Goal: Information Seeking & Learning: Learn about a topic

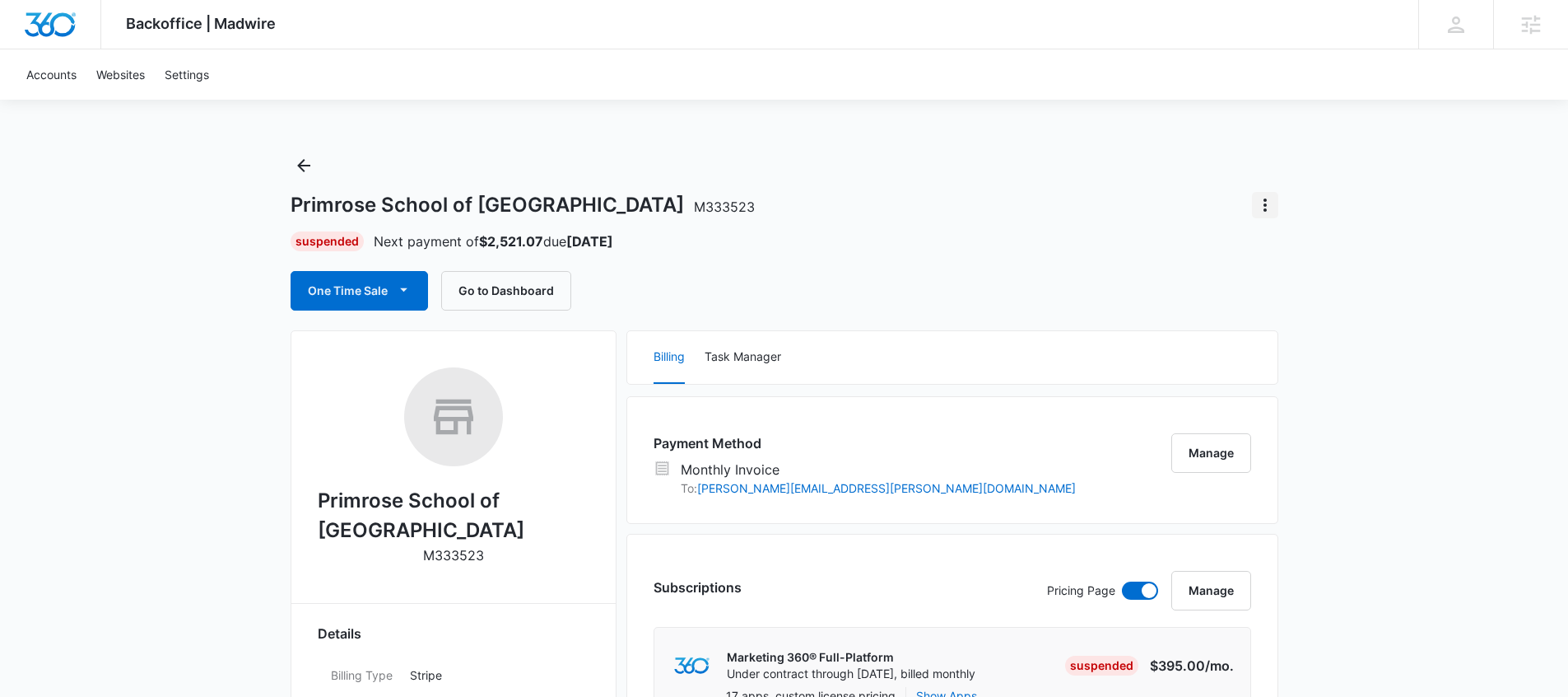
click at [1268, 198] on icon "Actions" at bounding box center [1265, 204] width 19 height 19
click at [1318, 252] on div "Close Account" at bounding box center [1312, 250] width 78 height 11
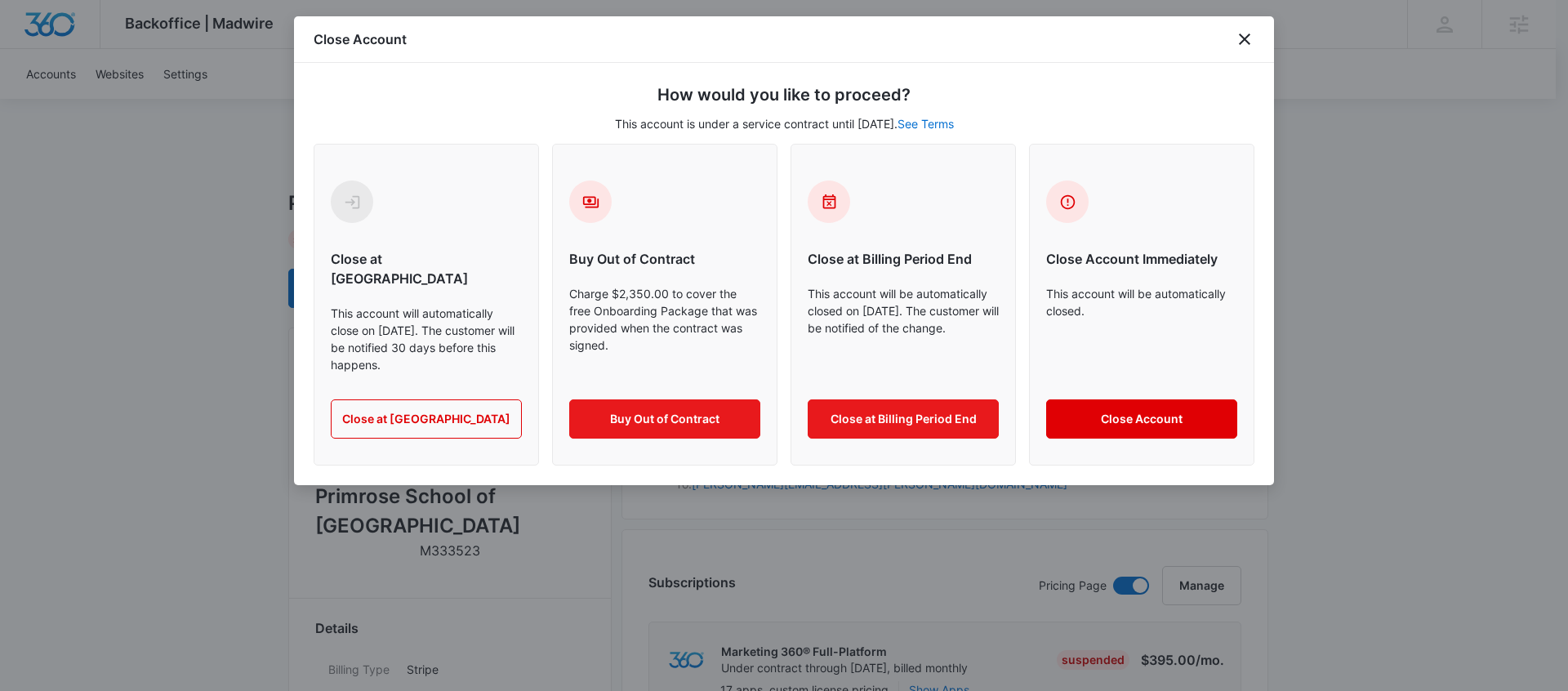
click at [1141, 406] on button "Close Account" at bounding box center [1141, 418] width 191 height 39
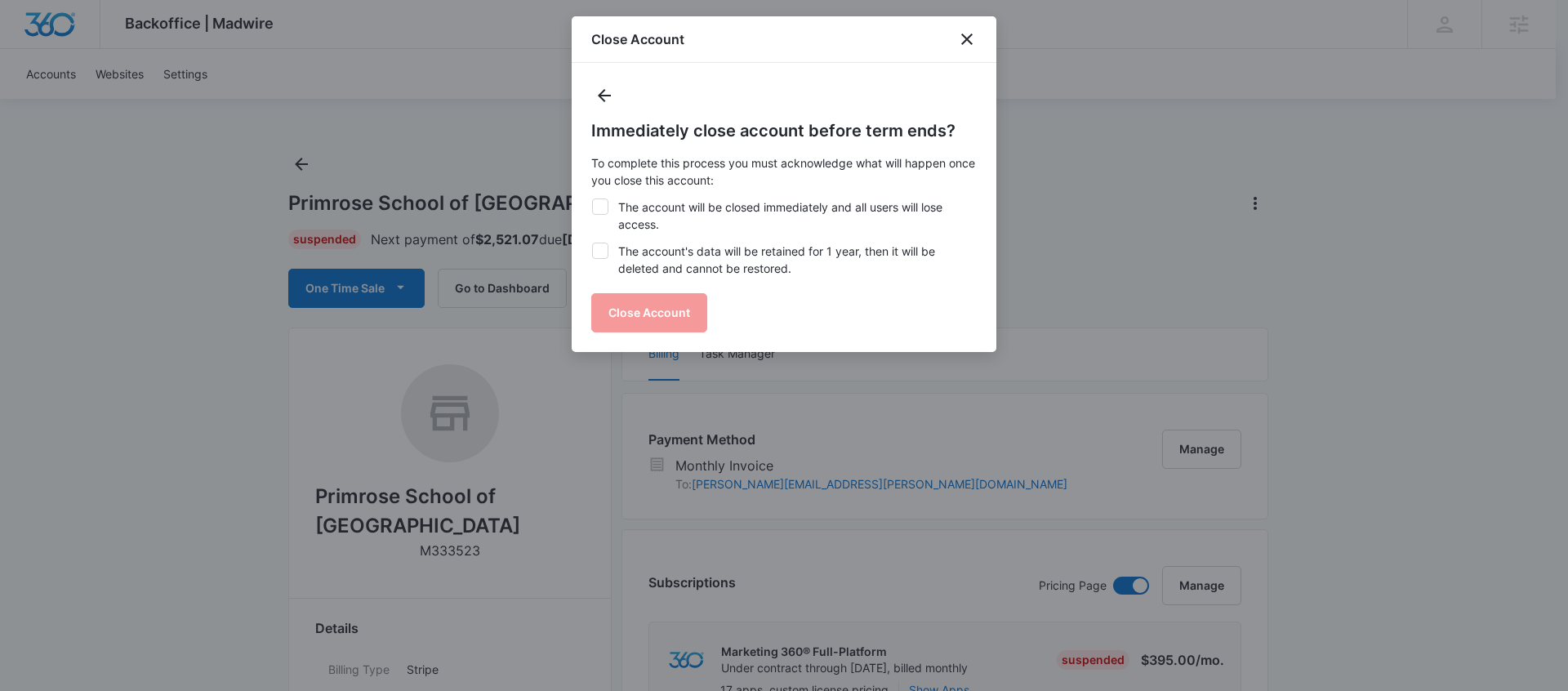
click at [633, 227] on label "The account will be closed immediately and all users will lose access." at bounding box center [784, 215] width 385 height 34
click at [593, 199] on input "The account will be closed immediately and all users will lose access." at bounding box center [592, 198] width 1 height 1
checkbox input "true"
click at [632, 268] on label "The account's data will be retained for 1 year, then it will be deleted and can…" at bounding box center [784, 259] width 385 height 34
click at [593, 243] on input "The account's data will be retained for 1 year, then it will be deleted and can…" at bounding box center [592, 243] width 1 height 1
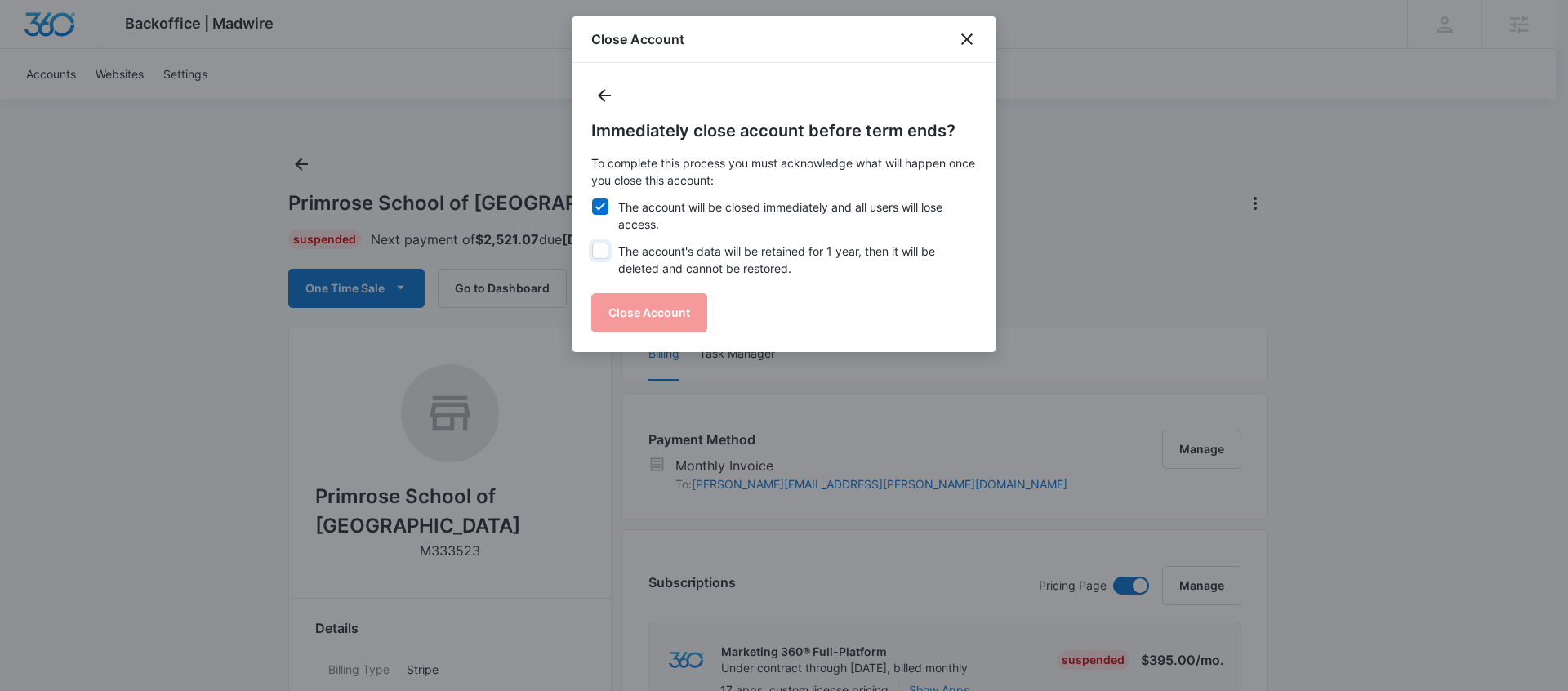
checkbox input "true"
click at [646, 314] on button "Close Account" at bounding box center [649, 312] width 116 height 39
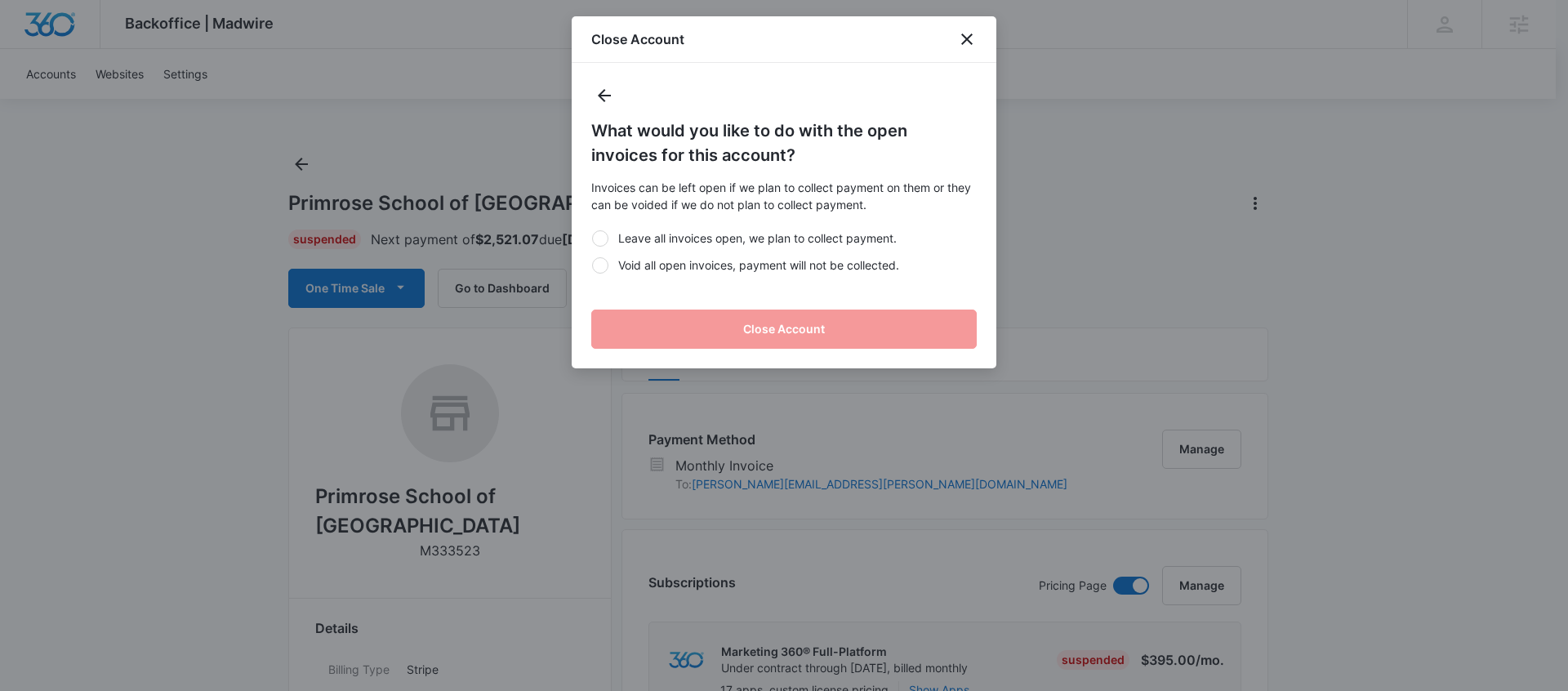
click at [676, 267] on label "Void all open invoices, payment will not be collected." at bounding box center [784, 265] width 385 height 17
click at [593, 266] on input "Void all open invoices, payment will not be collected." at bounding box center [592, 265] width 1 height 1
radio input "true"
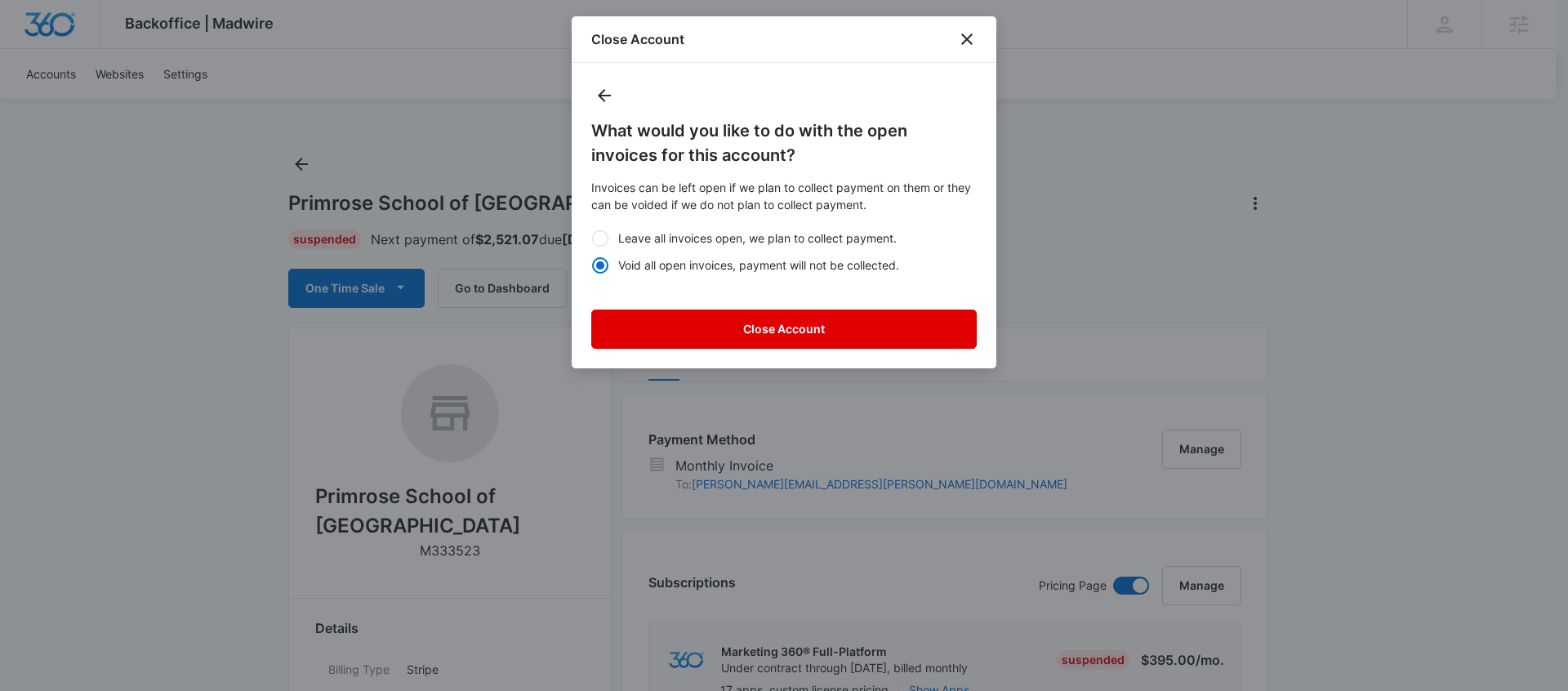
click at [675, 330] on button "Close Account" at bounding box center [784, 328] width 385 height 39
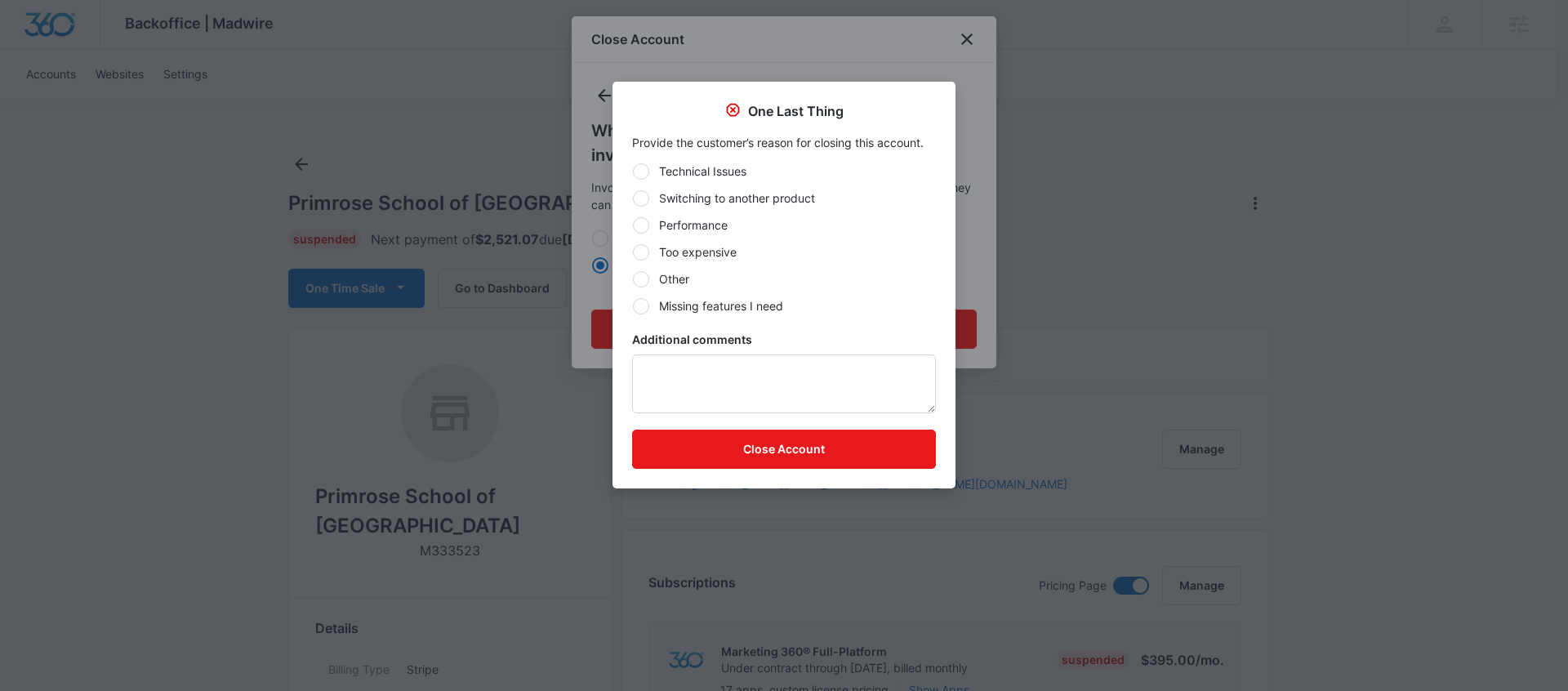
click at [693, 277] on label "Other" at bounding box center [784, 279] width 304 height 17
click at [633, 279] on input "Other" at bounding box center [632, 279] width 1 height 1
radio input "true"
click at [704, 447] on button "Close Account" at bounding box center [784, 449] width 304 height 39
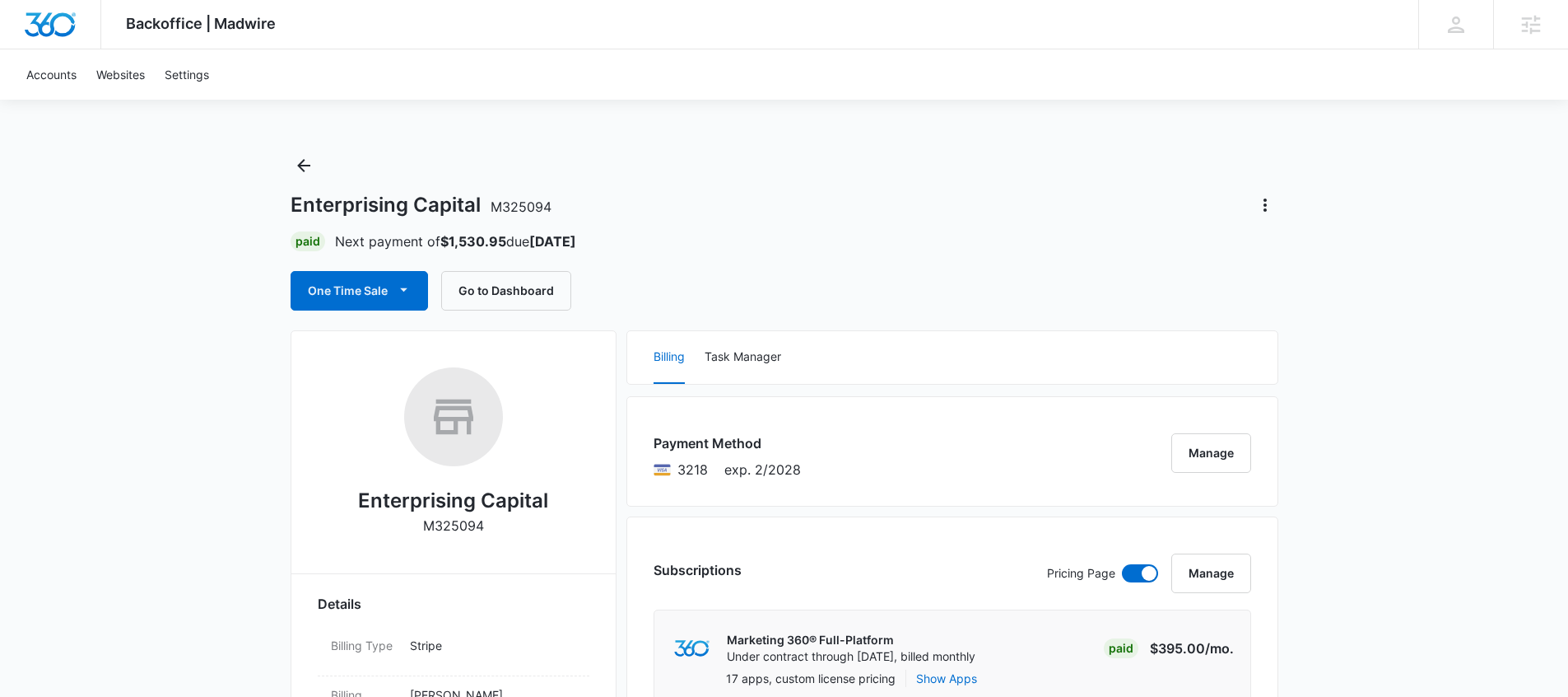
click at [632, 244] on div "Paid Next payment of $1,530.95 due Sep 12" at bounding box center [784, 241] width 987 height 19
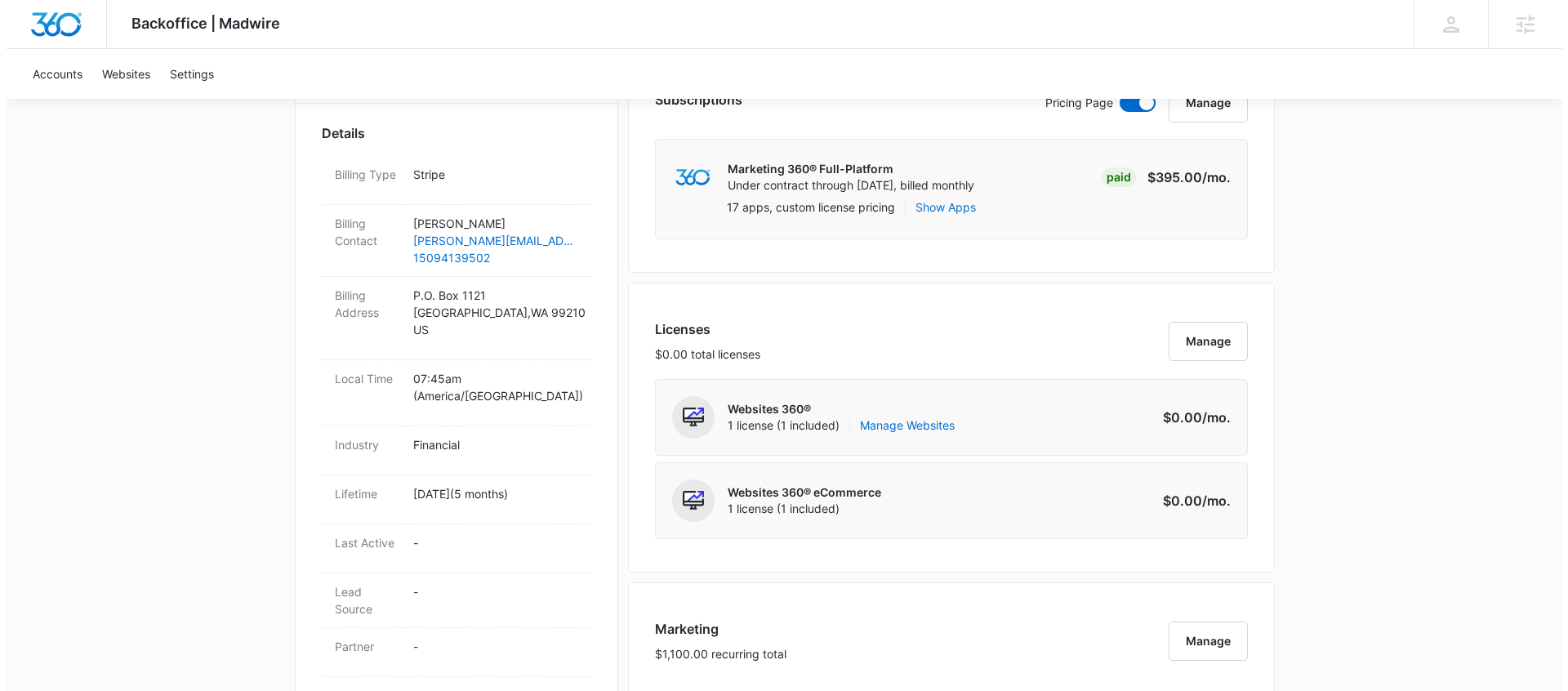
scroll to position [715, 0]
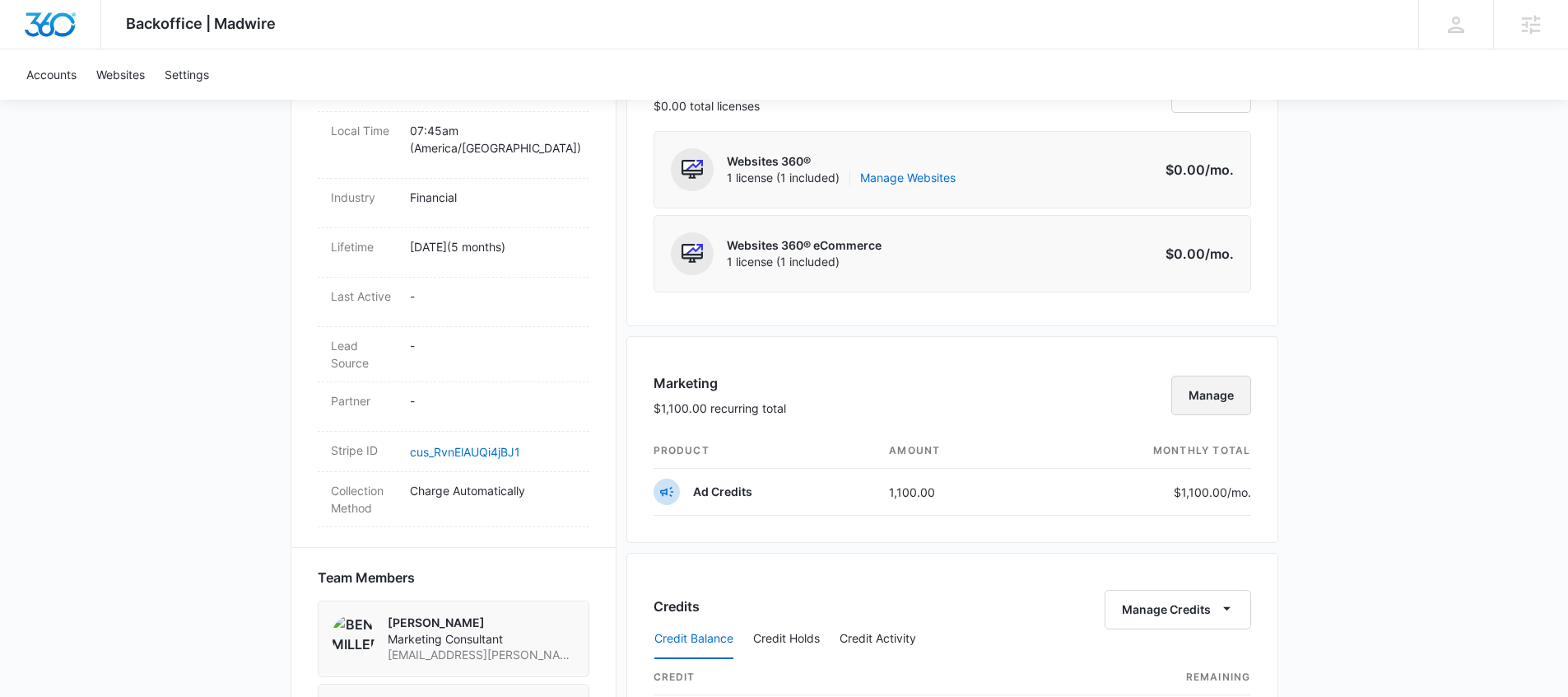
click at [1216, 405] on button "Manage" at bounding box center [1211, 395] width 80 height 40
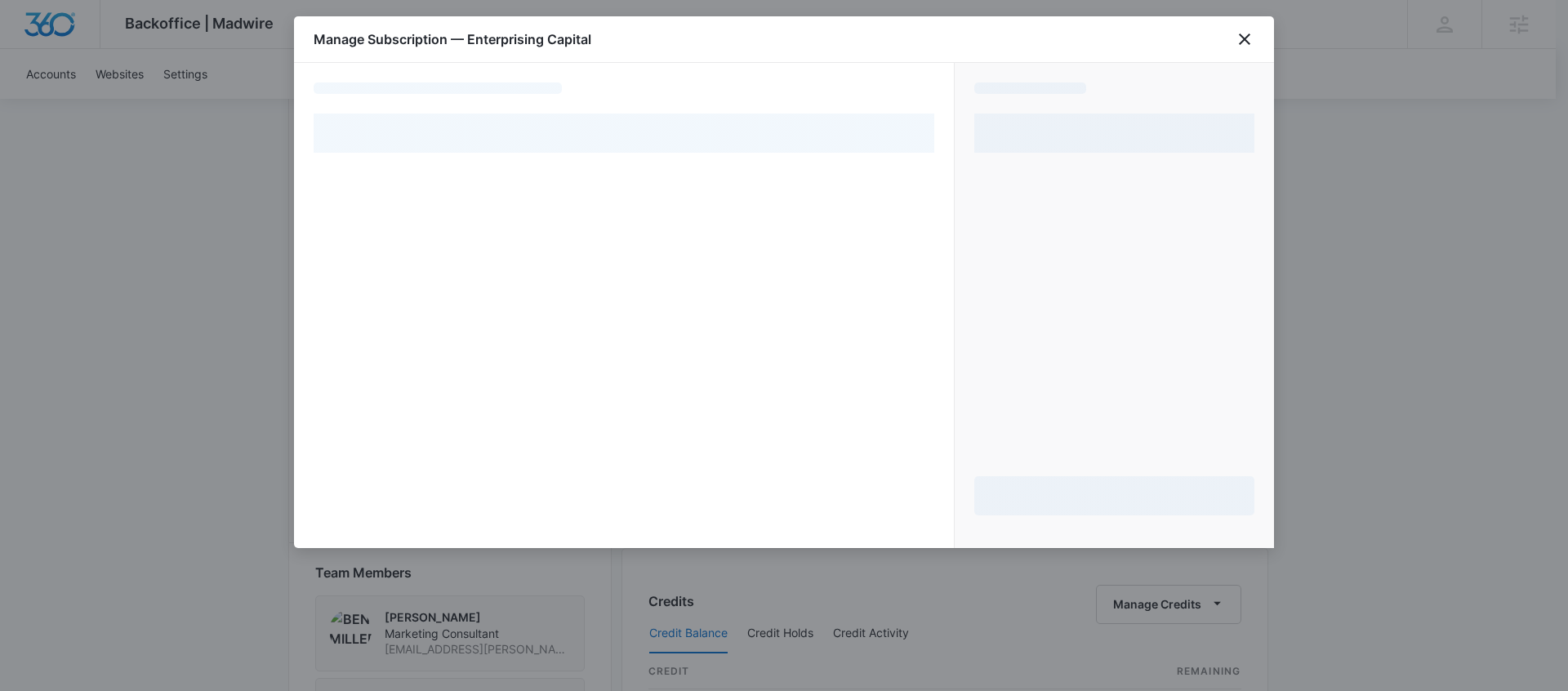
select select "pm_1RktVuA4n8RTgNjUjSjkSMHo"
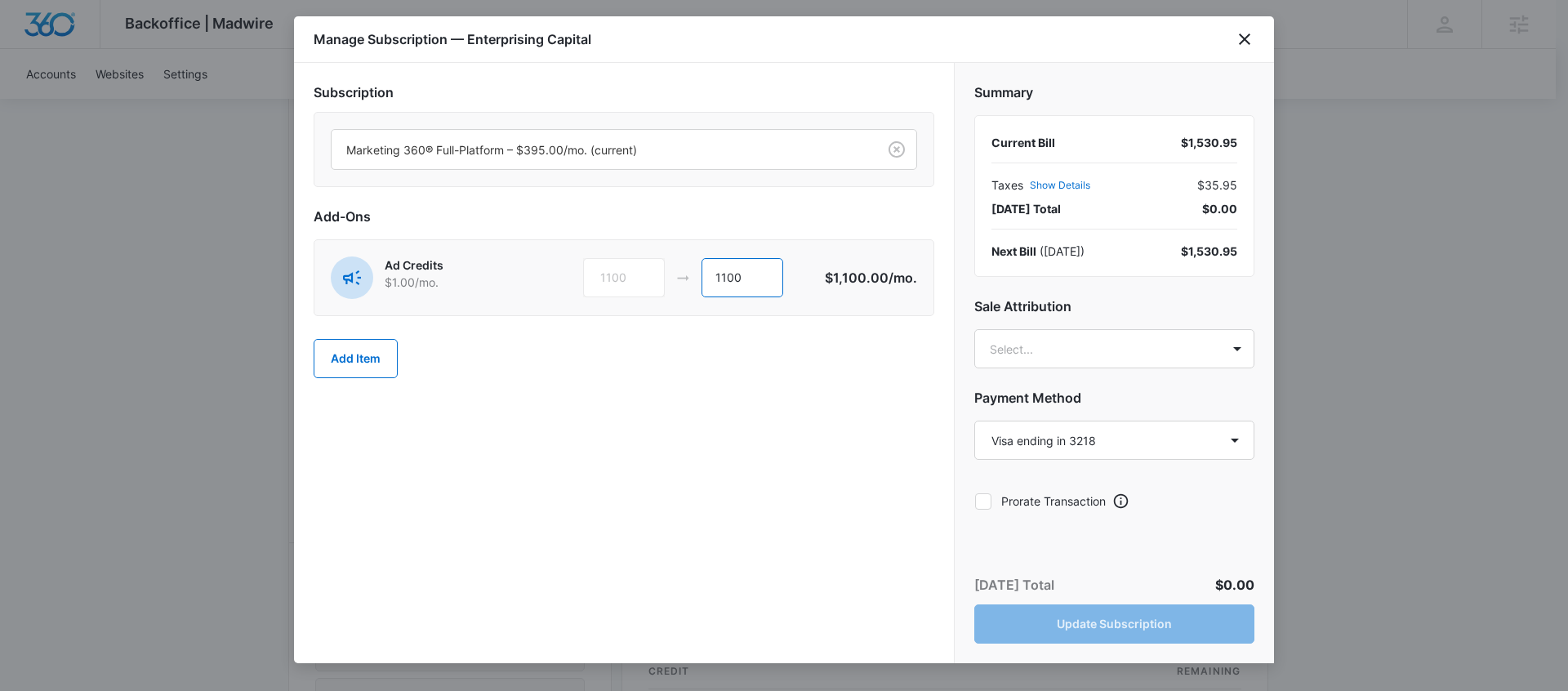
drag, startPoint x: 772, startPoint y: 273, endPoint x: 656, endPoint y: 275, distance: 116.0
click at [656, 275] on div "1100 1100" at bounding box center [704, 277] width 243 height 39
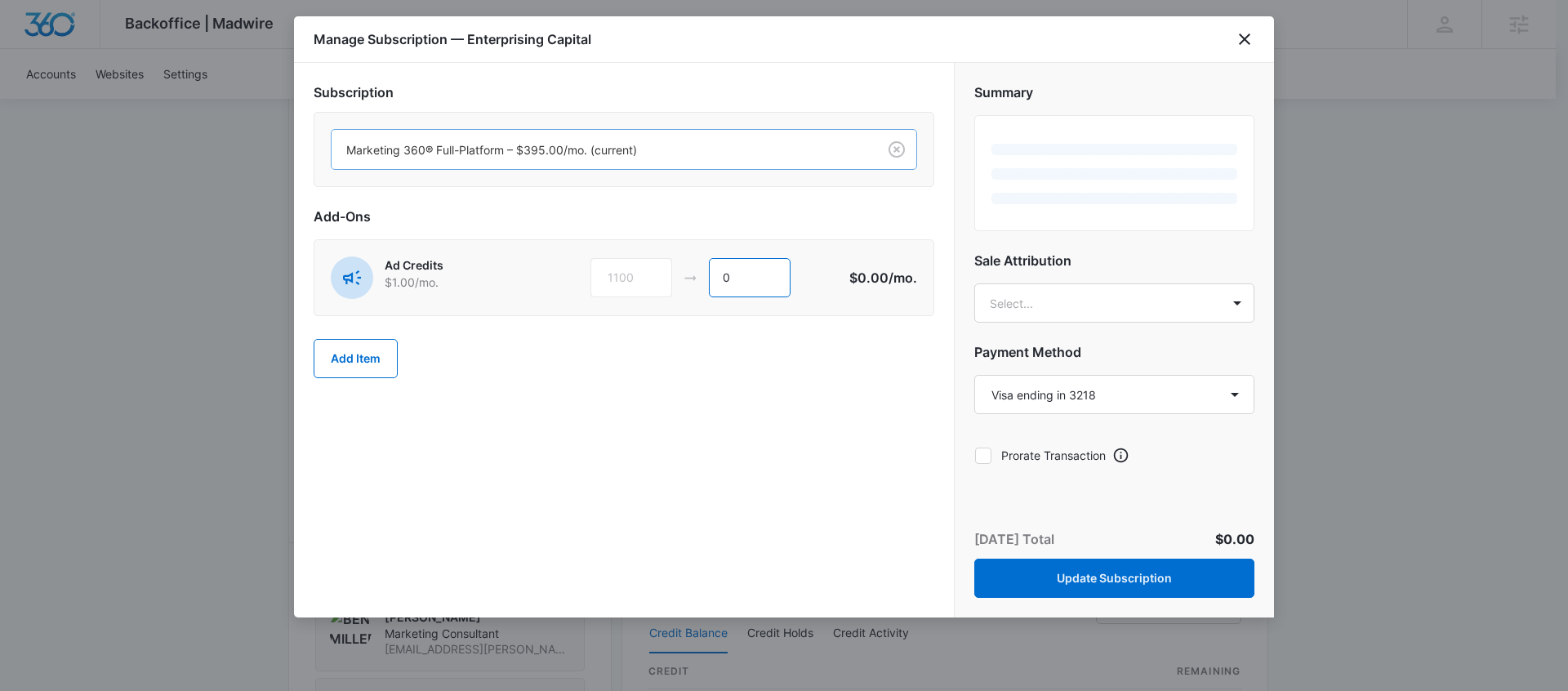
type input "0"
click at [695, 156] on div at bounding box center [600, 149] width 510 height 20
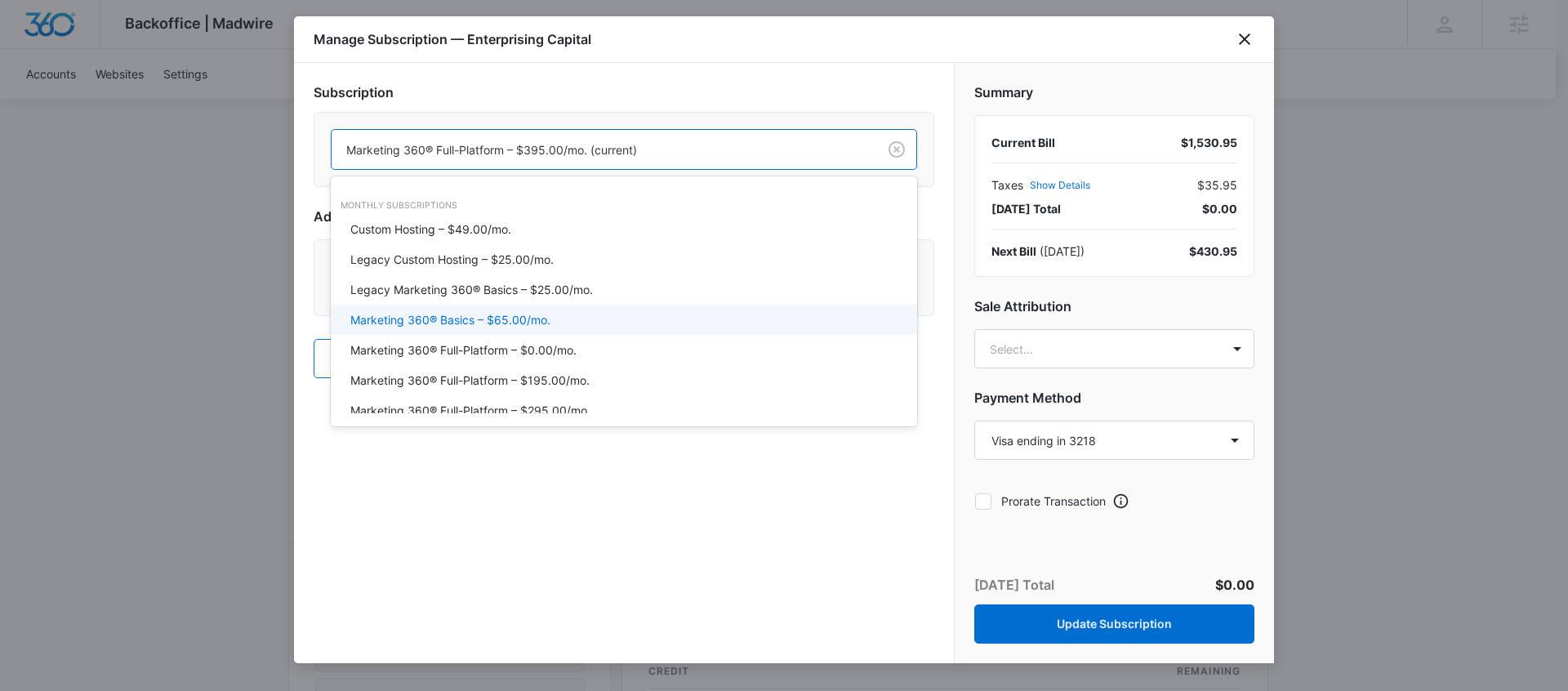
click at [615, 312] on div "Marketing 360® Basics – $65.00/mo." at bounding box center [622, 320] width 544 height 17
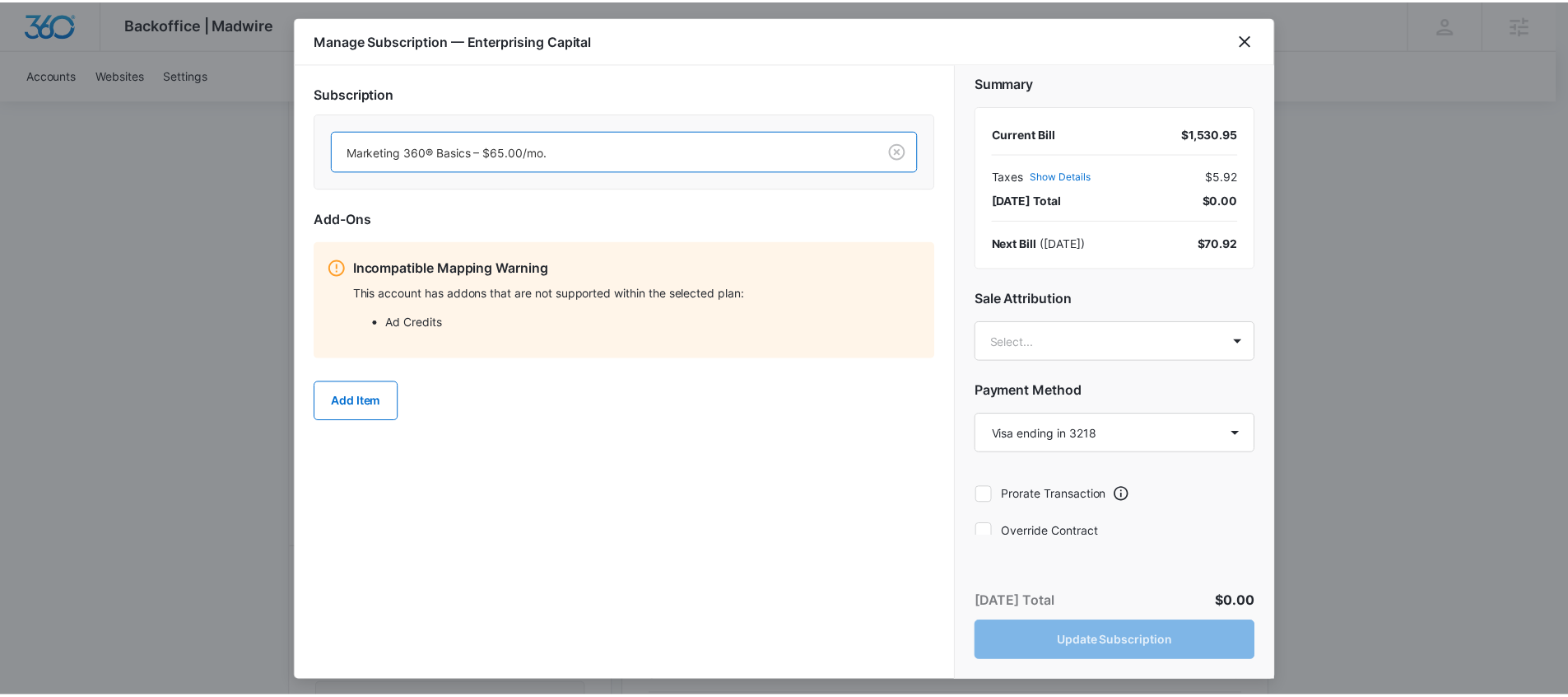
scroll to position [25, 0]
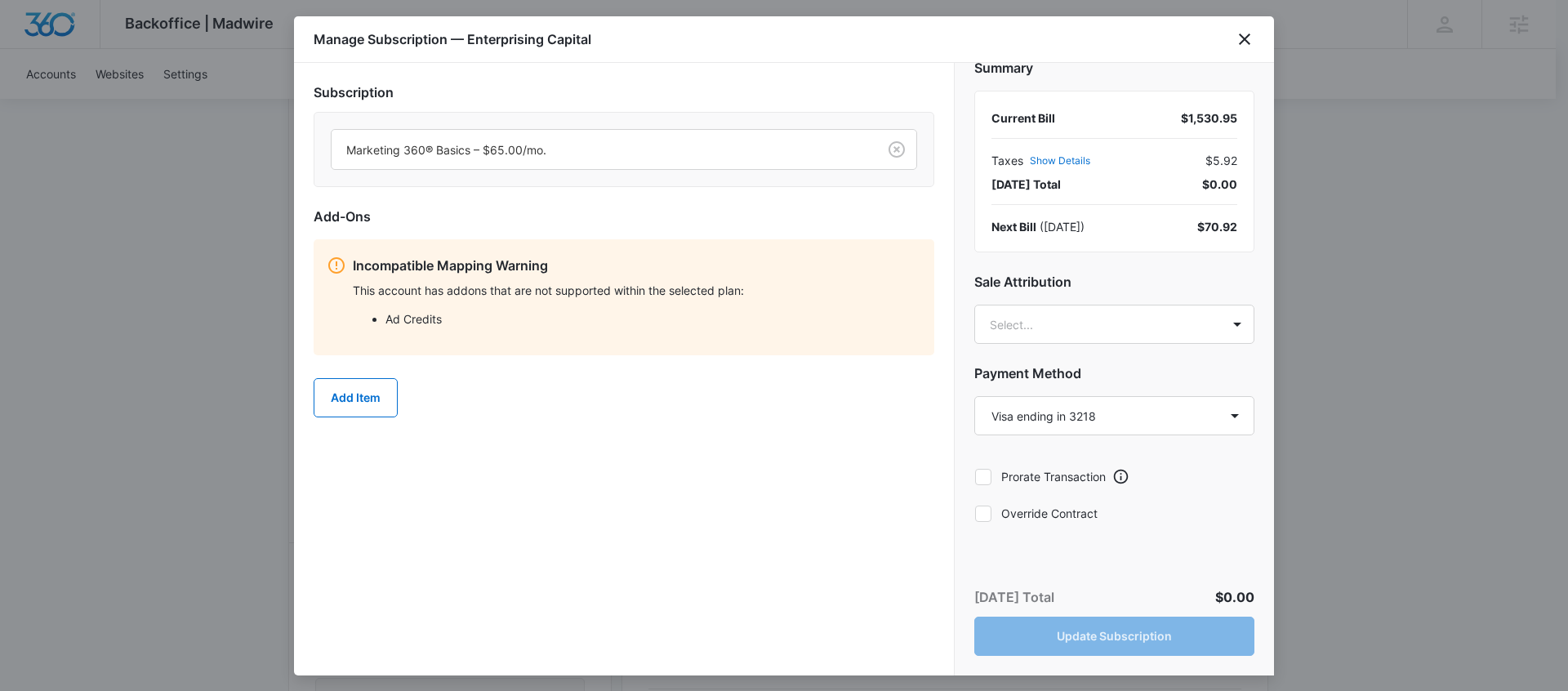
click at [995, 501] on div "Summary Current Bill $1,530.95 Taxes Show Details $5.92 Today’s Total $0.00 Nex…" at bounding box center [1114, 297] width 319 height 468
click at [993, 511] on label "Override Contract" at bounding box center [1114, 514] width 281 height 17
click at [975, 513] on input "Override Contract" at bounding box center [975, 513] width 1 height 1
checkbox input "true"
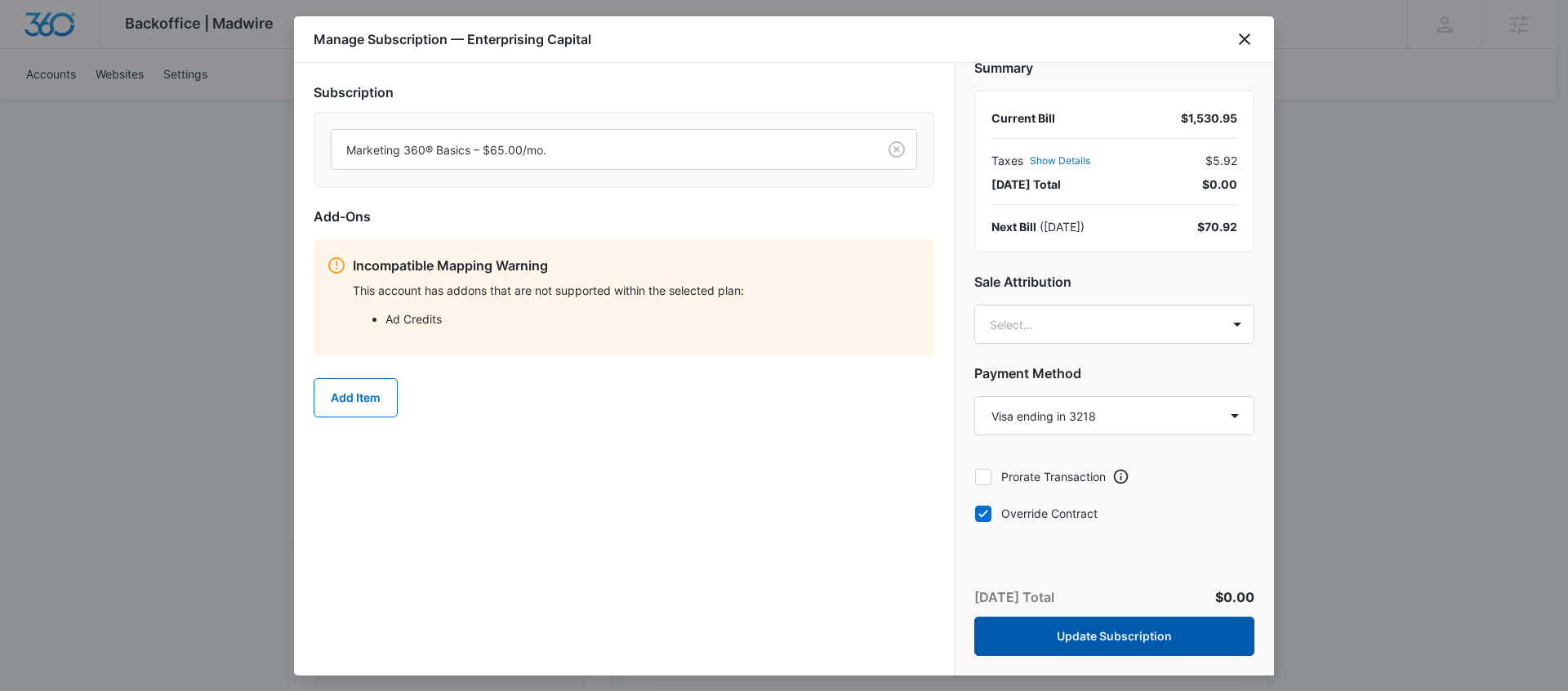
click at [1072, 642] on button "Update Subscription" at bounding box center [1114, 636] width 281 height 39
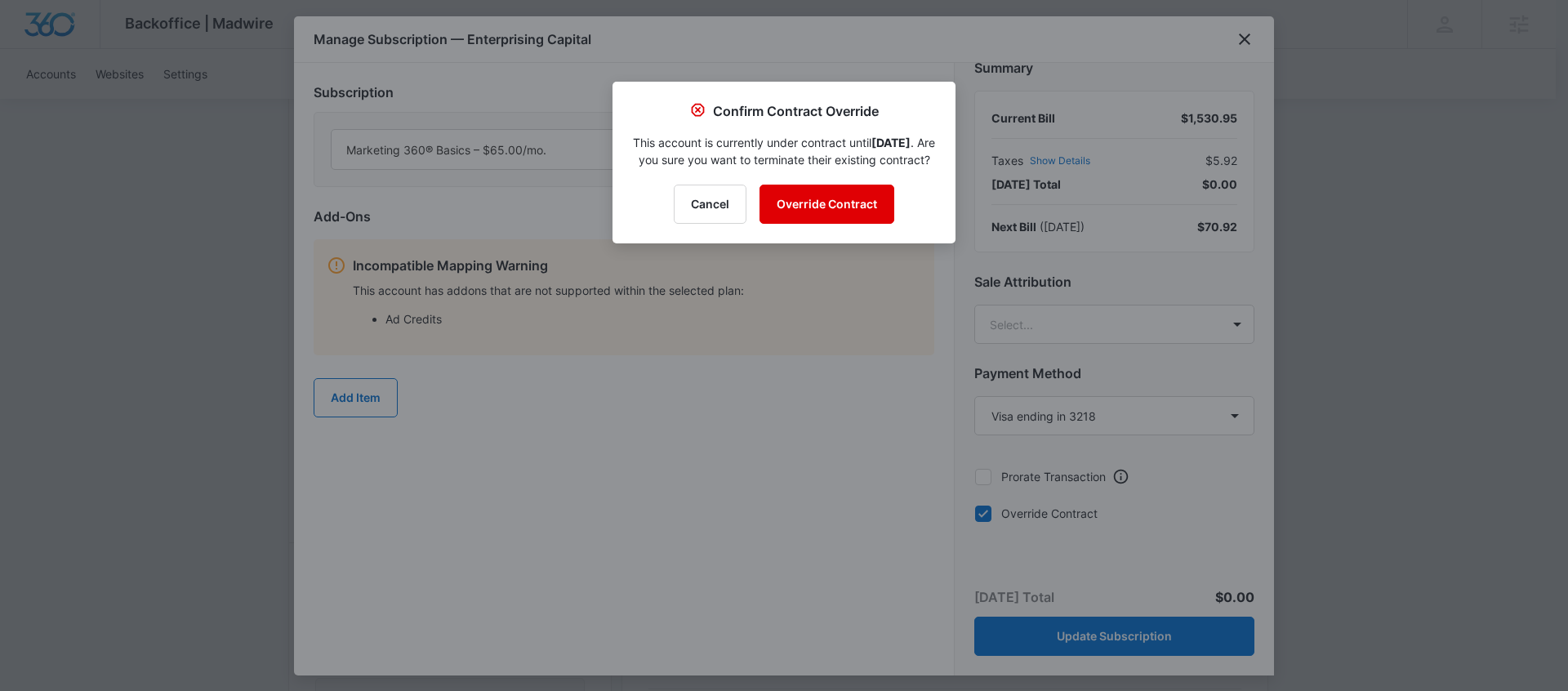
click at [804, 216] on button "Override Contract" at bounding box center [827, 204] width 135 height 39
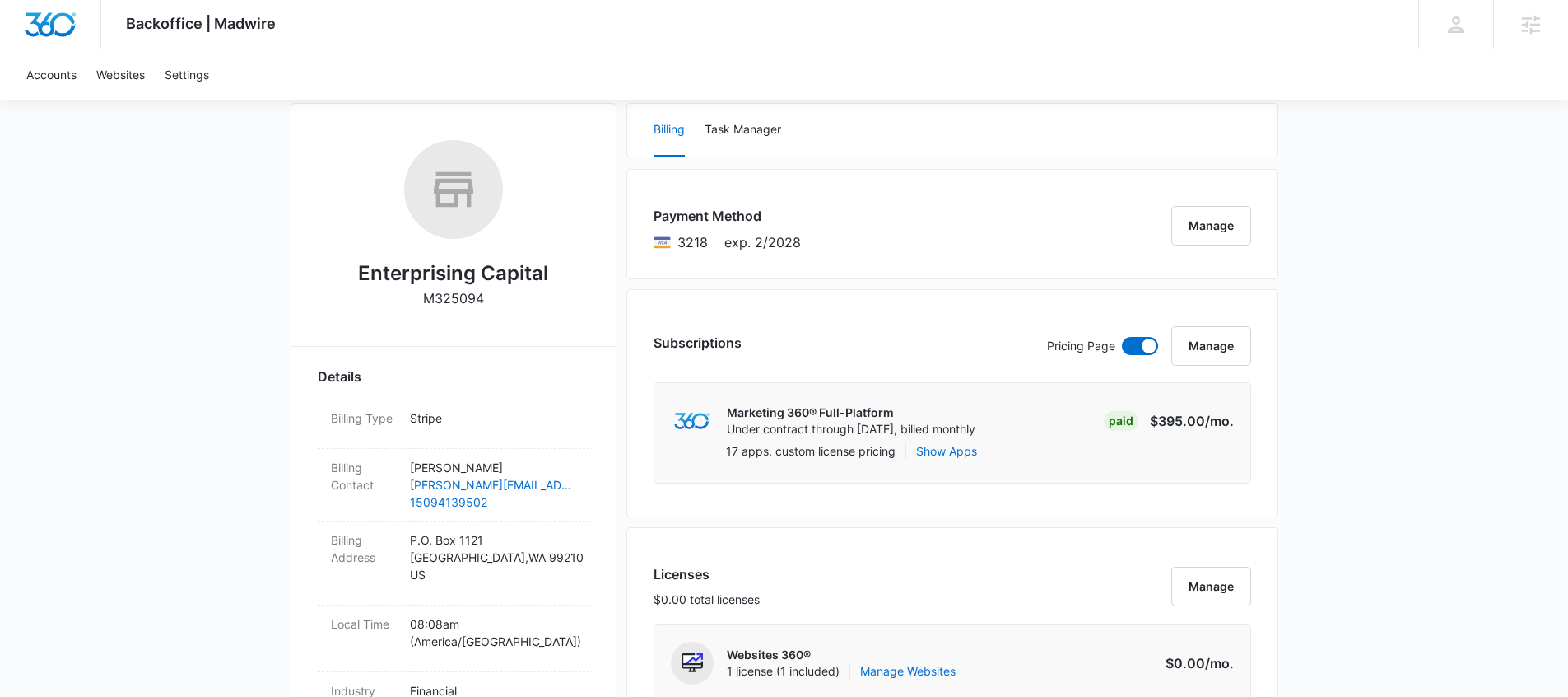
scroll to position [0, 0]
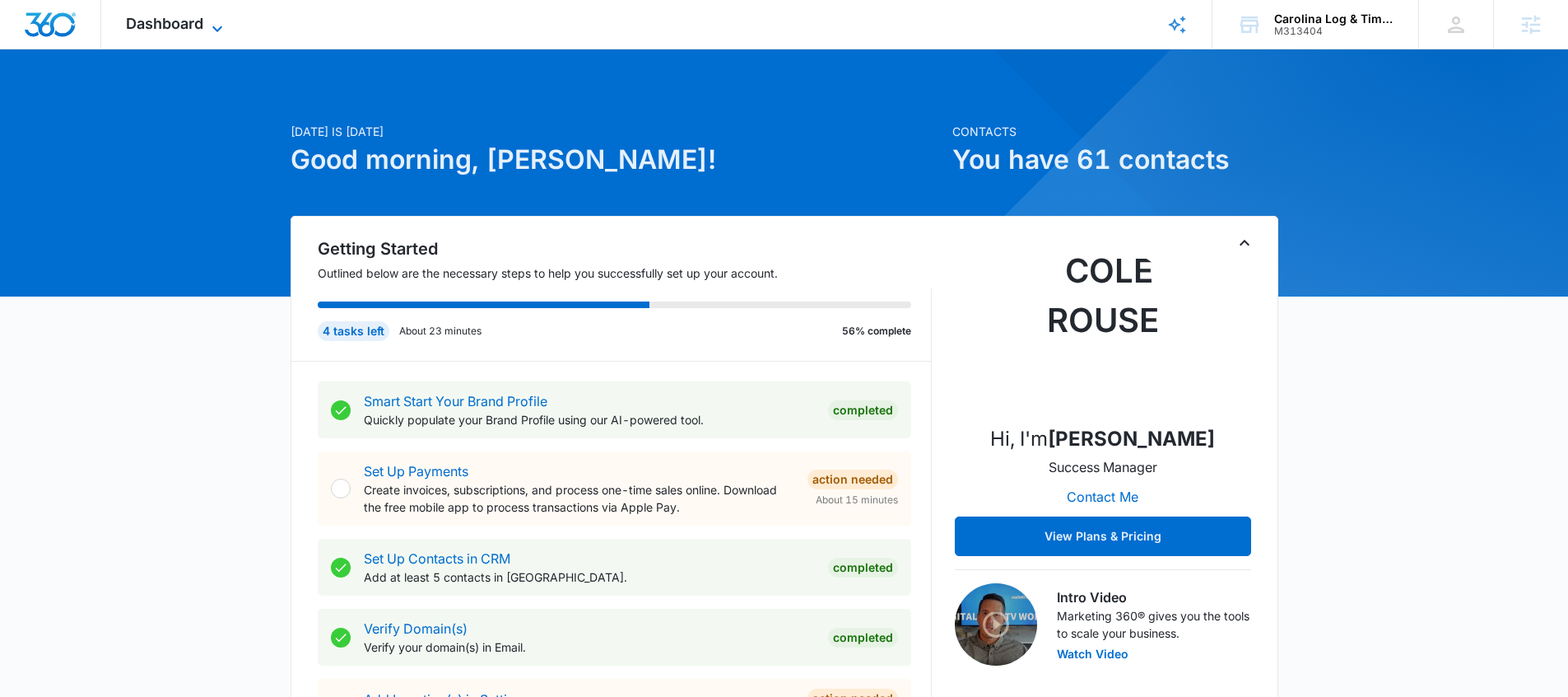
click at [199, 27] on span "Dashboard" at bounding box center [165, 24] width 78 height 18
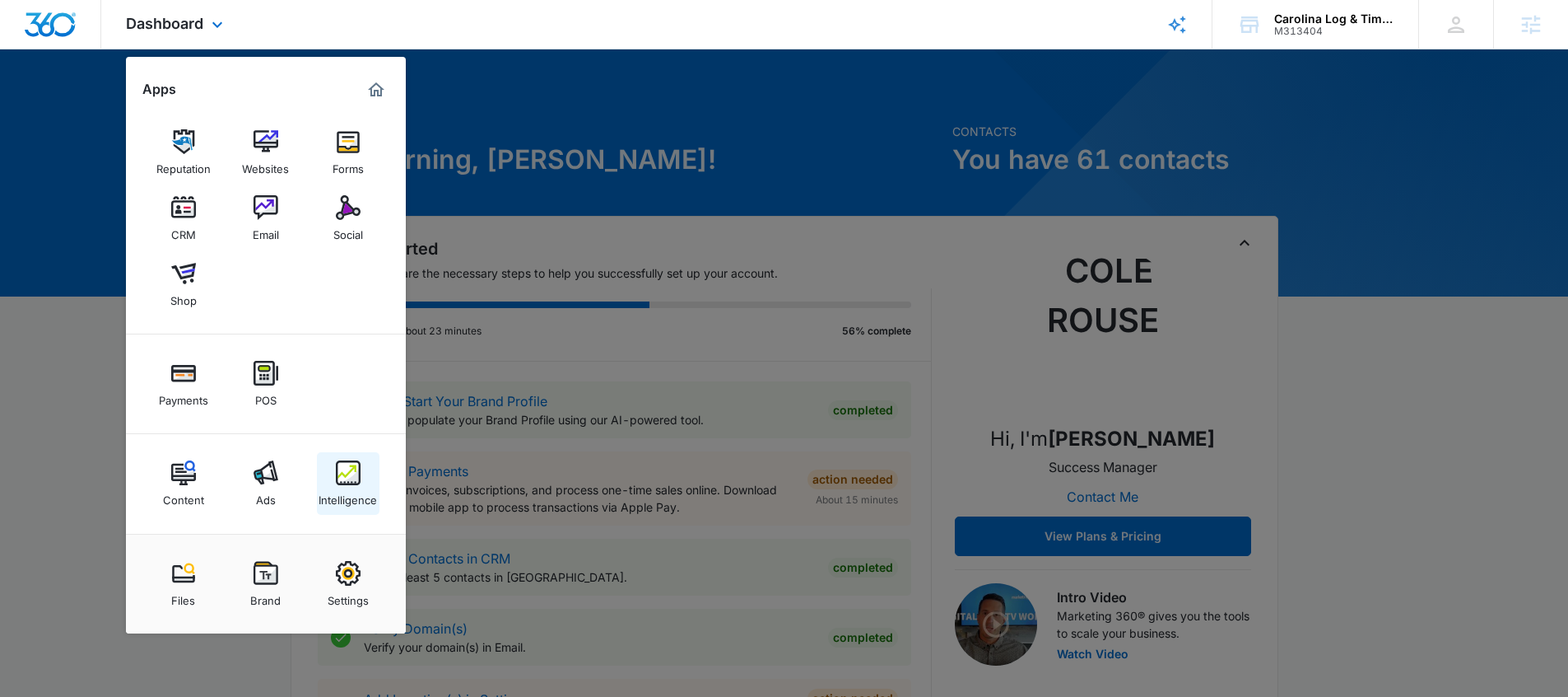
click at [340, 472] on img at bounding box center [348, 472] width 25 height 25
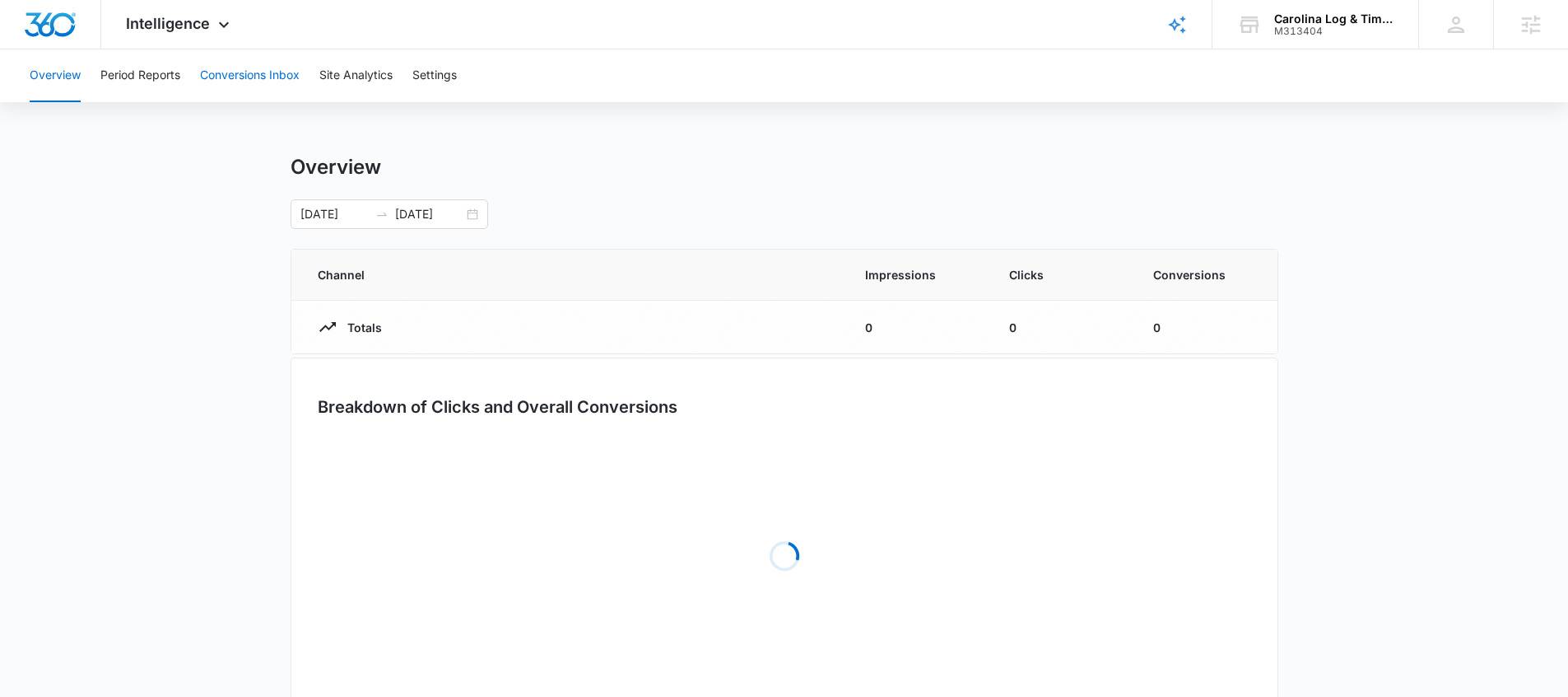
click at [228, 67] on button "Conversions Inbox" at bounding box center [249, 76] width 100 height 53
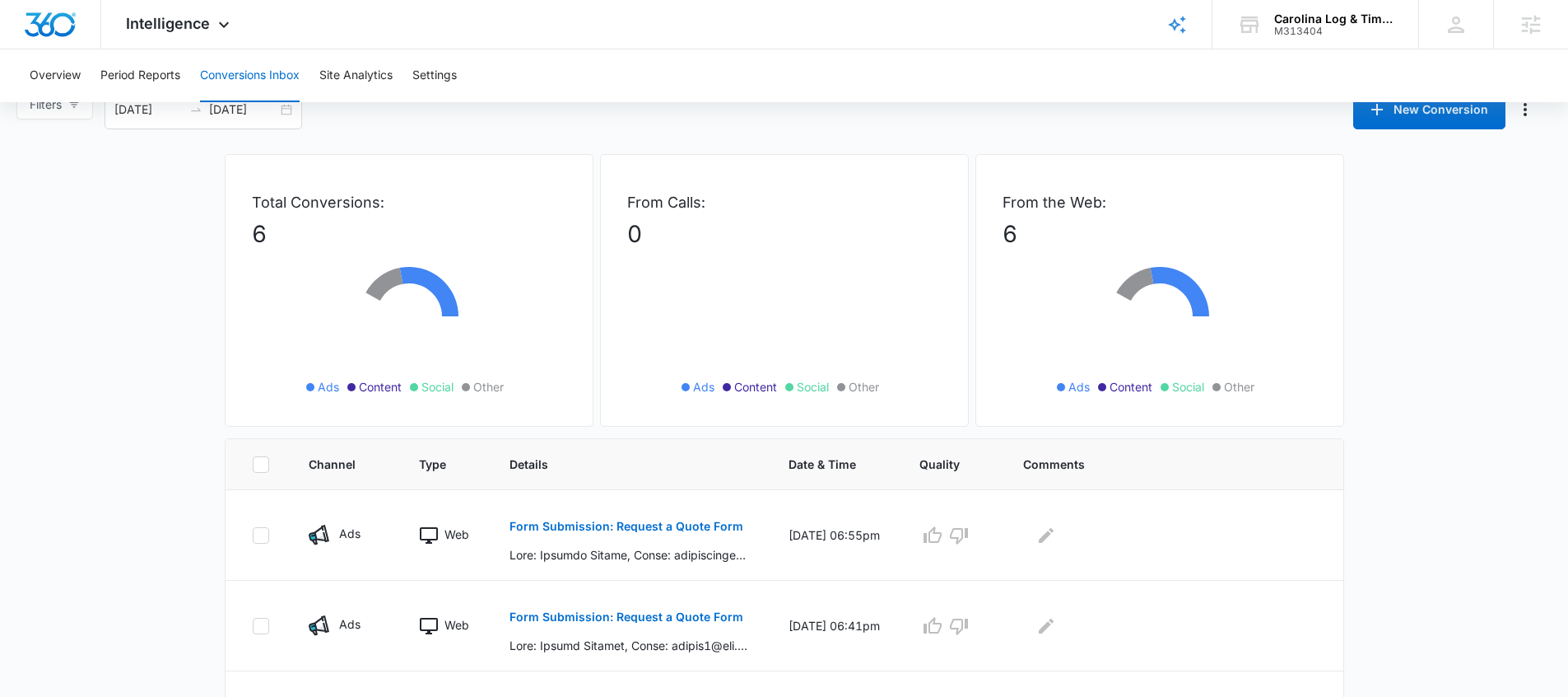
scroll to position [227, 0]
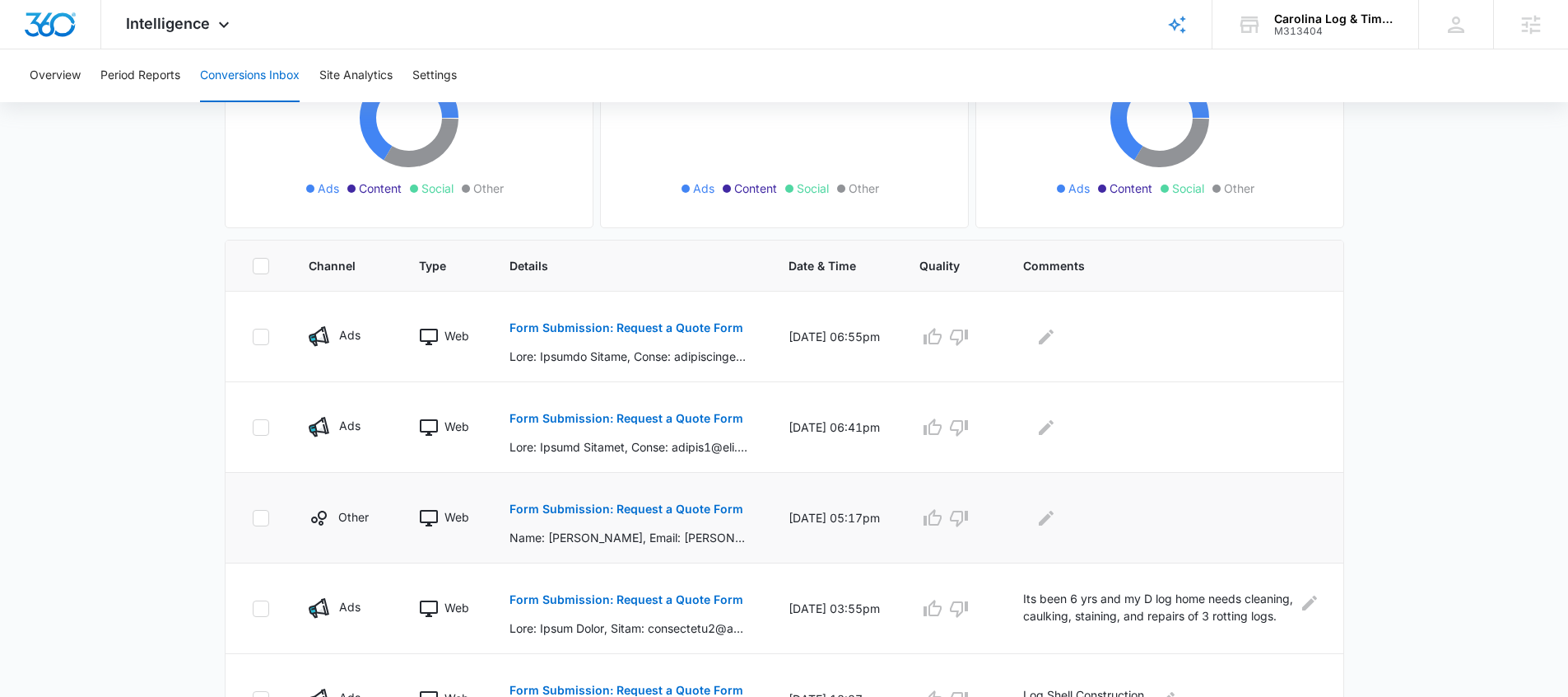
click at [633, 499] on button "Form Submission: Request a Quote Form" at bounding box center [625, 508] width 233 height 40
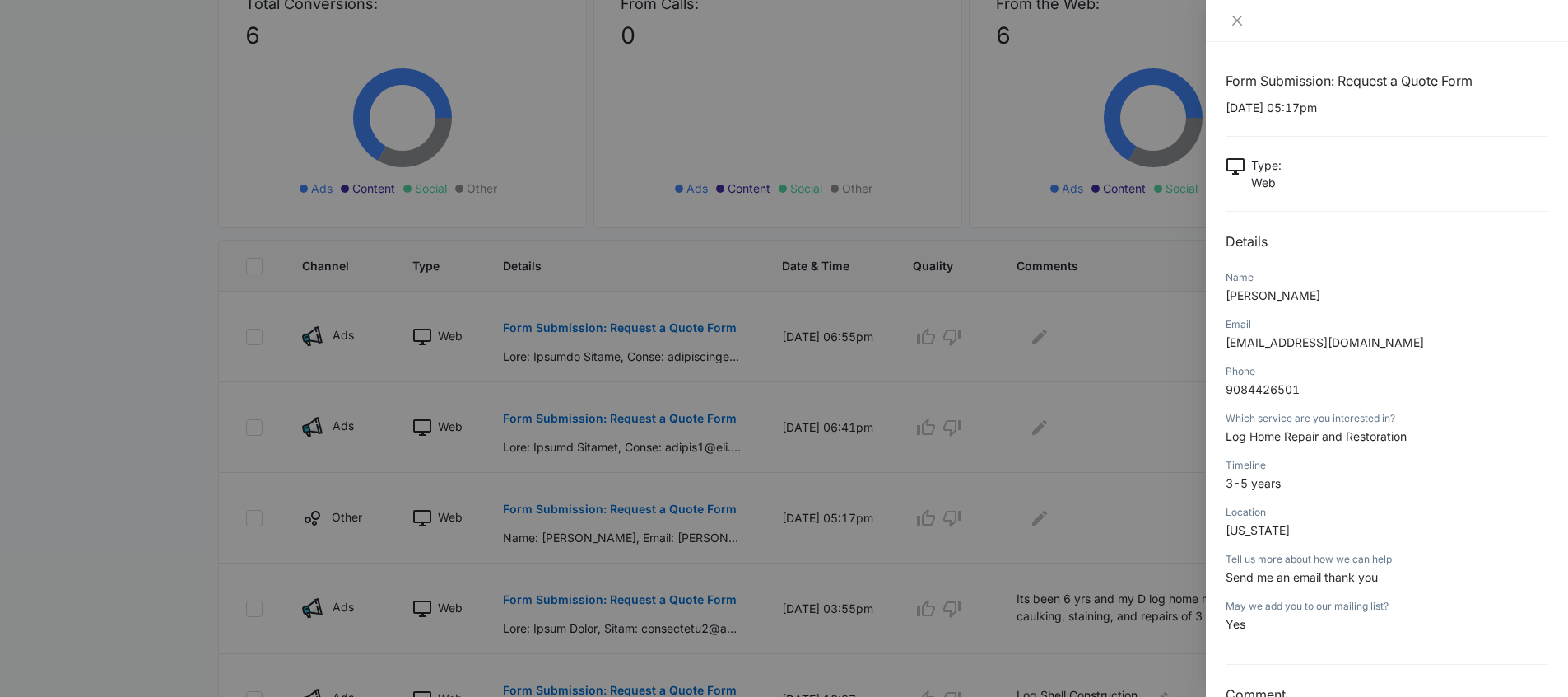
click at [1338, 440] on span "Log Home Repair and Restoration" at bounding box center [1316, 436] width 181 height 14
copy span "Log Home Repair and Restoration"
drag, startPoint x: 1008, startPoint y: 484, endPoint x: 1039, endPoint y: 514, distance: 43.1
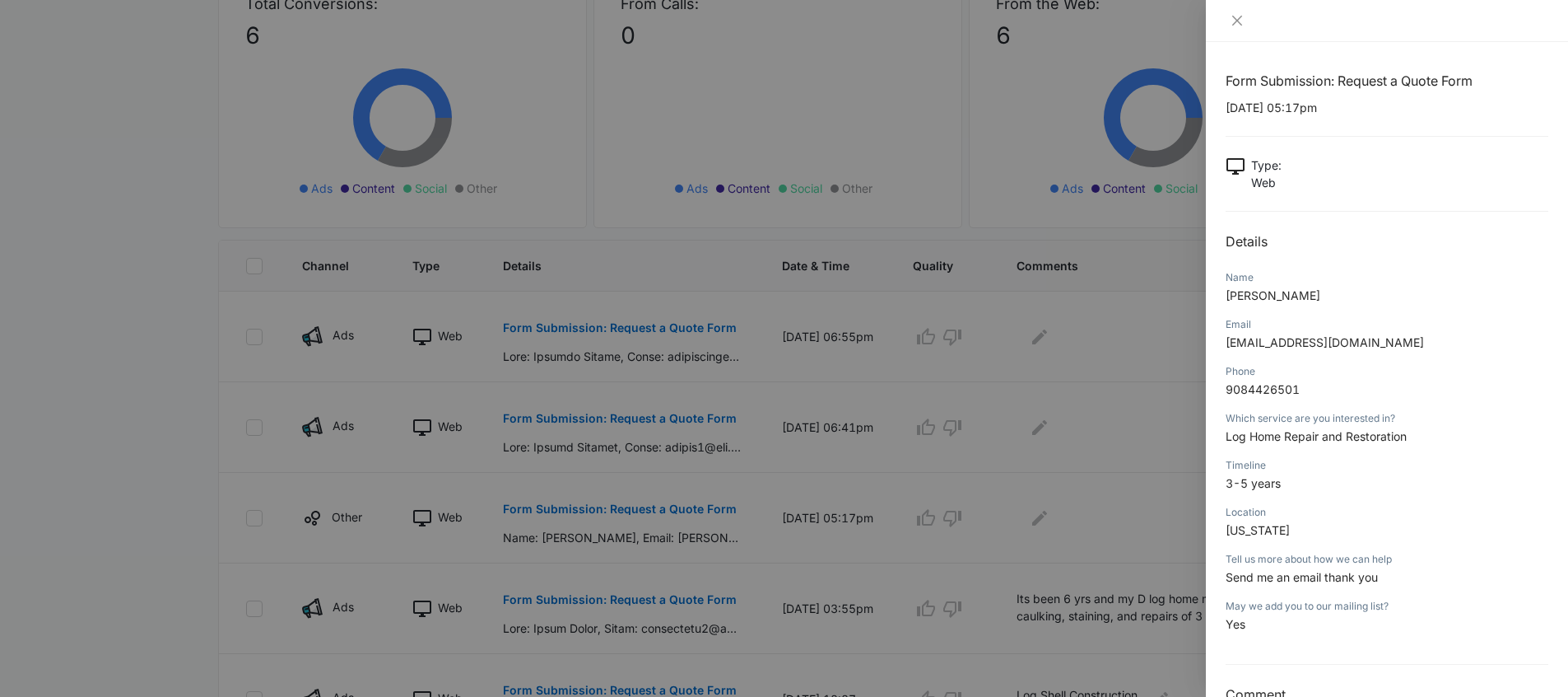
click at [1009, 484] on div at bounding box center [784, 348] width 1568 height 697
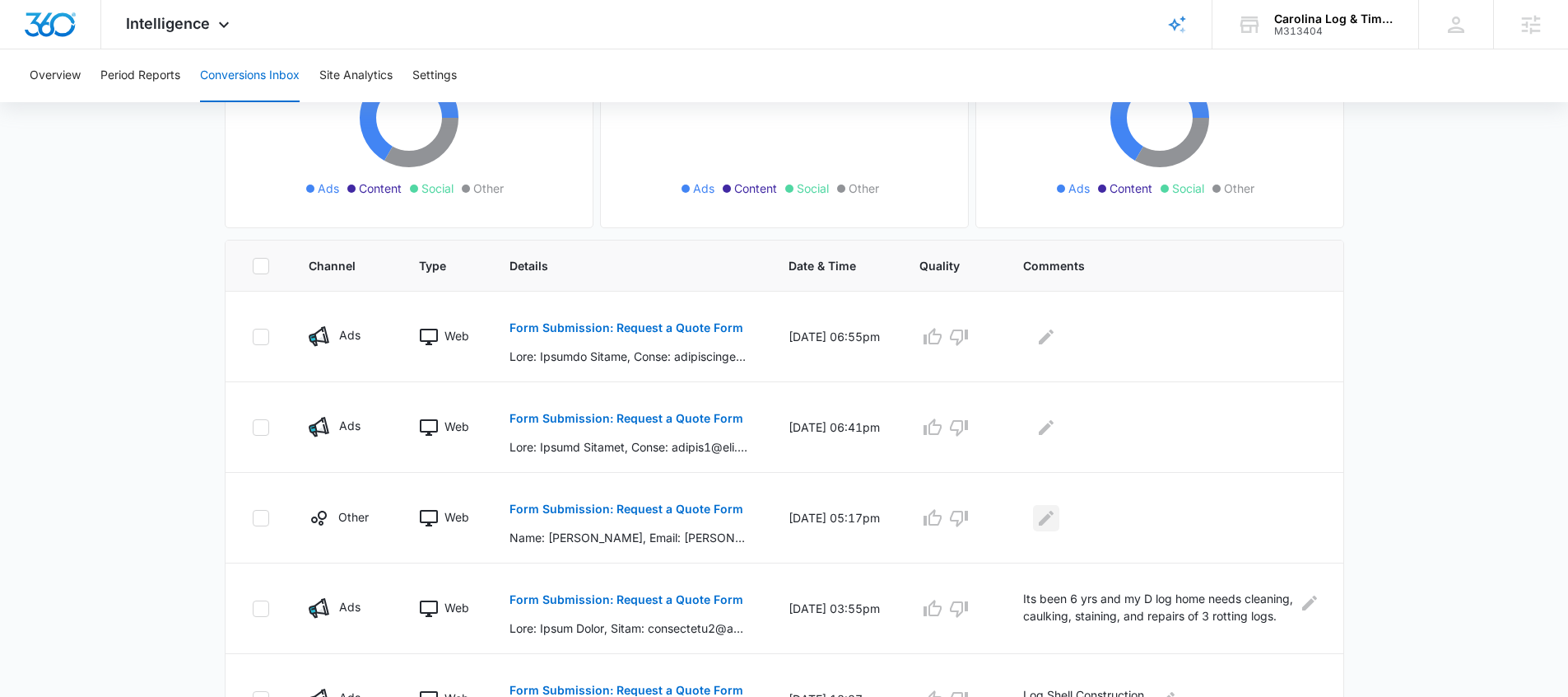
click at [1049, 523] on icon "Edit Comments" at bounding box center [1046, 516] width 15 height 15
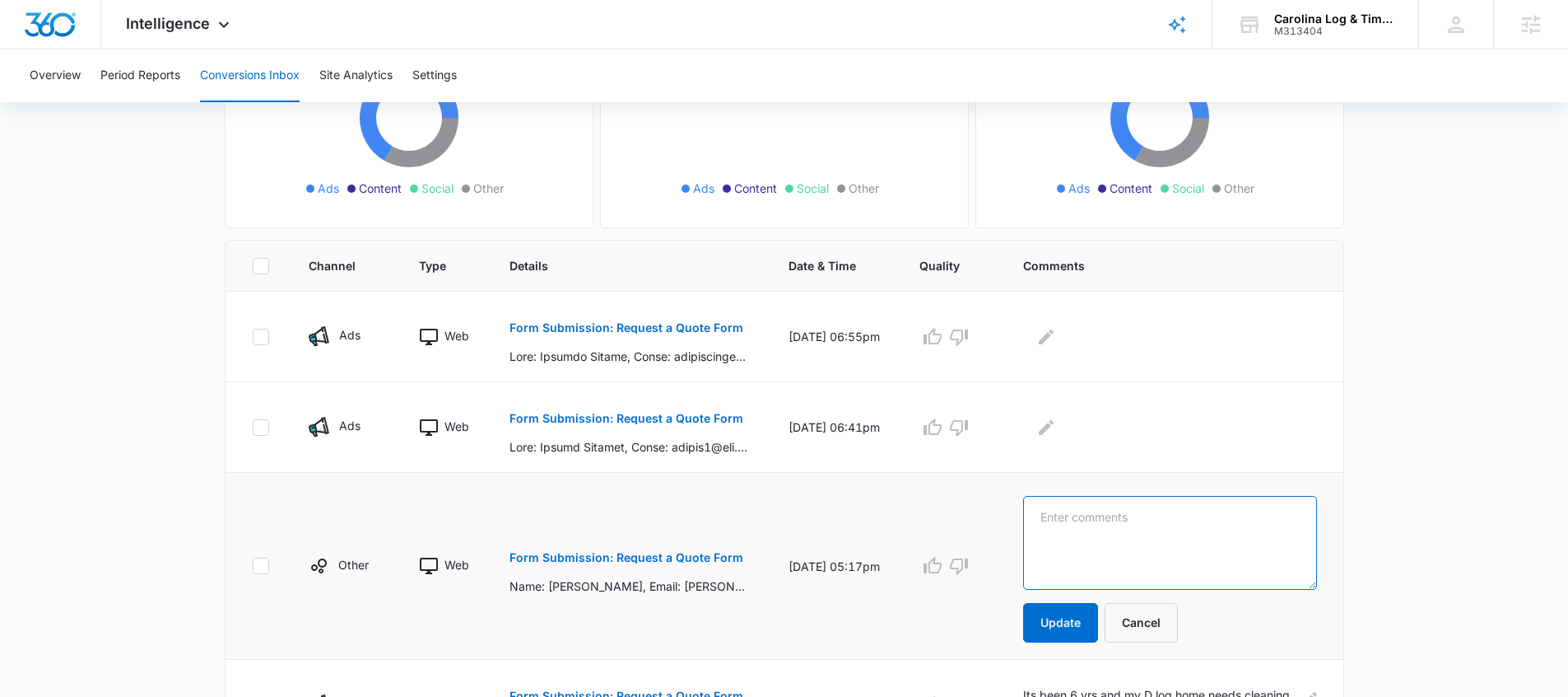
click at [1063, 523] on textarea at bounding box center [1171, 543] width 294 height 94
paste textarea "Log Home Repair and Restoration"
type textarea "Log Home Repair and Restoration"
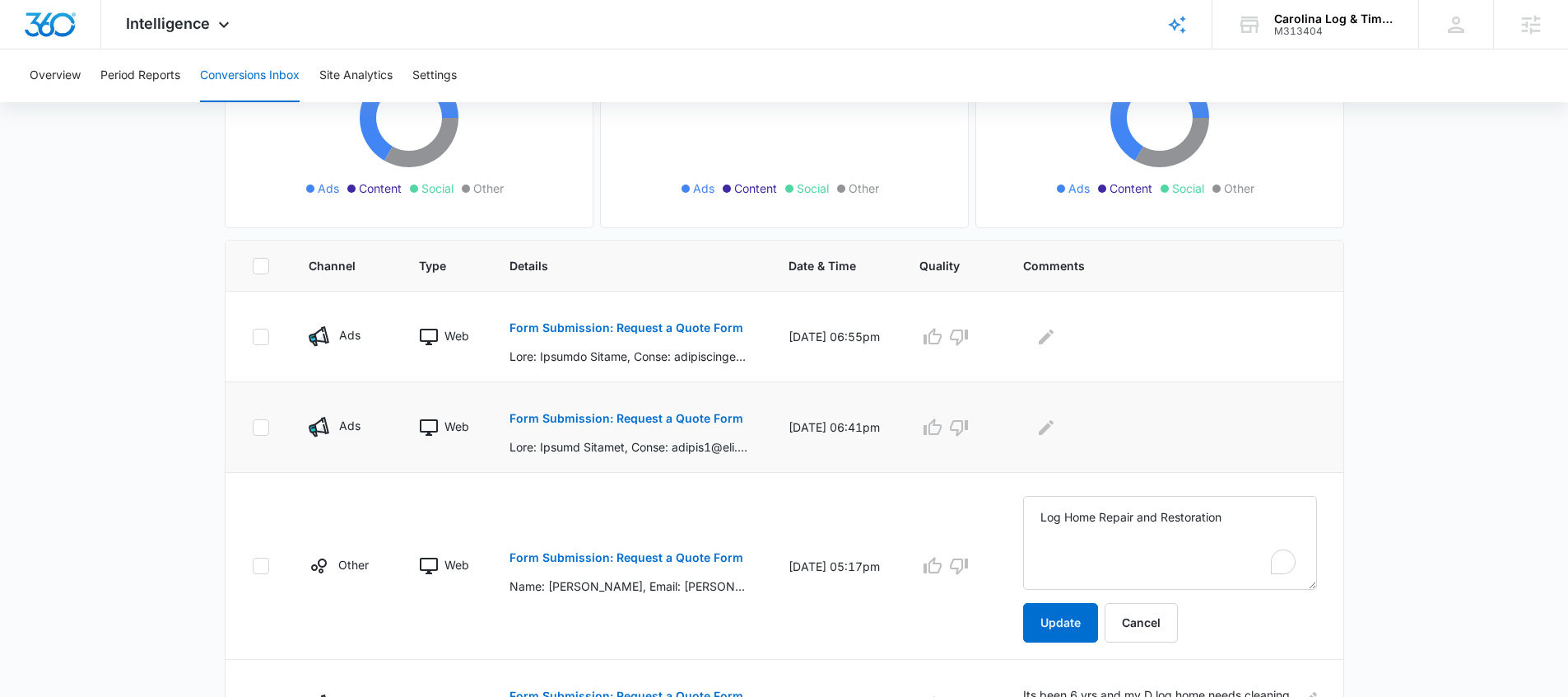
click at [672, 425] on button "Form Submission: Request a Quote Form" at bounding box center [625, 418] width 233 height 40
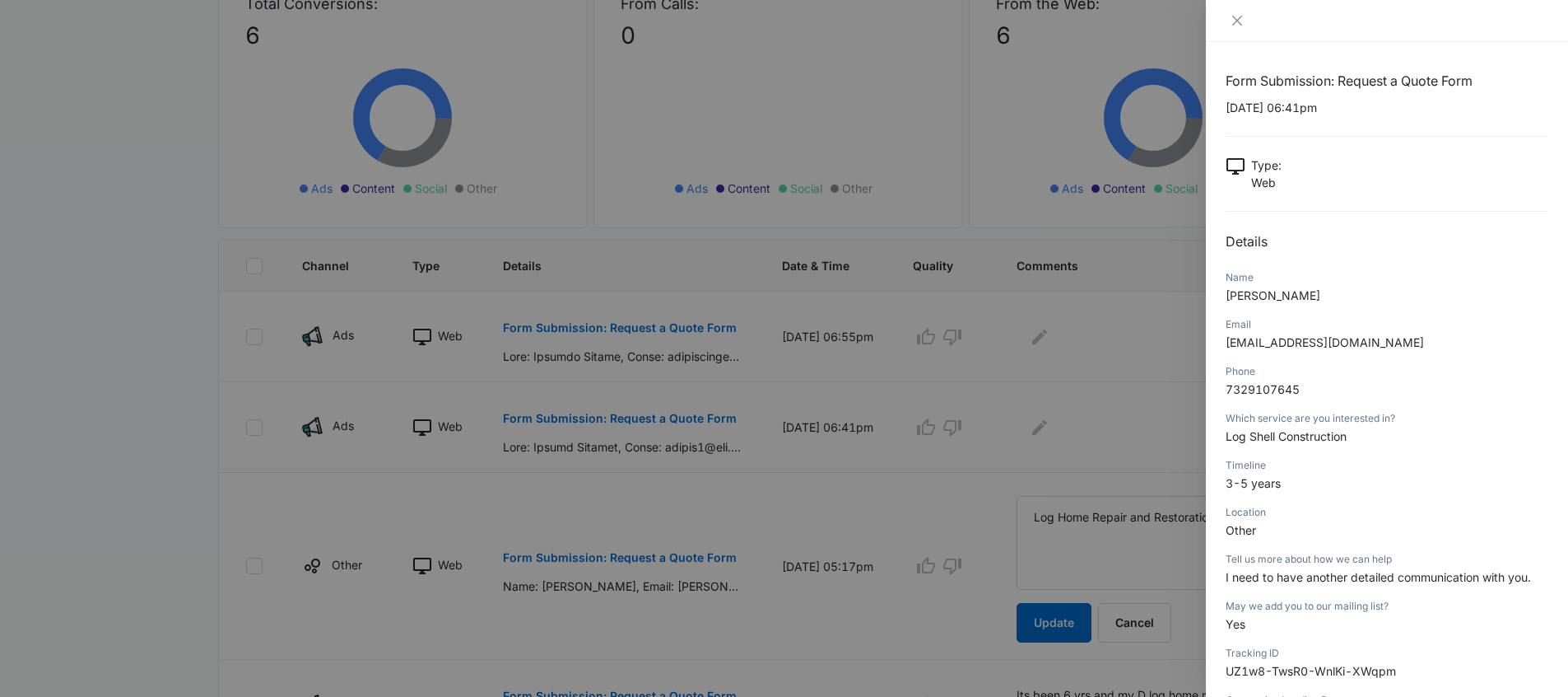
click at [1294, 442] on span "Log Shell Construction" at bounding box center [1285, 436] width 121 height 14
click at [1294, 441] on span "Log Shell Construction" at bounding box center [1285, 436] width 121 height 14
copy span "Log Shell Construction"
click at [1047, 478] on div at bounding box center [784, 348] width 1568 height 697
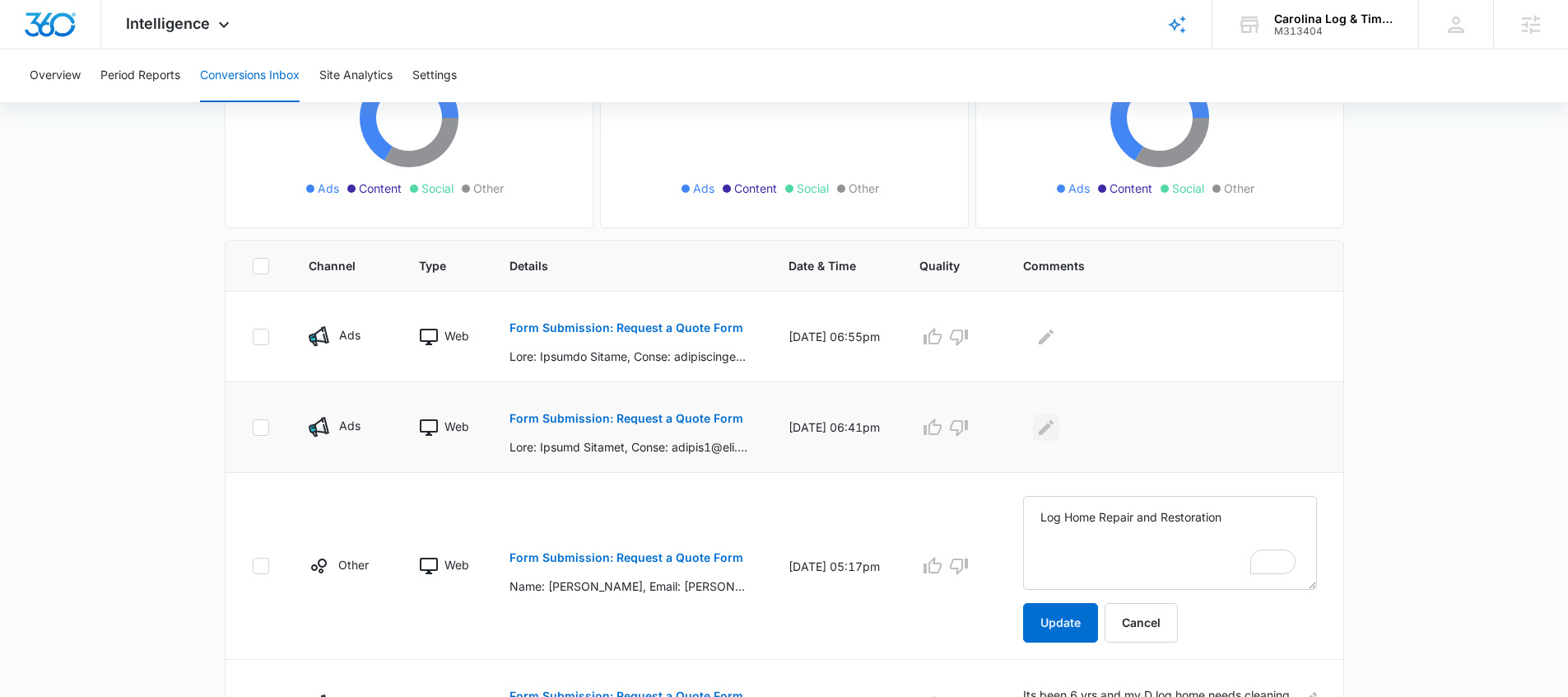
click at [1055, 422] on icon "Edit Comments" at bounding box center [1047, 427] width 19 height 19
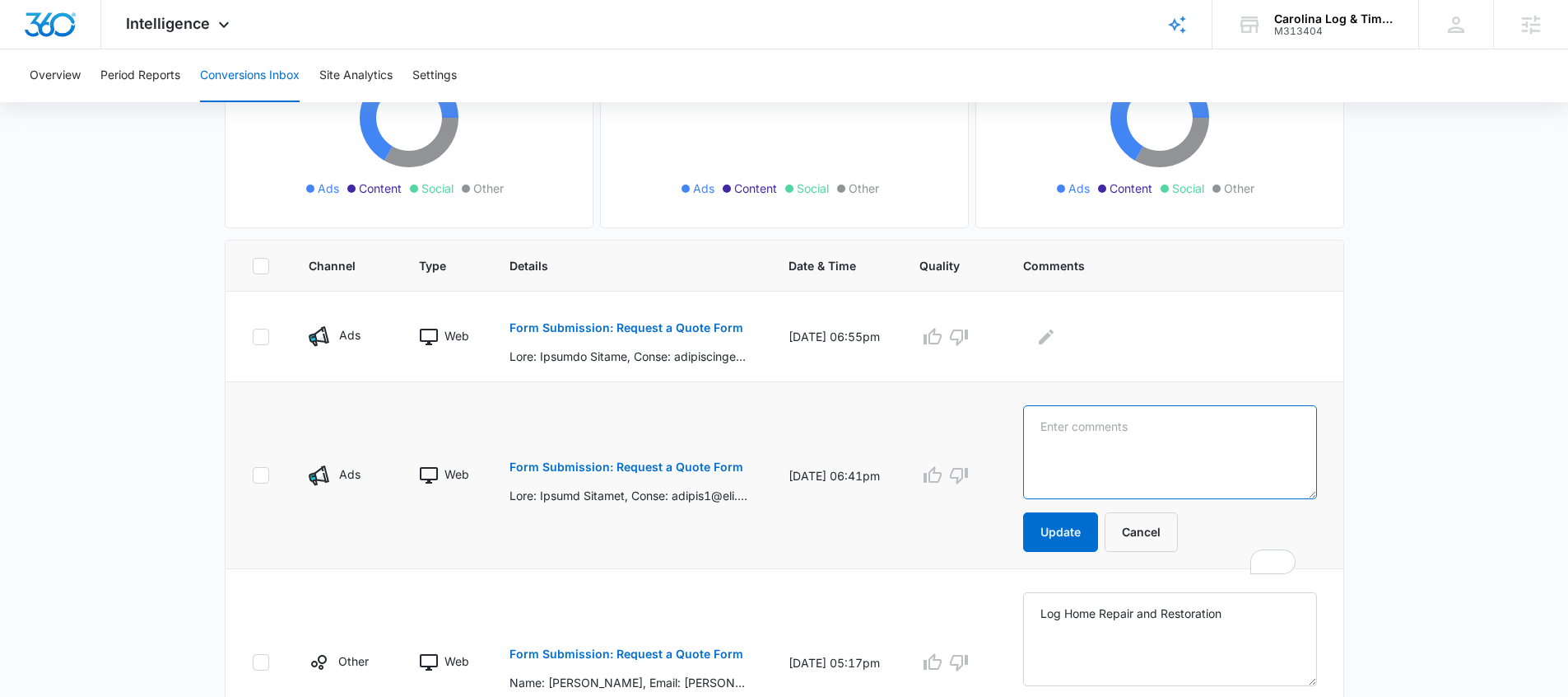
click at [1065, 434] on textarea at bounding box center [1171, 452] width 294 height 94
paste textarea "Log Shell Construction"
type textarea "Log Shell Construction"
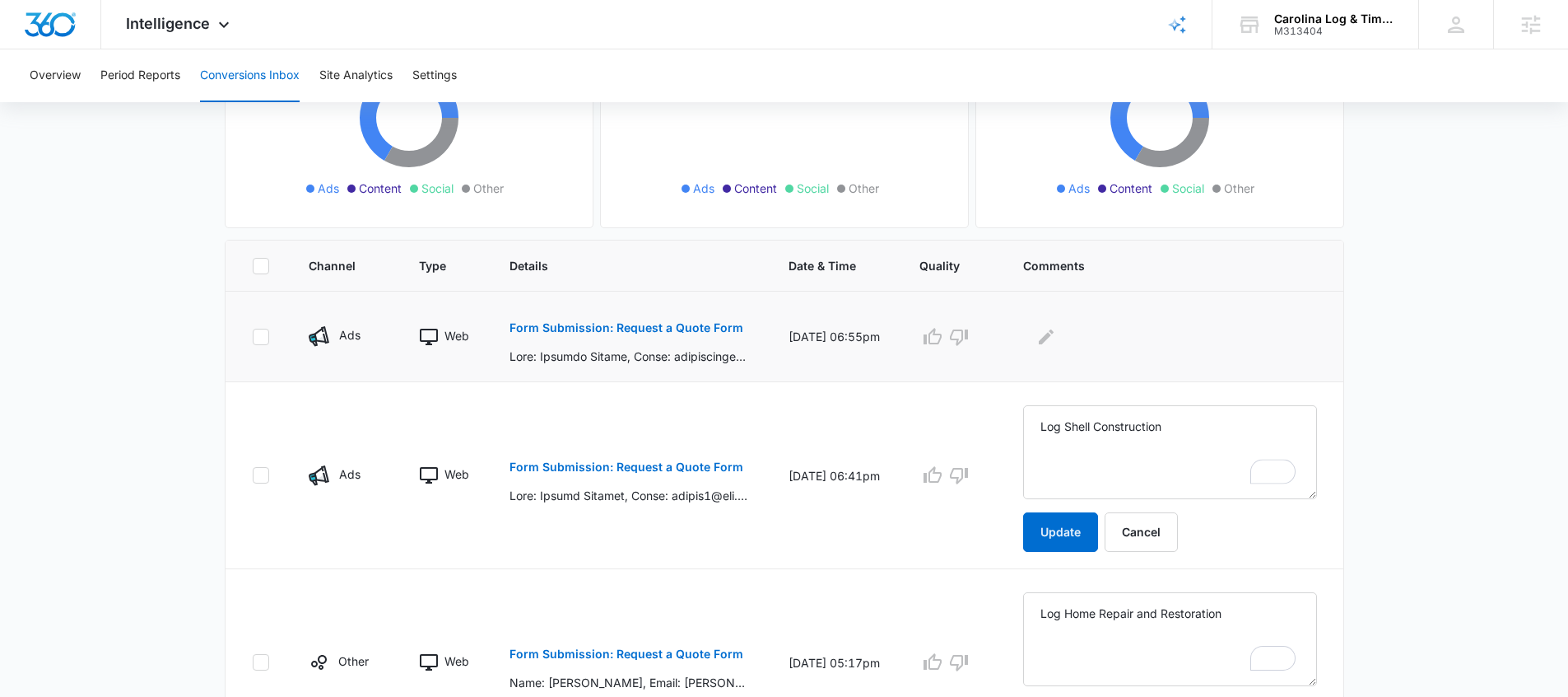
click at [669, 321] on button "Form Submission: Request a Quote Form" at bounding box center [625, 328] width 233 height 40
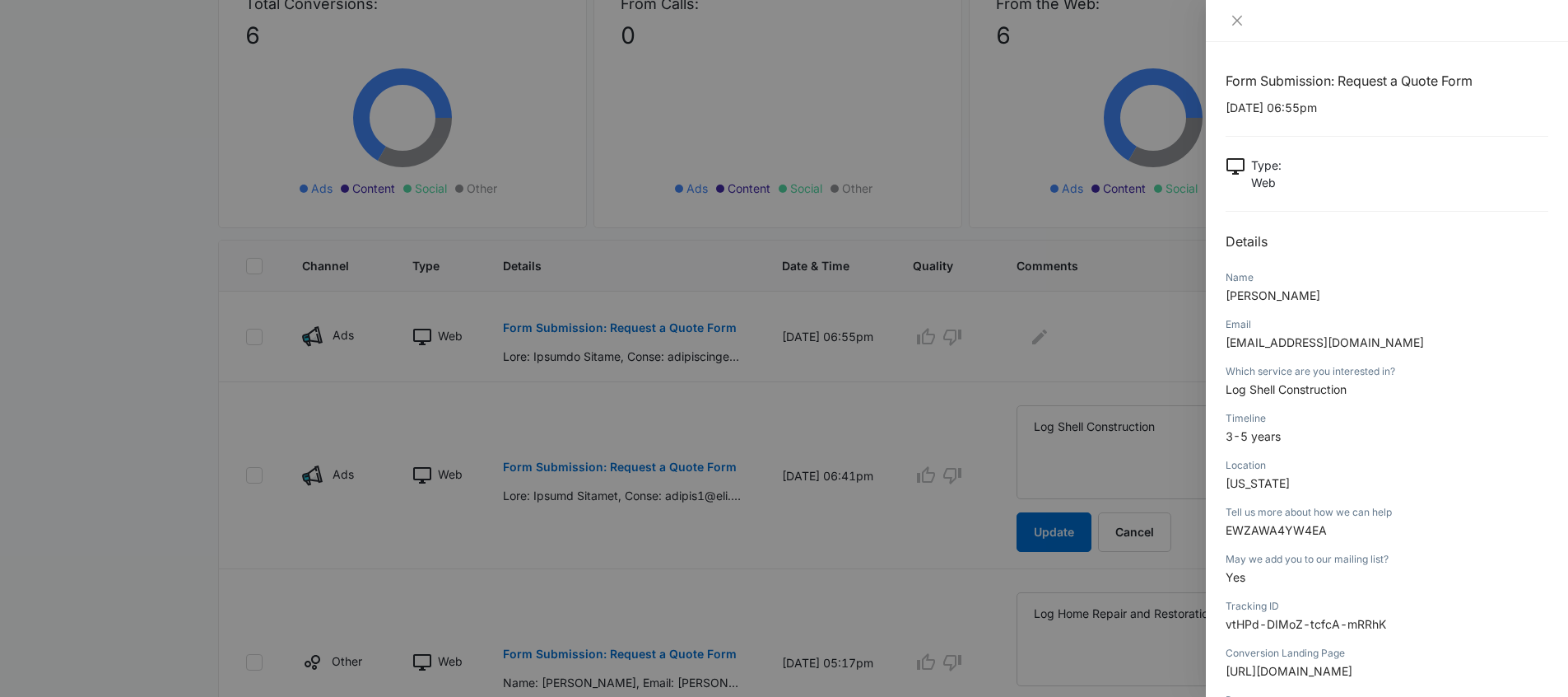
click at [1277, 389] on span "Log Shell Construction" at bounding box center [1285, 389] width 121 height 14
copy span "Log Shell Construction"
click at [979, 441] on div at bounding box center [784, 348] width 1568 height 697
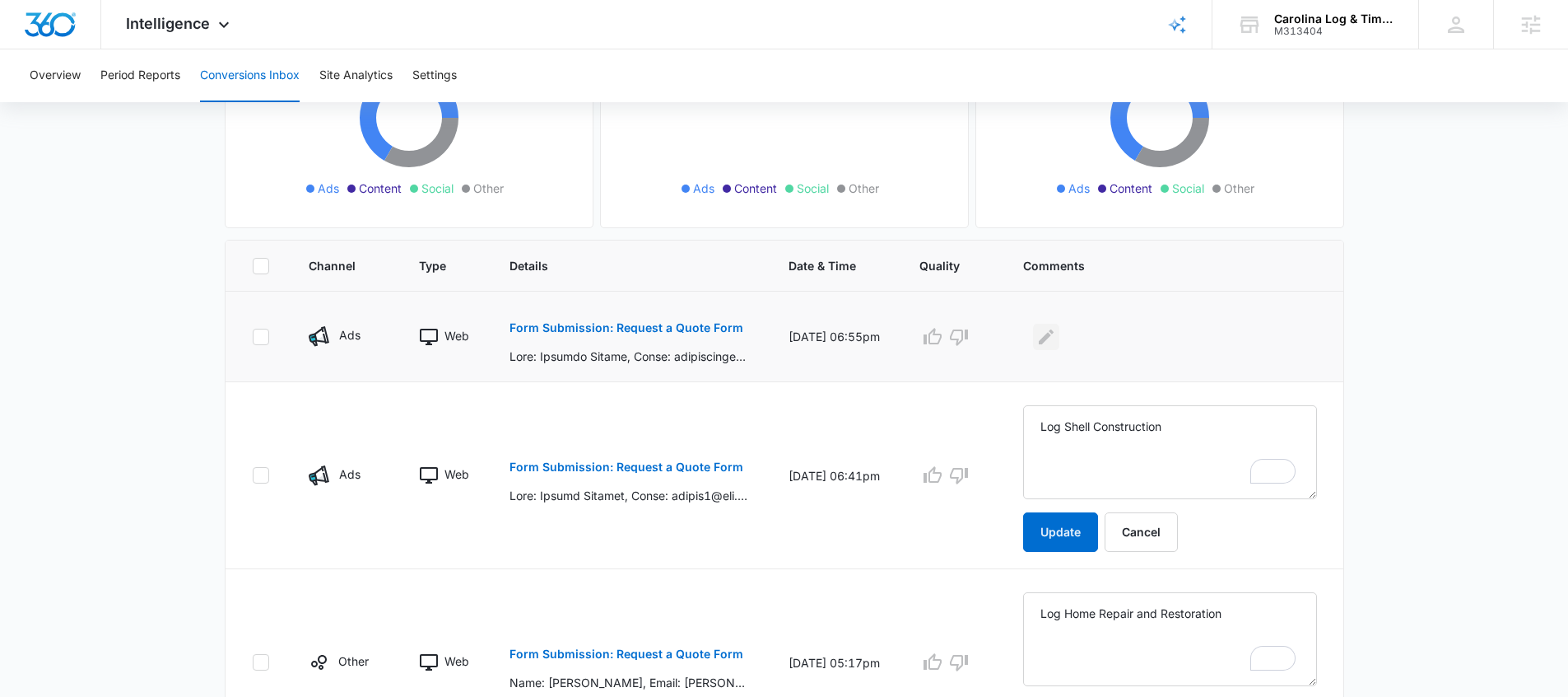
click at [1044, 341] on icon "Edit Comments" at bounding box center [1047, 337] width 19 height 19
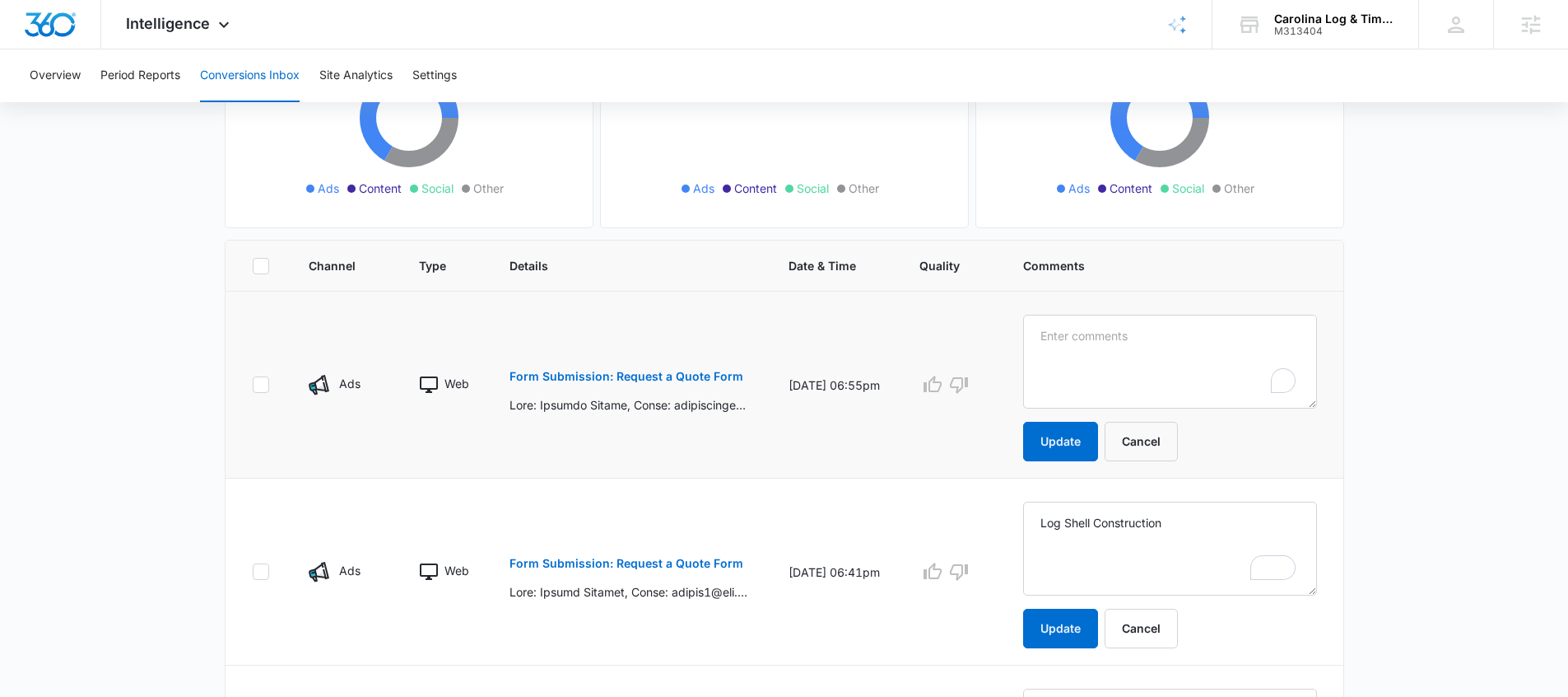
click at [1061, 343] on textarea "To enrich screen reader interactions, please activate Accessibility in Grammarl…" at bounding box center [1171, 361] width 294 height 94
type textarea "Log Shell Construction"
click at [1089, 432] on button "Update" at bounding box center [1061, 441] width 75 height 40
click at [1076, 626] on button "Update" at bounding box center [1061, 628] width 75 height 40
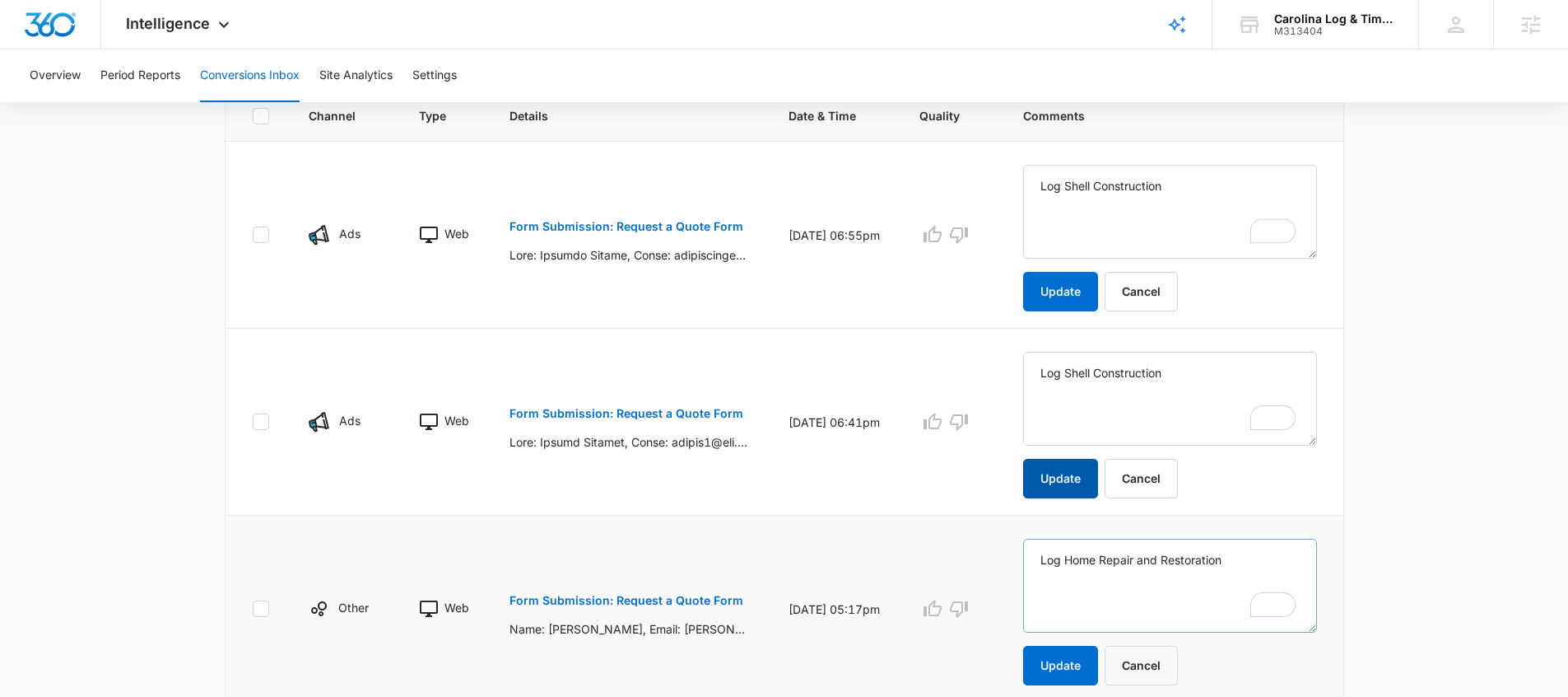
scroll to position [379, 0]
click at [1073, 653] on button "Update" at bounding box center [1061, 664] width 75 height 40
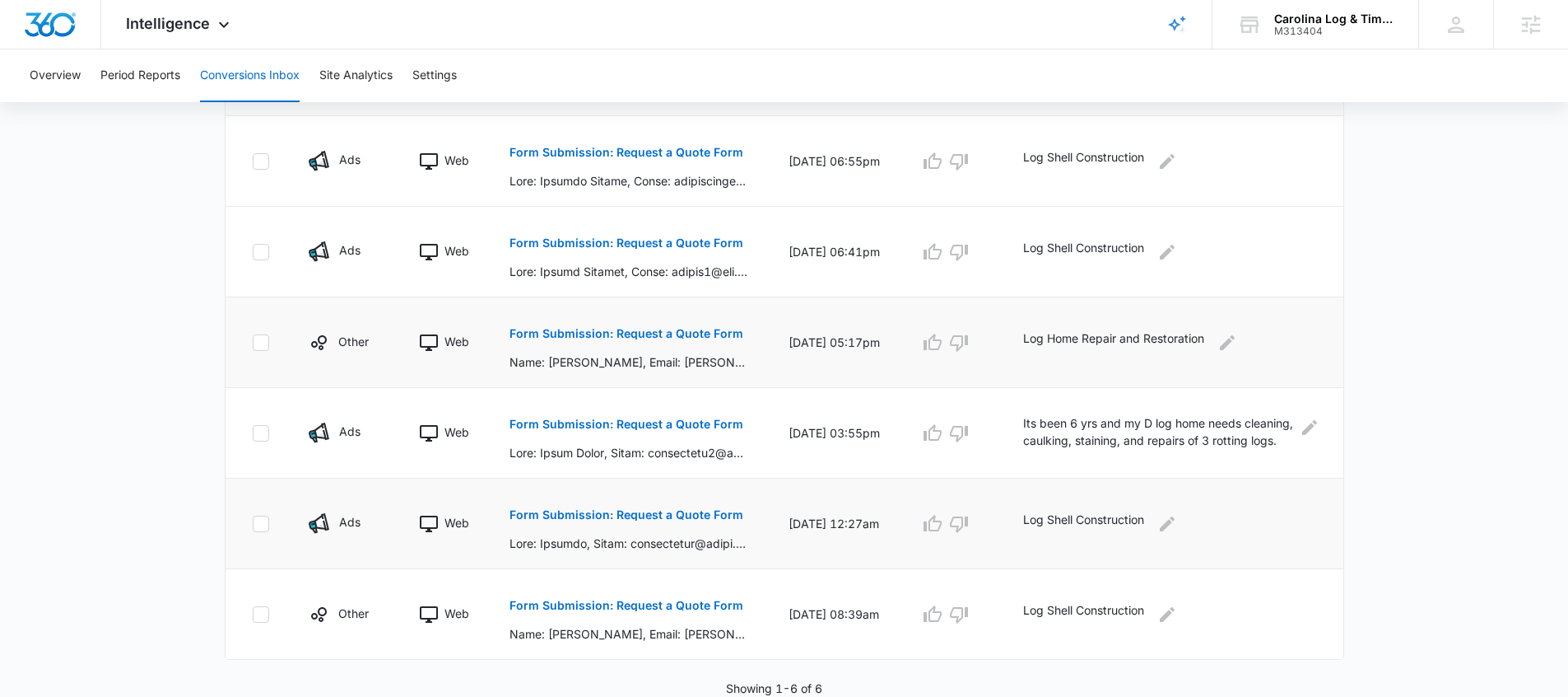
scroll to position [403, 0]
click at [181, 20] on span "Intelligence" at bounding box center [167, 24] width 84 height 18
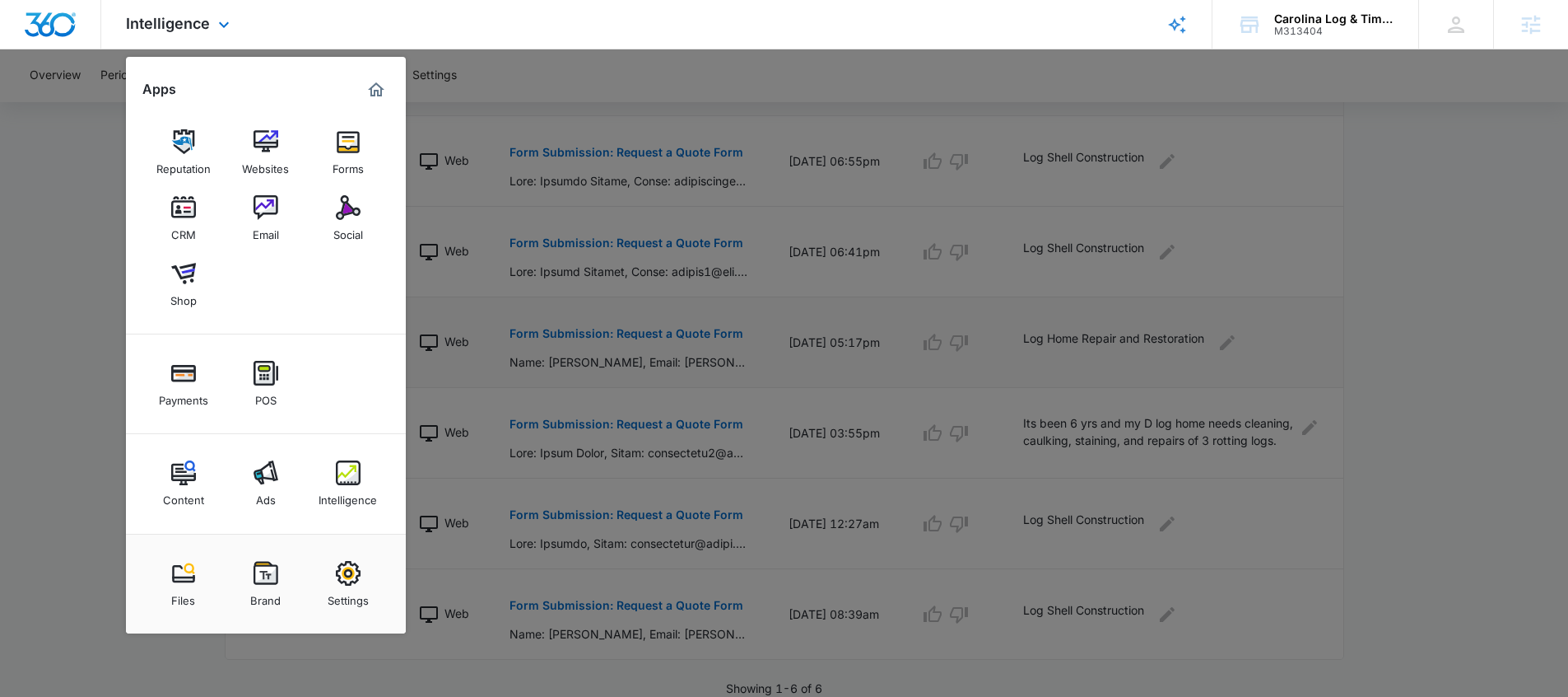
drag, startPoint x: 267, startPoint y: 486, endPoint x: 576, endPoint y: 43, distance: 540.1
click at [1381, 578] on div at bounding box center [784, 348] width 1568 height 697
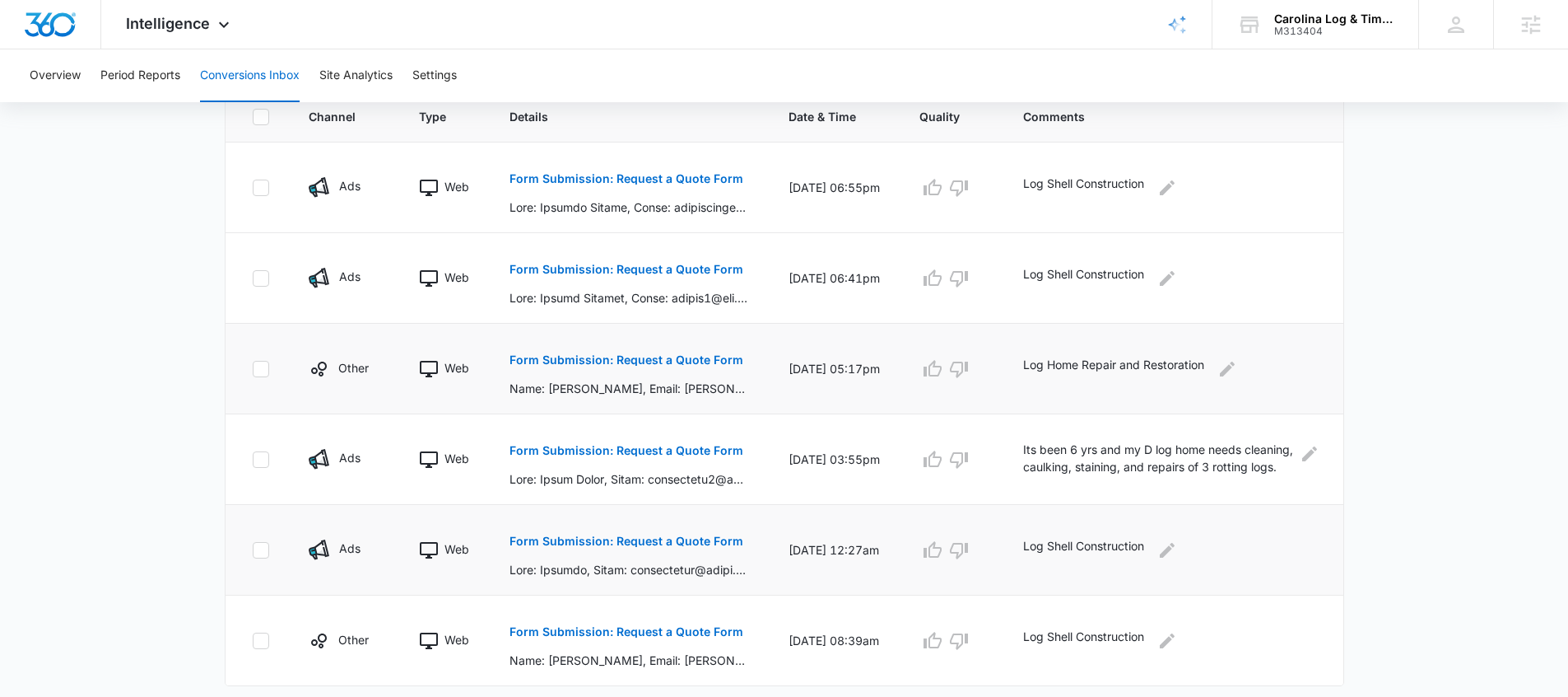
scroll to position [375, 0]
drag, startPoint x: 839, startPoint y: 368, endPoint x: 789, endPoint y: 360, distance: 50.6
click at [787, 362] on td "08/30/25 at 05:17pm" at bounding box center [834, 369] width 131 height 91
drag, startPoint x: 847, startPoint y: 290, endPoint x: 800, endPoint y: 258, distance: 56.9
click at [769, 270] on td "08/31/25 at 06:41pm" at bounding box center [834, 278] width 131 height 91
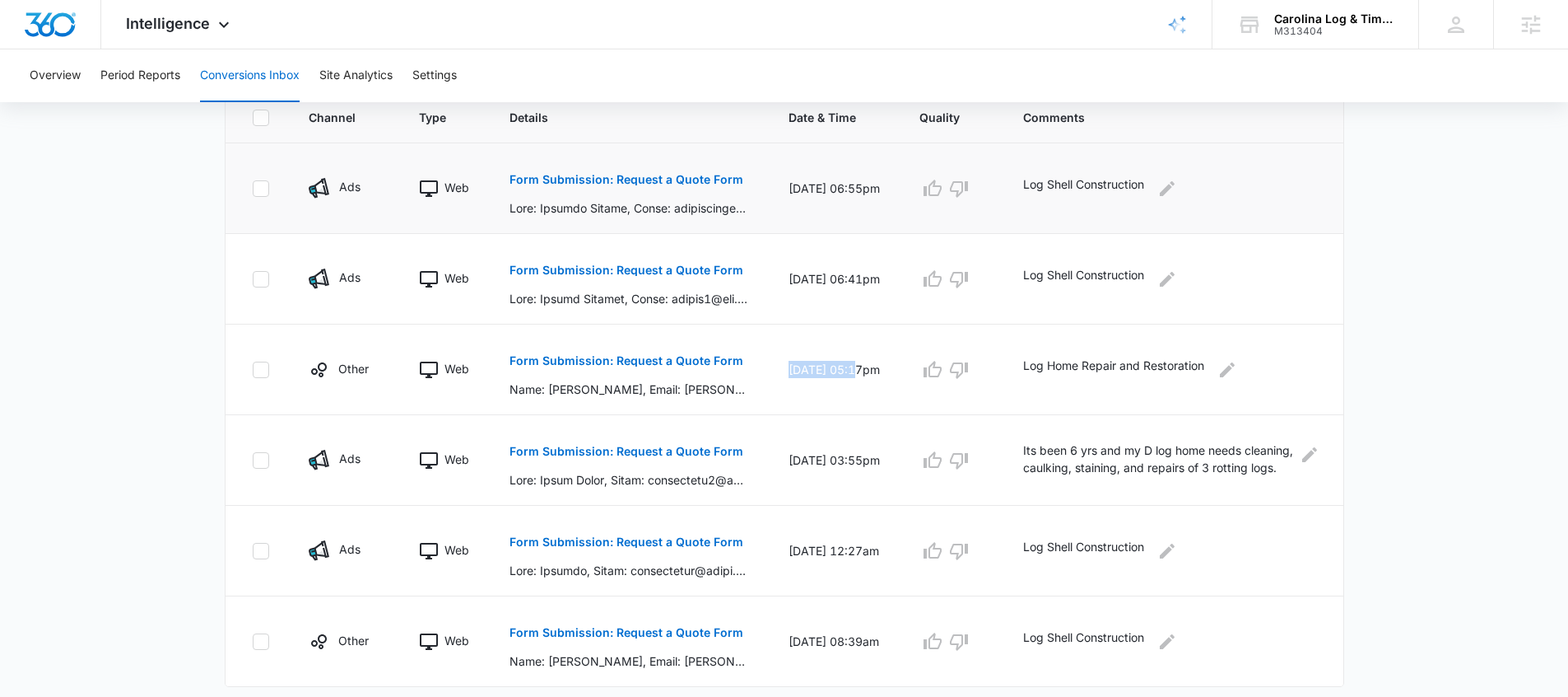
drag, startPoint x: 867, startPoint y: 191, endPoint x: 793, endPoint y: 184, distance: 74.3
click at [793, 184] on td "09/03/25 at 06:55pm" at bounding box center [834, 189] width 131 height 91
drag, startPoint x: 547, startPoint y: 305, endPoint x: 653, endPoint y: 305, distance: 106.0
click at [653, 305] on p at bounding box center [629, 299] width 240 height 18
click at [638, 279] on button "Form Submission: Request a Quote Form" at bounding box center [625, 270] width 233 height 40
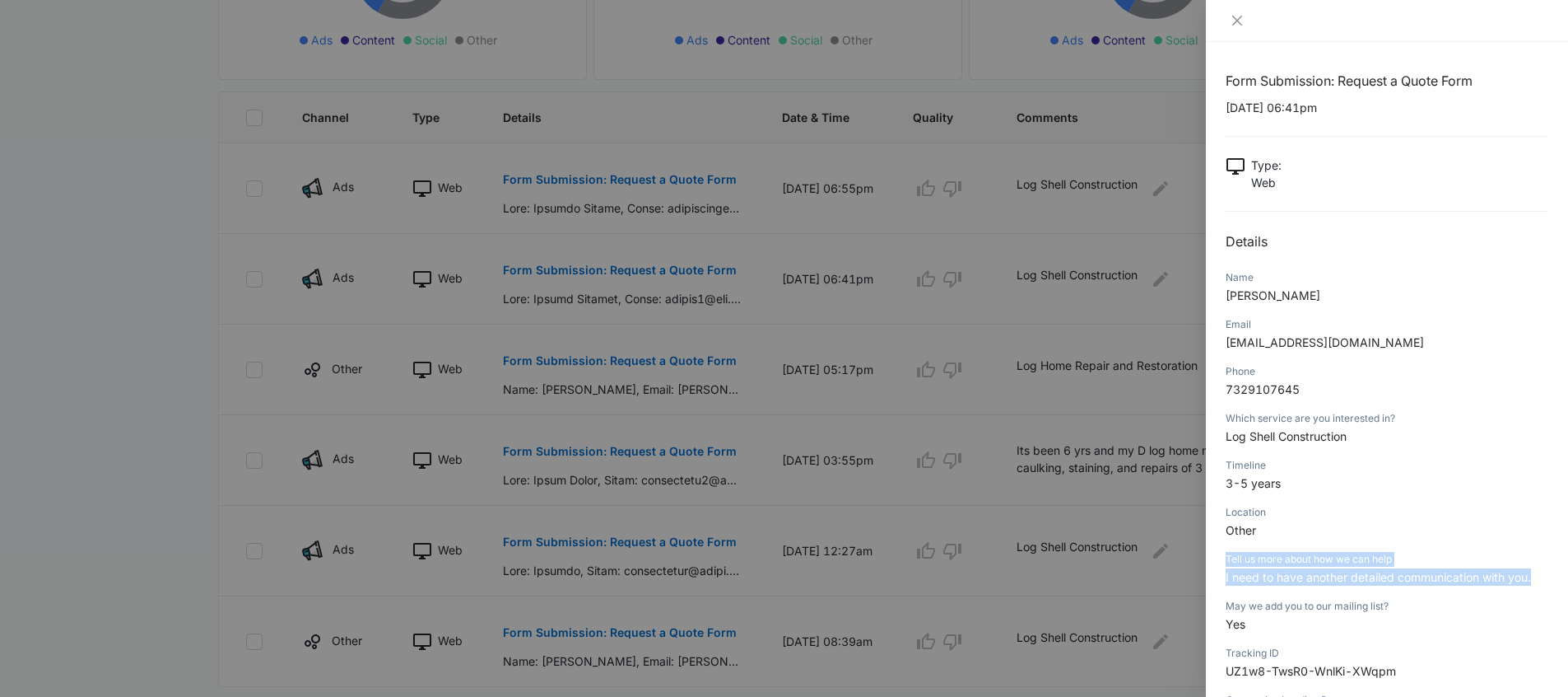
drag, startPoint x: 1539, startPoint y: 584, endPoint x: 1220, endPoint y: 565, distance: 319.6
click at [1220, 565] on div "Form Submission: Request a Quote Form 08/31/2025 at 06:41pm Type : Web Details …" at bounding box center [1387, 369] width 362 height 655
drag, startPoint x: 1315, startPoint y: 492, endPoint x: 1298, endPoint y: 492, distance: 17.0
click at [1315, 492] on div "Timeline 3-5 years" at bounding box center [1387, 479] width 322 height 47
drag, startPoint x: 1251, startPoint y: 484, endPoint x: 1222, endPoint y: 478, distance: 29.6
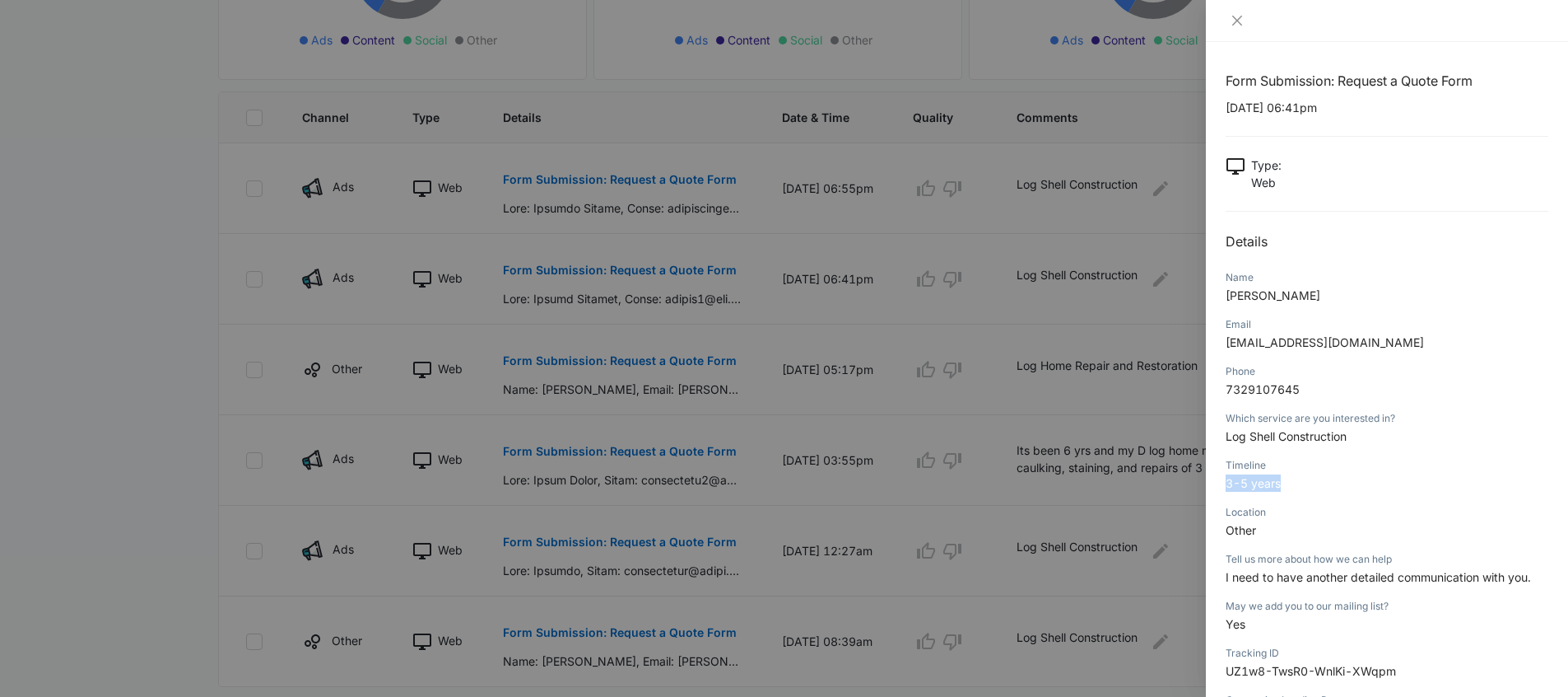
click at [1222, 478] on div "Form Submission: Request a Quote Form 08/31/2025 at 06:41pm Type : Web Details …" at bounding box center [1387, 369] width 362 height 655
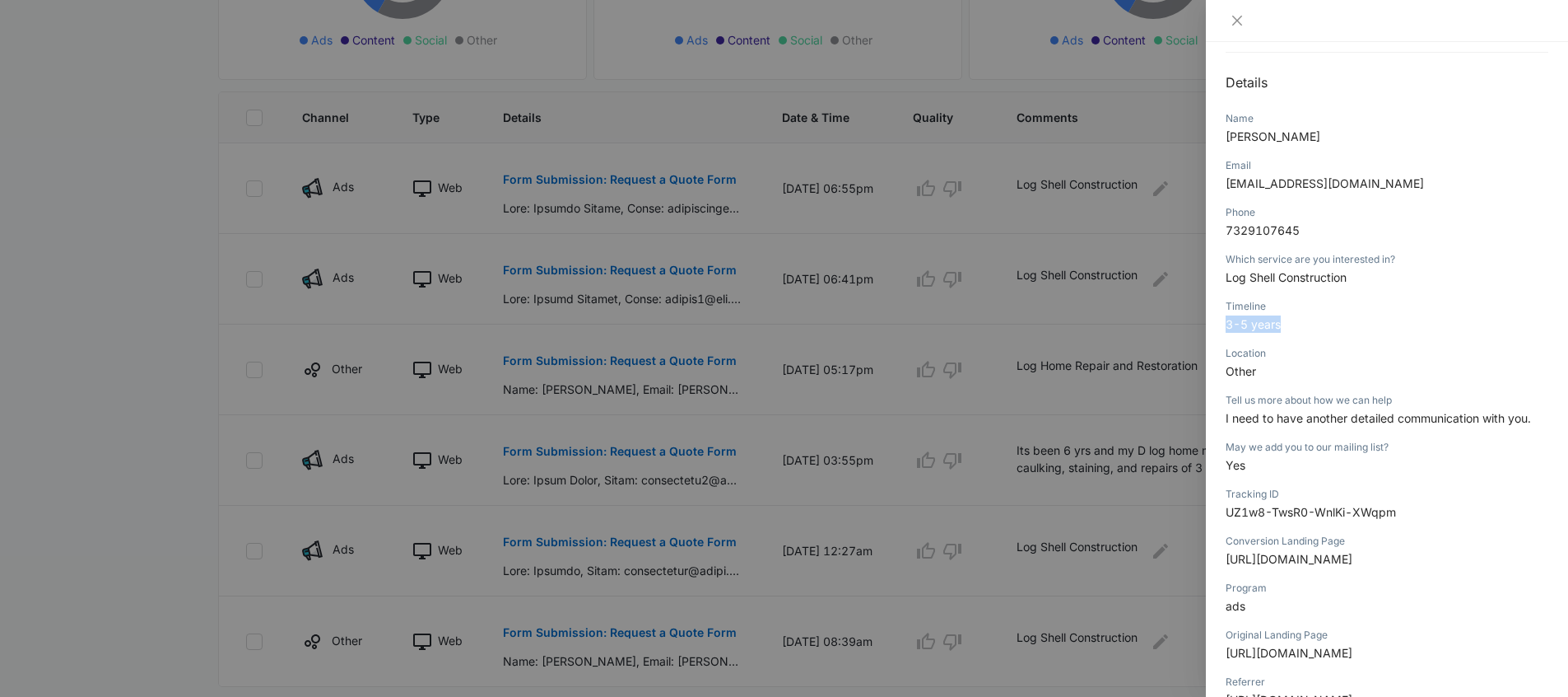
scroll to position [0, 0]
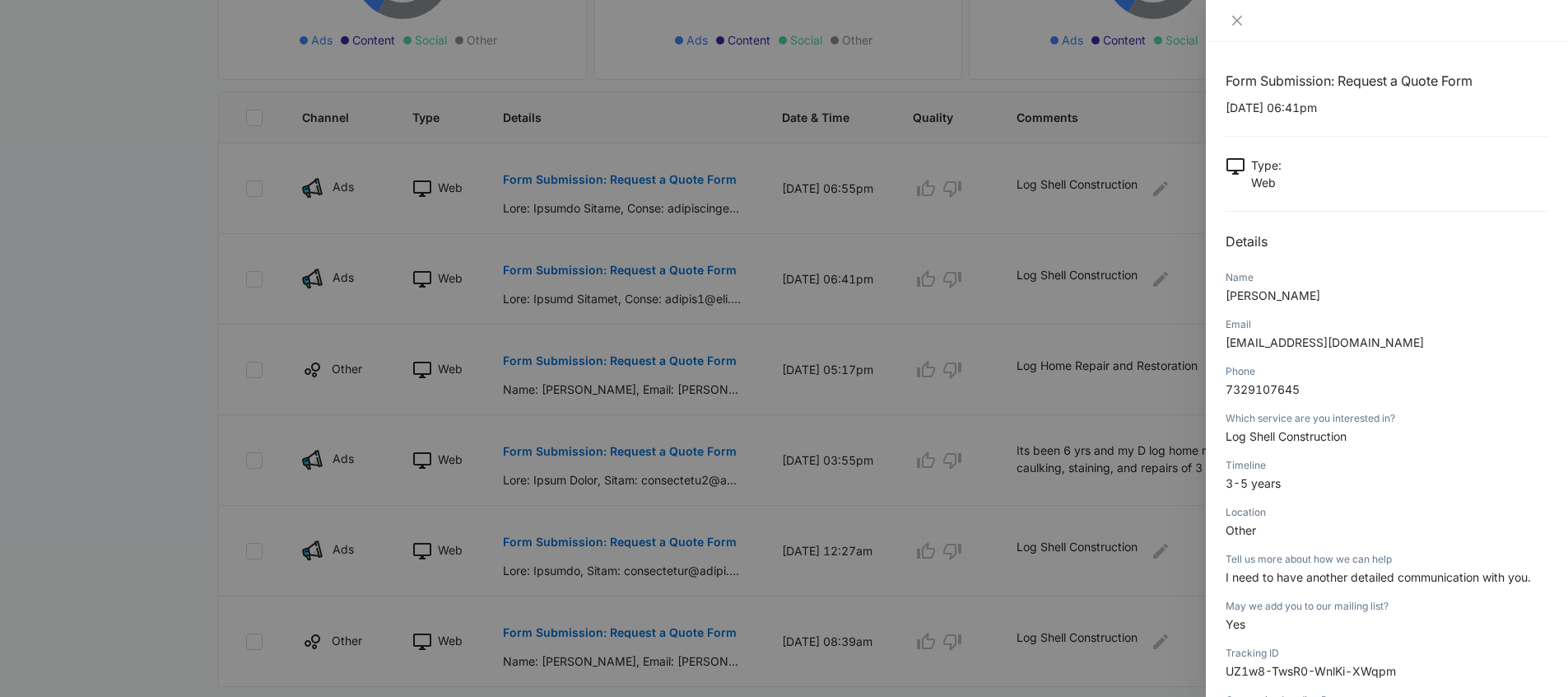
click at [1501, 584] on p "I need to have another detailed communication with you." at bounding box center [1387, 577] width 322 height 18
drag, startPoint x: 1454, startPoint y: 581, endPoint x: 1324, endPoint y: 588, distance: 130.2
click at [1324, 588] on div "Tell us more about how we can help I need to have another detailed communicatio…" at bounding box center [1387, 573] width 322 height 47
drag, startPoint x: 1220, startPoint y: 576, endPoint x: 1471, endPoint y: 580, distance: 251.0
click at [1471, 580] on div "Form Submission: Request a Quote Form 08/31/2025 at 06:41pm Type : Web Details …" at bounding box center [1387, 369] width 362 height 655
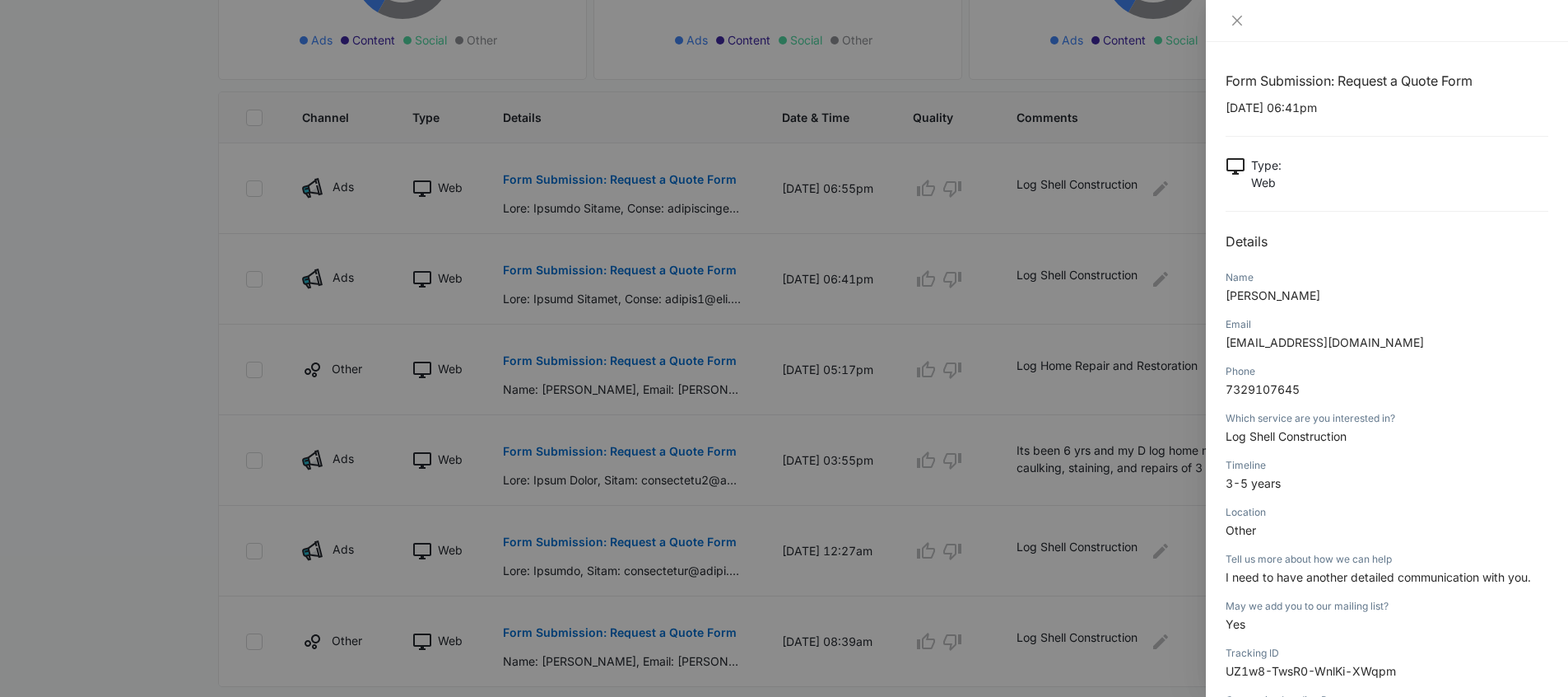
click at [919, 567] on div at bounding box center [784, 348] width 1568 height 697
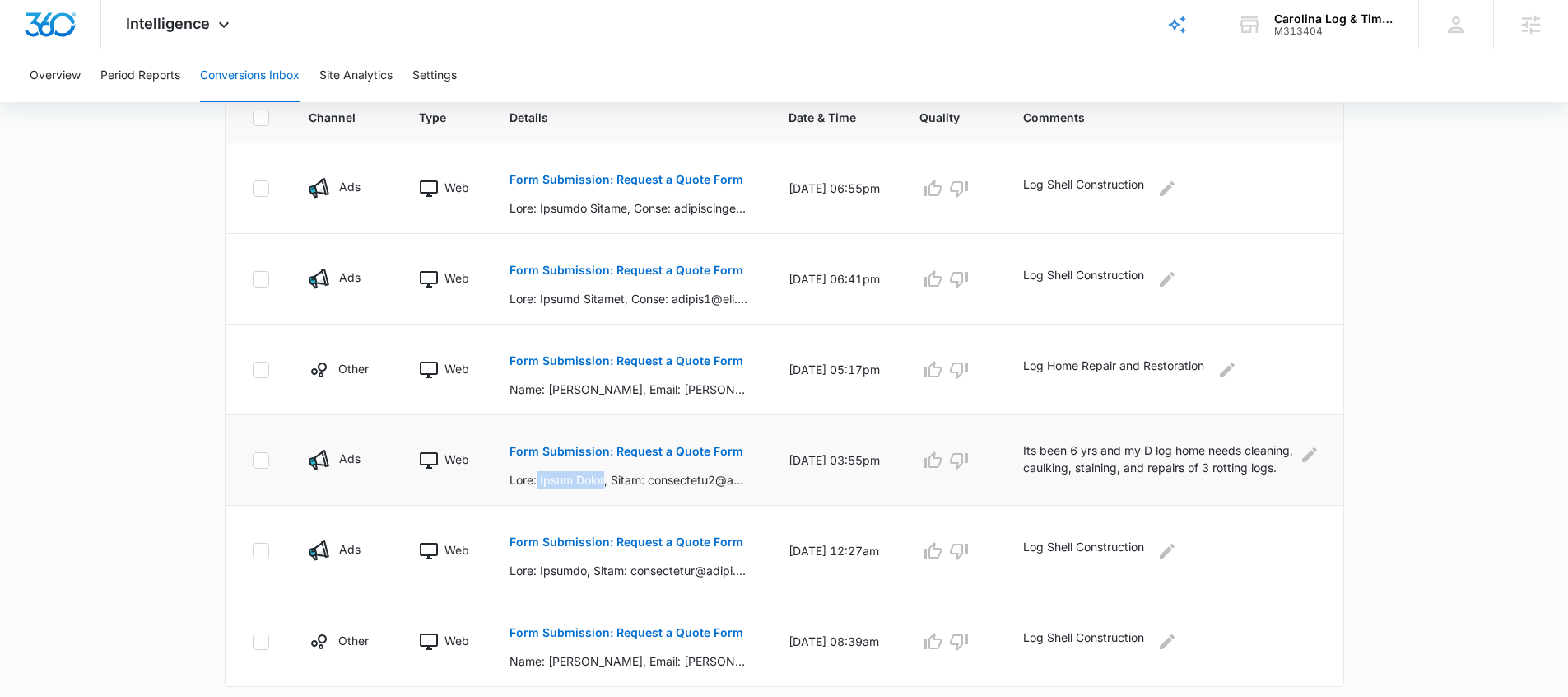
drag, startPoint x: 544, startPoint y: 486, endPoint x: 610, endPoint y: 487, distance: 66.0
click at [610, 487] on td "Form Submission: Request a Quote Form" at bounding box center [629, 460] width 279 height 91
click at [203, 489] on main "Filters 08/06/2025 09/05/2025 New Conversion Total Conversions: 6 Ads Content S…" at bounding box center [784, 233] width 1568 height 981
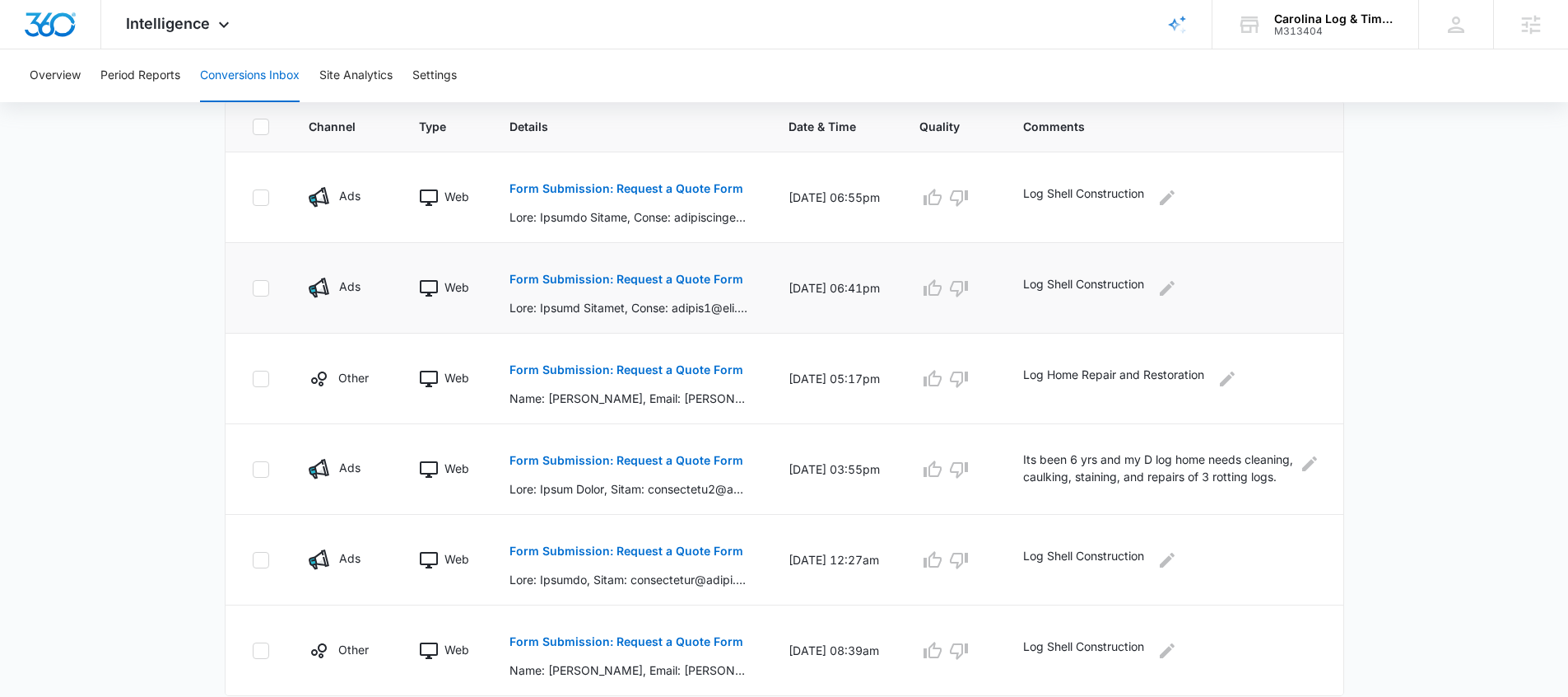
scroll to position [354, 0]
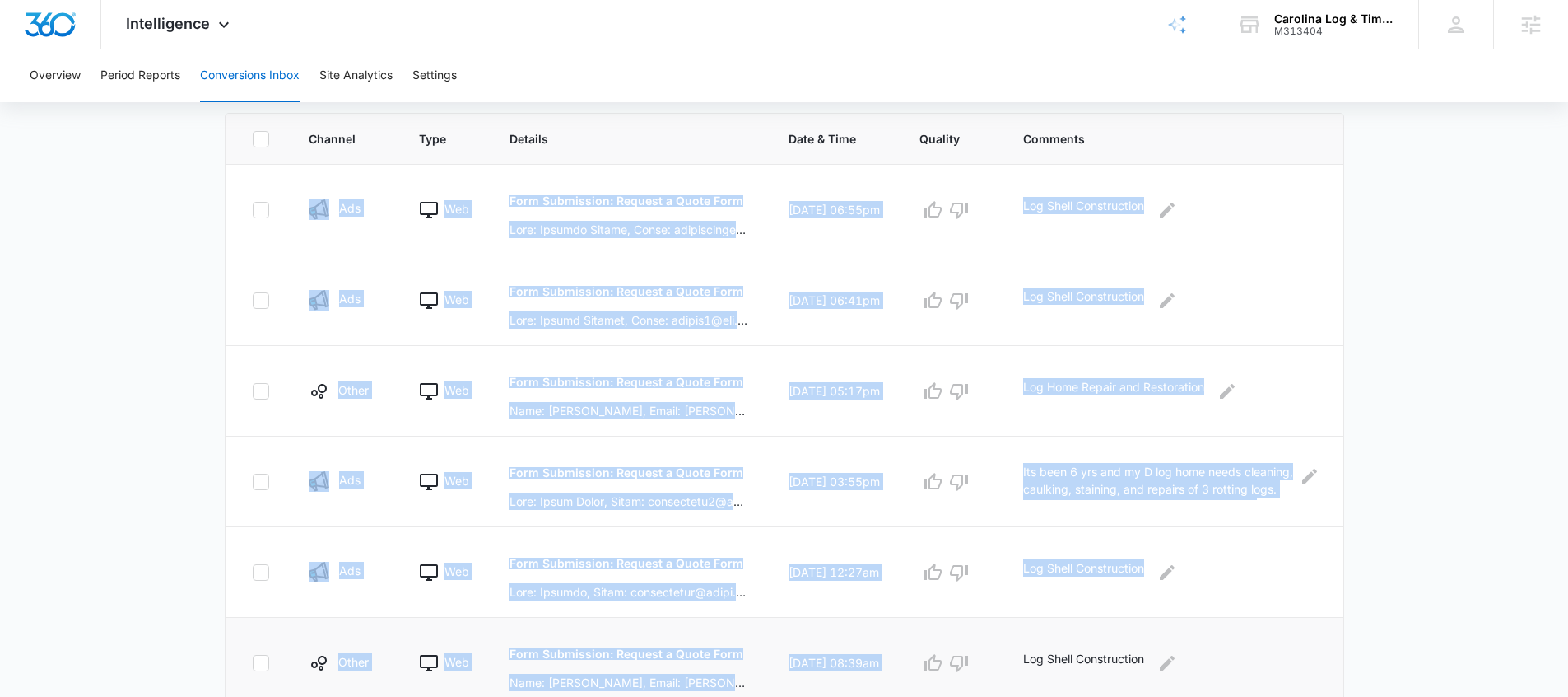
drag, startPoint x: 306, startPoint y: 175, endPoint x: 1051, endPoint y: 627, distance: 871.4
click at [1050, 627] on tbody "Ads Web Form Submission: Request a Quote Form 09/03/25 at 06:55pm Log Shell Con…" at bounding box center [784, 436] width 1118 height 544
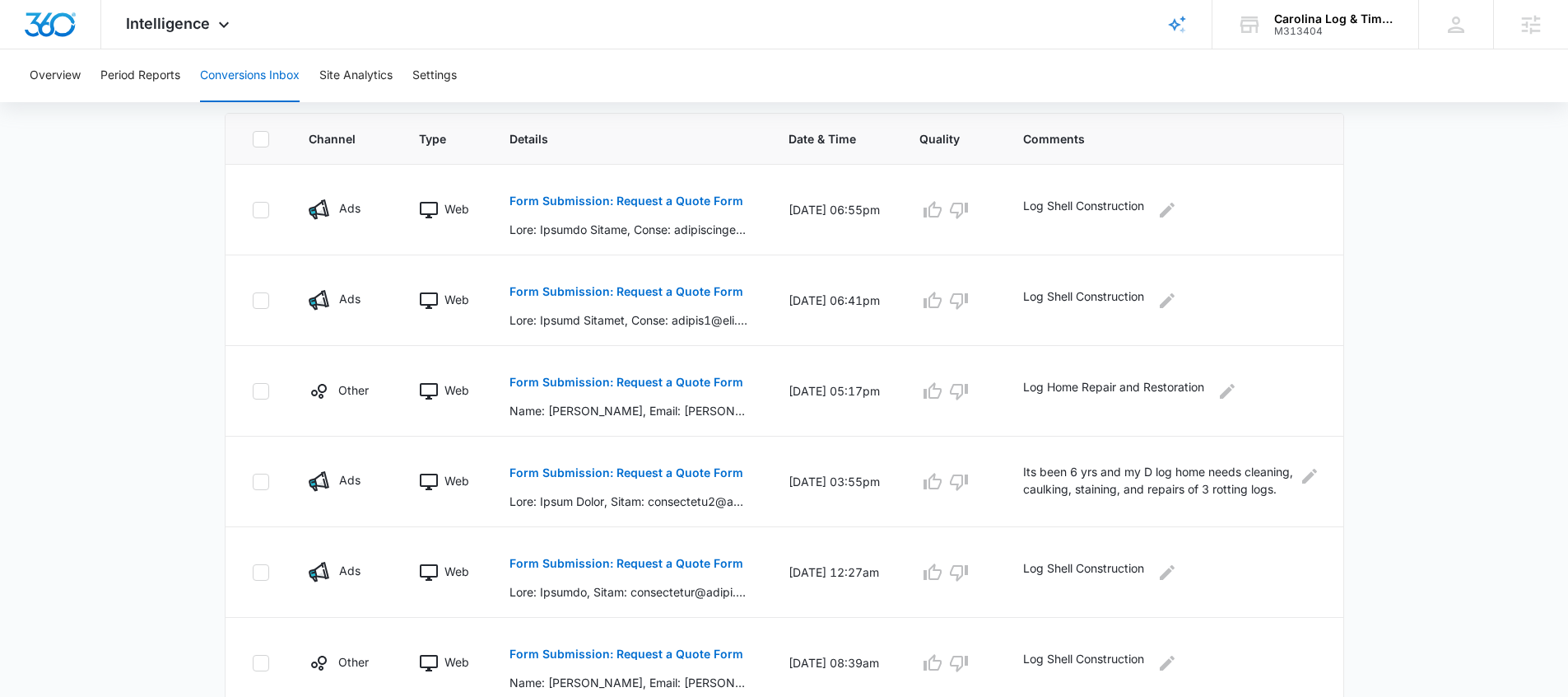
click at [1375, 529] on main "Filters 08/06/2025 09/05/2025 New Conversion Total Conversions: 6 Ads Content S…" at bounding box center [784, 255] width 1568 height 981
drag, startPoint x: 290, startPoint y: 189, endPoint x: 822, endPoint y: 578, distance: 659.0
click at [822, 578] on tbody "Ads Web Form Submission: Request a Quote Form 09/03/25 at 06:55pm Log Shell Con…" at bounding box center [784, 436] width 1118 height 544
click at [211, 29] on div "Intelligence Apps Reputation Websites Forms CRM Email Social Shop Payments POS …" at bounding box center [180, 24] width 157 height 48
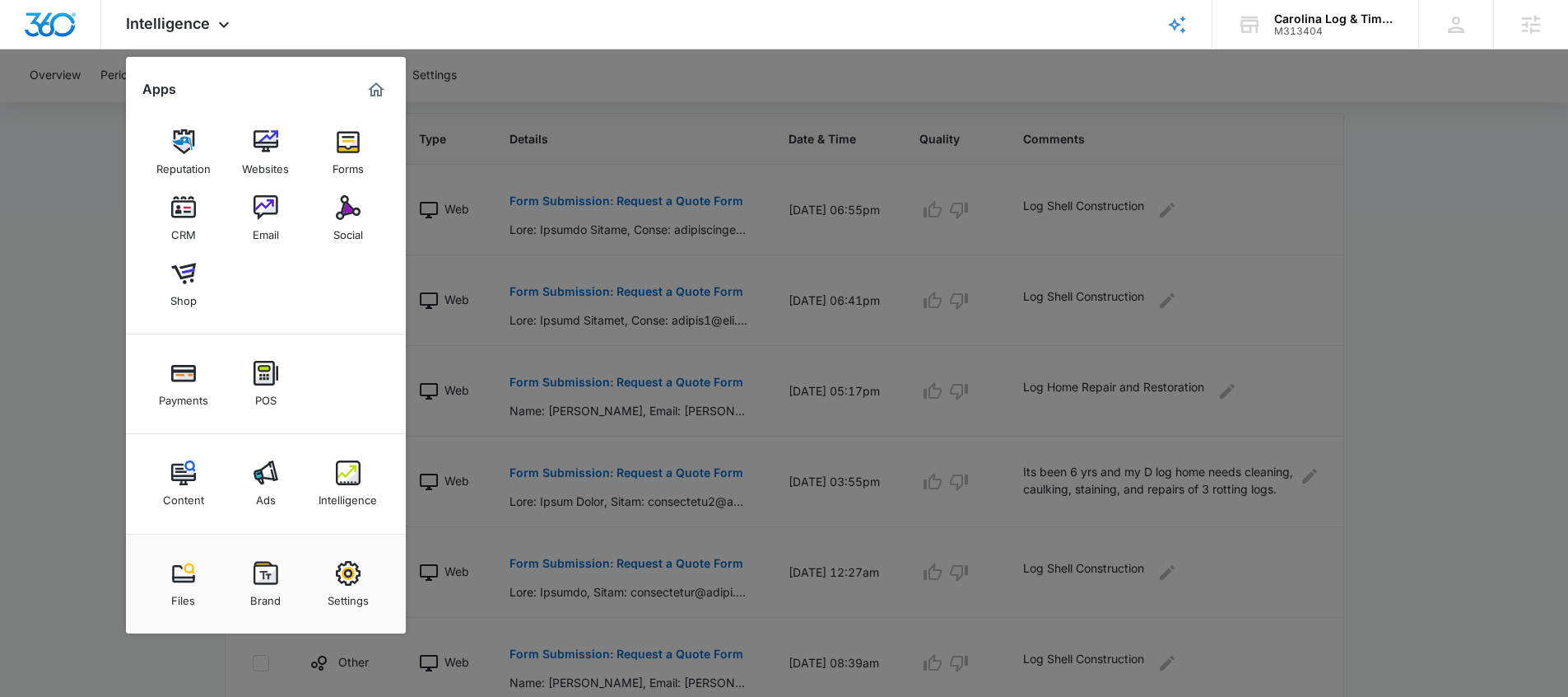
click at [92, 227] on div at bounding box center [784, 348] width 1568 height 697
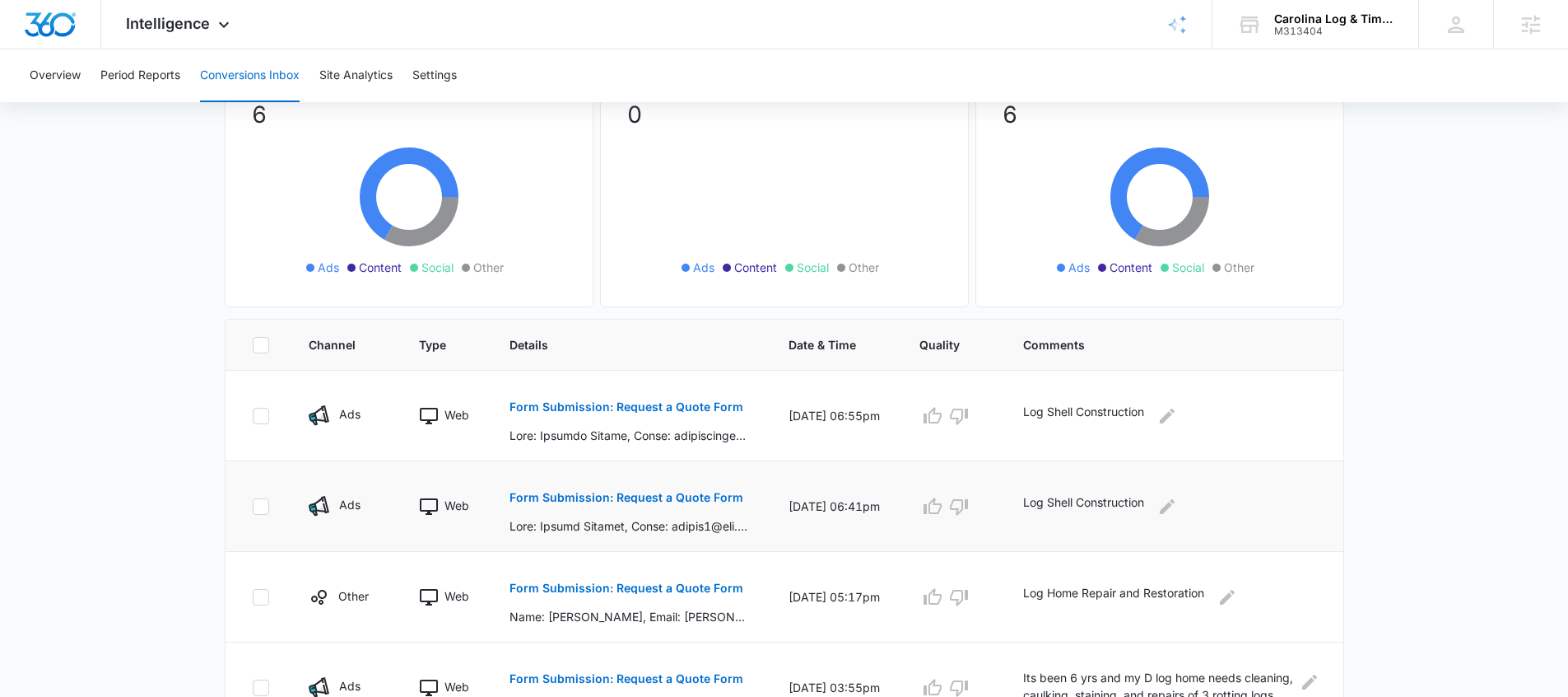
scroll to position [284, 0]
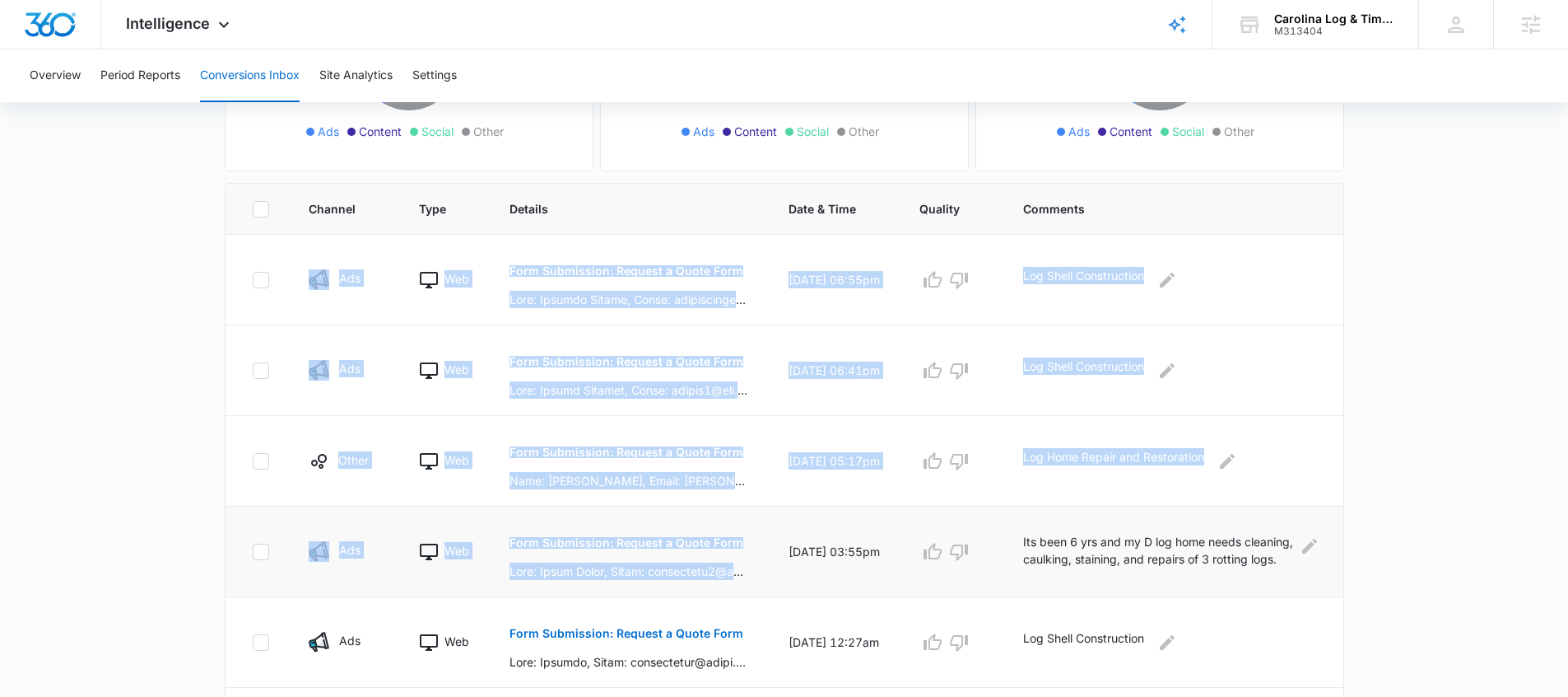
drag, startPoint x: 312, startPoint y: 252, endPoint x: 775, endPoint y: 534, distance: 542.1
click at [775, 534] on tbody "Ads Web Form Submission: Request a Quote Form 09/03/25 at 06:55pm Log Shell Con…" at bounding box center [784, 506] width 1118 height 544
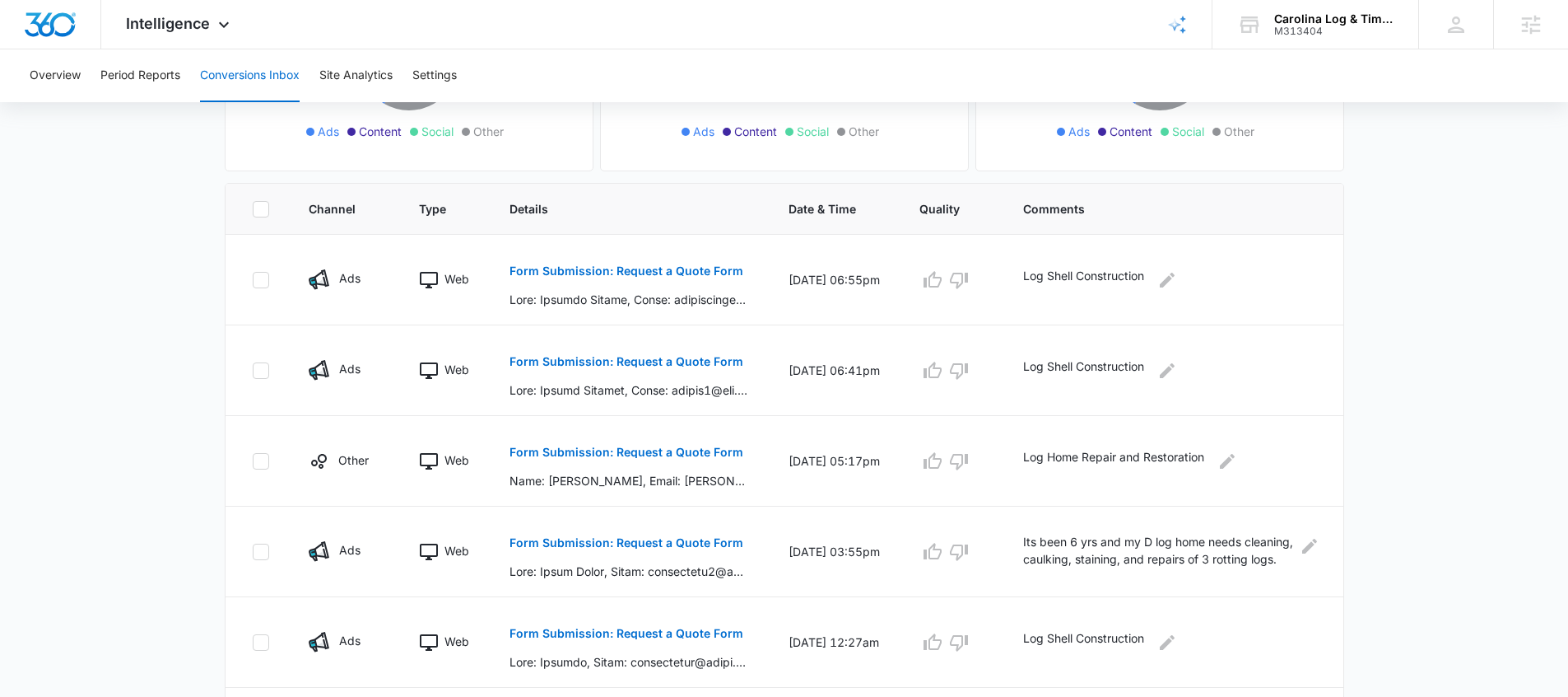
click at [208, 346] on div "Total Conversions: 6 Ads Content Social Other From Calls: 0 Ads Content Social …" at bounding box center [784, 357] width 1152 height 916
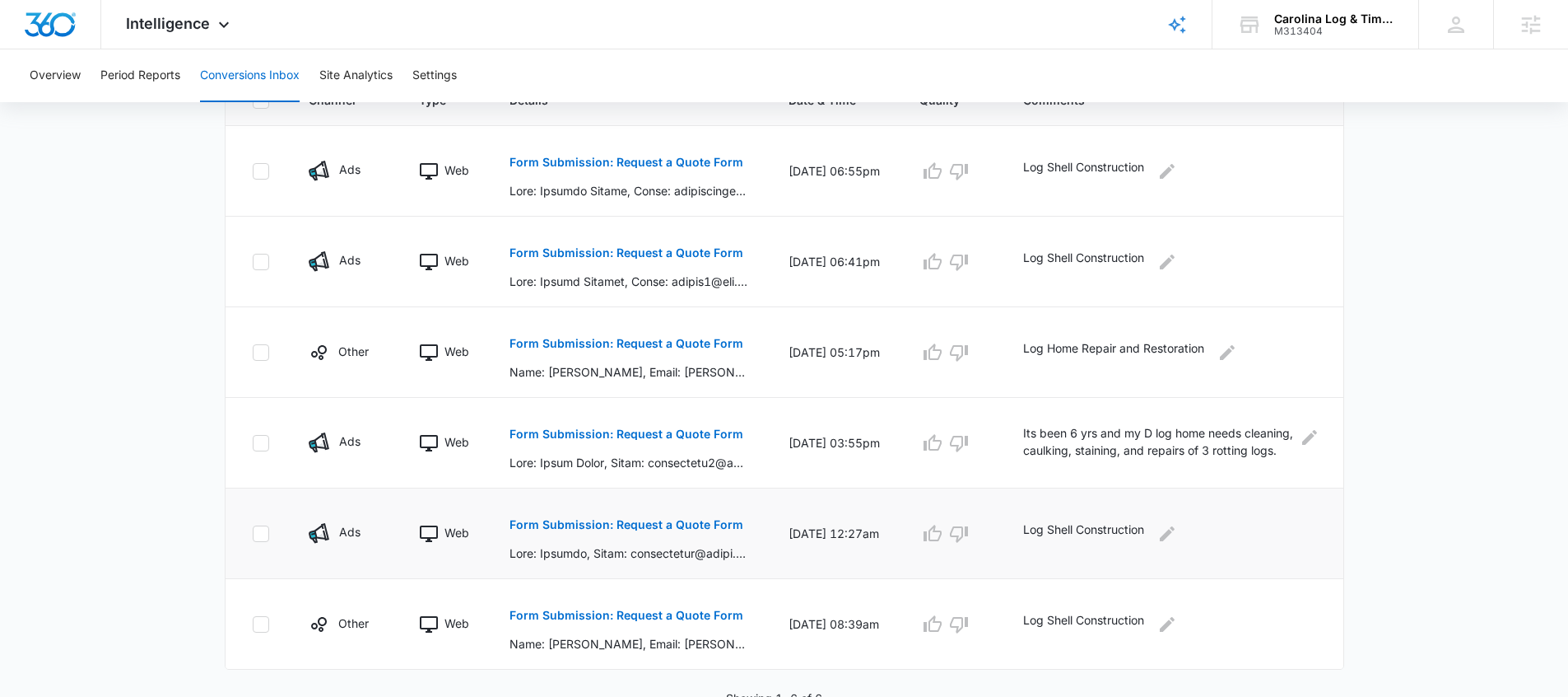
scroll to position [403, 0]
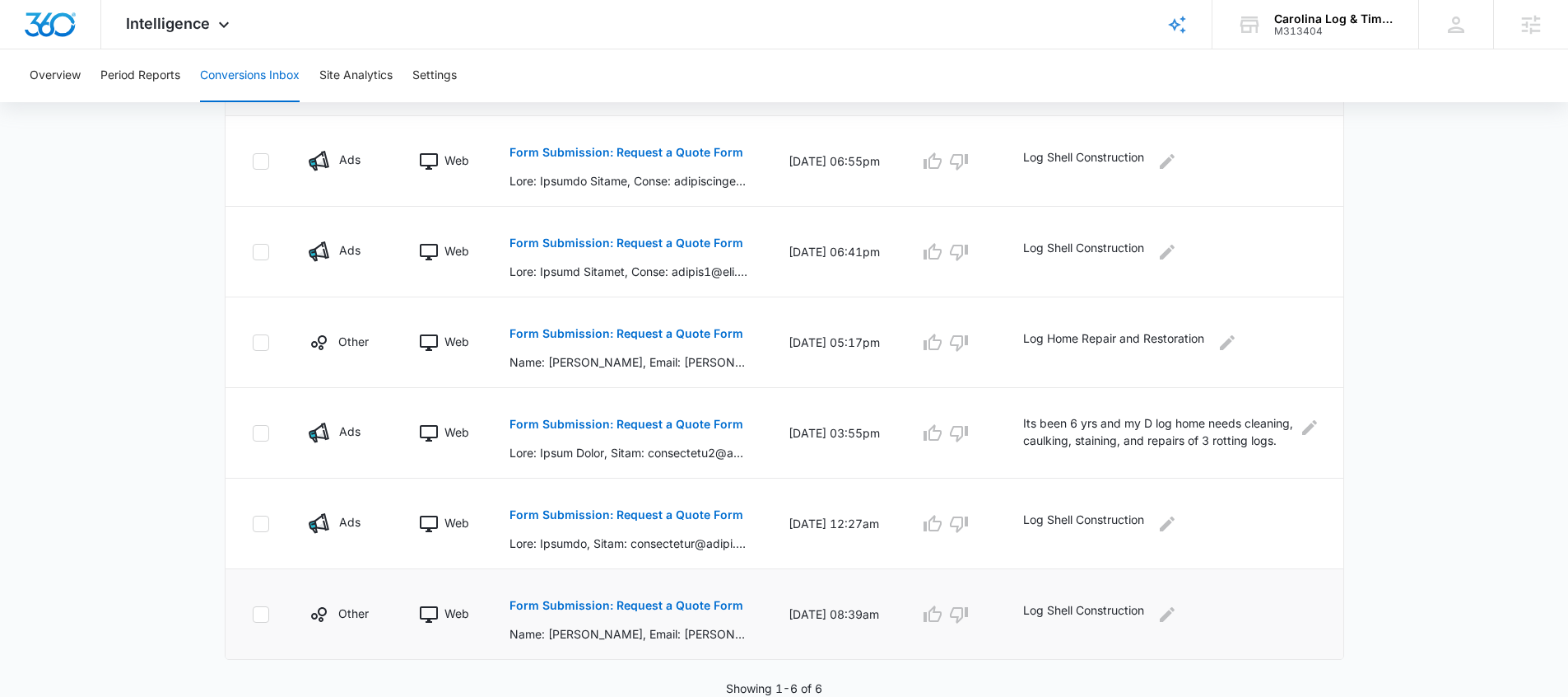
drag, startPoint x: 841, startPoint y: 619, endPoint x: 774, endPoint y: 596, distance: 70.8
click at [774, 596] on td "08/06/25 at 08:39am" at bounding box center [834, 614] width 131 height 91
drag, startPoint x: 758, startPoint y: 547, endPoint x: 519, endPoint y: 507, distance: 242.3
click at [519, 507] on td "Form Submission: Request a Quote Form" at bounding box center [629, 523] width 279 height 91
drag, startPoint x: 484, startPoint y: 434, endPoint x: 593, endPoint y: 460, distance: 112.1
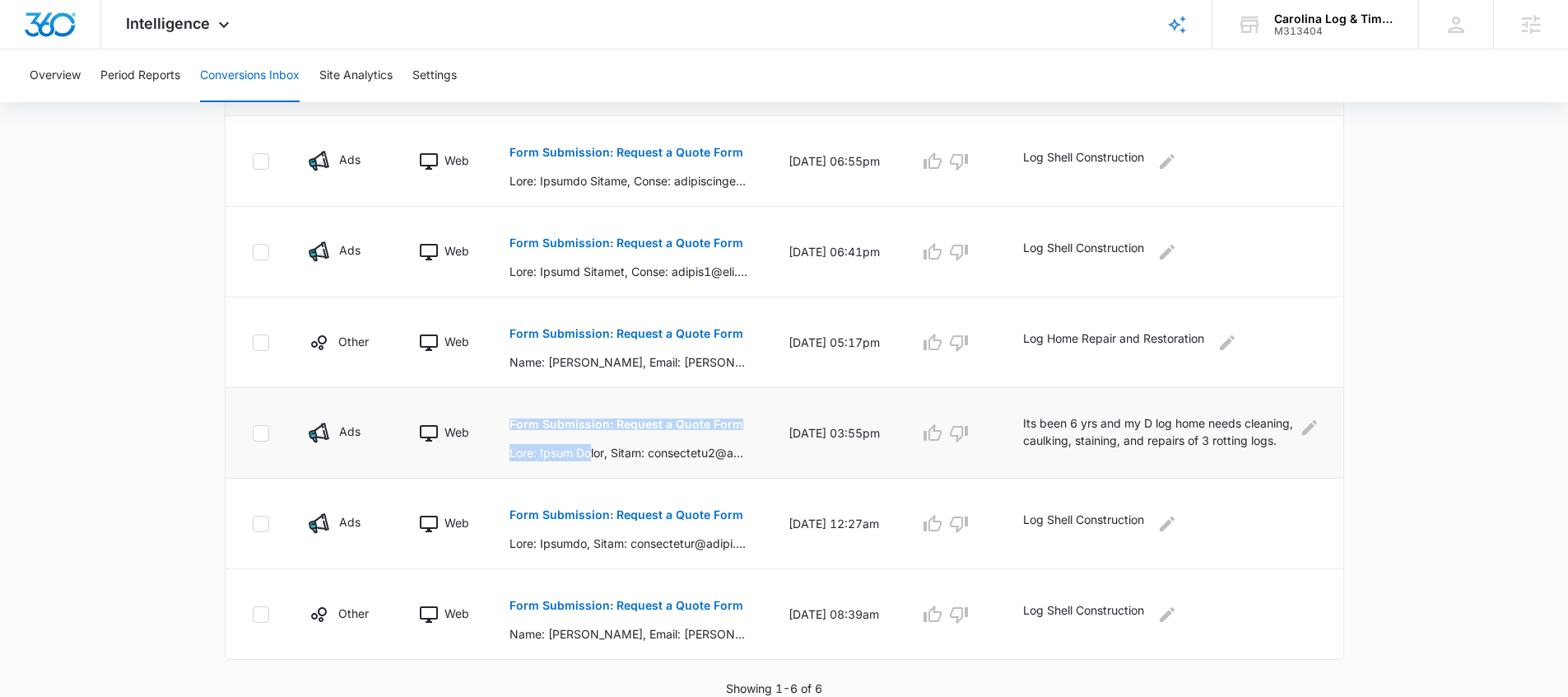
click at [593, 460] on tr "Ads Web Form Submission: Request a Quote Form 08/28/25 at 03:55pm Its been 6 yr…" at bounding box center [784, 433] width 1118 height 91
drag, startPoint x: 519, startPoint y: 342, endPoint x: 600, endPoint y: 372, distance: 86.4
click at [600, 372] on tr "Other Web Form Submission: Request a Quote Form Name: Michelle Zairo, Email: mi…" at bounding box center [784, 342] width 1118 height 91
drag, startPoint x: 580, startPoint y: 257, endPoint x: 584, endPoint y: 241, distance: 16.5
click at [605, 264] on td "Form Submission: Request a Quote Form" at bounding box center [629, 252] width 279 height 91
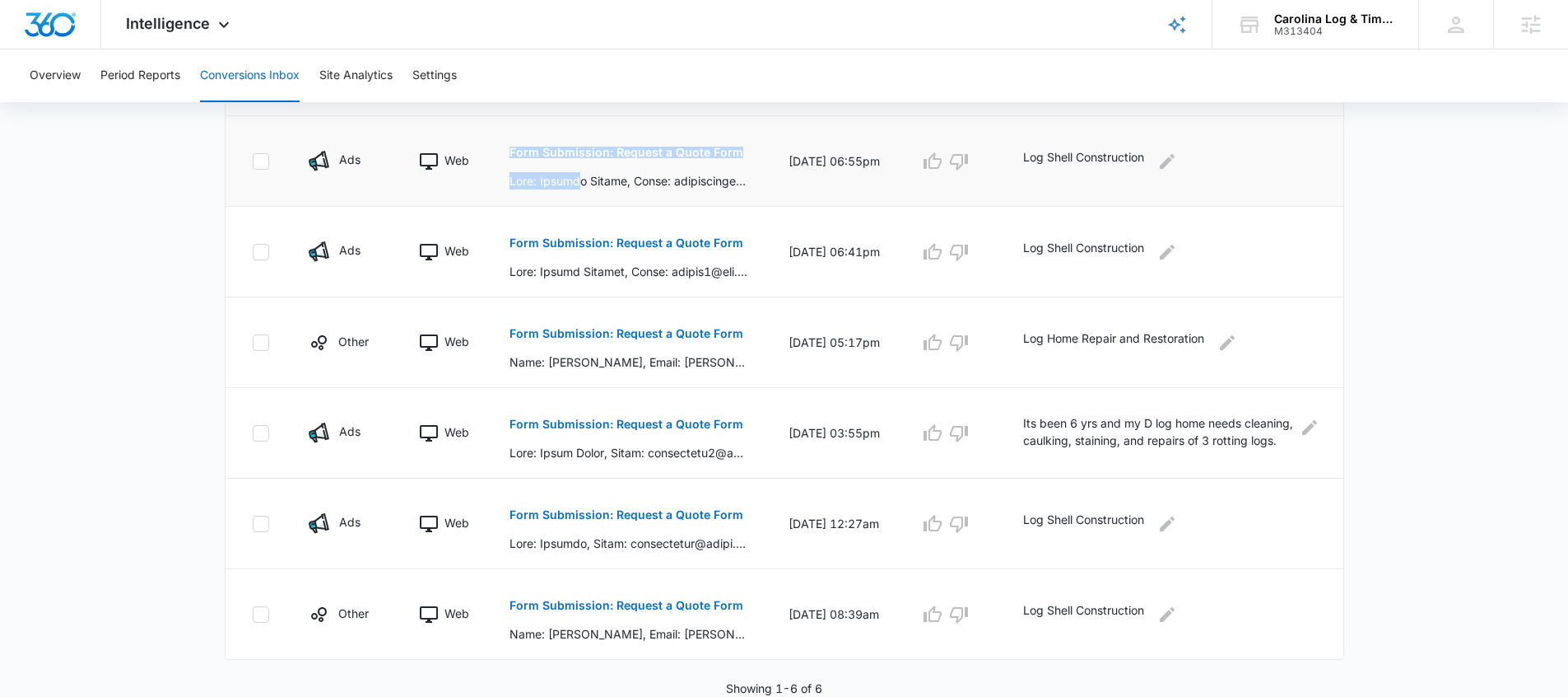
click at [584, 182] on td "Form Submission: Request a Quote Form" at bounding box center [629, 161] width 279 height 91
drag, startPoint x: 292, startPoint y: 158, endPoint x: 371, endPoint y: 162, distance: 79.1
click at [371, 162] on td "Ads" at bounding box center [344, 161] width 110 height 91
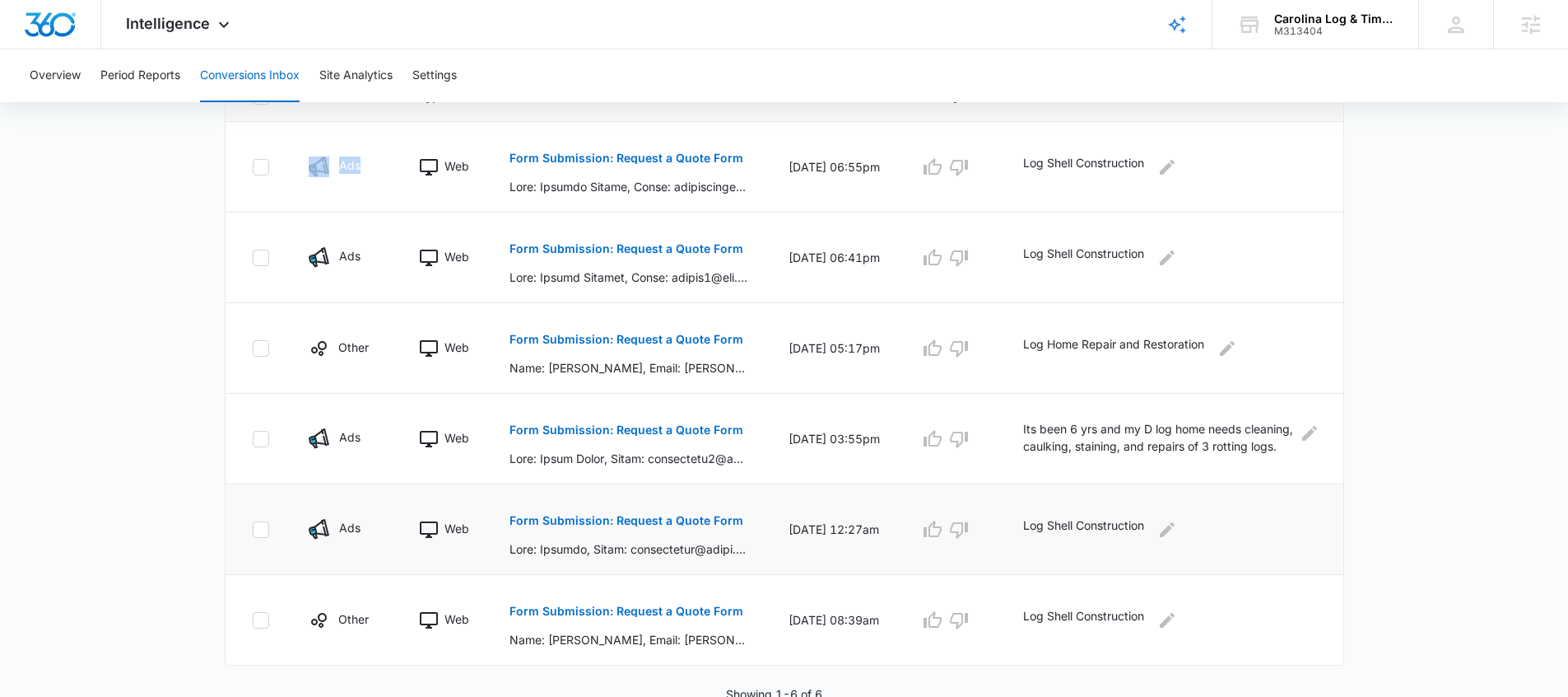
scroll to position [396, 0]
click at [158, 457] on main "Filters 08/06/2025 09/05/2025 New Conversion Total Conversions: 6 Ads Content S…" at bounding box center [784, 212] width 1568 height 981
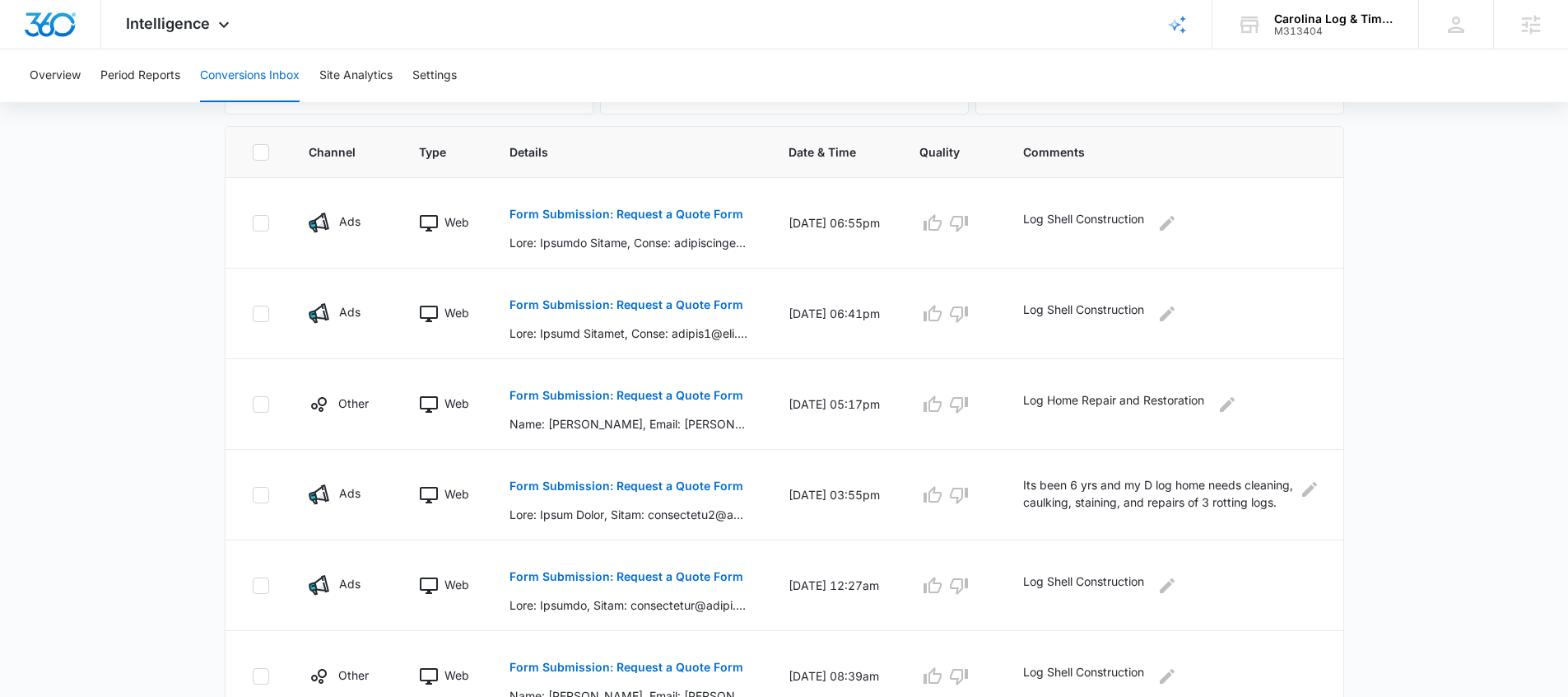
scroll to position [340, 0]
drag, startPoint x: 307, startPoint y: 411, endPoint x: 382, endPoint y: 412, distance: 75.0
click at [381, 409] on td "Other" at bounding box center [344, 404] width 110 height 91
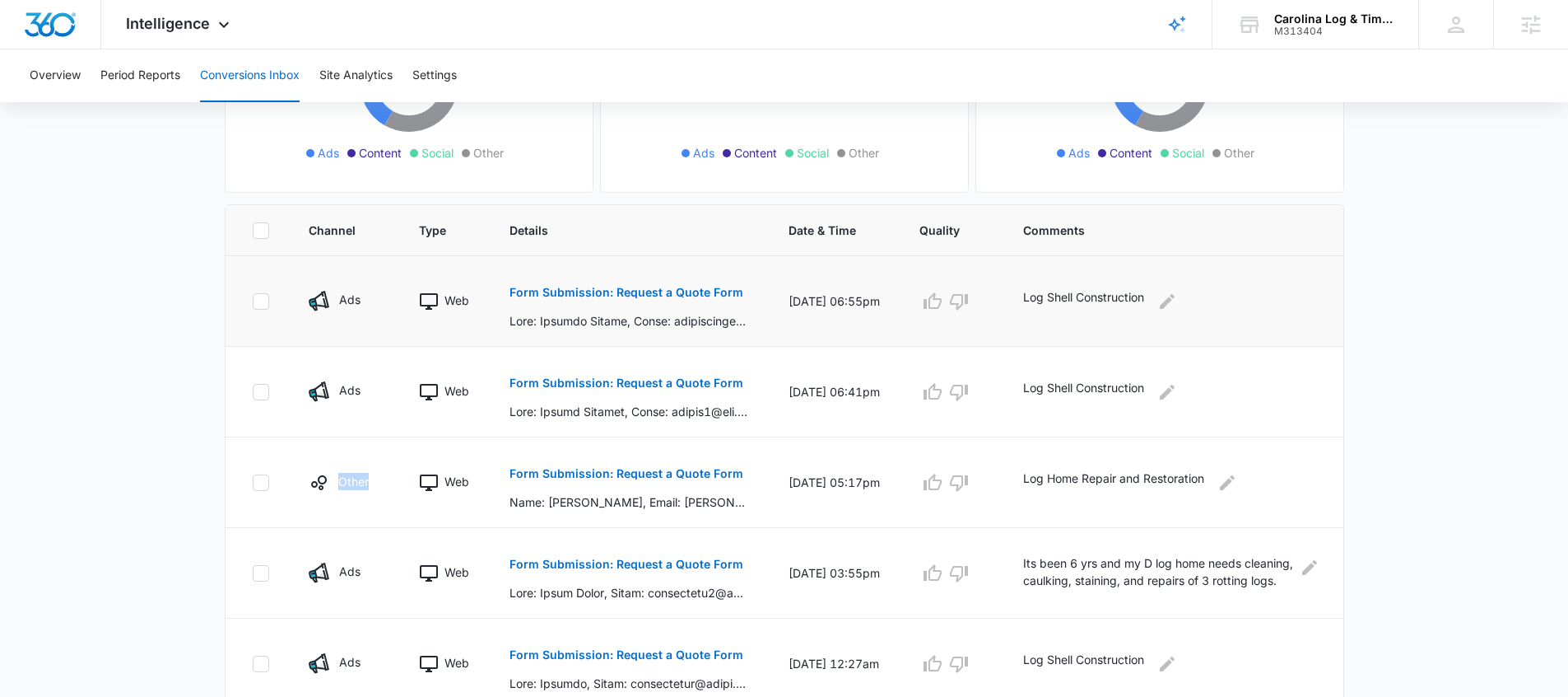
scroll to position [57, 0]
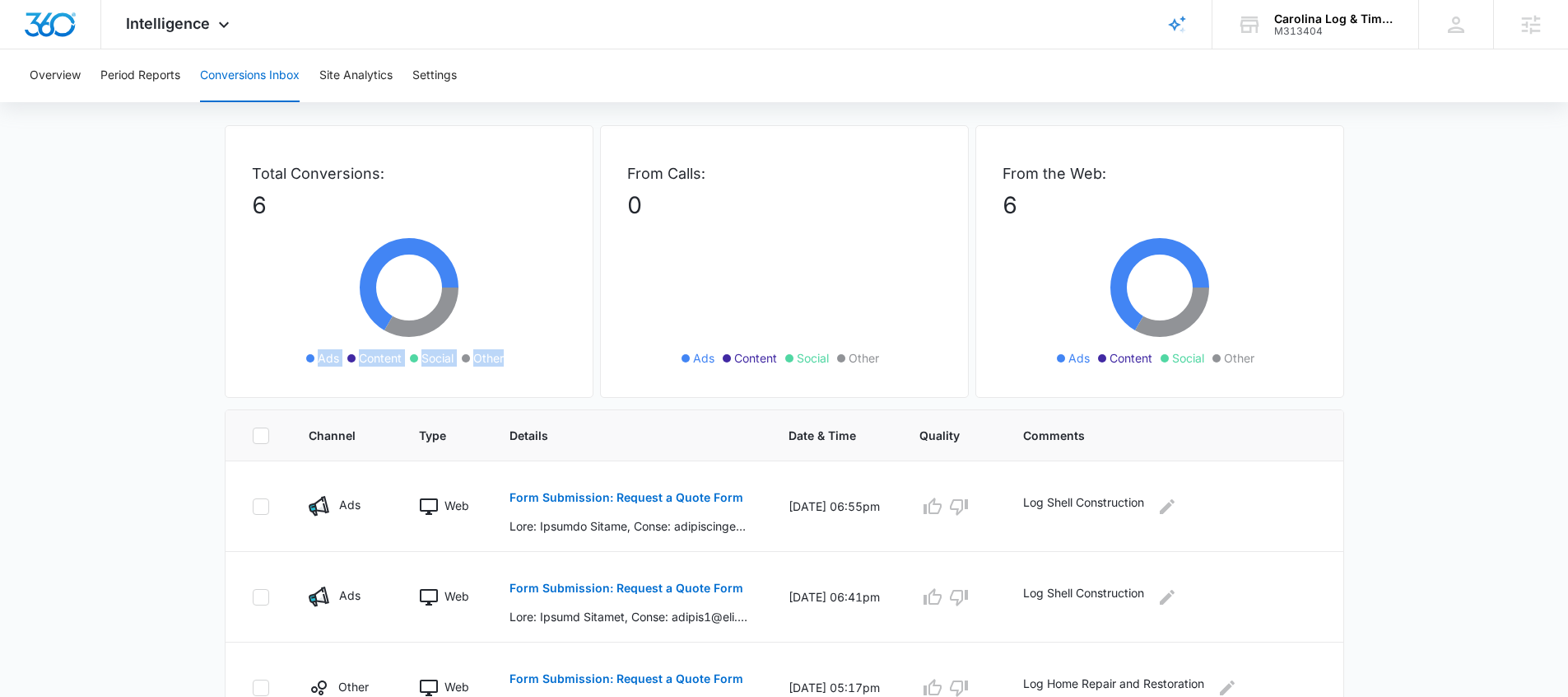
drag, startPoint x: 301, startPoint y: 357, endPoint x: 524, endPoint y: 366, distance: 223.2
click at [524, 366] on ul "Ads Content Social Other" at bounding box center [409, 358] width 239 height 19
click at [476, 377] on div "Total Conversions: 6 Ads Content Social Other" at bounding box center [409, 261] width 369 height 272
drag, startPoint x: 343, startPoint y: 360, endPoint x: 313, endPoint y: 357, distance: 30.1
click at [313, 357] on ul "Ads Content Social Other" at bounding box center [409, 358] width 239 height 19
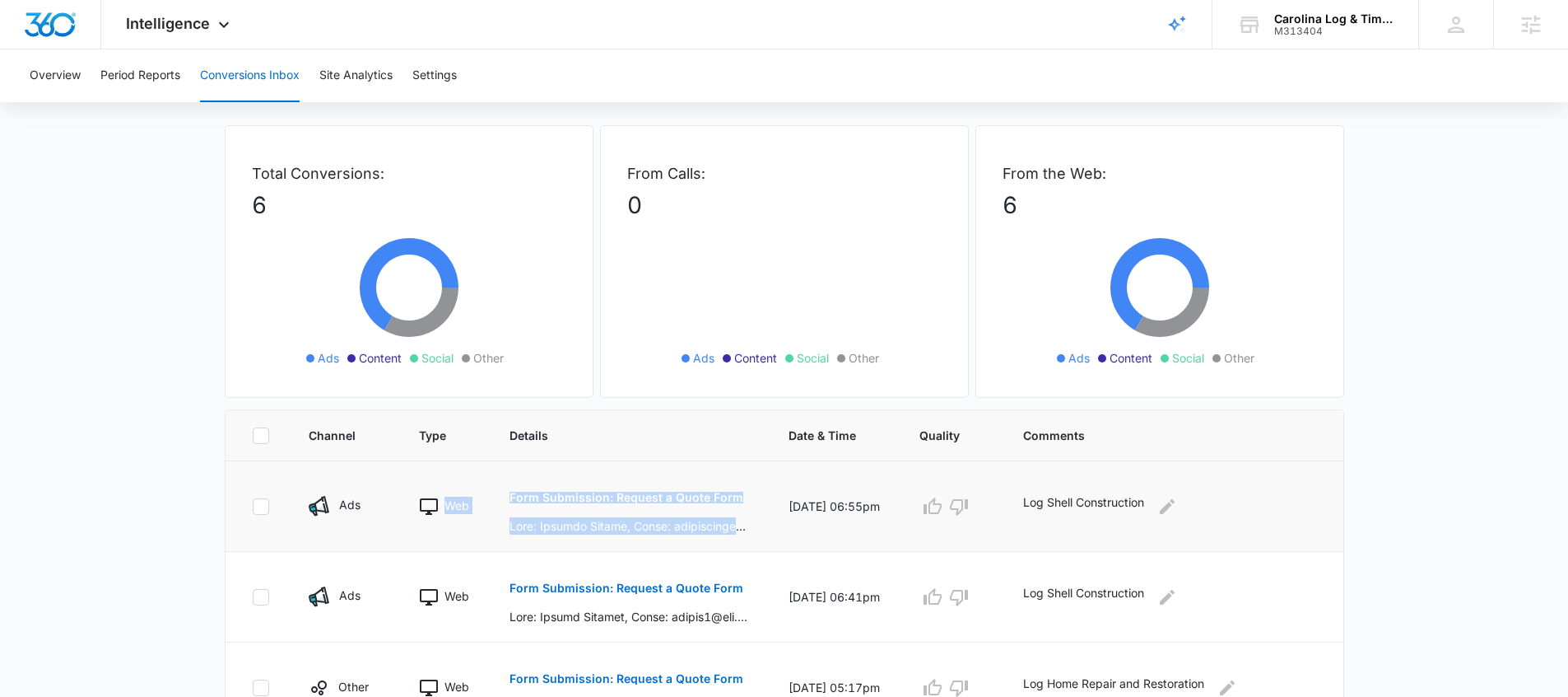
drag, startPoint x: 505, startPoint y: 489, endPoint x: 748, endPoint y: 533, distance: 247.0
click at [748, 533] on tr "Ads Web Form Submission: Request a Quote Form 09/03/25 at 06:55pm Log Shell Con…" at bounding box center [784, 506] width 1118 height 91
click at [324, 492] on td "Ads" at bounding box center [344, 506] width 110 height 91
drag, startPoint x: 357, startPoint y: 359, endPoint x: 403, endPoint y: 361, distance: 46.0
click at [403, 361] on ul "Ads Content Social Other" at bounding box center [409, 358] width 239 height 19
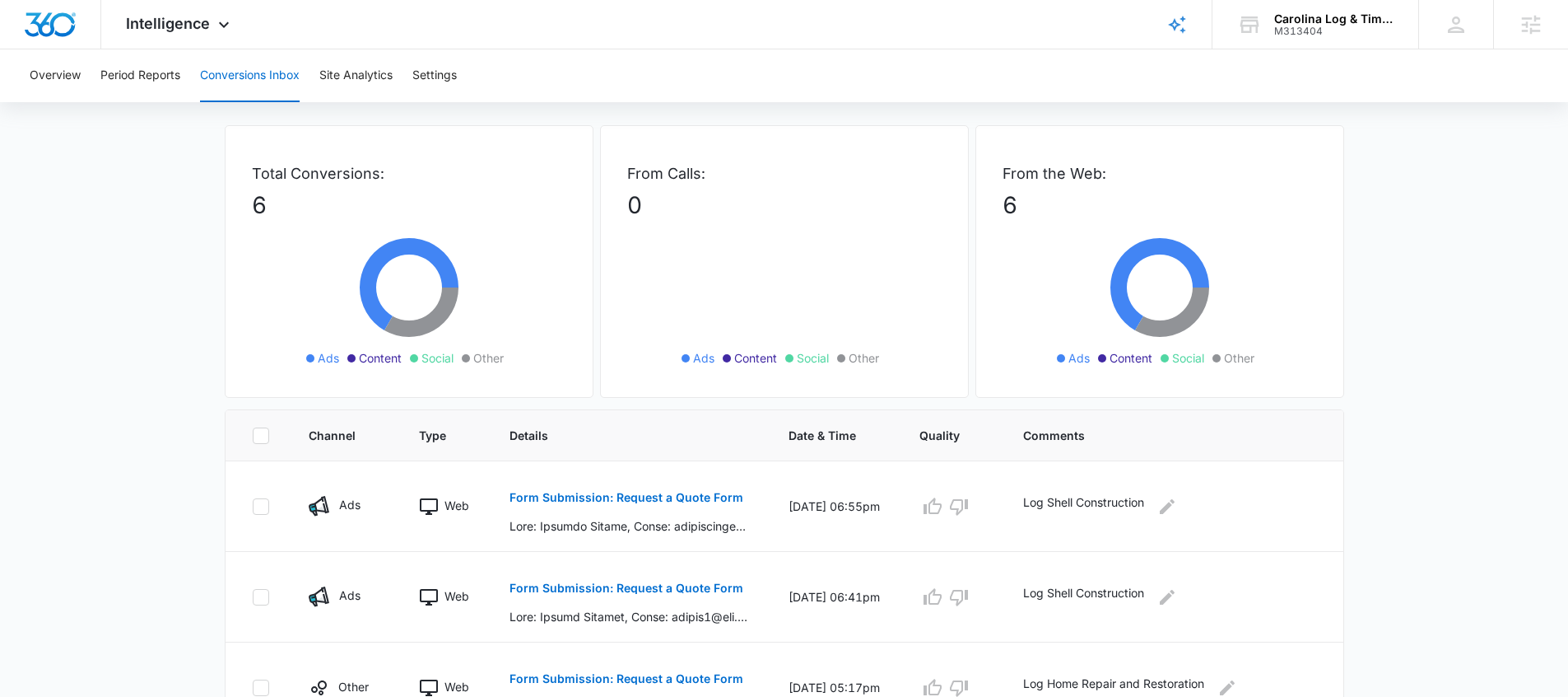
click at [384, 376] on div "Total Conversions: 6 Ads Content Social Other" at bounding box center [409, 261] width 369 height 272
drag, startPoint x: 403, startPoint y: 360, endPoint x: 351, endPoint y: 363, distance: 52.1
click at [351, 363] on ul "Ads Content Social Other" at bounding box center [409, 358] width 239 height 19
drag, startPoint x: 454, startPoint y: 360, endPoint x: 418, endPoint y: 362, distance: 36.1
click at [418, 362] on ul "Ads Content Social Other" at bounding box center [409, 358] width 239 height 19
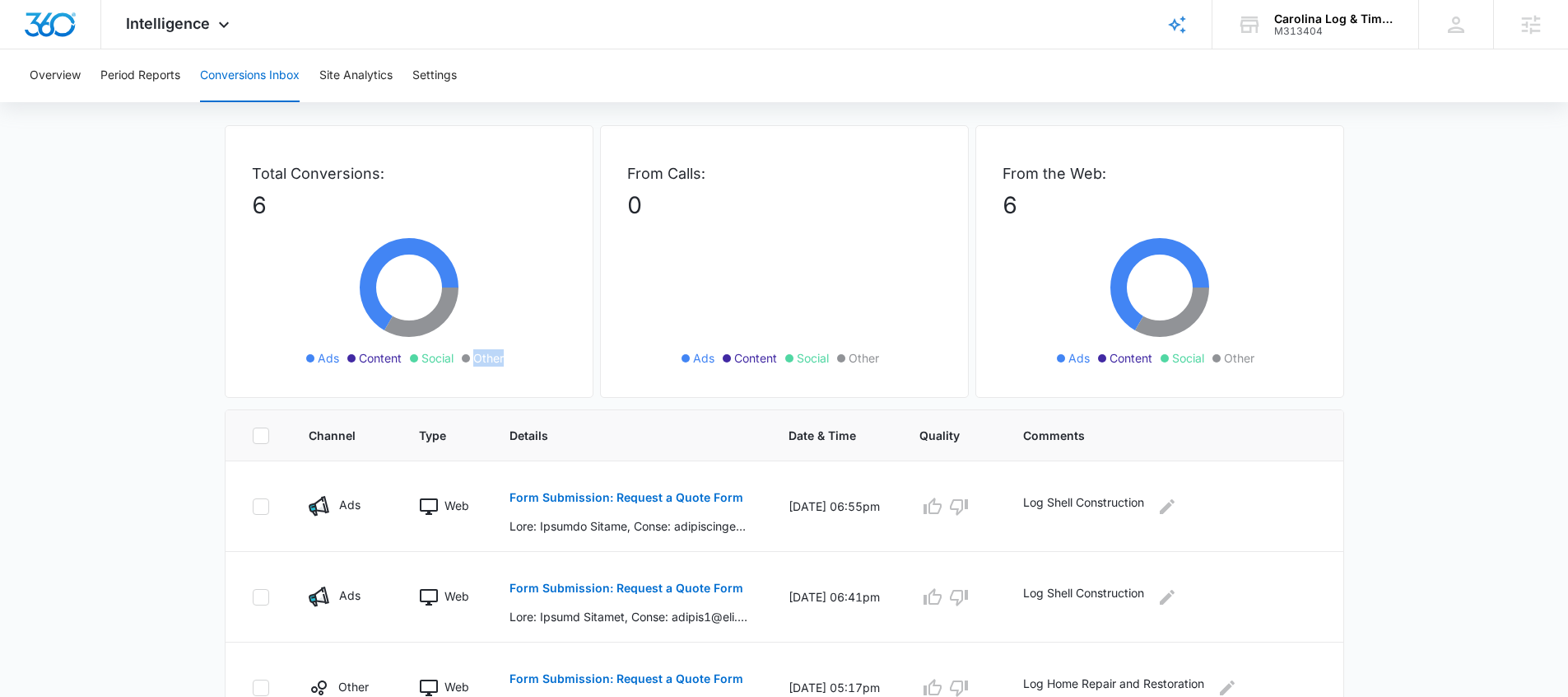
drag, startPoint x: 514, startPoint y: 361, endPoint x: 461, endPoint y: 364, distance: 53.1
click at [461, 364] on ul "Ads Content Social Other" at bounding box center [409, 358] width 239 height 19
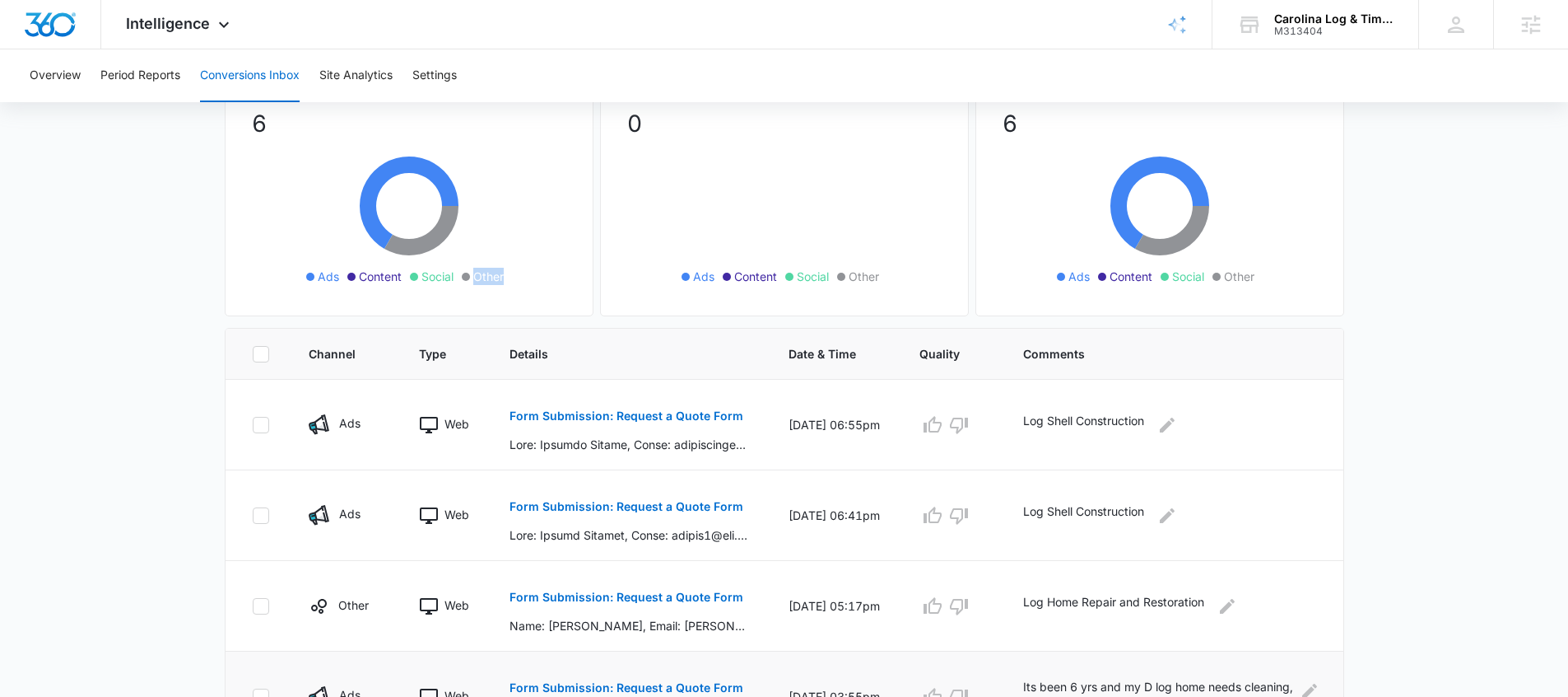
scroll to position [226, 0]
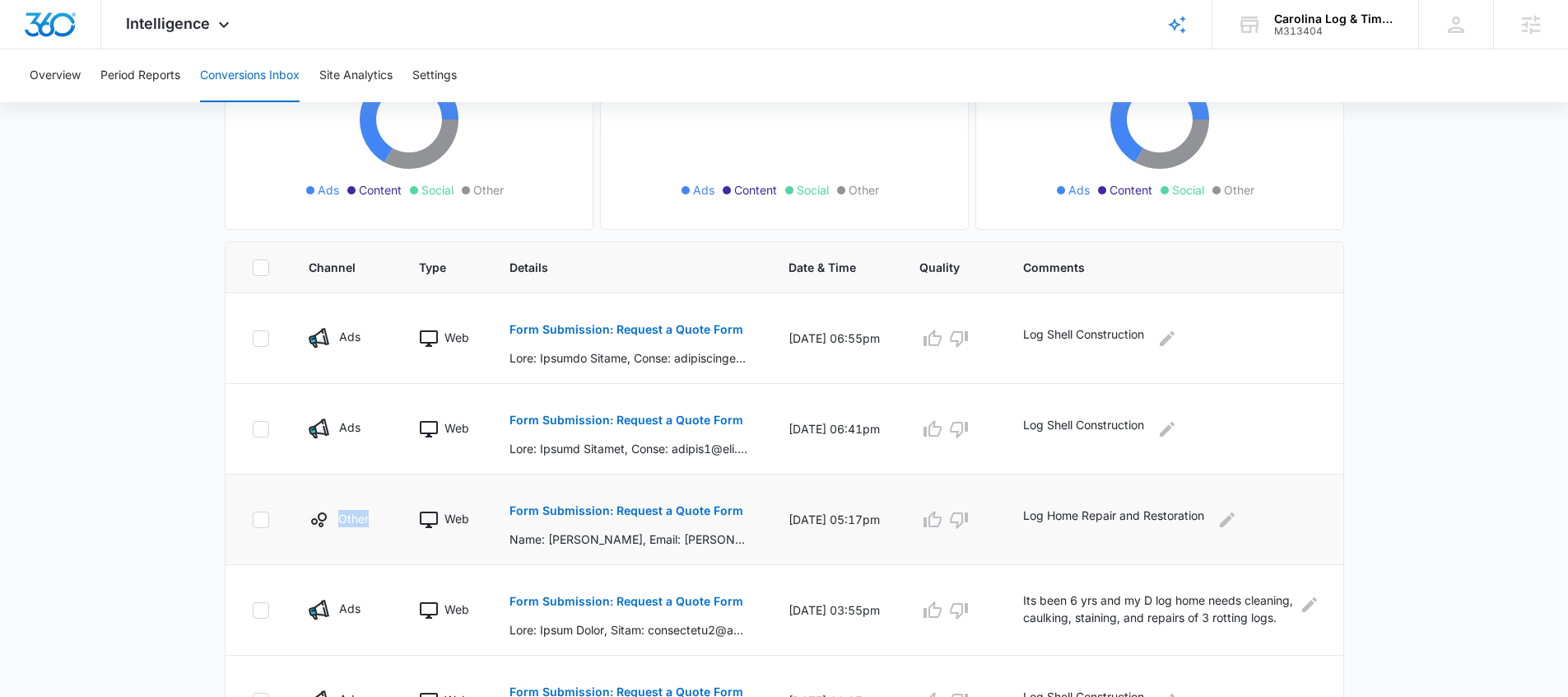
drag, startPoint x: 320, startPoint y: 497, endPoint x: 387, endPoint y: 518, distance: 70.2
click at [387, 518] on td "Other" at bounding box center [344, 519] width 110 height 91
drag, startPoint x: 539, startPoint y: 544, endPoint x: 735, endPoint y: 544, distance: 196.0
click at [735, 544] on p "Name: Michelle Zairo, Email: michellezairo@yahoo.com, Phone: 9084426501, Which …" at bounding box center [629, 539] width 240 height 18
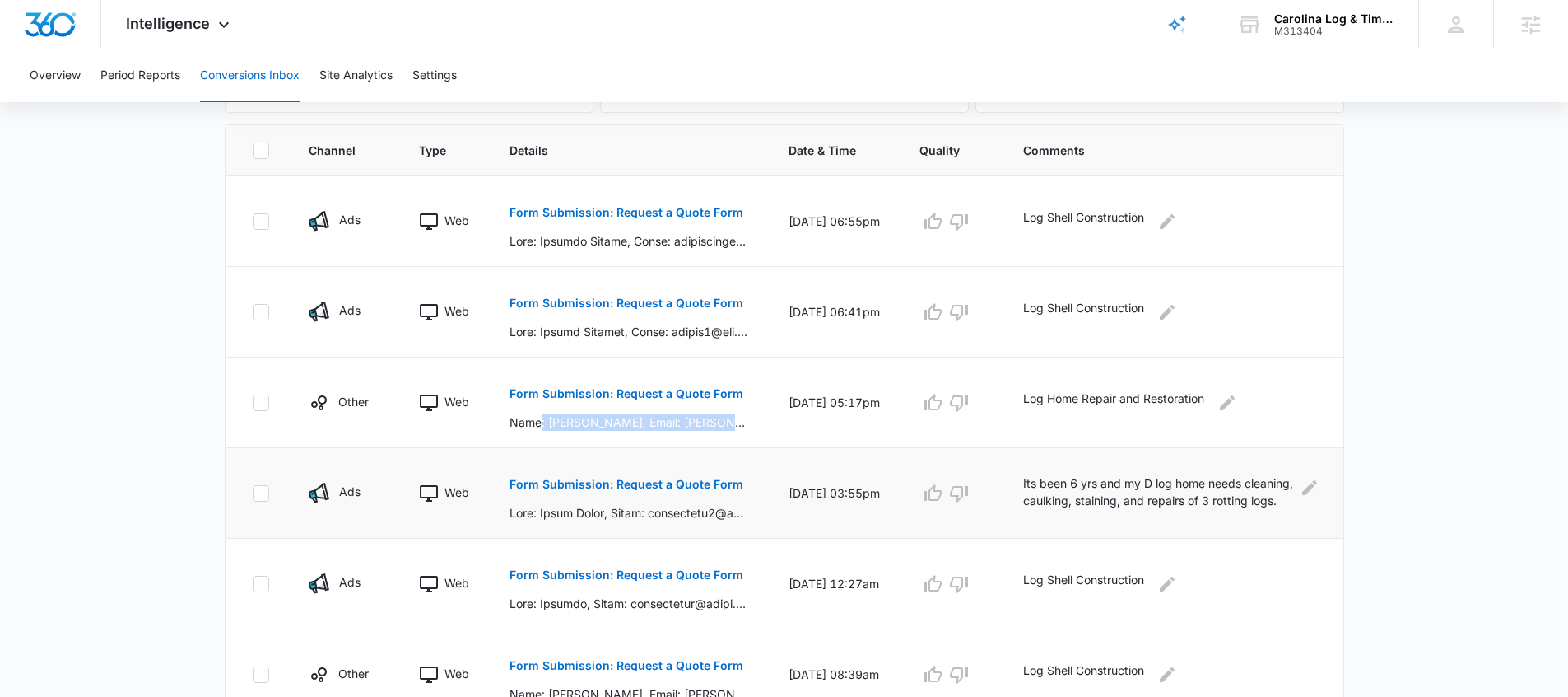
scroll to position [353, 0]
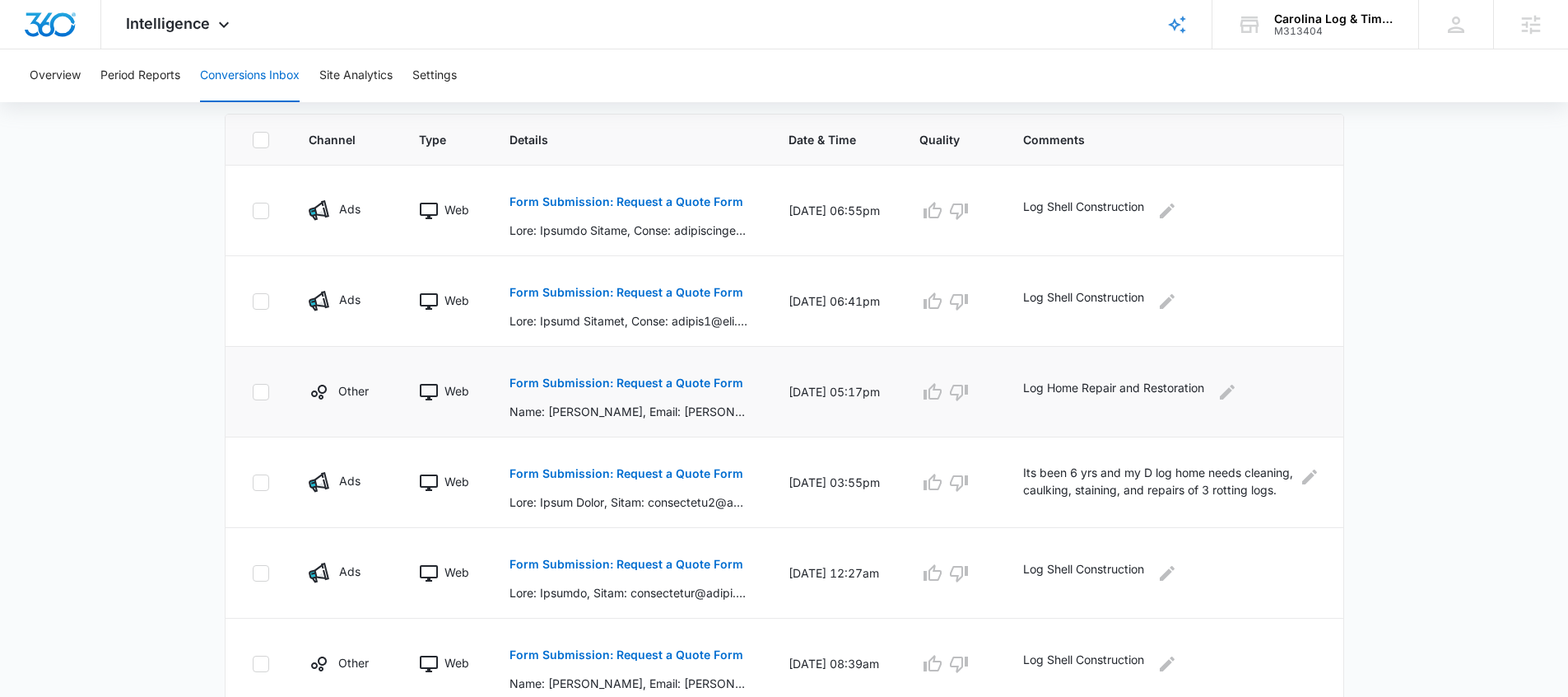
click at [307, 409] on td "Other" at bounding box center [344, 391] width 110 height 91
drag, startPoint x: 356, startPoint y: 378, endPoint x: 401, endPoint y: 391, distance: 46.8
click at [401, 391] on tr "Other Web Form Submission: Request a Quote Form Name: Michelle Zairo, Email: mi…" at bounding box center [784, 391] width 1118 height 91
drag, startPoint x: 555, startPoint y: 415, endPoint x: 597, endPoint y: 416, distance: 42.0
click at [597, 416] on p "Name: Michelle Zairo, Email: michellezairo@yahoo.com, Phone: 9084426501, Which …" at bounding box center [629, 412] width 240 height 18
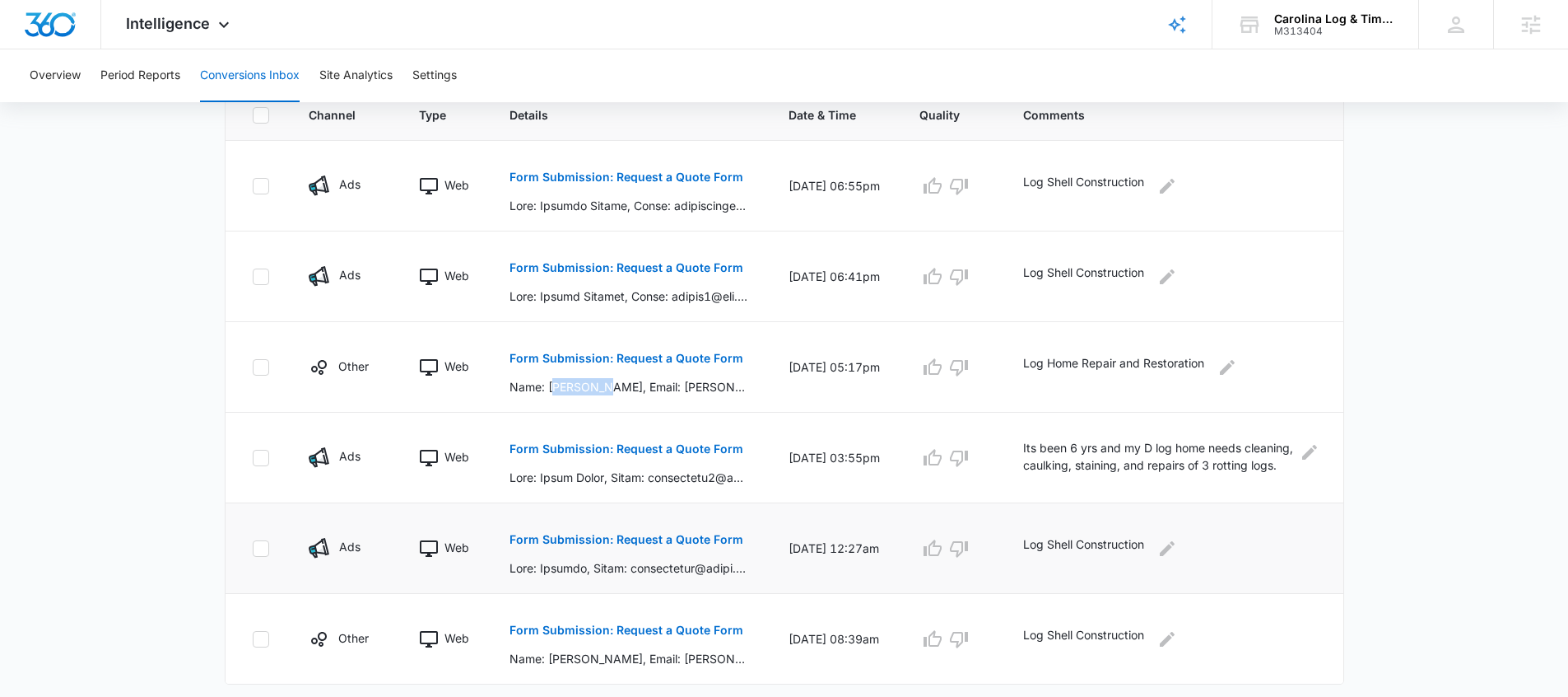
scroll to position [403, 0]
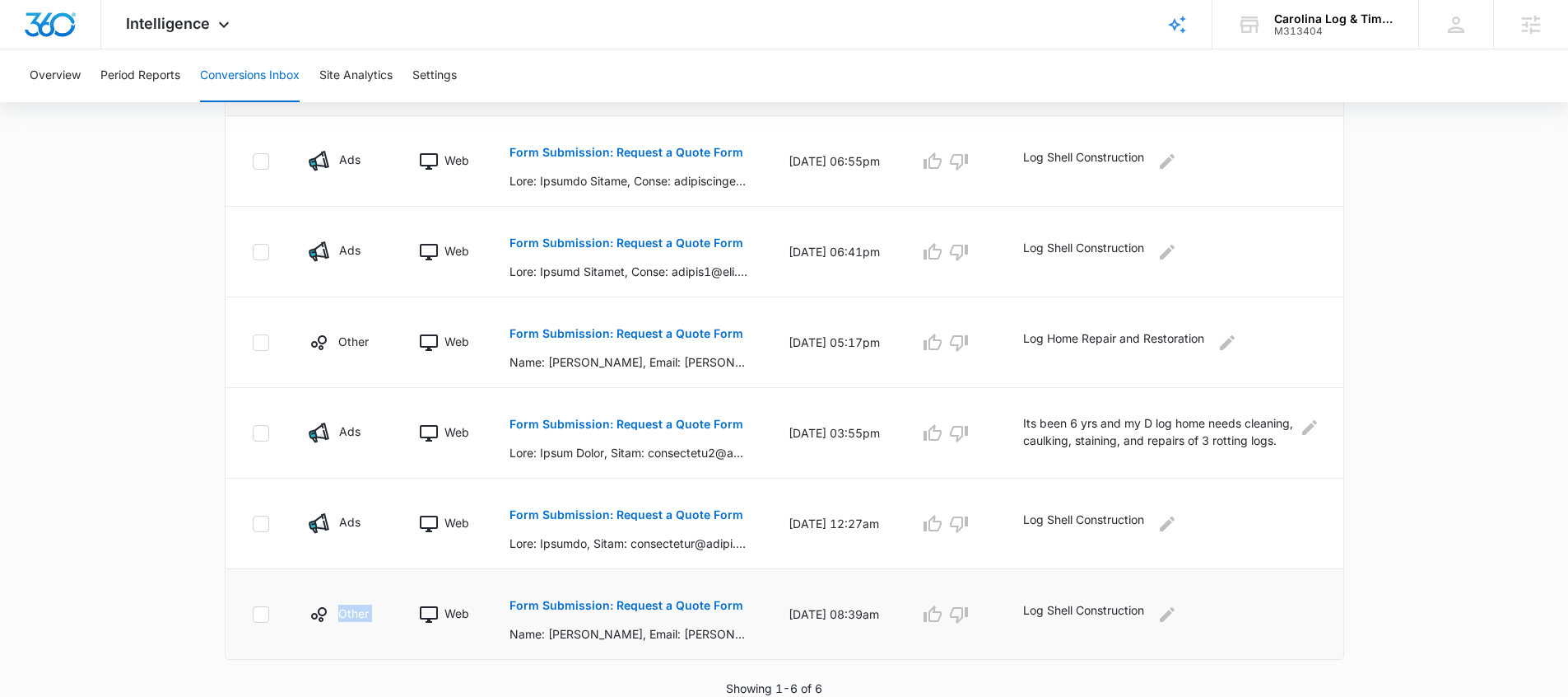
click at [397, 609] on tr "Other Web Form Submission: Request a Quote Form Name: Linda Ringled, Email: lin…" at bounding box center [784, 614] width 1118 height 91
click at [346, 325] on td "Other" at bounding box center [344, 342] width 110 height 91
drag, startPoint x: 293, startPoint y: 326, endPoint x: 332, endPoint y: 338, distance: 40.8
click at [332, 338] on td "Other" at bounding box center [344, 342] width 110 height 91
click at [364, 360] on tr "Other Web Form Submission: Request a Quote Form Name: Michelle Zairo, Email: mi…" at bounding box center [784, 342] width 1118 height 91
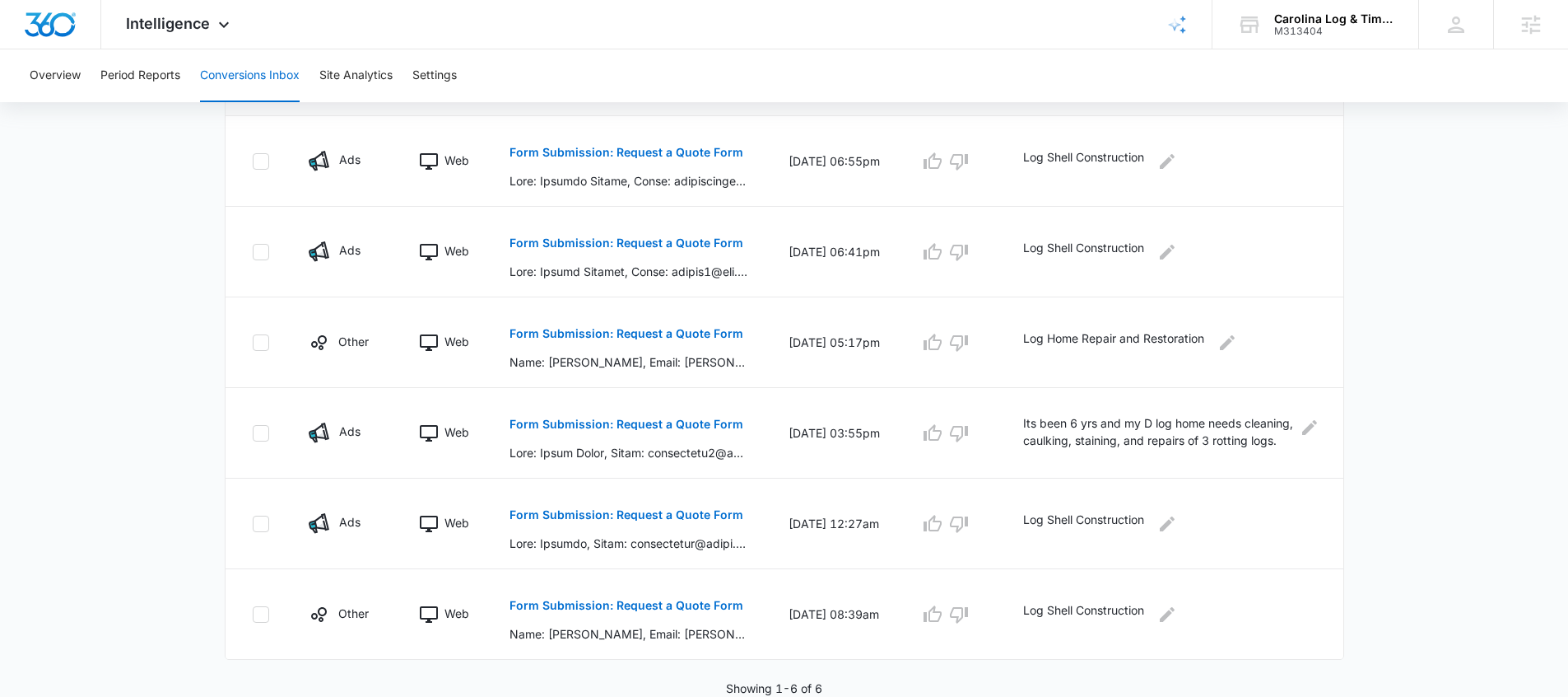
click at [170, 506] on main "Filters 08/06/2025 09/05/2025 New Conversion Total Conversions: 6 Ads Content S…" at bounding box center [784, 206] width 1568 height 981
click at [130, 520] on main "Filters 08/06/2025 09/05/2025 New Conversion Total Conversions: 6 Ads Content S…" at bounding box center [784, 206] width 1568 height 981
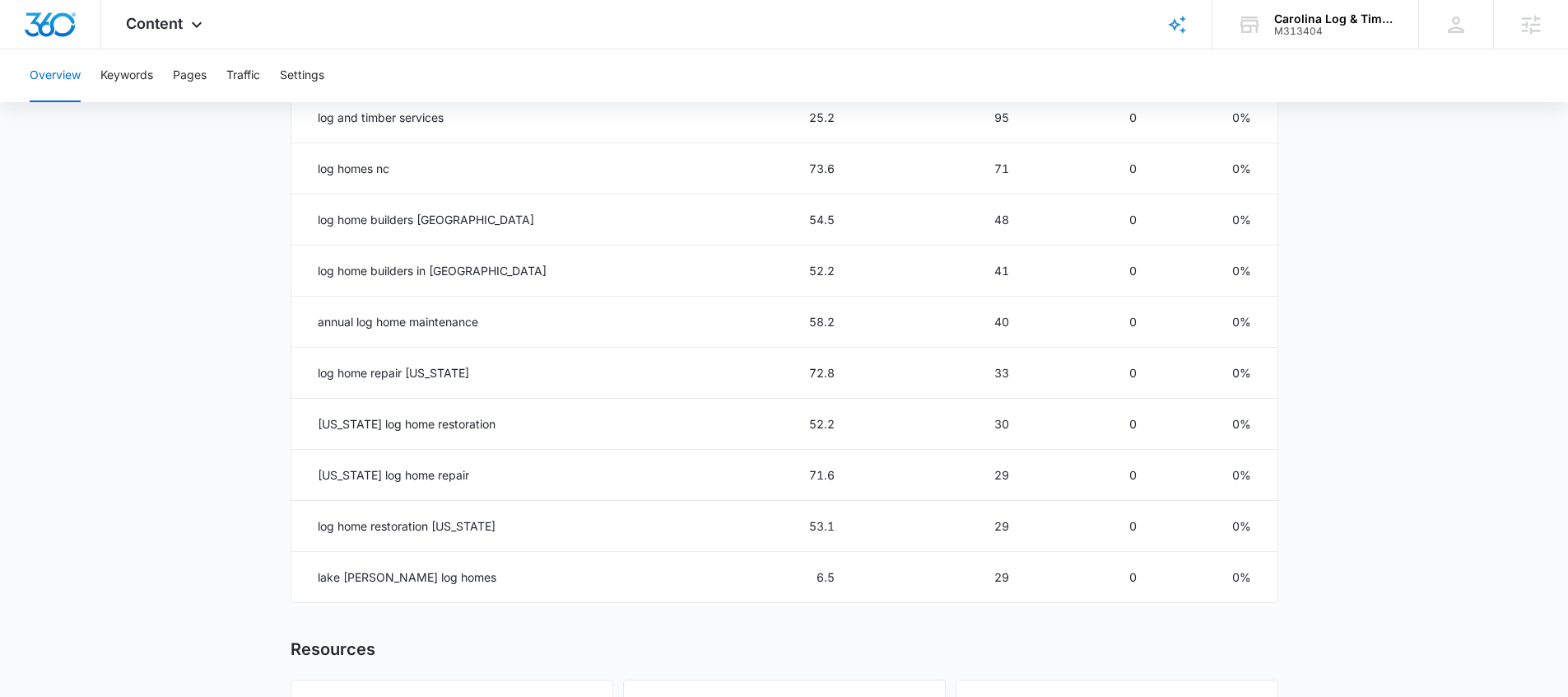
scroll to position [818, 0]
click at [212, 574] on main "Overview Overall Organic Performance (Last 30 Days) Compared to: [DATE] - [DATE…" at bounding box center [784, 135] width 1568 height 1596
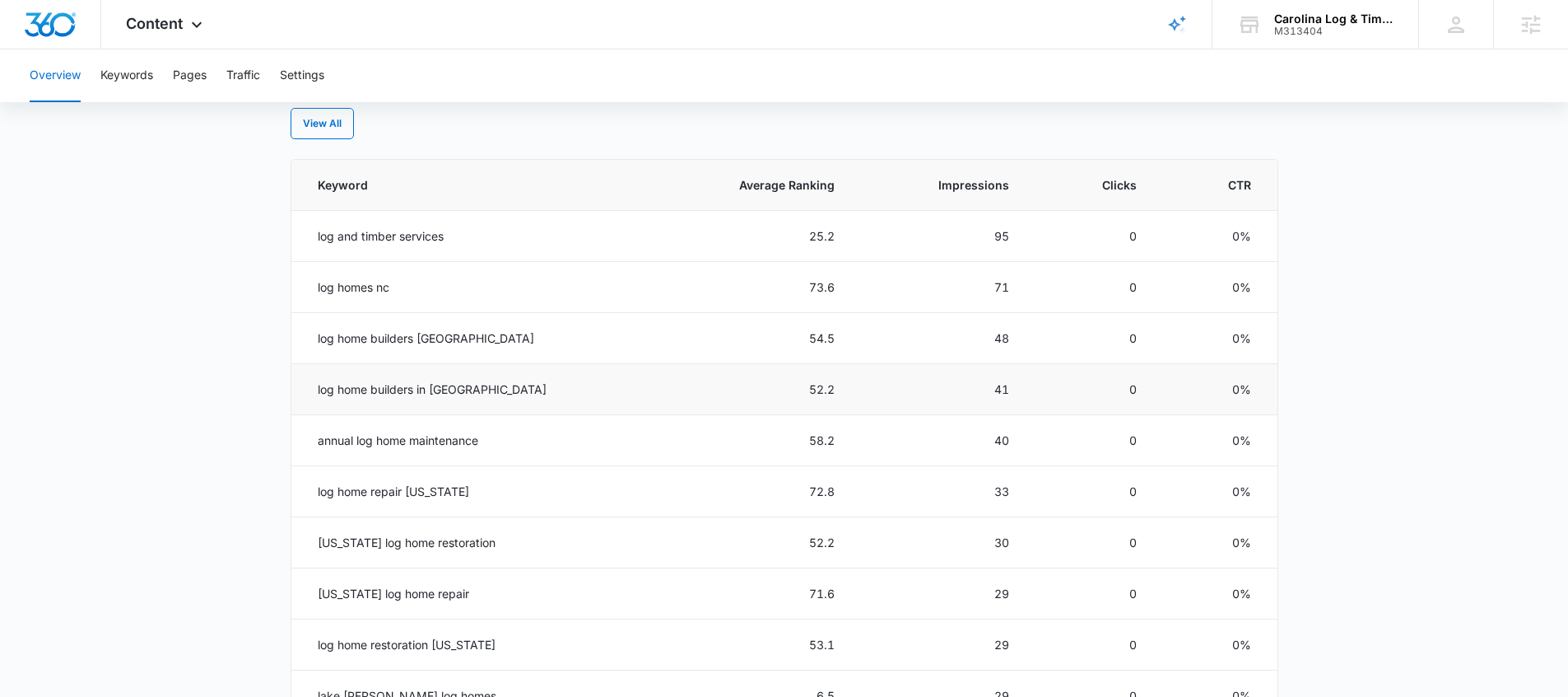
scroll to position [694, 0]
click at [798, 367] on td "52.2" at bounding box center [751, 393] width 207 height 51
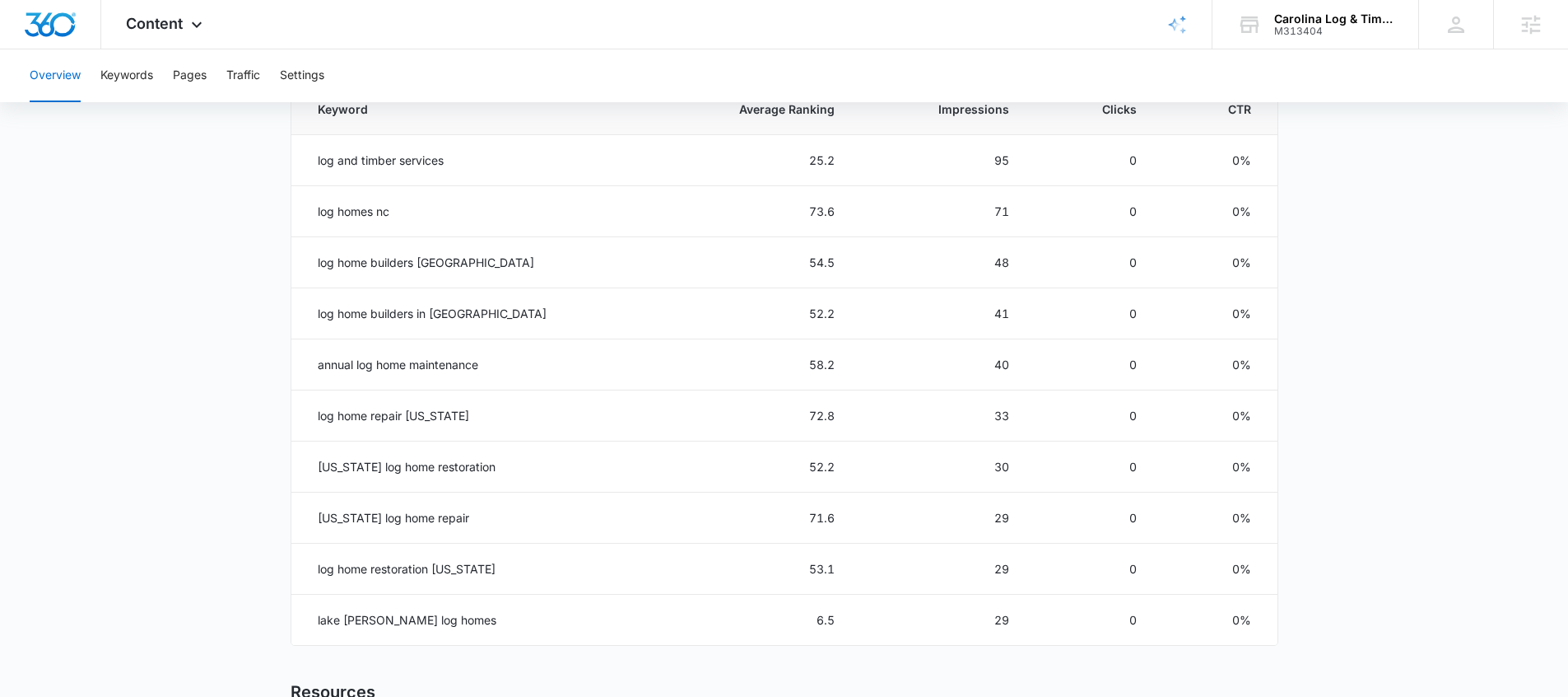
scroll to position [839, 0]
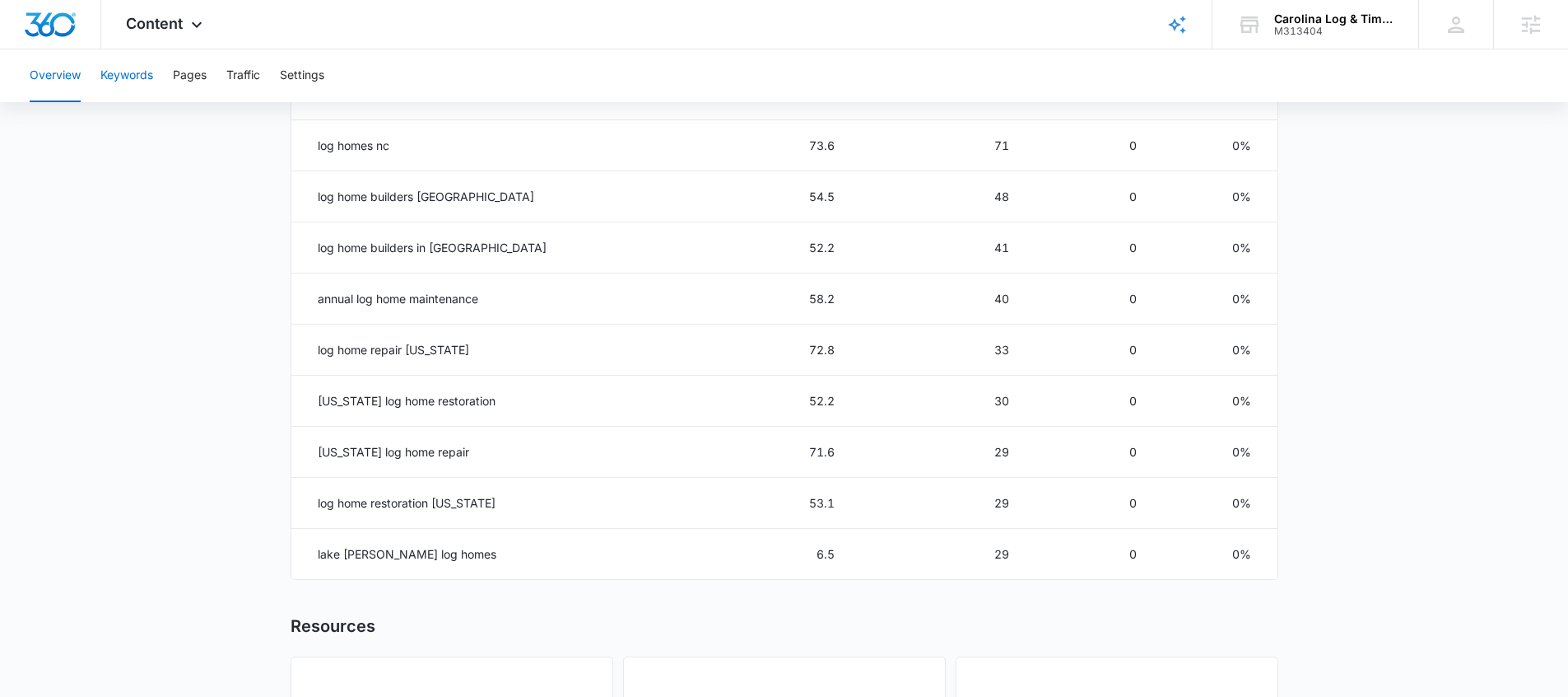
click at [151, 78] on div "Overview Keywords Pages Traffic Settings" at bounding box center [783, 76] width 1528 height 53
click at [115, 63] on button "Keywords" at bounding box center [127, 76] width 53 height 53
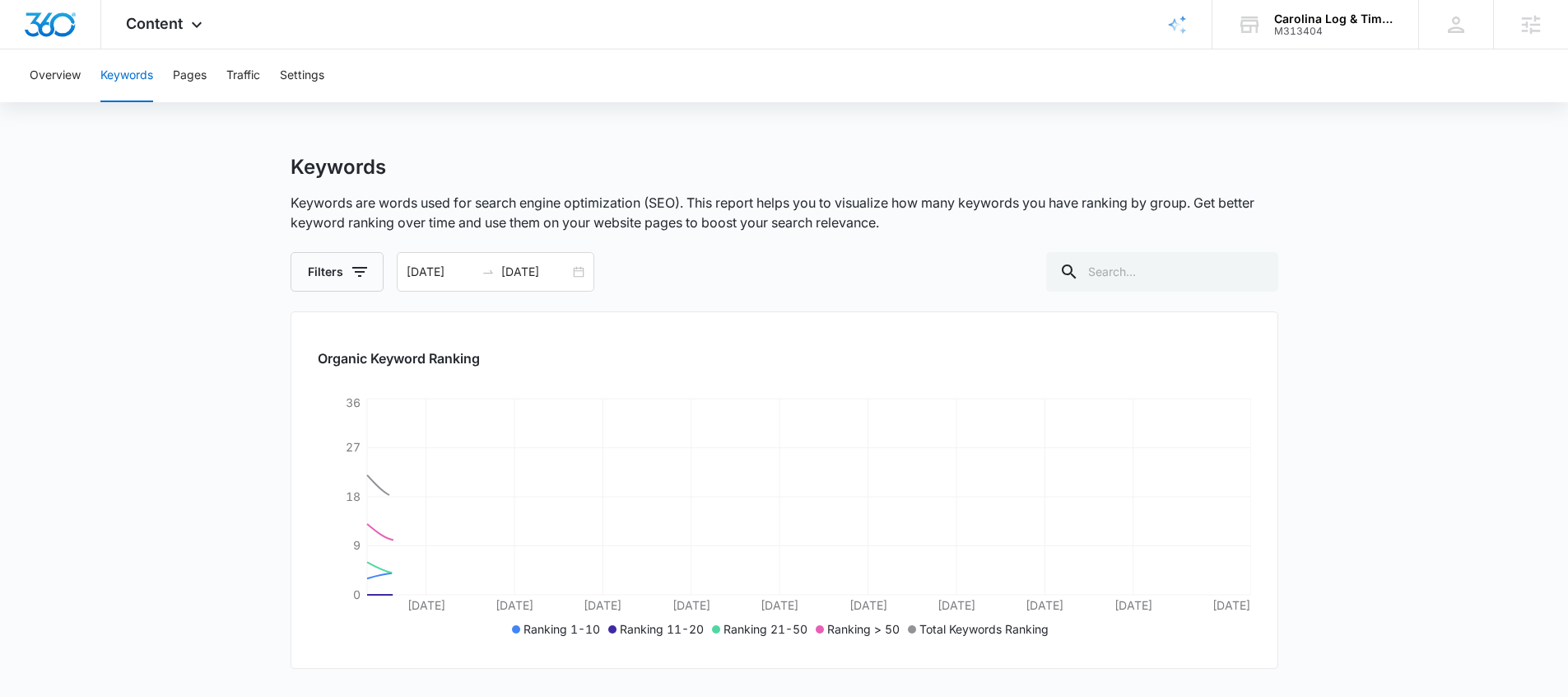
click at [542, 293] on div "Keywords Keywords are words used for search engine optimization (SEO). This rep…" at bounding box center [784, 550] width 987 height 790
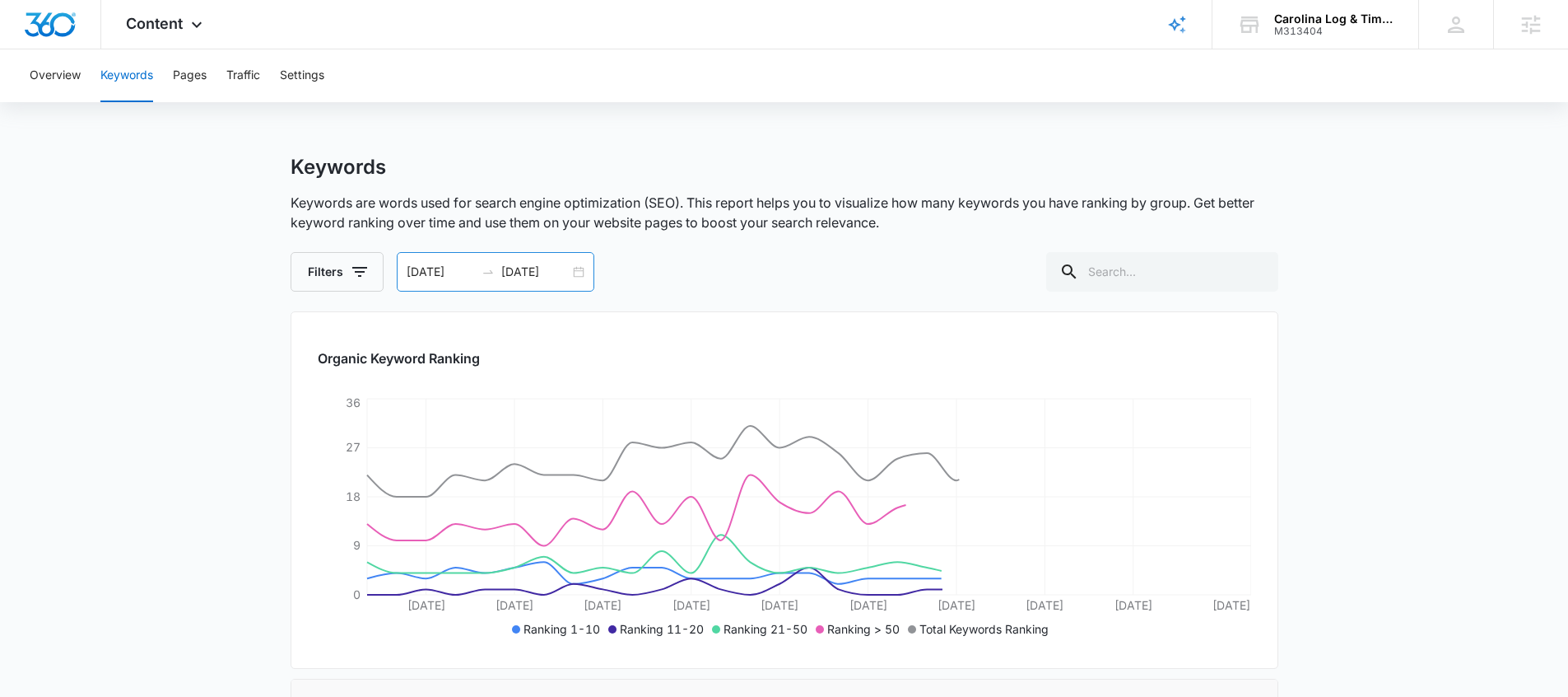
click at [533, 278] on input "[DATE]" at bounding box center [536, 271] width 69 height 19
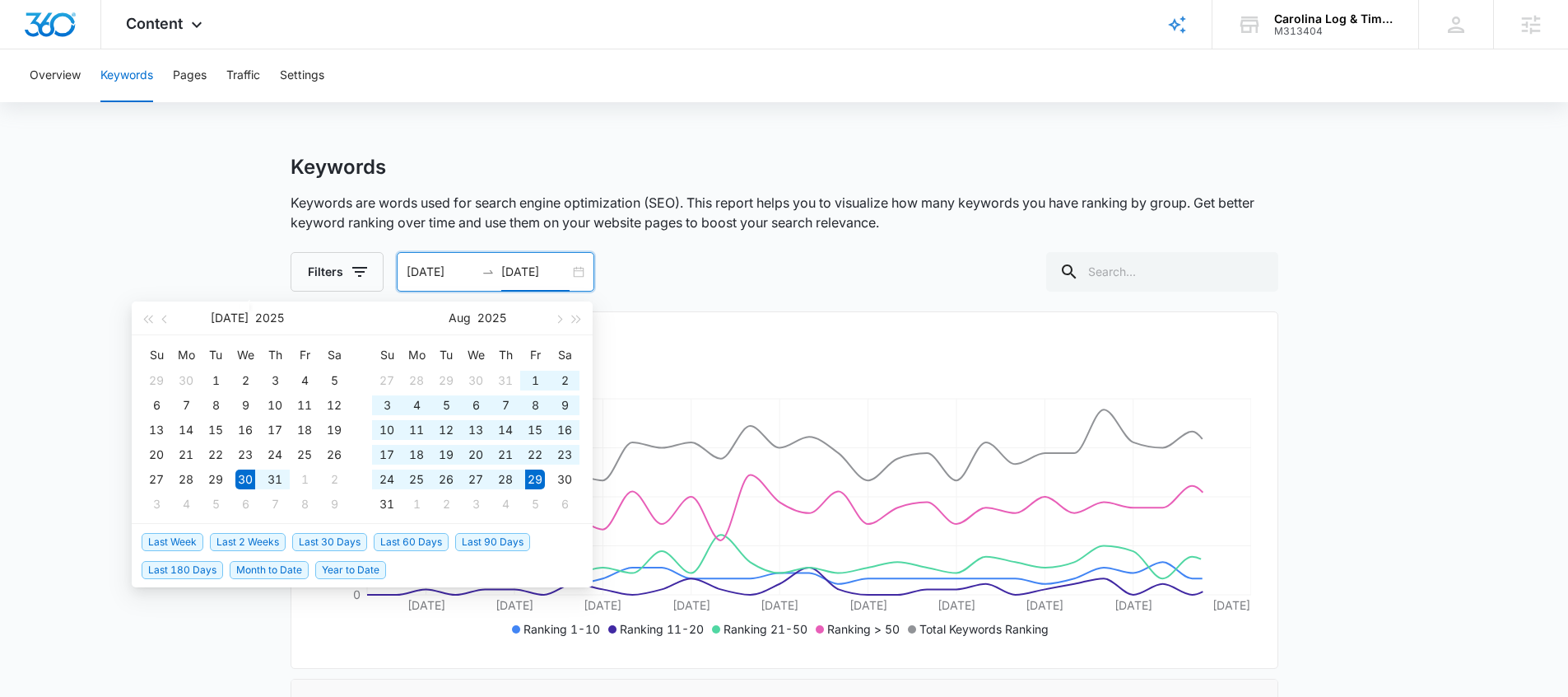
type input "[DATE]"
click at [199, 567] on span "Last 180 Days" at bounding box center [182, 569] width 82 height 19
type input "[DATE]"
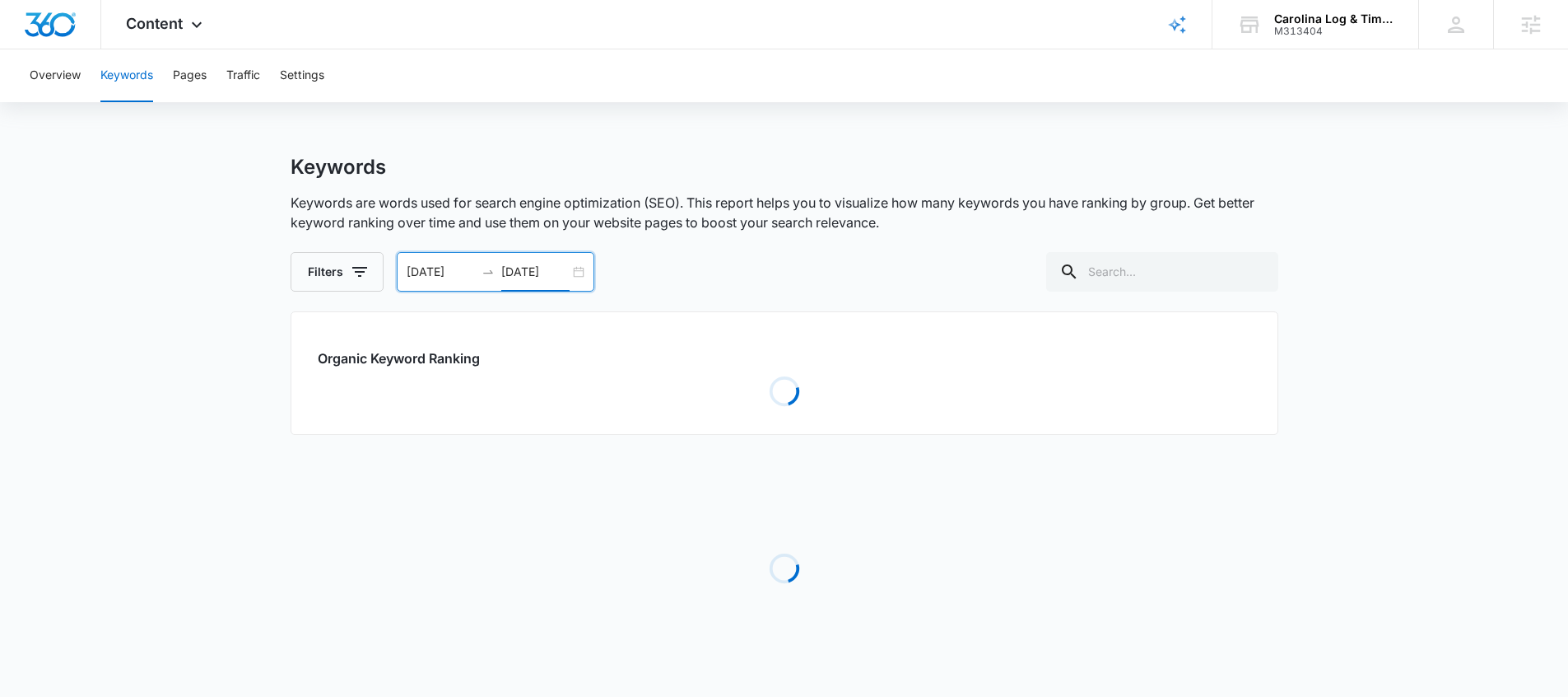
drag, startPoint x: 210, startPoint y: 165, endPoint x: 196, endPoint y: 217, distance: 53.9
click at [210, 165] on main "Keywords Keywords are words used for search engine optimization (SEO). This rep…" at bounding box center [784, 434] width 1568 height 557
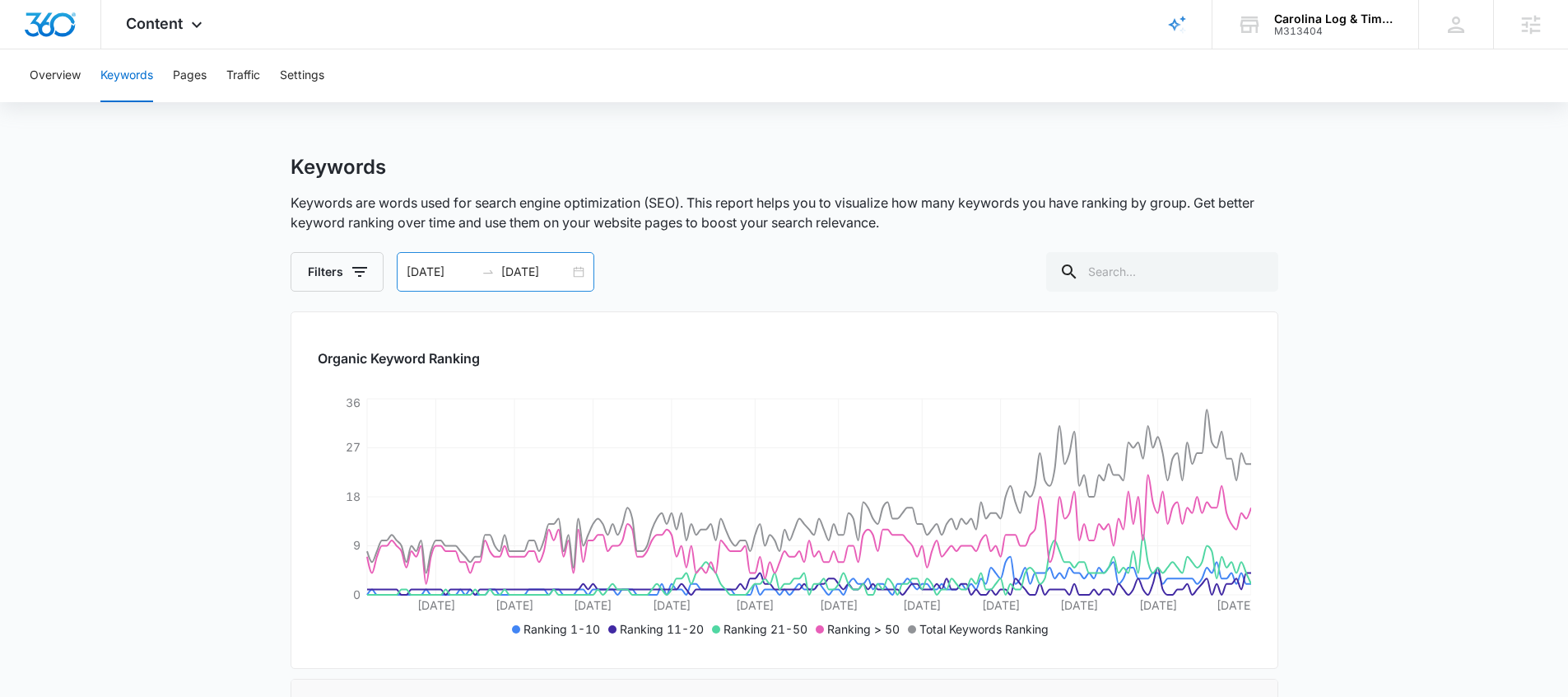
click at [433, 269] on input "03/06/2025" at bounding box center [441, 271] width 69 height 19
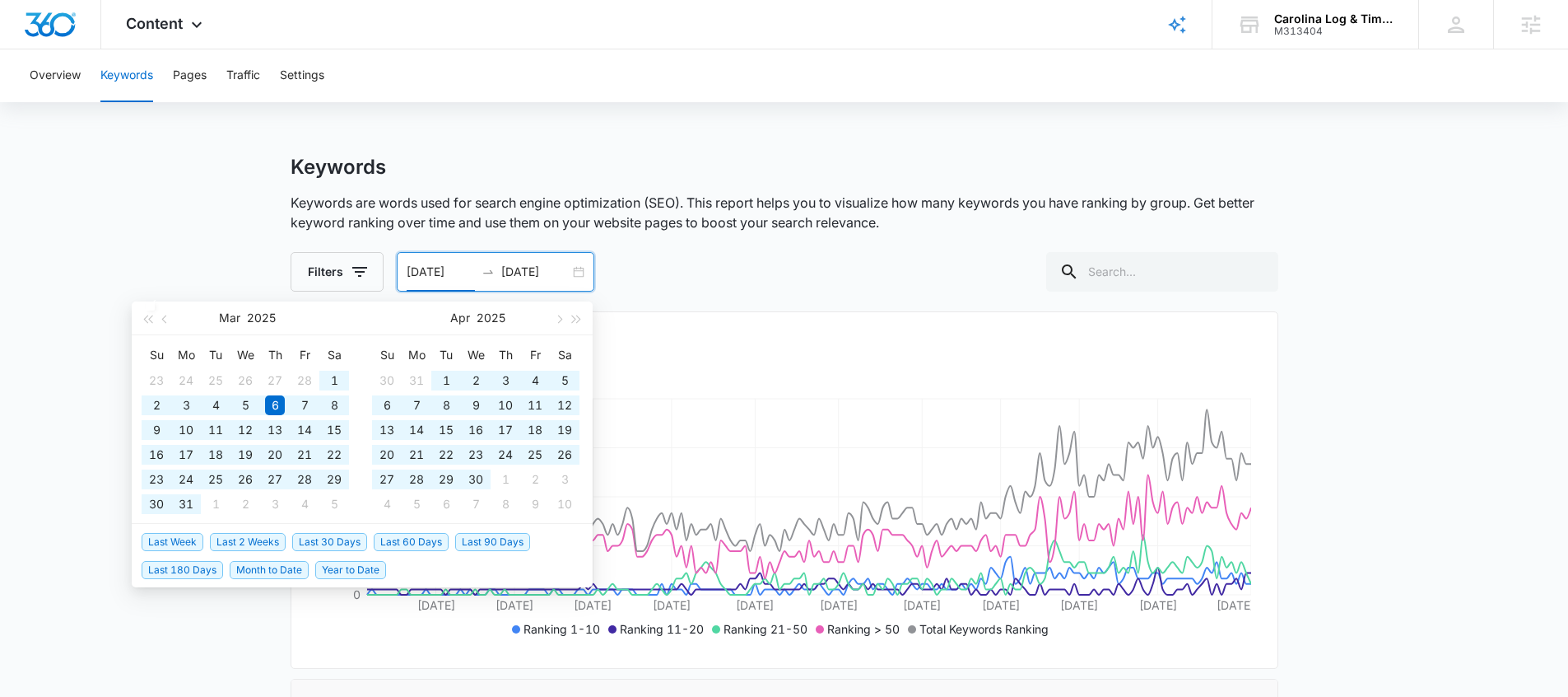
click at [325, 573] on span "Year to Date" at bounding box center [351, 569] width 70 height 19
type input "01/01/2025"
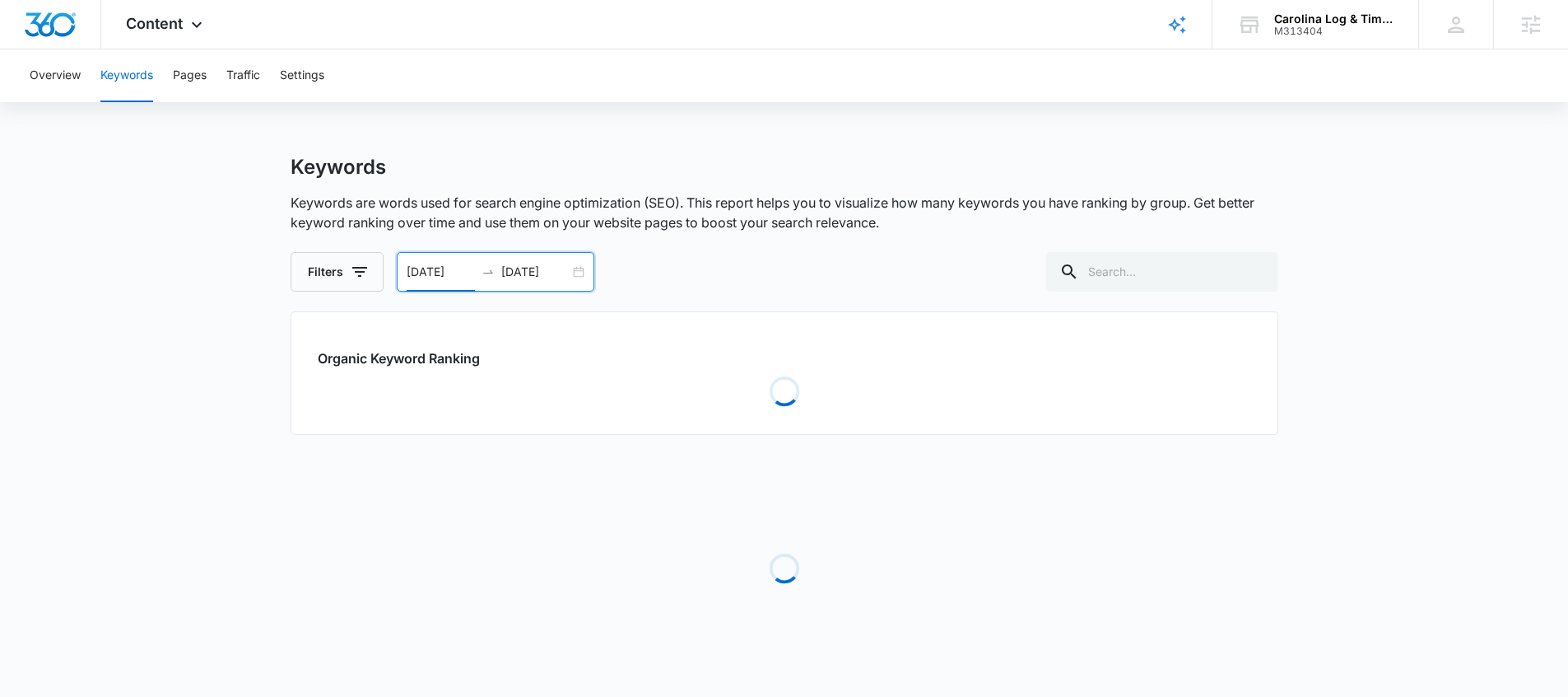
click at [240, 235] on main "Keywords Keywords are words used for search engine optimization (SEO). This rep…" at bounding box center [784, 434] width 1568 height 557
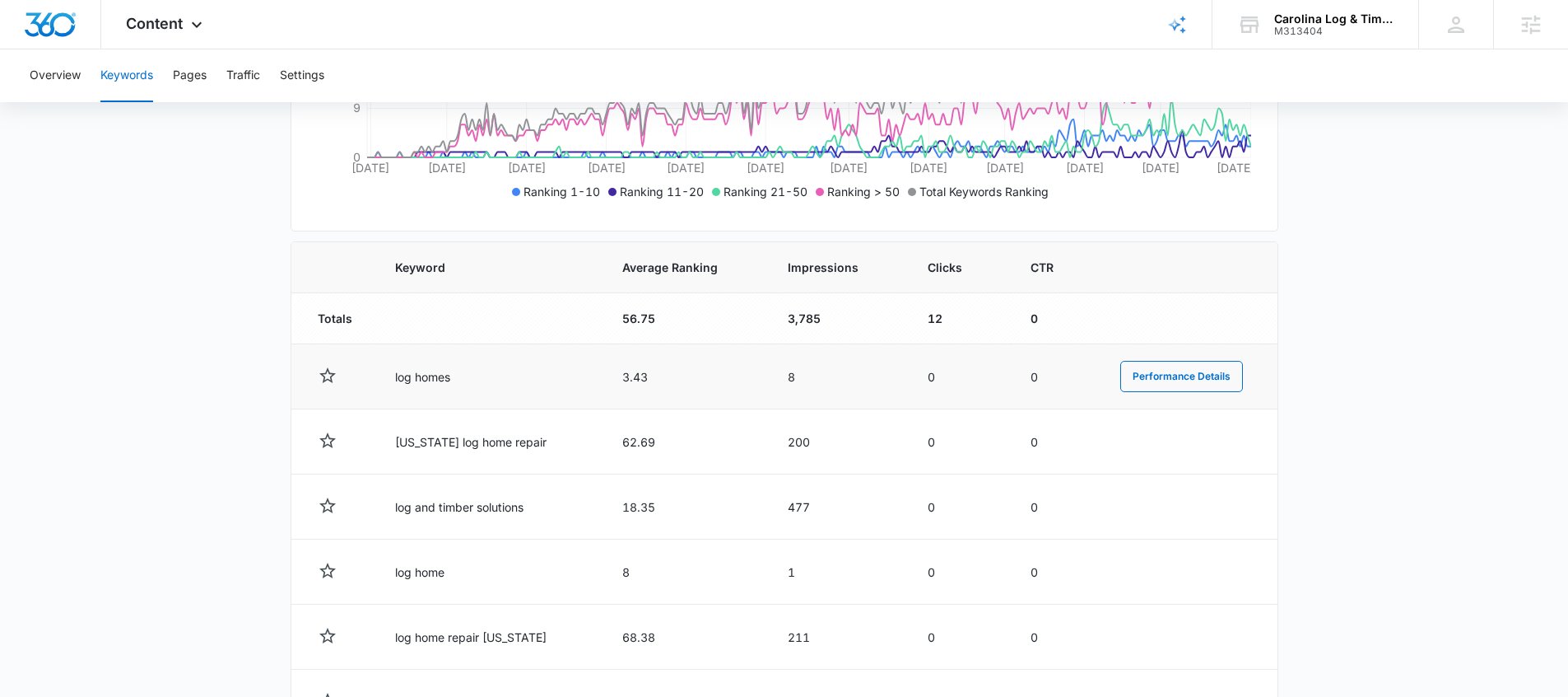
scroll to position [438, 0]
drag, startPoint x: 381, startPoint y: 381, endPoint x: 492, endPoint y: 389, distance: 111.3
click at [491, 389] on td "log homes" at bounding box center [489, 376] width 227 height 65
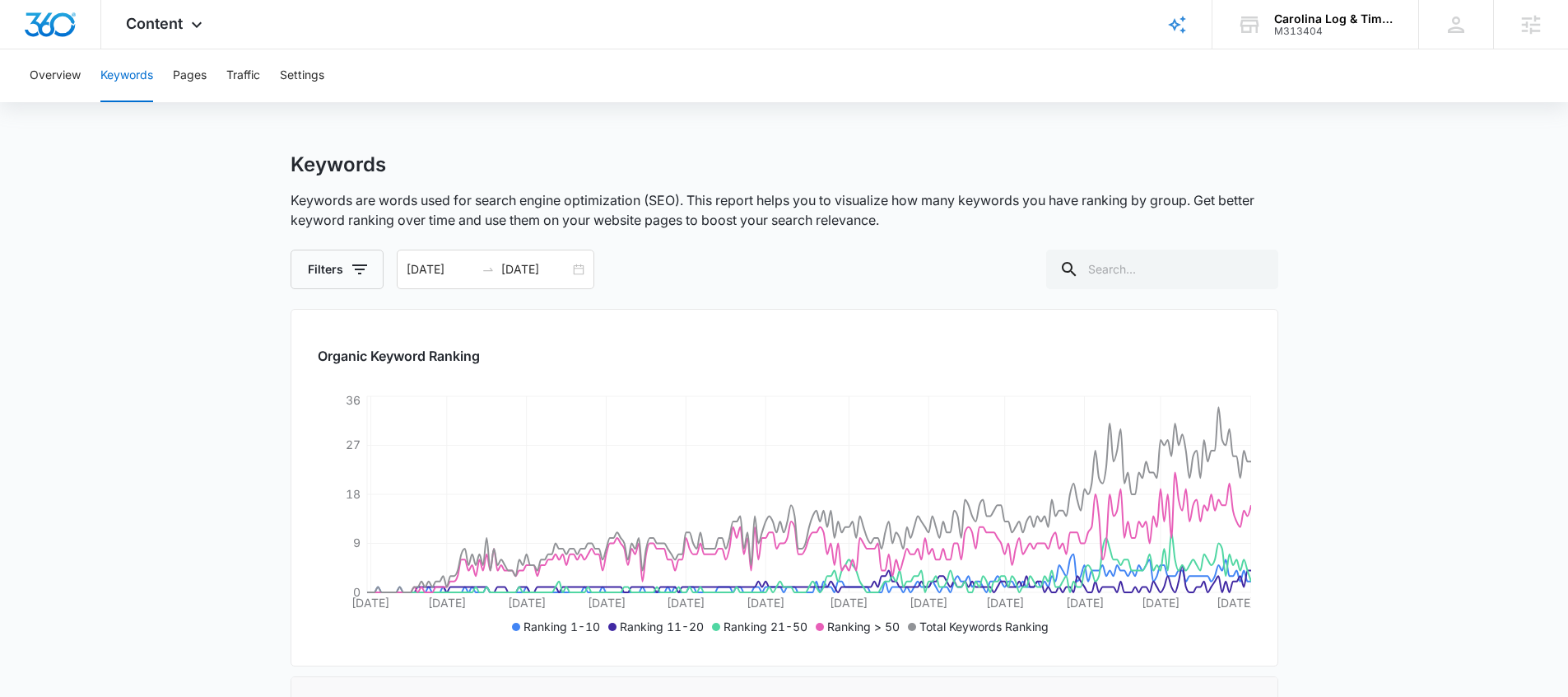
scroll to position [4, 0]
click at [66, 75] on button "Overview" at bounding box center [55, 76] width 51 height 53
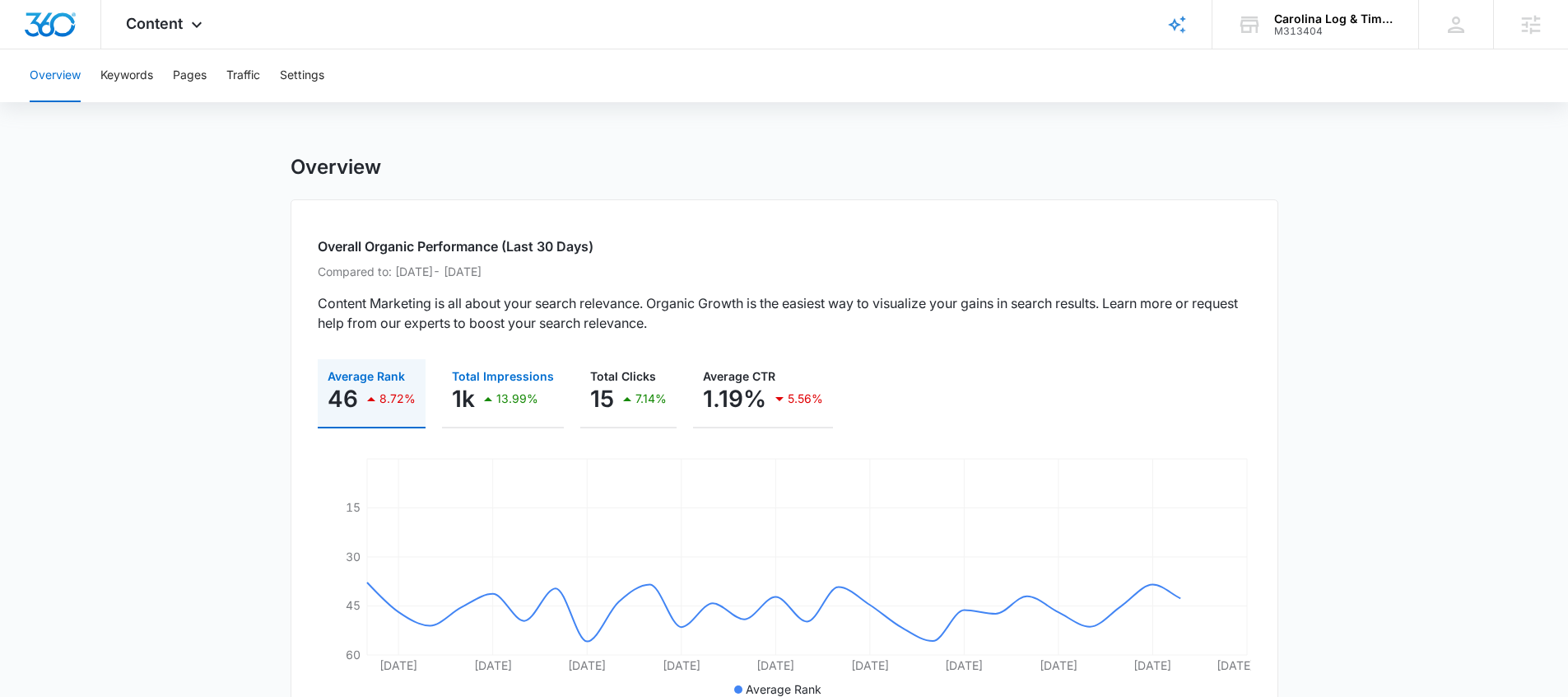
click at [521, 411] on div "13.99%" at bounding box center [508, 398] width 60 height 33
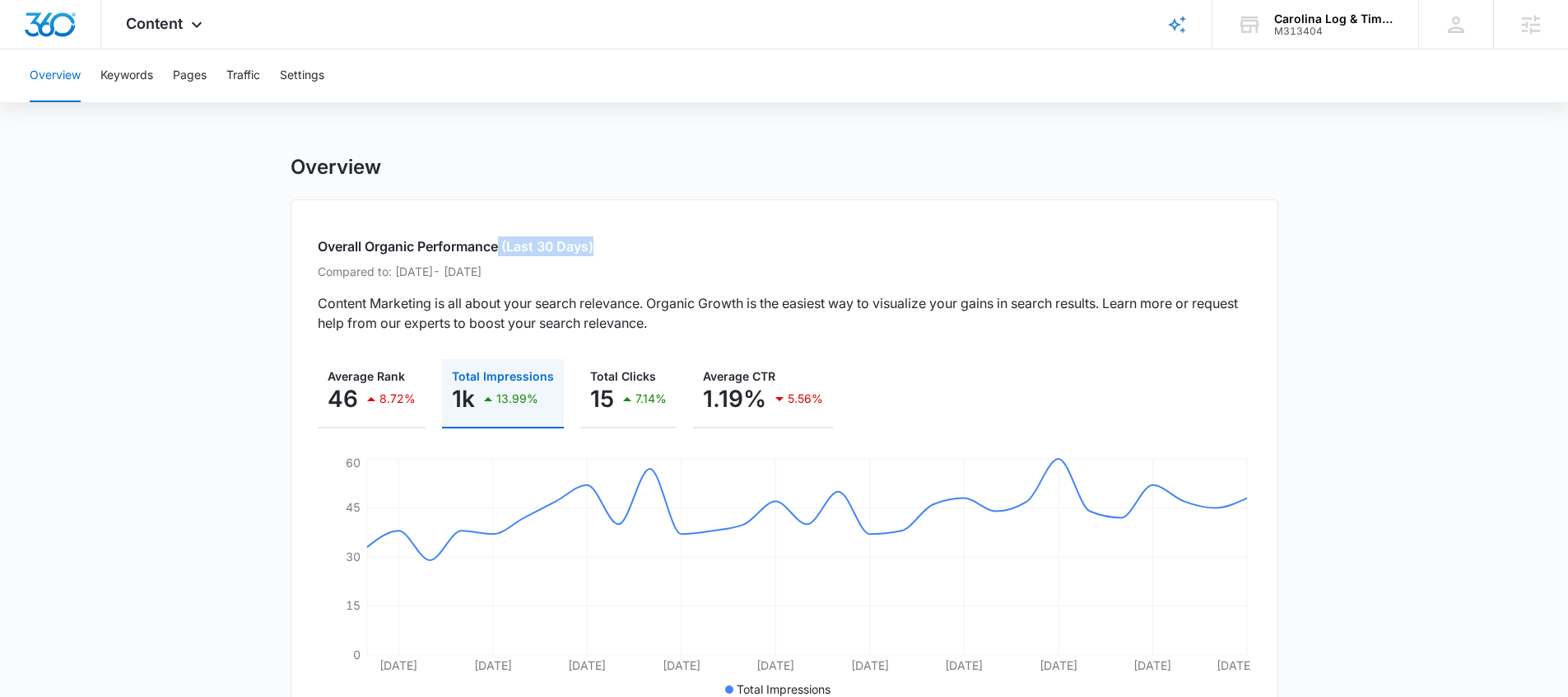
drag, startPoint x: 502, startPoint y: 248, endPoint x: 612, endPoint y: 254, distance: 110.2
click at [612, 254] on h2 "Overall Organic Performance (Last 30 Days)" at bounding box center [785, 246] width 934 height 19
click at [529, 163] on div "Overview" at bounding box center [784, 167] width 987 height 25
drag, startPoint x: 366, startPoint y: 249, endPoint x: 619, endPoint y: 278, distance: 254.7
click at [630, 240] on h2 "Overall Organic Performance (Last 30 Days)" at bounding box center [785, 246] width 934 height 19
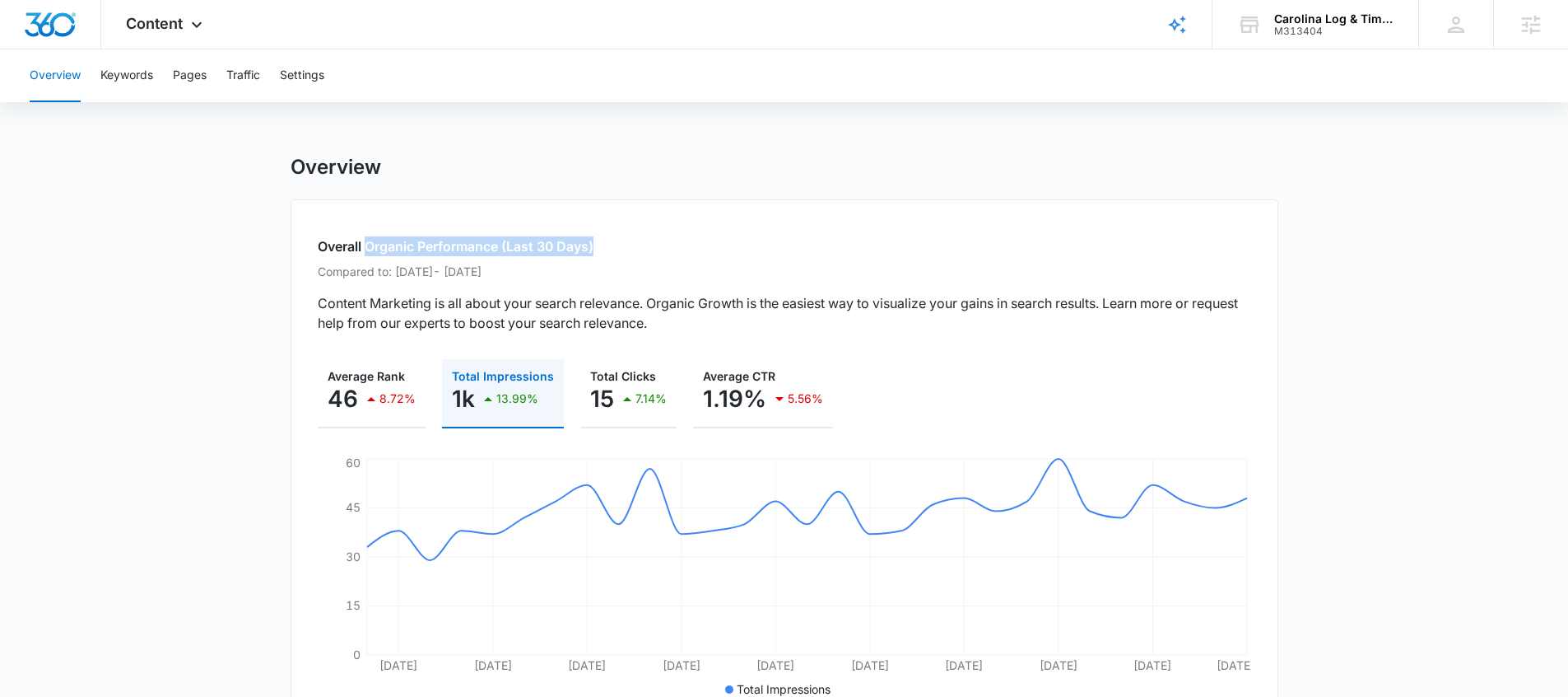
scroll to position [29, 0]
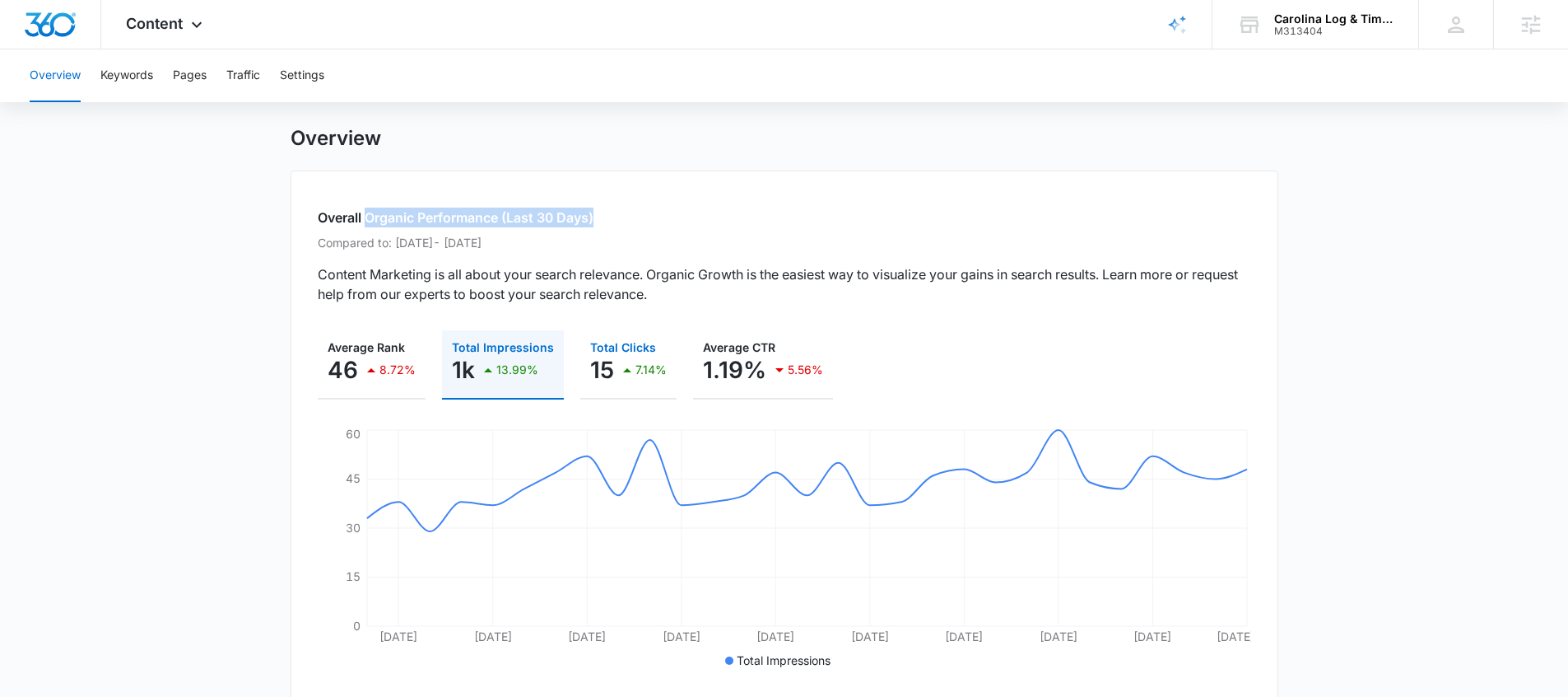
click at [618, 382] on div "7.14%" at bounding box center [642, 369] width 49 height 33
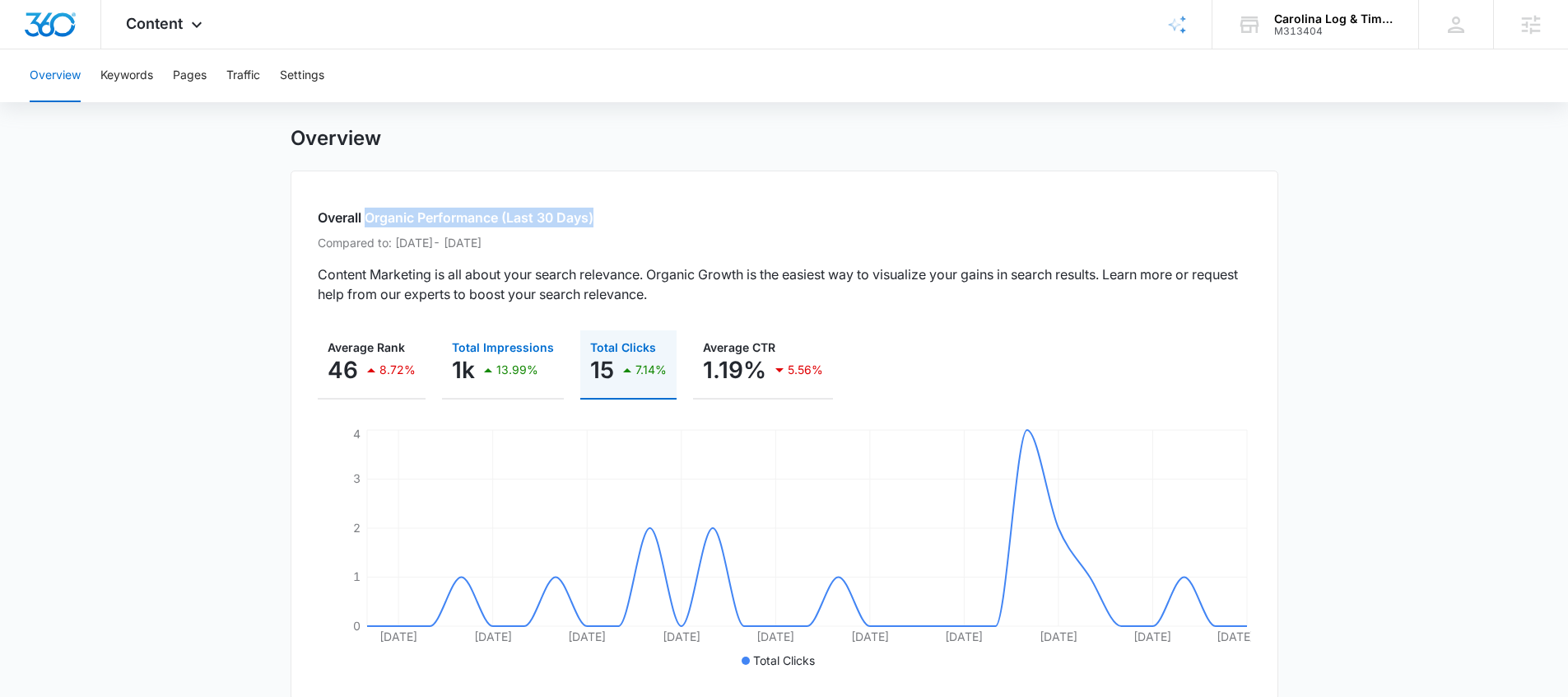
click at [528, 377] on div "13.99%" at bounding box center [508, 369] width 60 height 33
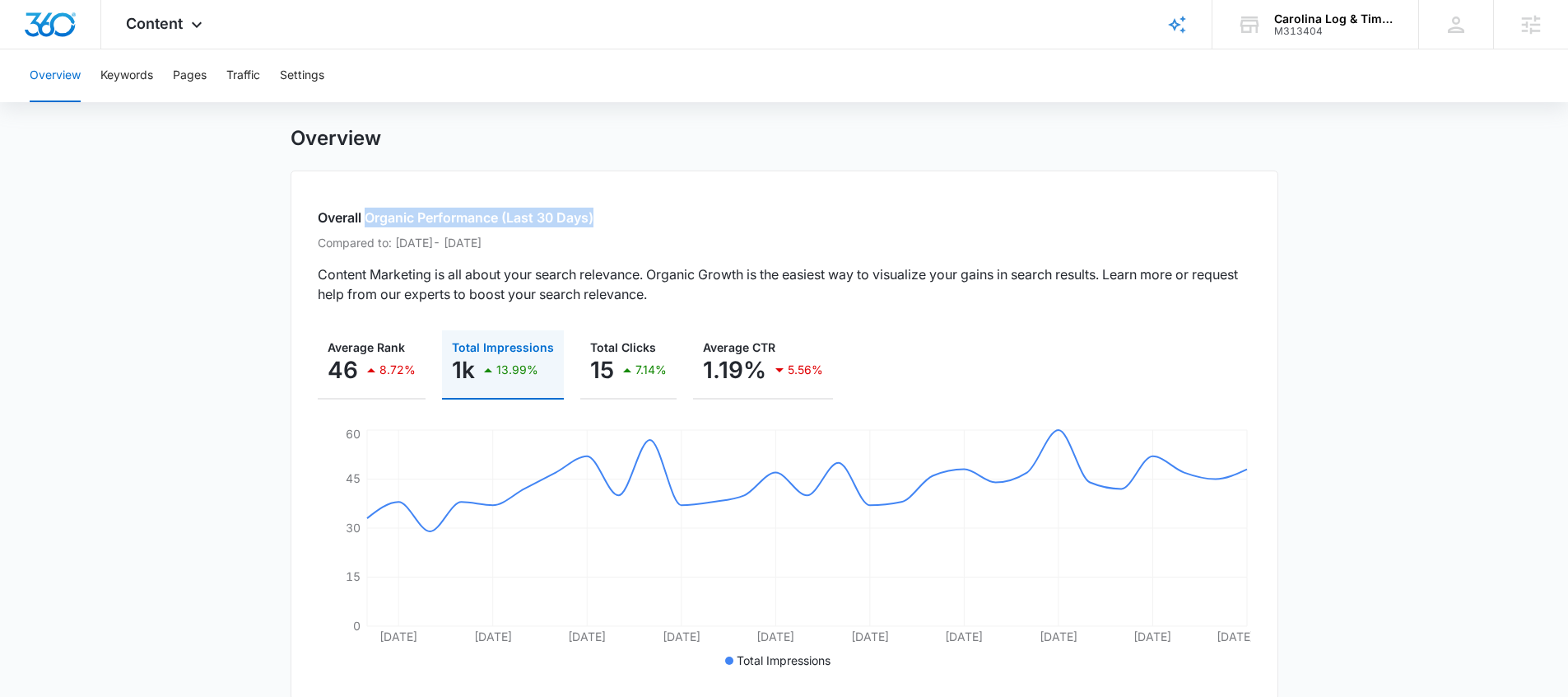
click at [624, 212] on h2 "Overall Organic Performance (Last 30 Days)" at bounding box center [785, 217] width 934 height 19
click at [139, 85] on button "Keywords" at bounding box center [127, 76] width 53 height 53
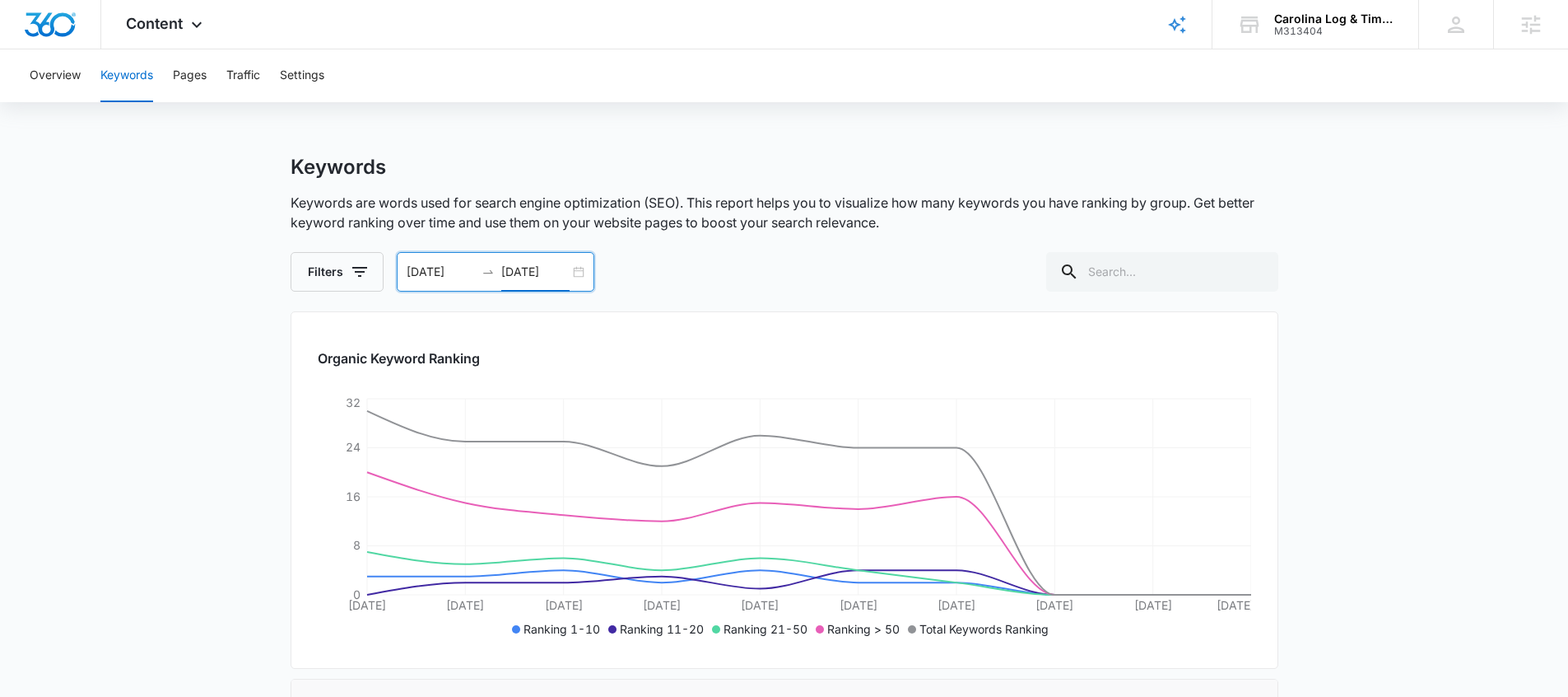
click at [518, 263] on input "[DATE]" at bounding box center [536, 271] width 69 height 19
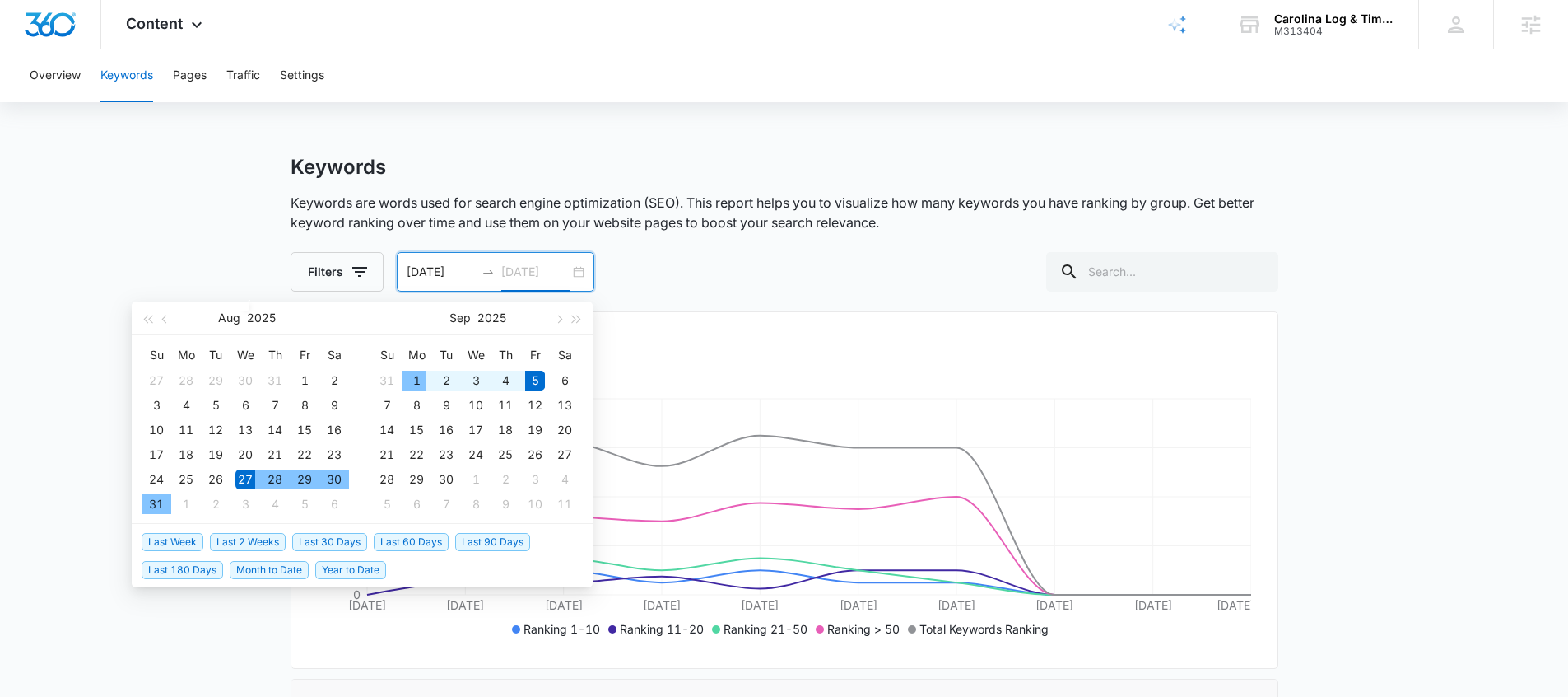
type input "[DATE]"
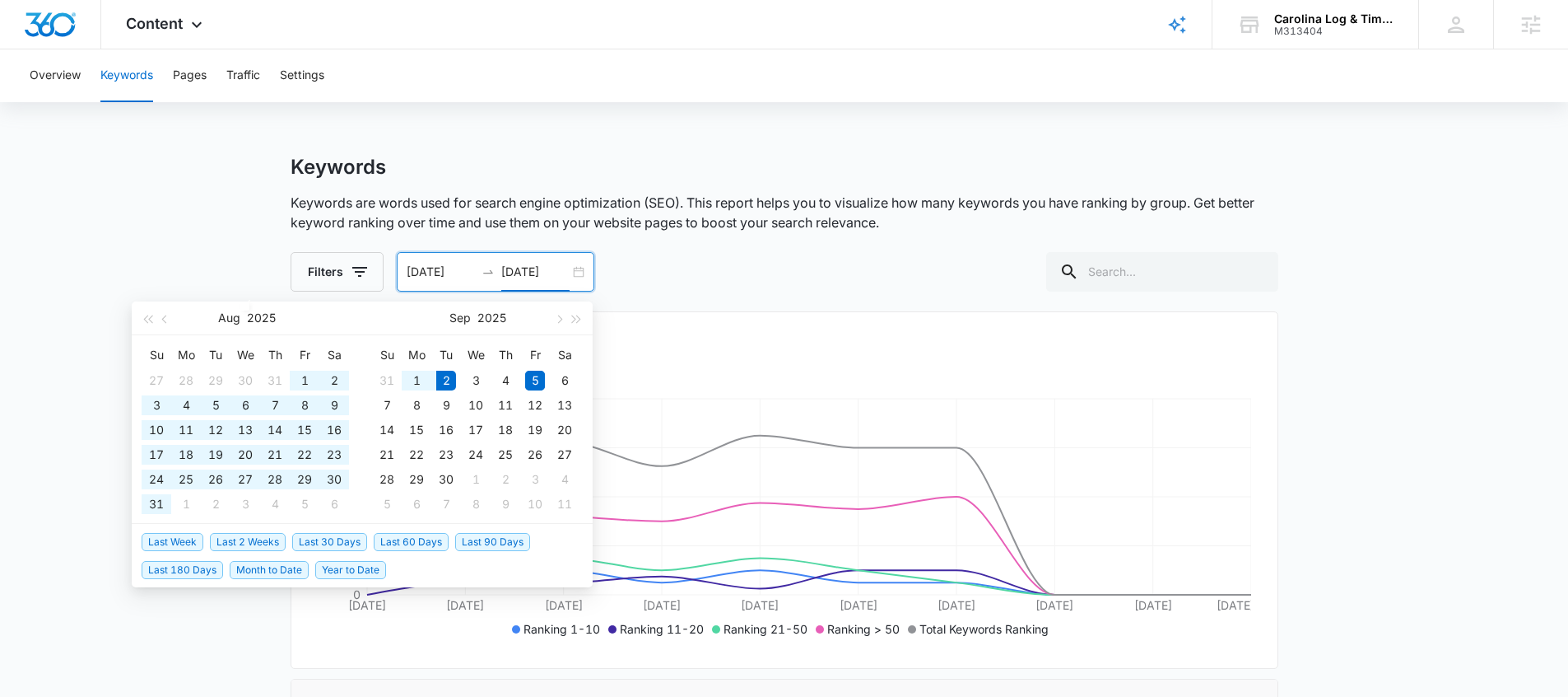
click at [342, 567] on span "Year to Date" at bounding box center [351, 569] width 70 height 19
type input "01/01/2025"
type input "09/02/2025"
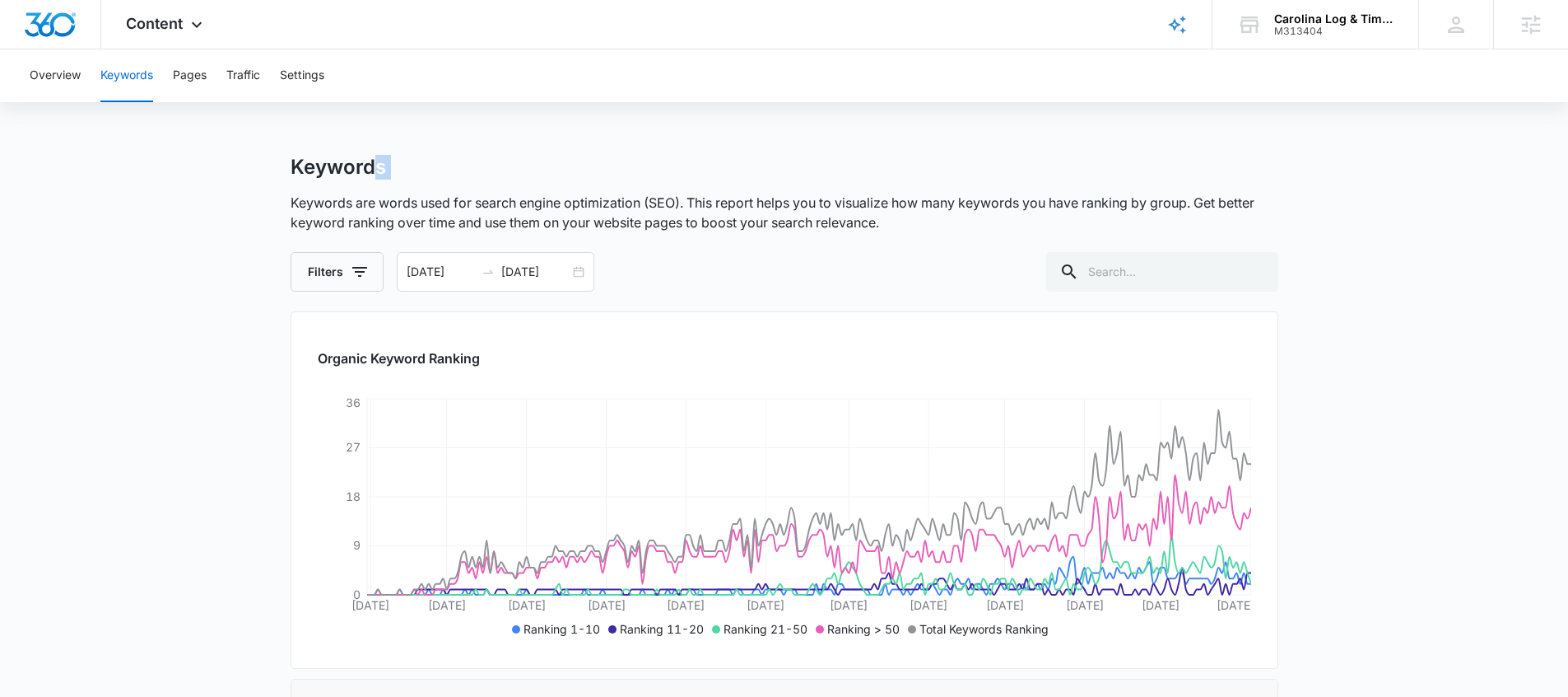
drag, startPoint x: 294, startPoint y: 185, endPoint x: 380, endPoint y: 177, distance: 86.4
click at [380, 177] on div "Keywords Keywords are words used for search engine optimization (SEO). This rep…" at bounding box center [784, 223] width 987 height 137
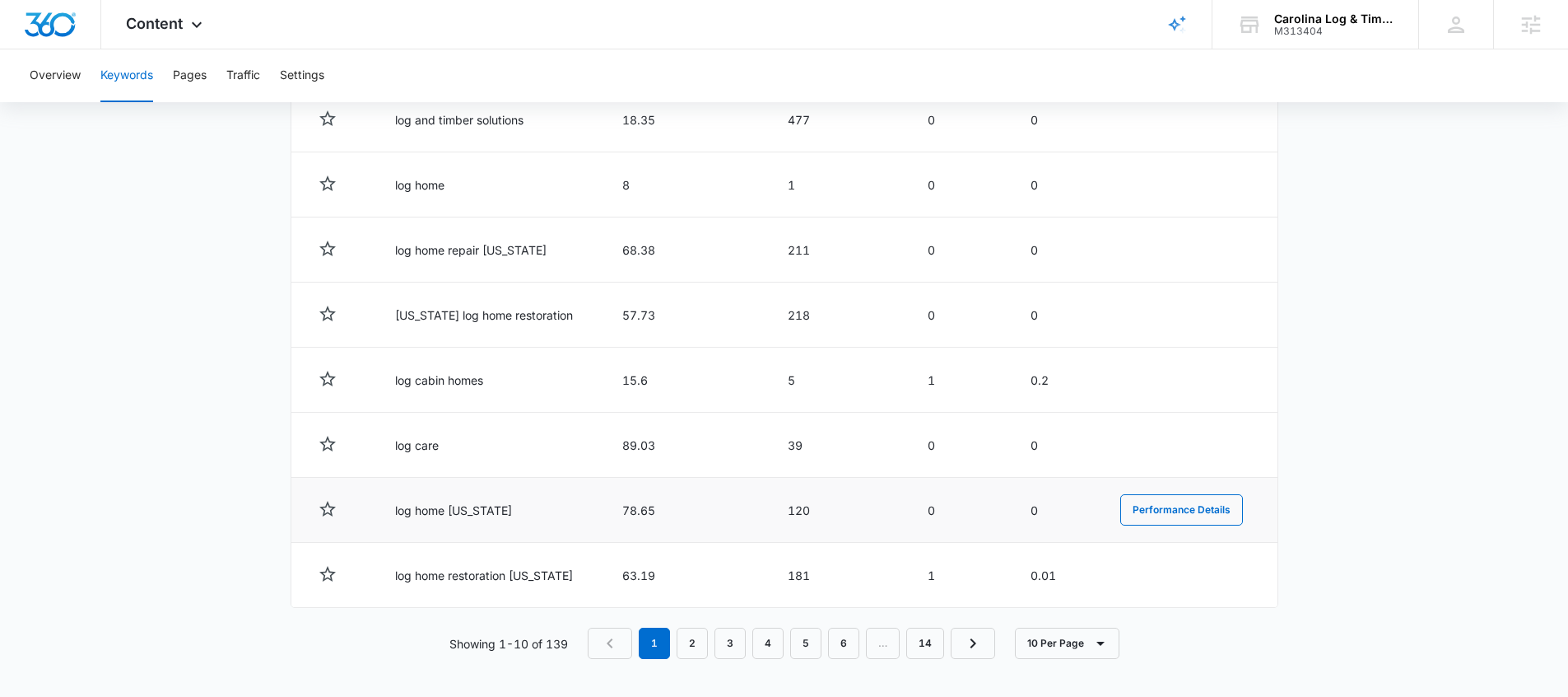
scroll to position [826, 0]
drag, startPoint x: 581, startPoint y: 648, endPoint x: 546, endPoint y: 646, distance: 35.1
click at [546, 646] on div "Showing 1-10 of 139 1 2 3 4 5 6 … 14 10 Per Page" at bounding box center [784, 641] width 987 height 32
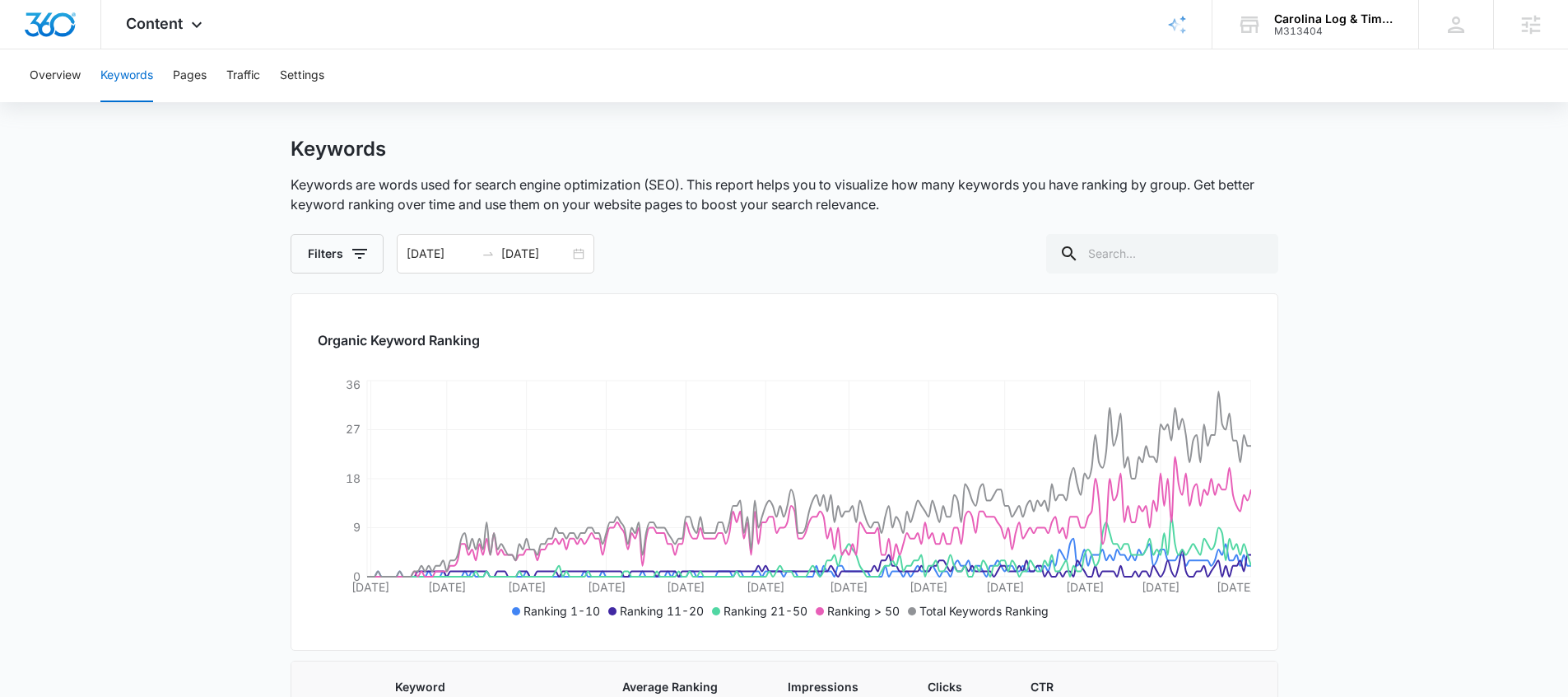
scroll to position [6, 0]
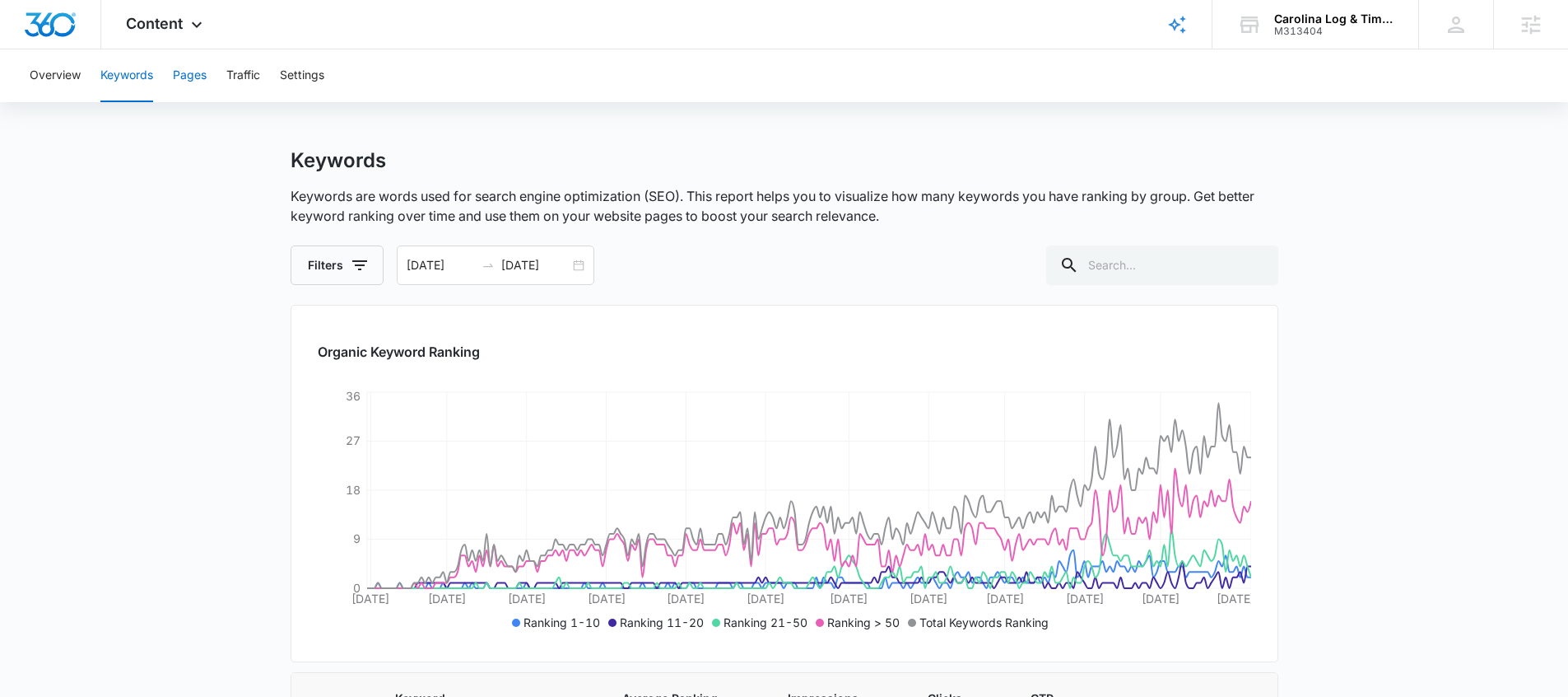
click at [203, 84] on button "Pages" at bounding box center [189, 76] width 33 height 53
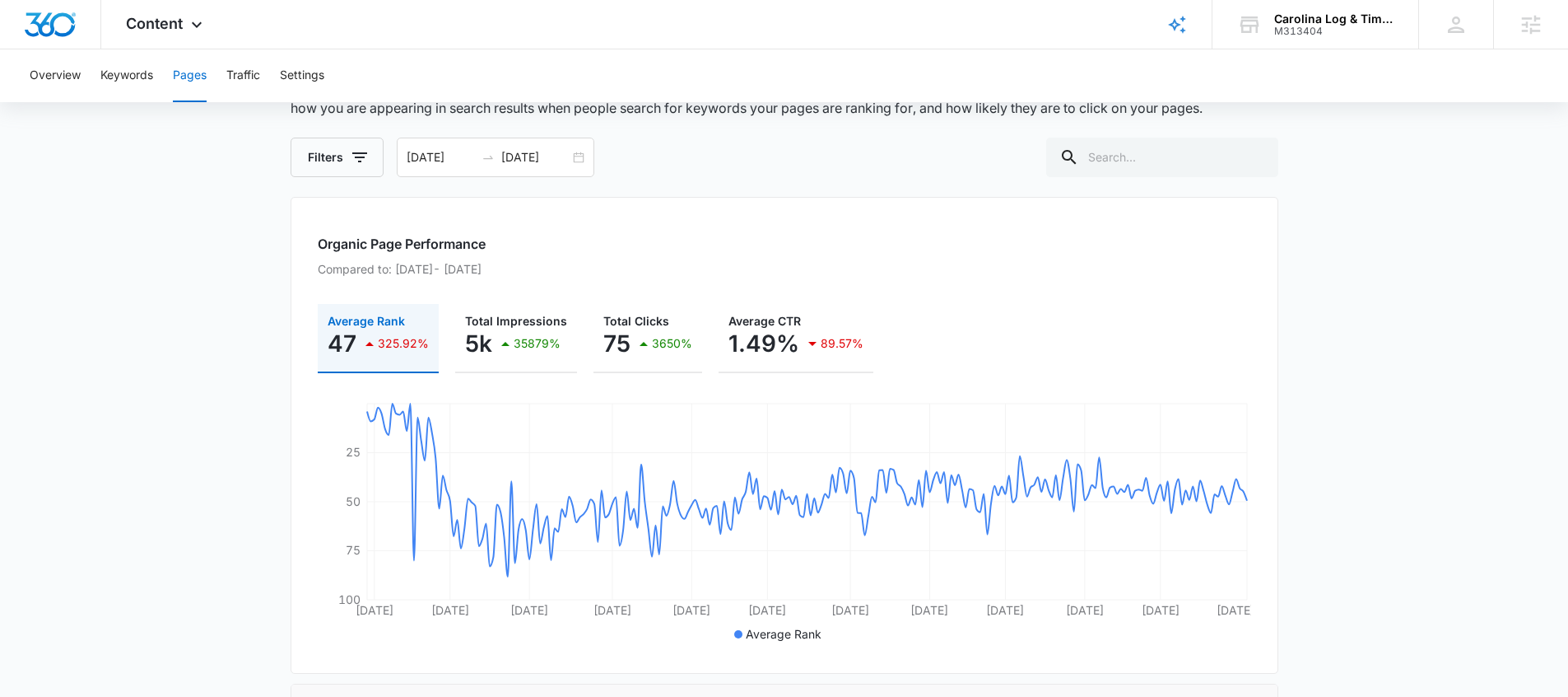
scroll to position [101, 0]
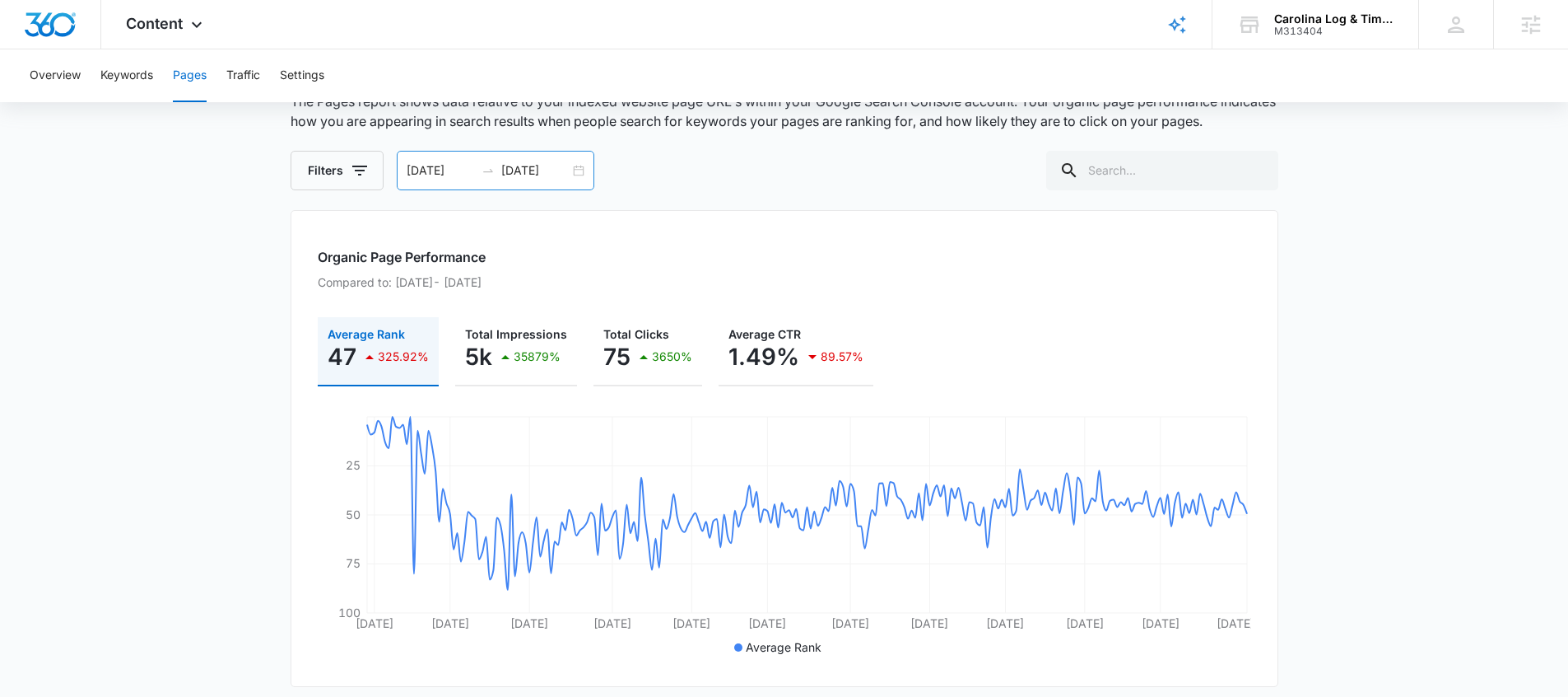
click at [497, 161] on div "01/01/2025 09/02/2025" at bounding box center [495, 170] width 197 height 40
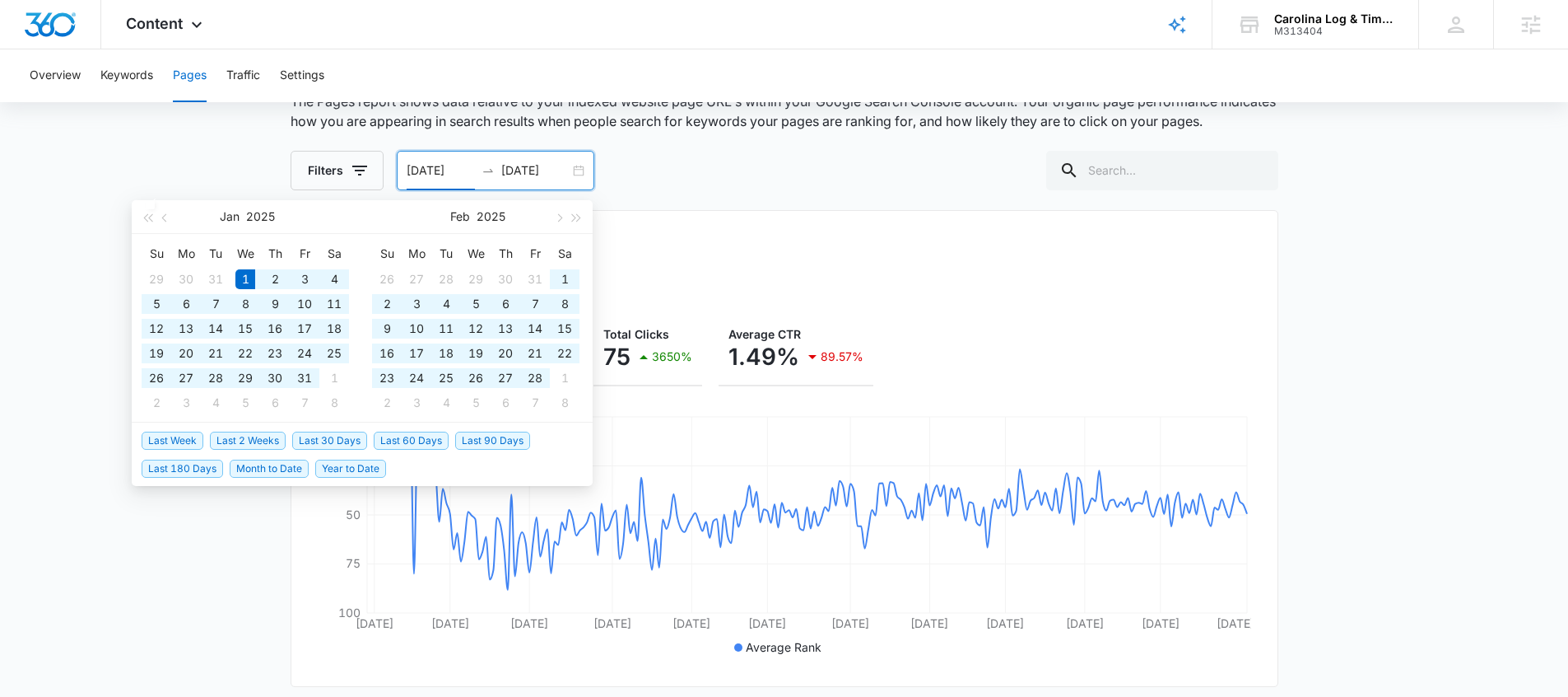
type input "01/01/2025"
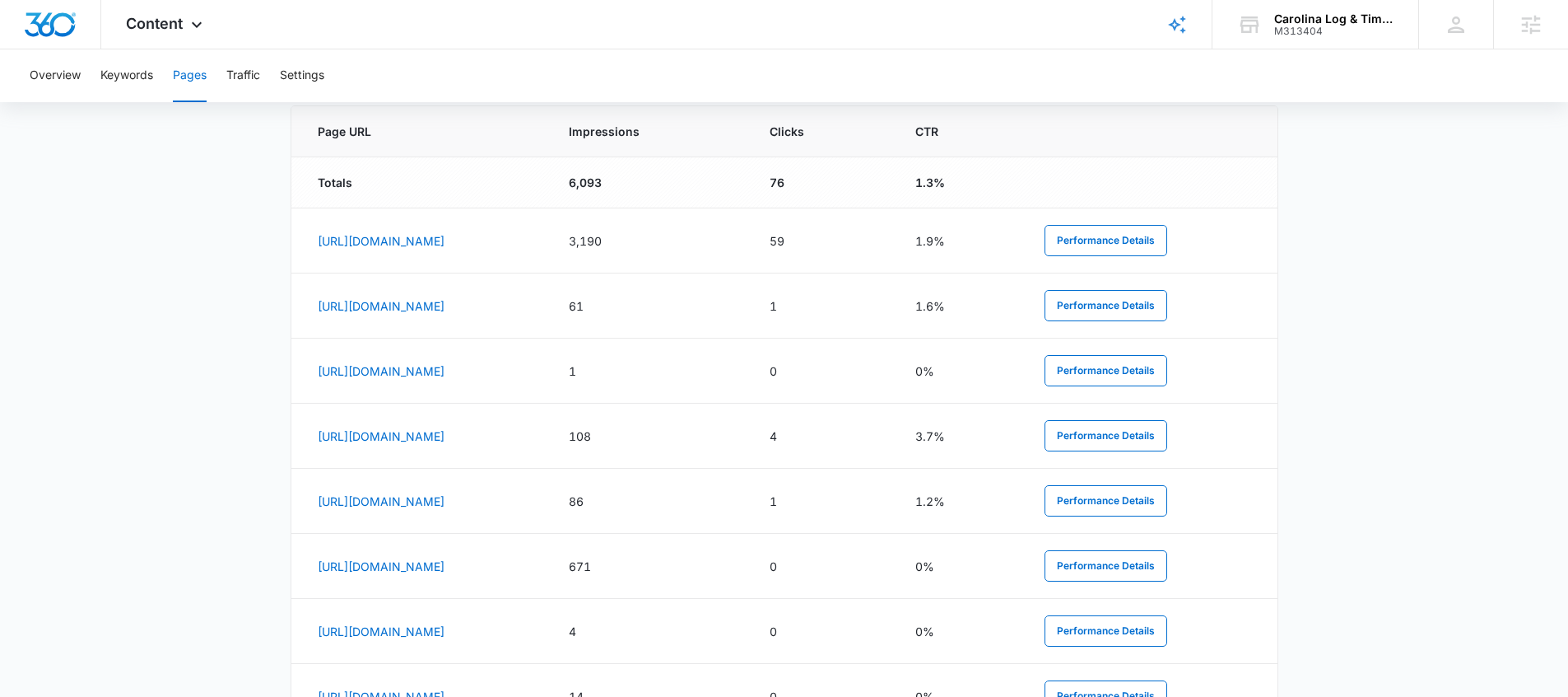
scroll to position [945, 0]
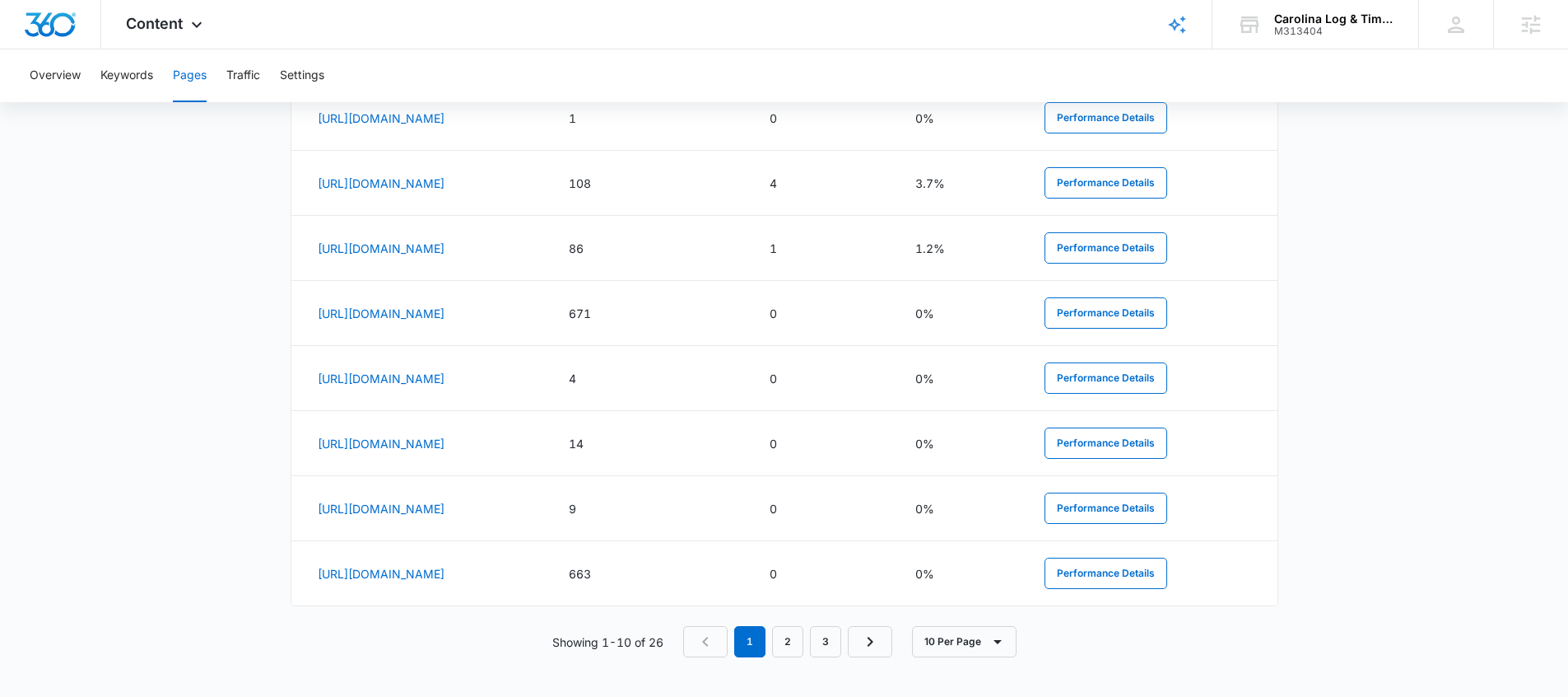
drag, startPoint x: 672, startPoint y: 652, endPoint x: 649, endPoint y: 650, distance: 23.1
click at [649, 650] on div "Showing 1-10 of 26 1 2 3 10 Per Page" at bounding box center [784, 641] width 987 height 32
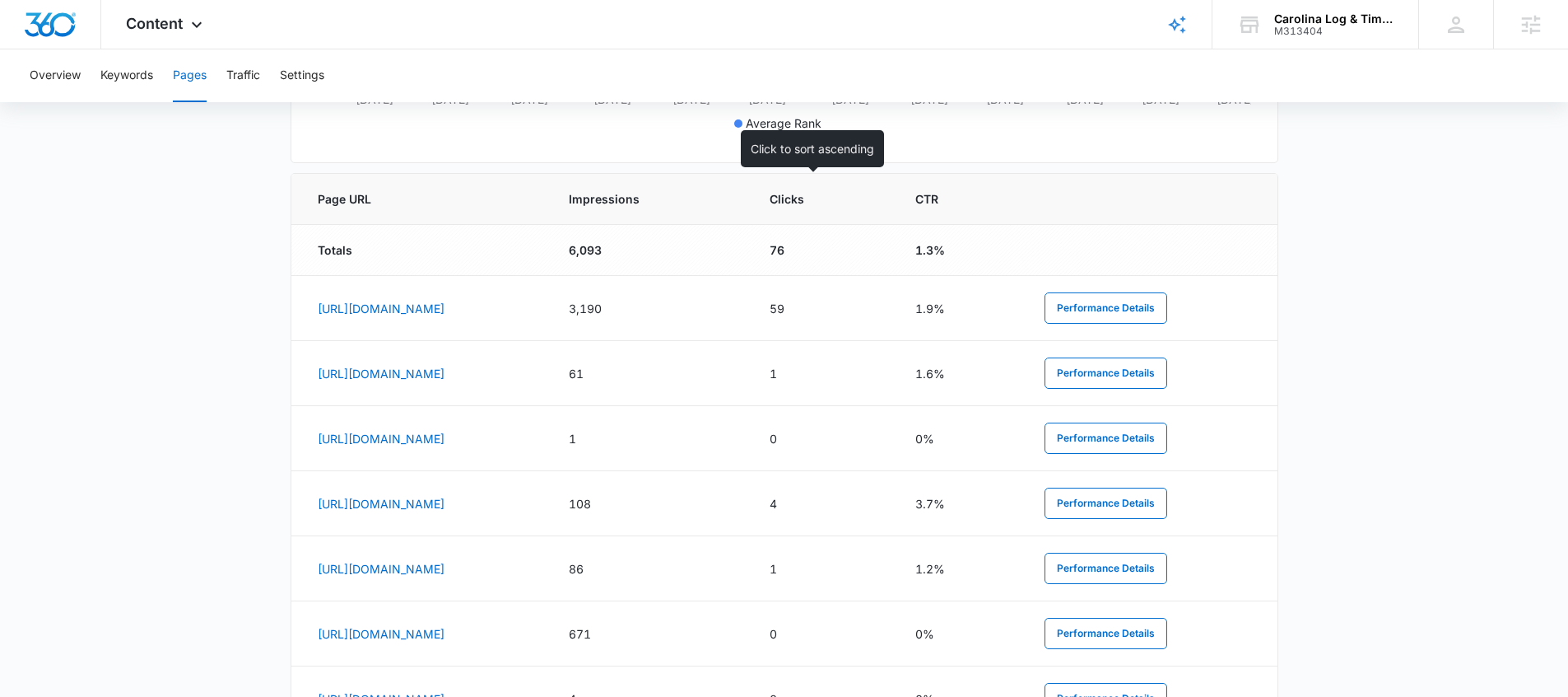
click at [706, 203] on span "Impressions" at bounding box center [637, 199] width 137 height 18
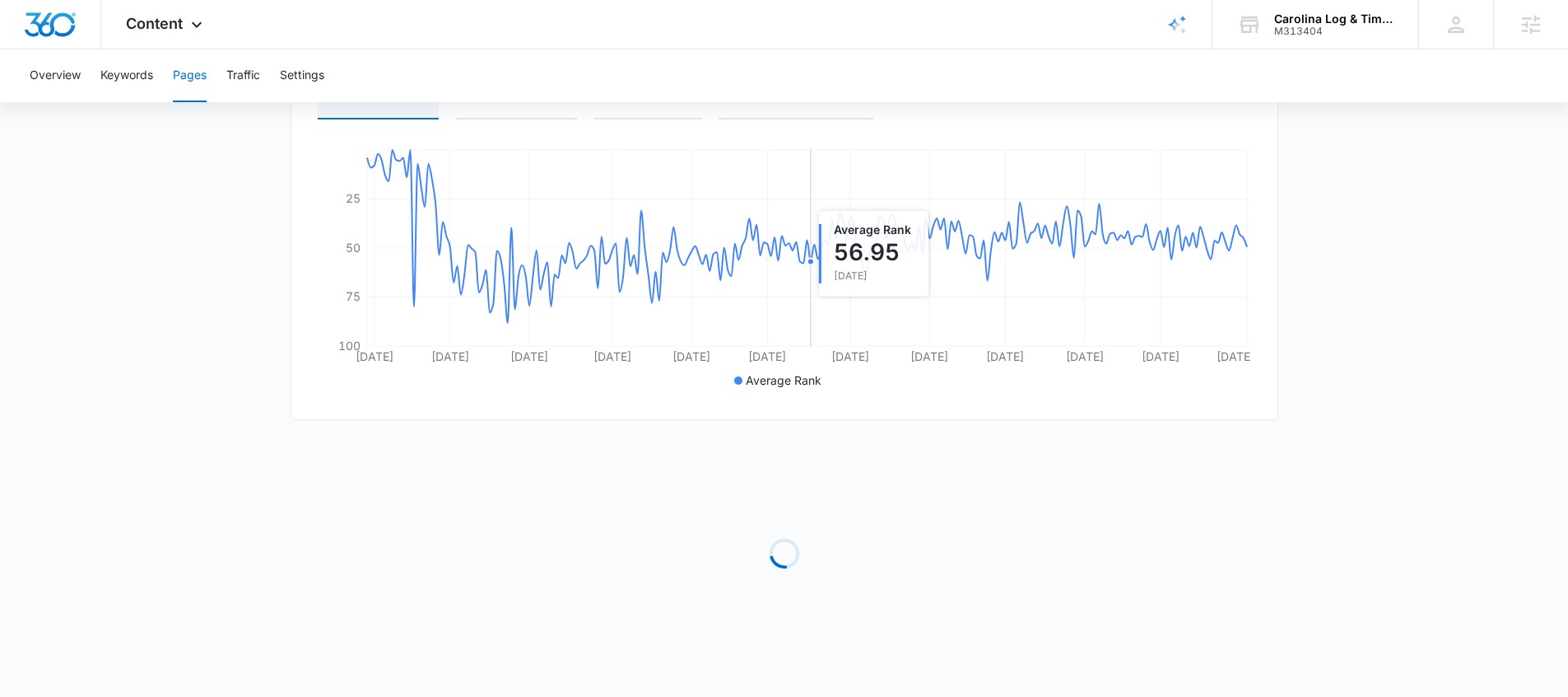
scroll to position [625, 0]
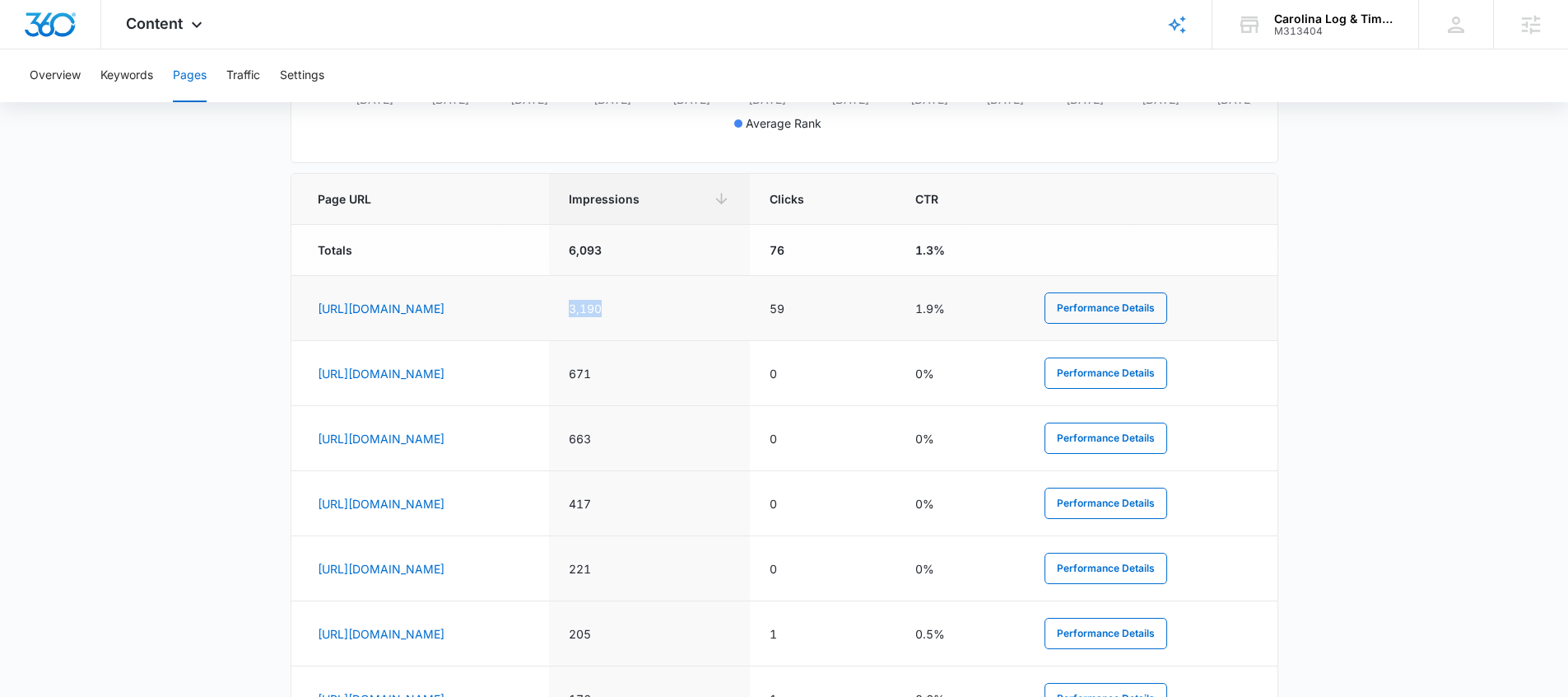
drag, startPoint x: 886, startPoint y: 303, endPoint x: 804, endPoint y: 309, distance: 82.2
click at [749, 309] on td "3,190" at bounding box center [648, 308] width 200 height 65
drag, startPoint x: 866, startPoint y: 375, endPoint x: 818, endPoint y: 376, distance: 48.0
click at [749, 376] on td "671" at bounding box center [648, 374] width 200 height 65
click at [749, 437] on td "663" at bounding box center [648, 439] width 200 height 65
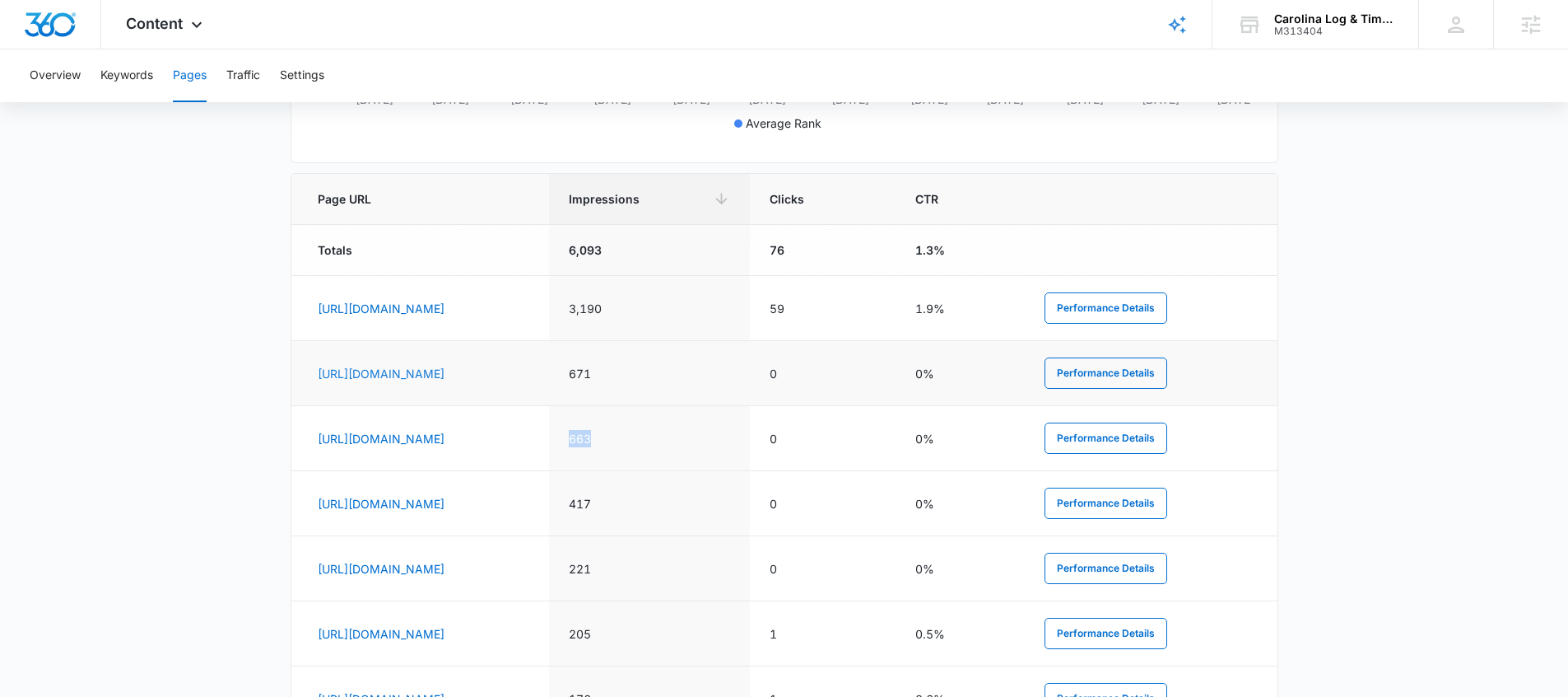
drag, startPoint x: 584, startPoint y: 379, endPoint x: 423, endPoint y: 371, distance: 161.2
click at [423, 371] on td "https://carolinalogandtimber.com/log-repair" at bounding box center [420, 374] width 258 height 65
drag, startPoint x: 536, startPoint y: 318, endPoint x: 347, endPoint y: 310, distance: 189.2
click at [347, 310] on td "https://carolinalogandtimber.com/" at bounding box center [420, 308] width 258 height 65
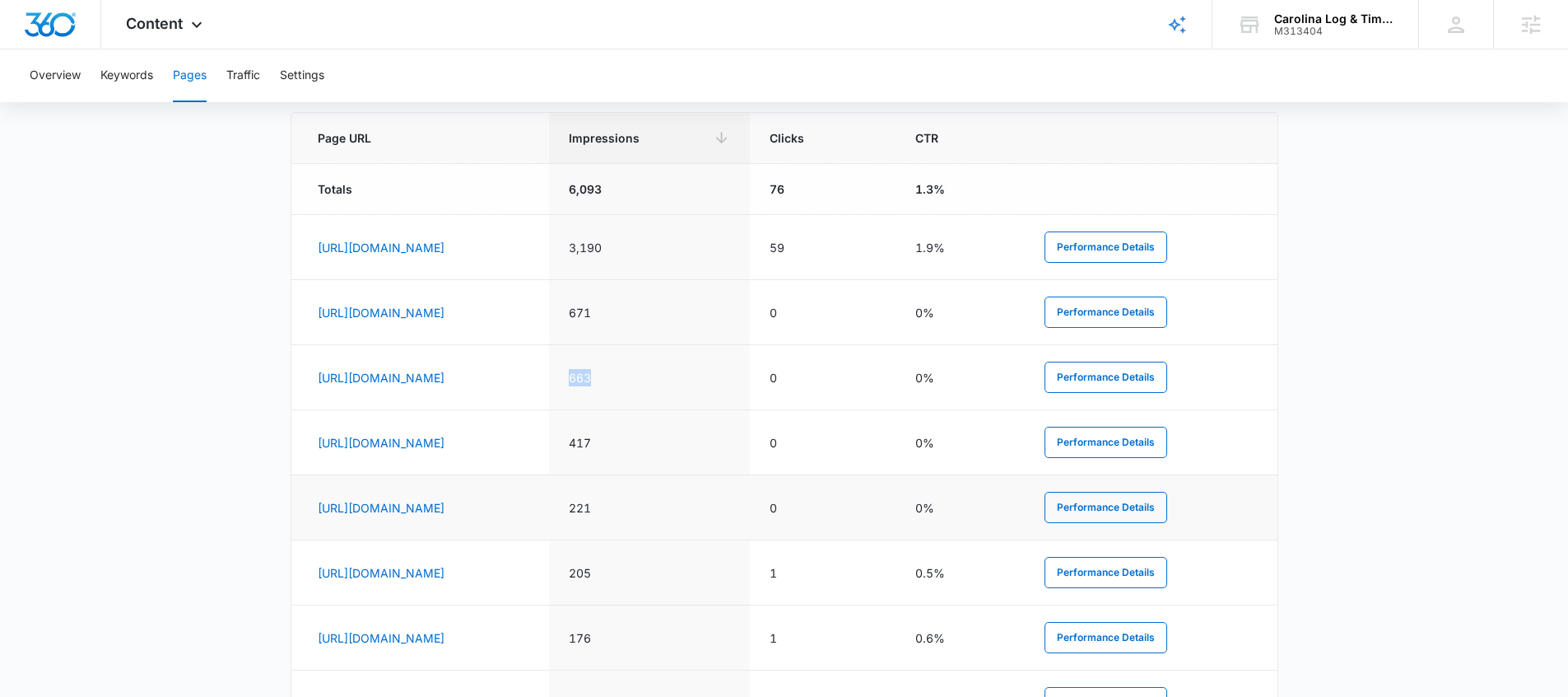
scroll to position [695, 0]
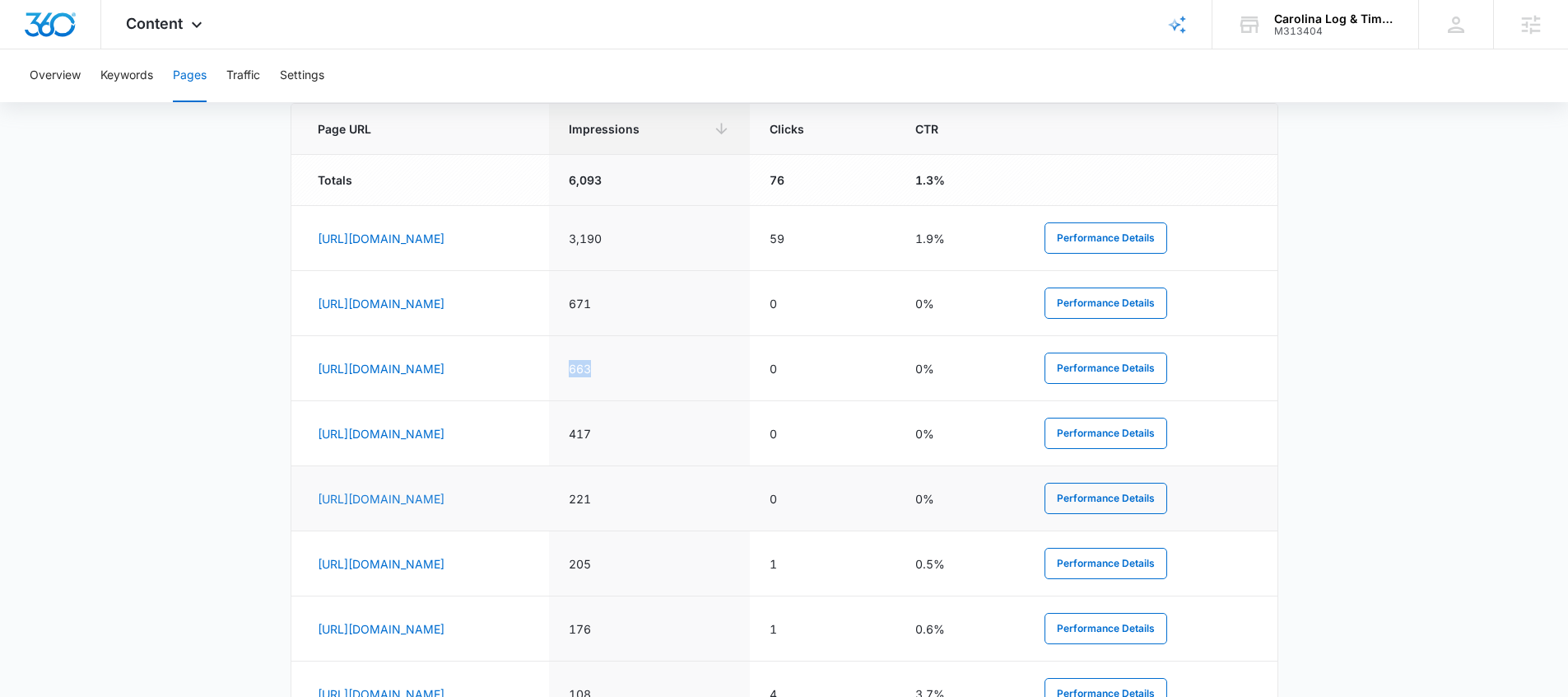
drag, startPoint x: 647, startPoint y: 497, endPoint x: 496, endPoint y: 499, distance: 151.0
click at [495, 499] on td "https://carolinalogandtimber.com/areas-we-serve" at bounding box center [420, 499] width 258 height 65
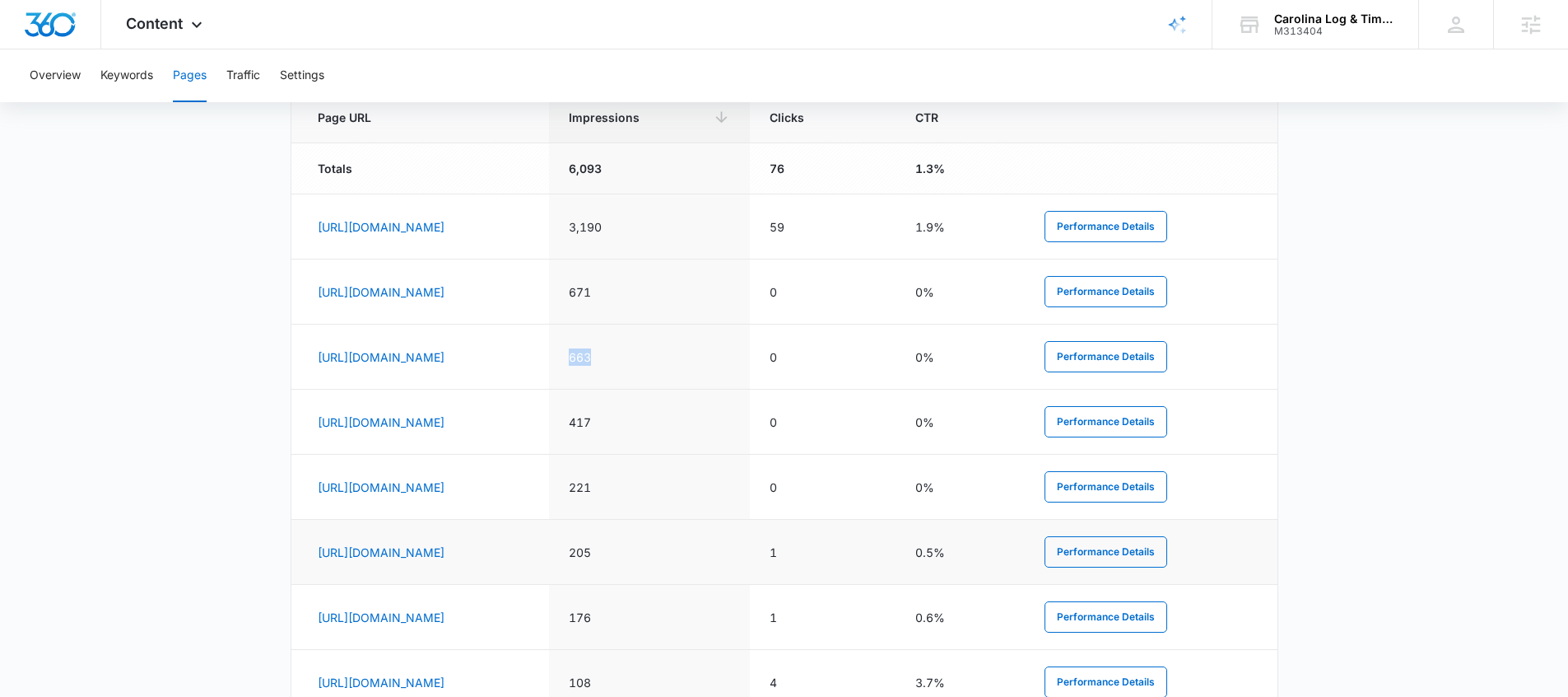
scroll to position [723, 0]
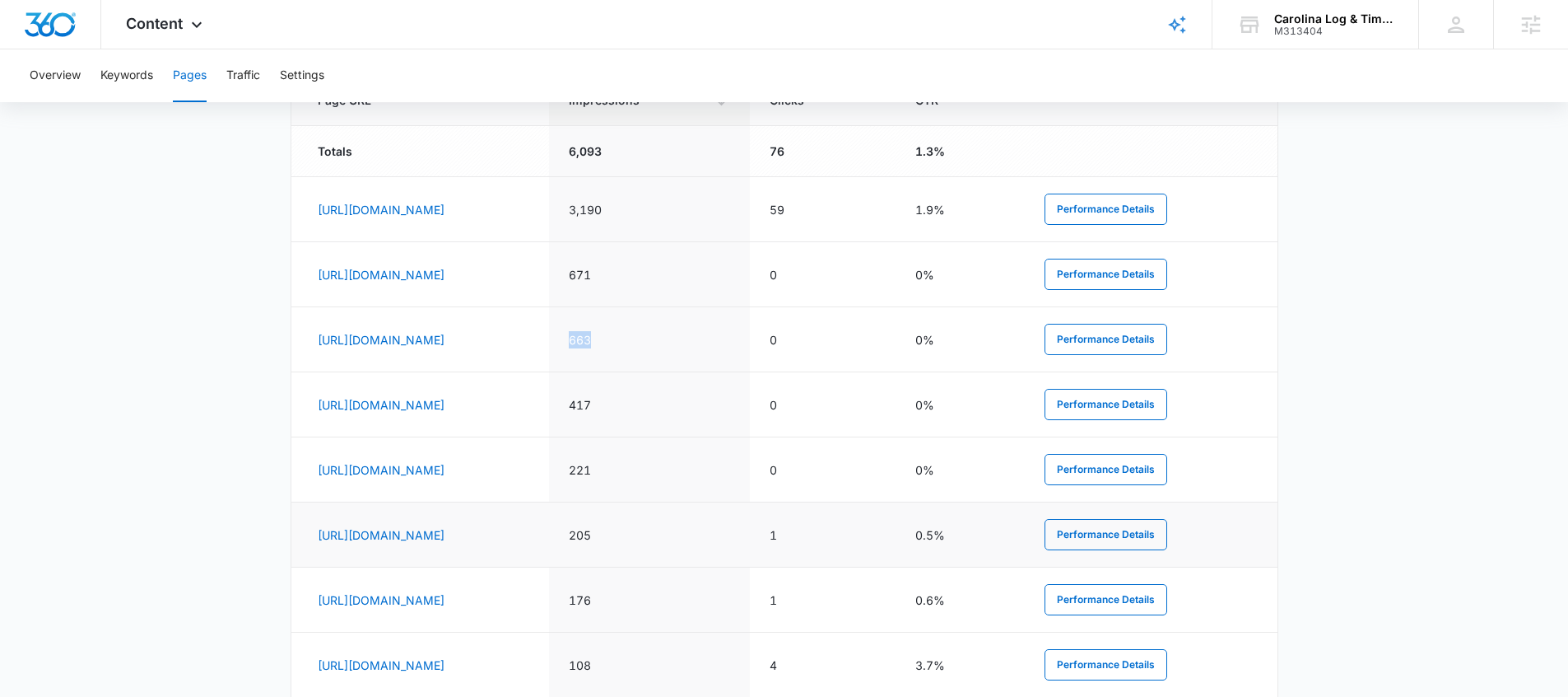
drag, startPoint x: 656, startPoint y: 545, endPoint x: 603, endPoint y: 514, distance: 61.4
click at [550, 515] on td "https://carolinalogandtimber.com/areas-we-serve/highlands-north-carolina-log-ho…" at bounding box center [420, 535] width 258 height 65
drag, startPoint x: 644, startPoint y: 622, endPoint x: 582, endPoint y: 585, distance: 72.2
click at [550, 585] on td "https://carolinalogandtimber.com/areas-we-serve/lake-norman-north-carolina-log-…" at bounding box center [420, 600] width 258 height 65
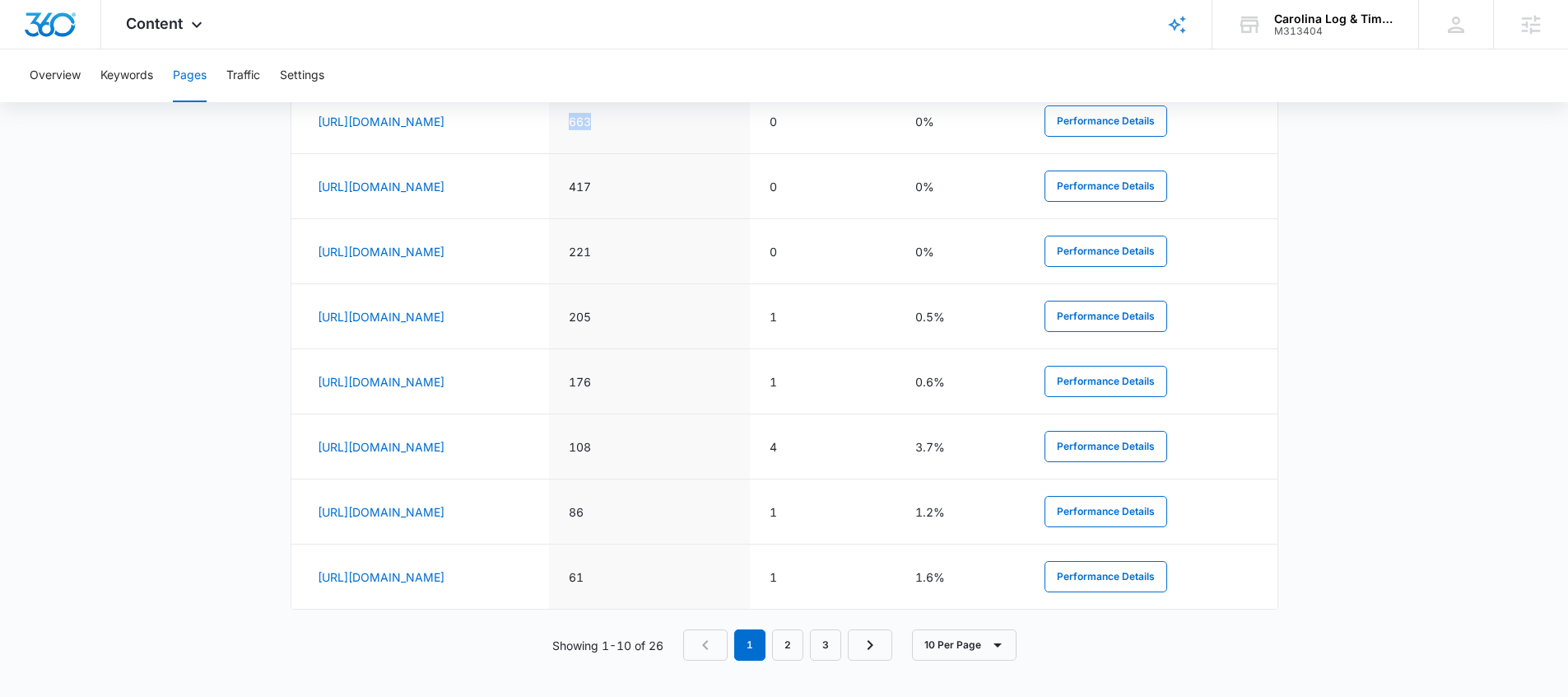
scroll to position [945, 0]
click at [773, 651] on link "2" at bounding box center [788, 641] width 32 height 32
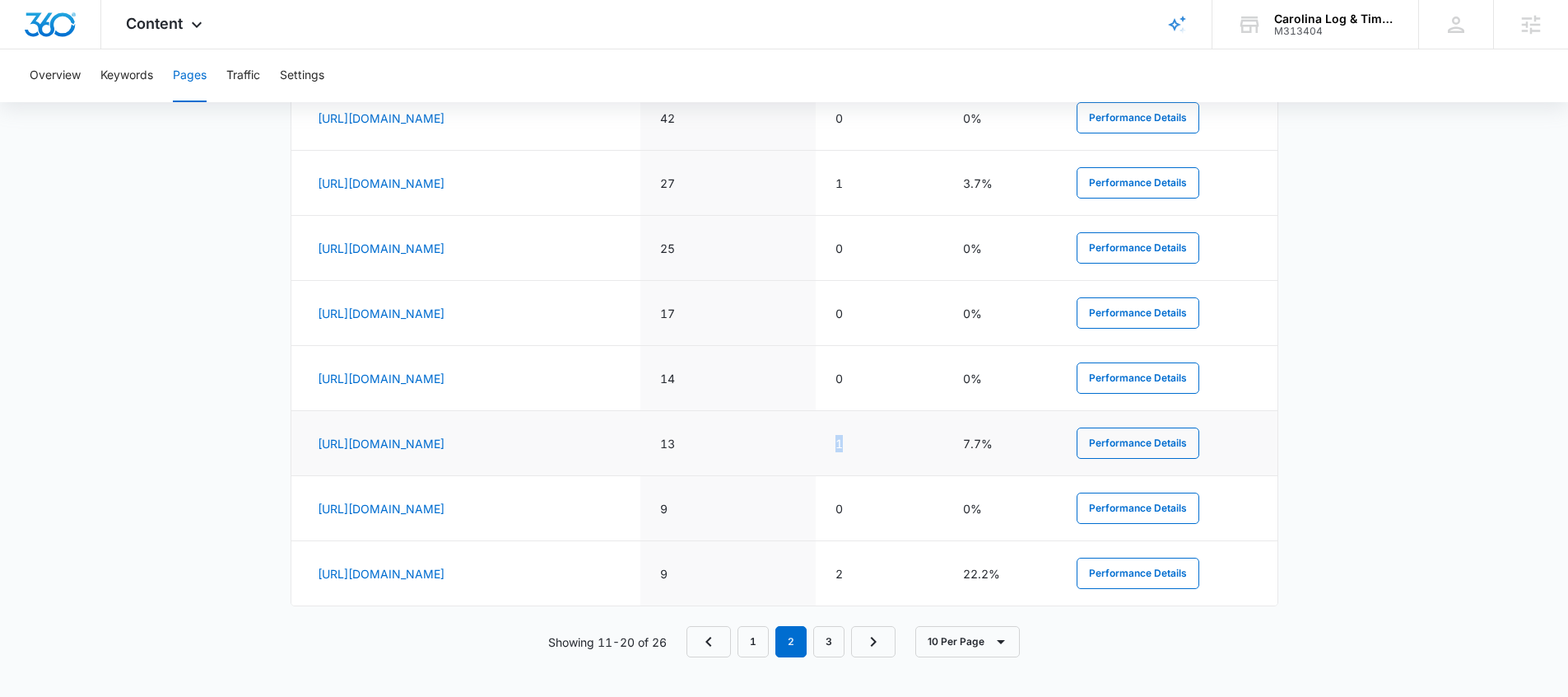
drag, startPoint x: 963, startPoint y: 470, endPoint x: 941, endPoint y: 466, distance: 22.4
click at [941, 466] on td "1" at bounding box center [879, 443] width 128 height 65
drag, startPoint x: 625, startPoint y: 472, endPoint x: 575, endPoint y: 452, distance: 53.9
click at [575, 452] on td "https://carolinalogandtimber.com/areas-we-serve/black-mountain-north-carolina-l…" at bounding box center [466, 443] width 350 height 65
click at [936, 471] on td "1" at bounding box center [879, 443] width 128 height 65
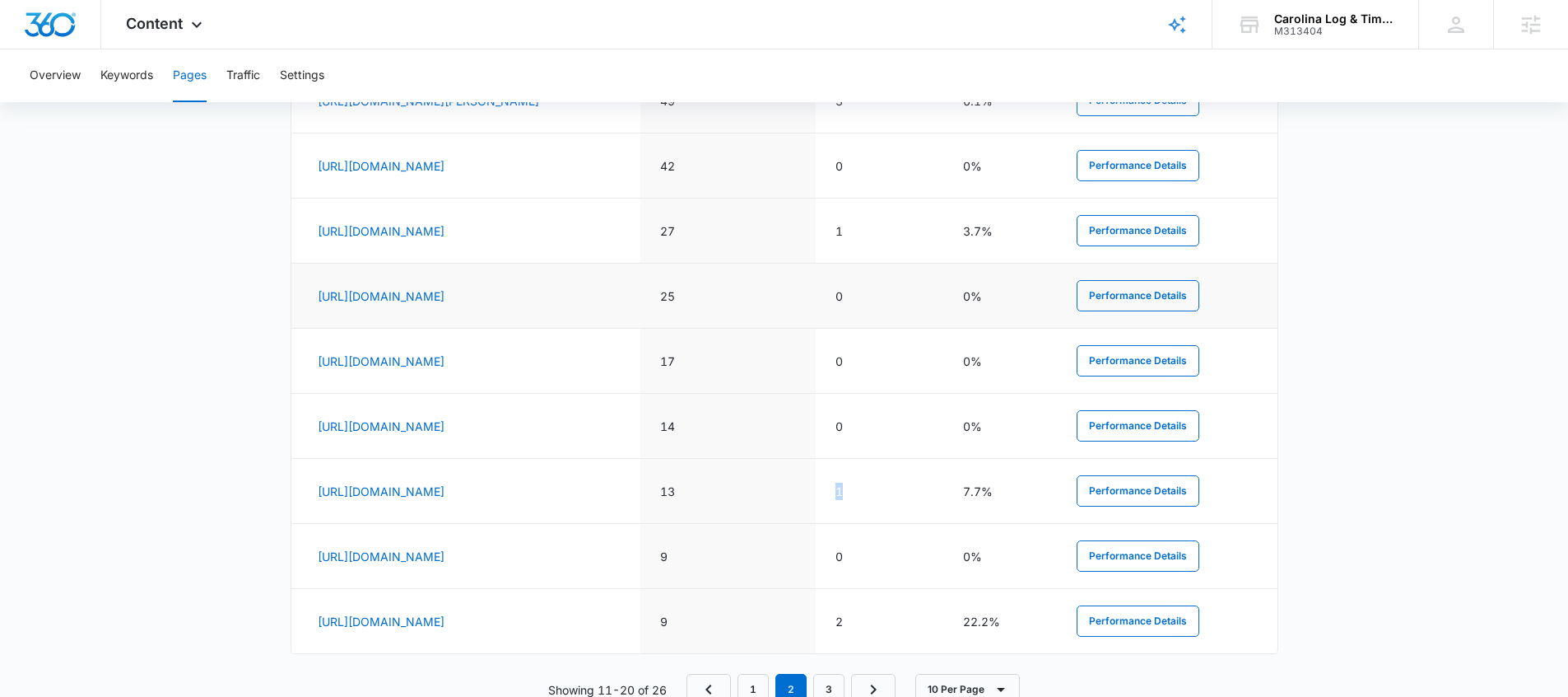
scroll to position [886, 0]
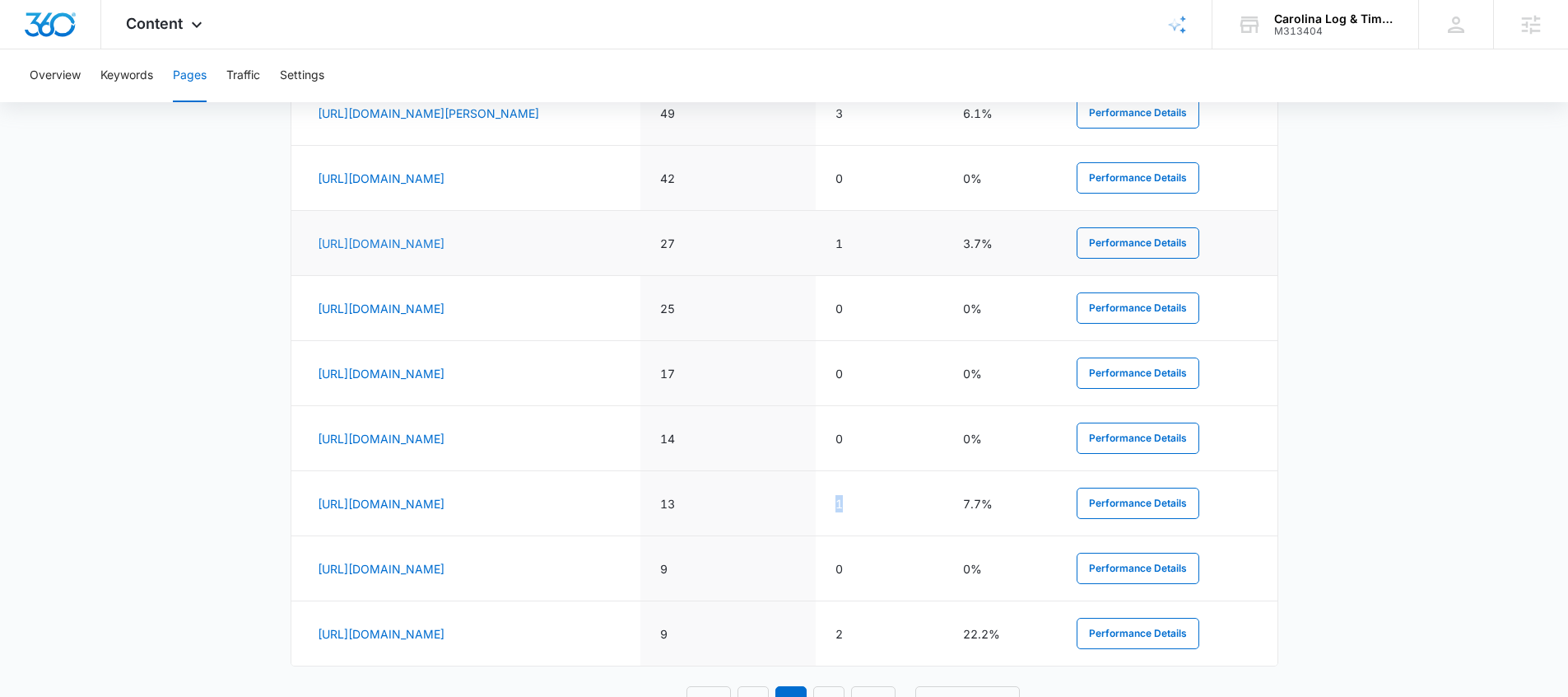
drag, startPoint x: 660, startPoint y: 263, endPoint x: 581, endPoint y: 240, distance: 82.3
click at [581, 240] on td "https://carolinalogandtimber.com/areas-we-serve/banner-elk-north-carolina-log-h…" at bounding box center [466, 243] width 350 height 65
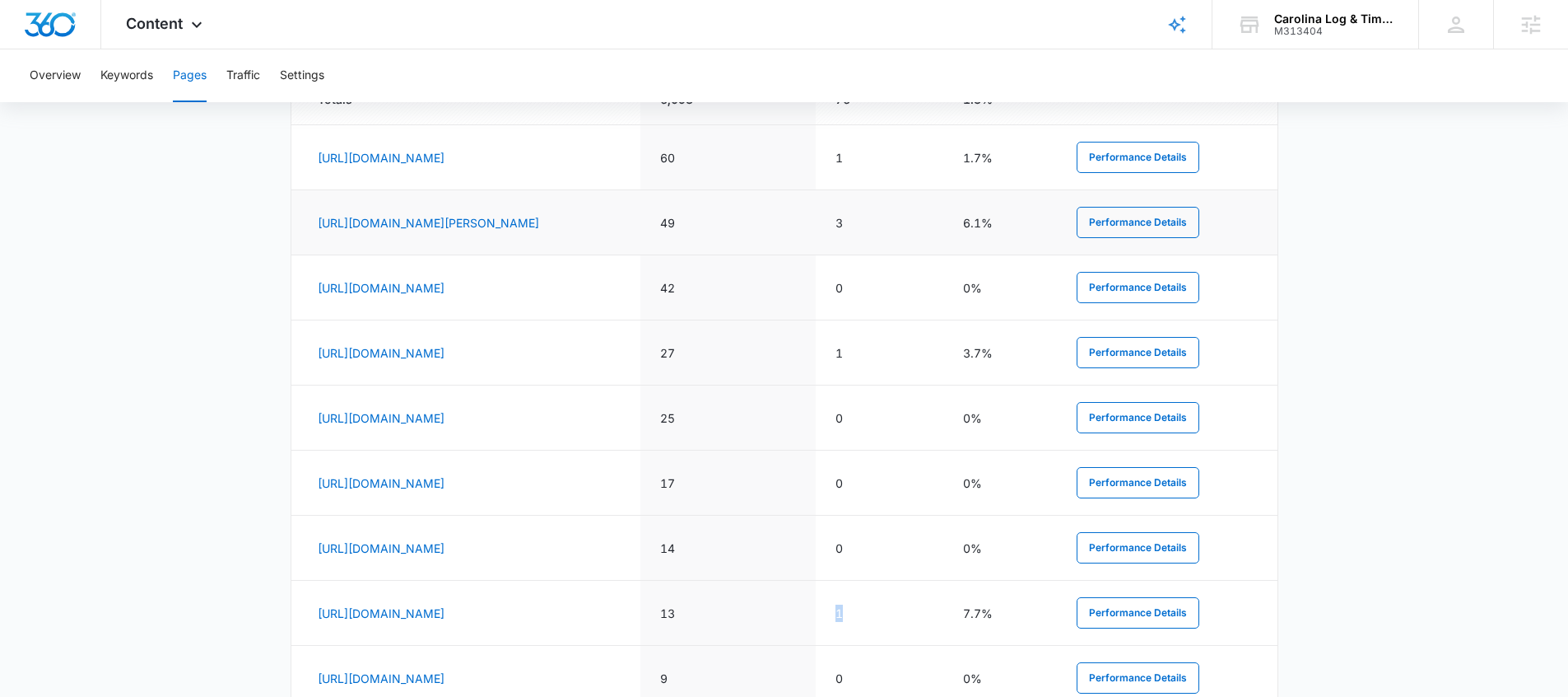
scroll to position [758, 0]
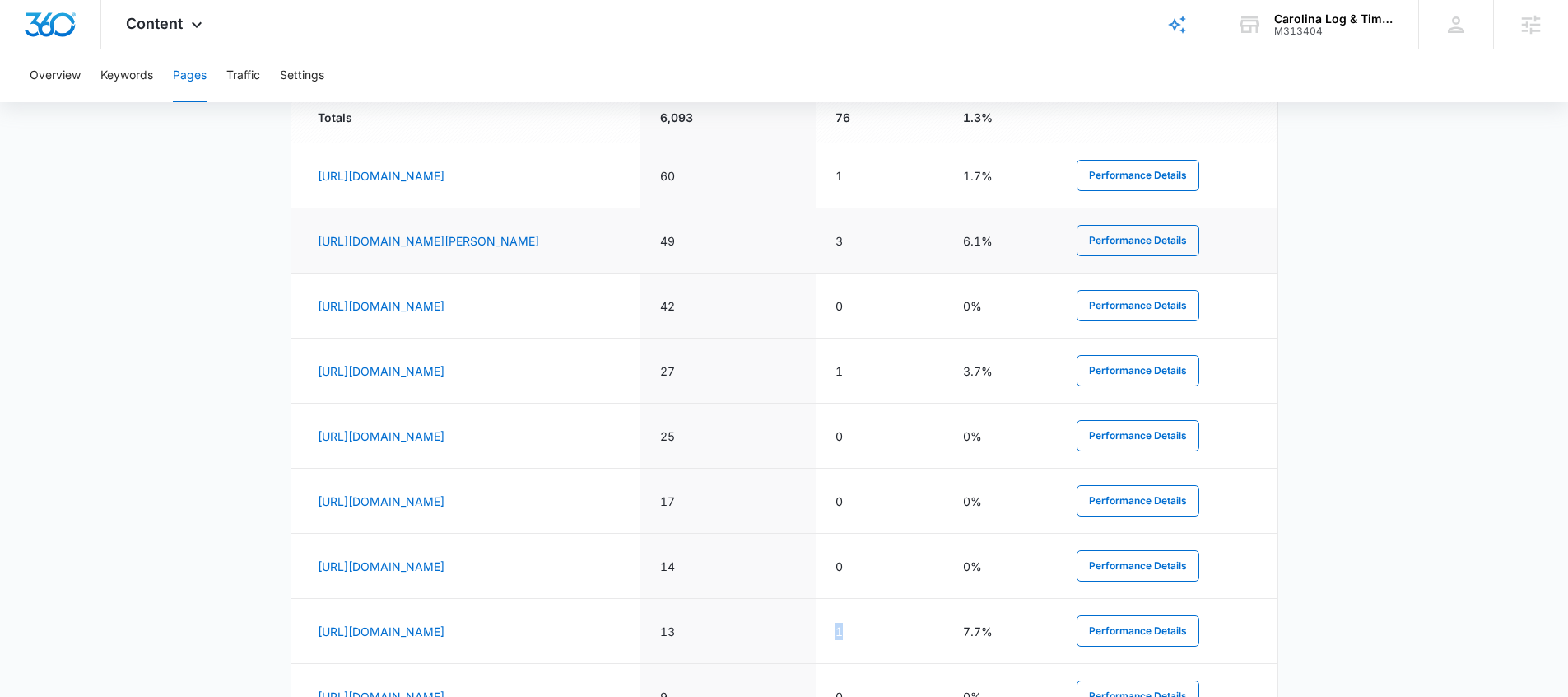
drag, startPoint x: 635, startPoint y: 256, endPoint x: 583, endPoint y: 226, distance: 60.0
click at [583, 226] on td "https://carolinalogandtimber.com/areas-we-serve/boone-north-carolina-log-home-c…" at bounding box center [466, 241] width 350 height 65
drag, startPoint x: 971, startPoint y: 239, endPoint x: 924, endPoint y: 237, distance: 47.0
click at [924, 238] on td "3" at bounding box center [879, 241] width 128 height 65
drag, startPoint x: 647, startPoint y: 188, endPoint x: 839, endPoint y: 182, distance: 192.1
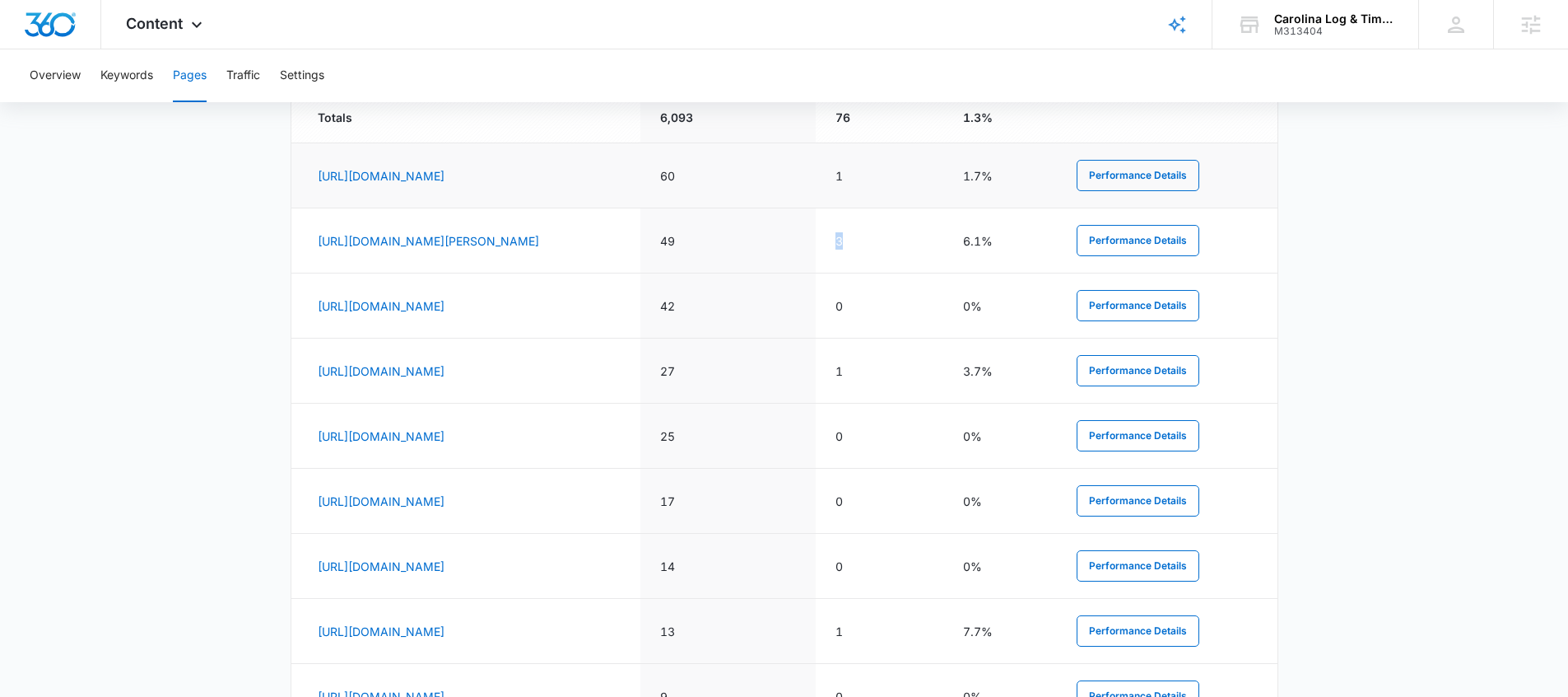
click at [573, 162] on td "https://carolinalogandtimber.com/areas-we-serve/hendersonville-north-carolina-l…" at bounding box center [466, 176] width 350 height 65
drag, startPoint x: 969, startPoint y: 180, endPoint x: 928, endPoint y: 177, distance: 41.1
click at [928, 177] on td "1" at bounding box center [879, 176] width 128 height 65
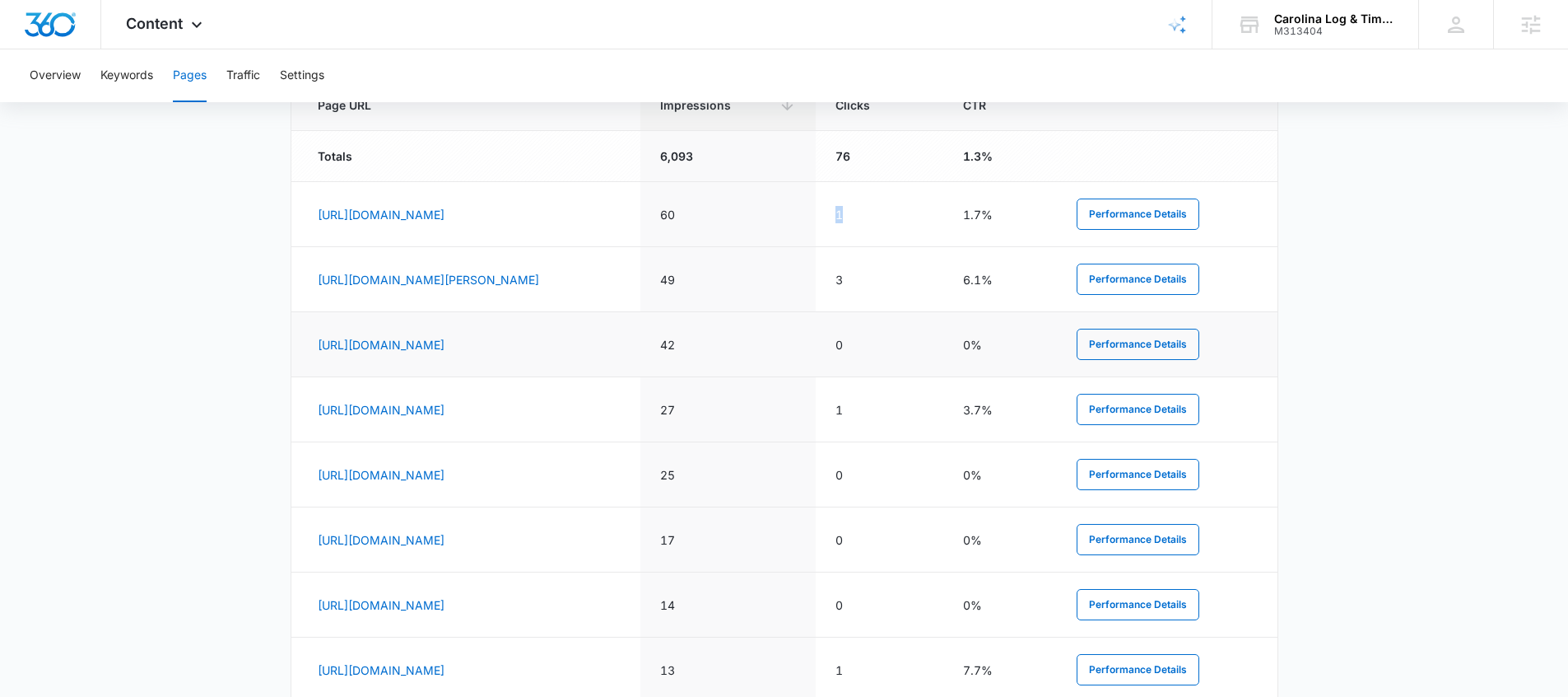
scroll to position [706, 0]
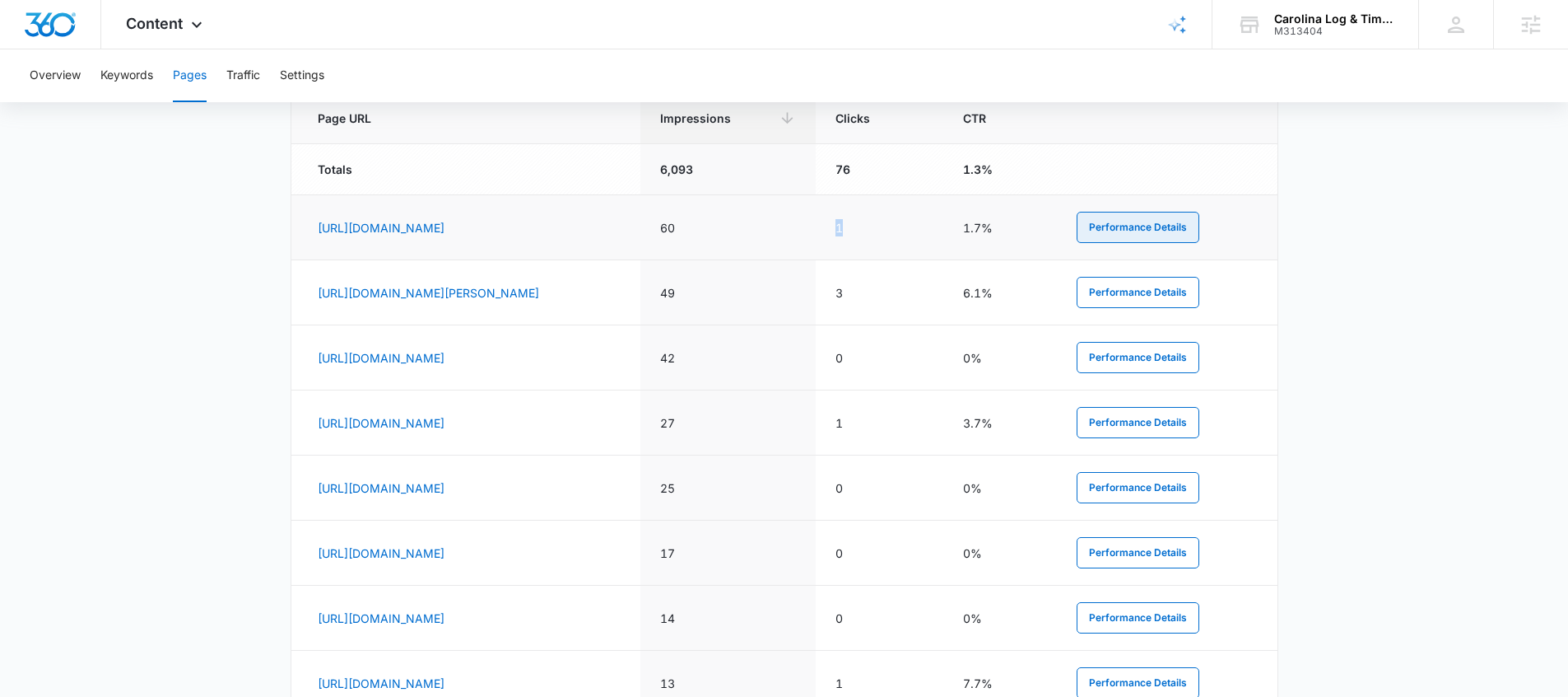
click at [1192, 234] on button "Performance Details" at bounding box center [1137, 227] width 122 height 32
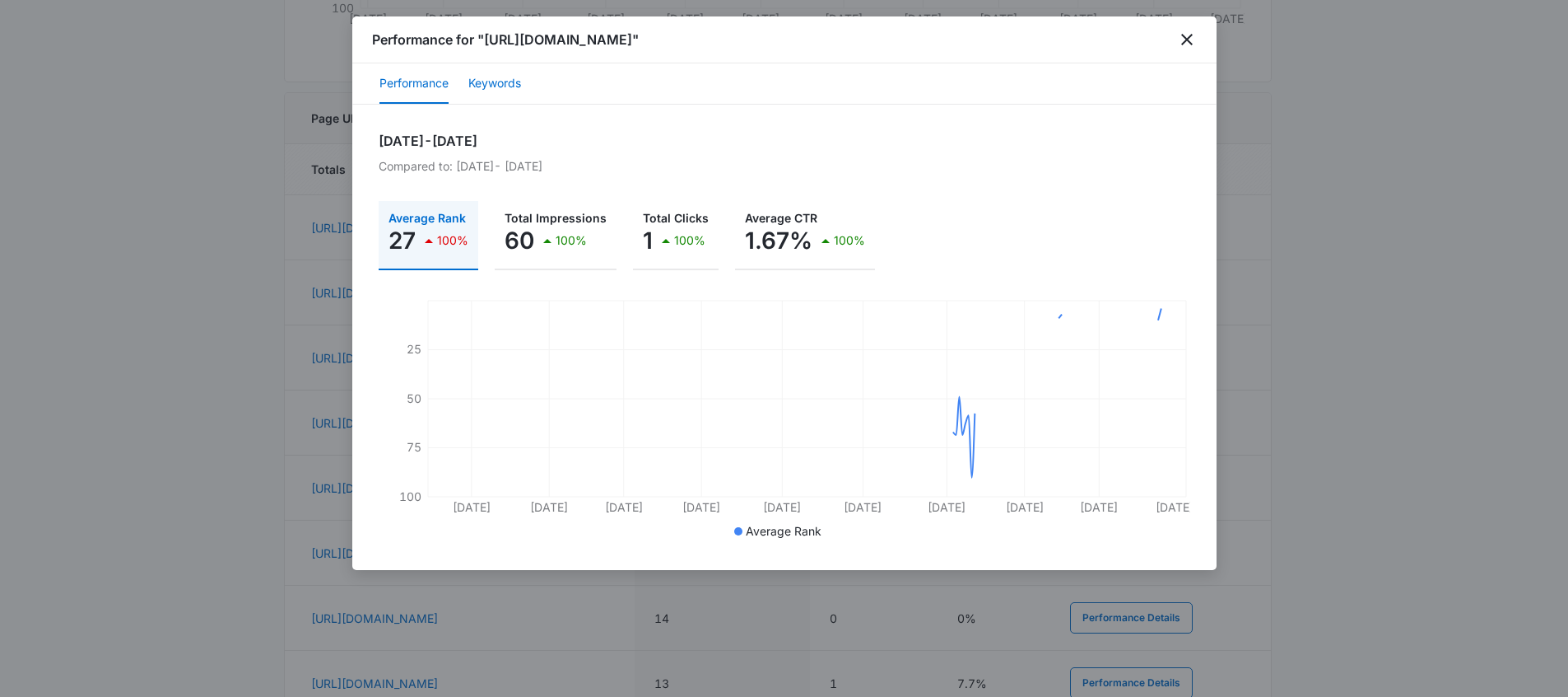
click at [499, 102] on button "Keywords" at bounding box center [495, 84] width 53 height 40
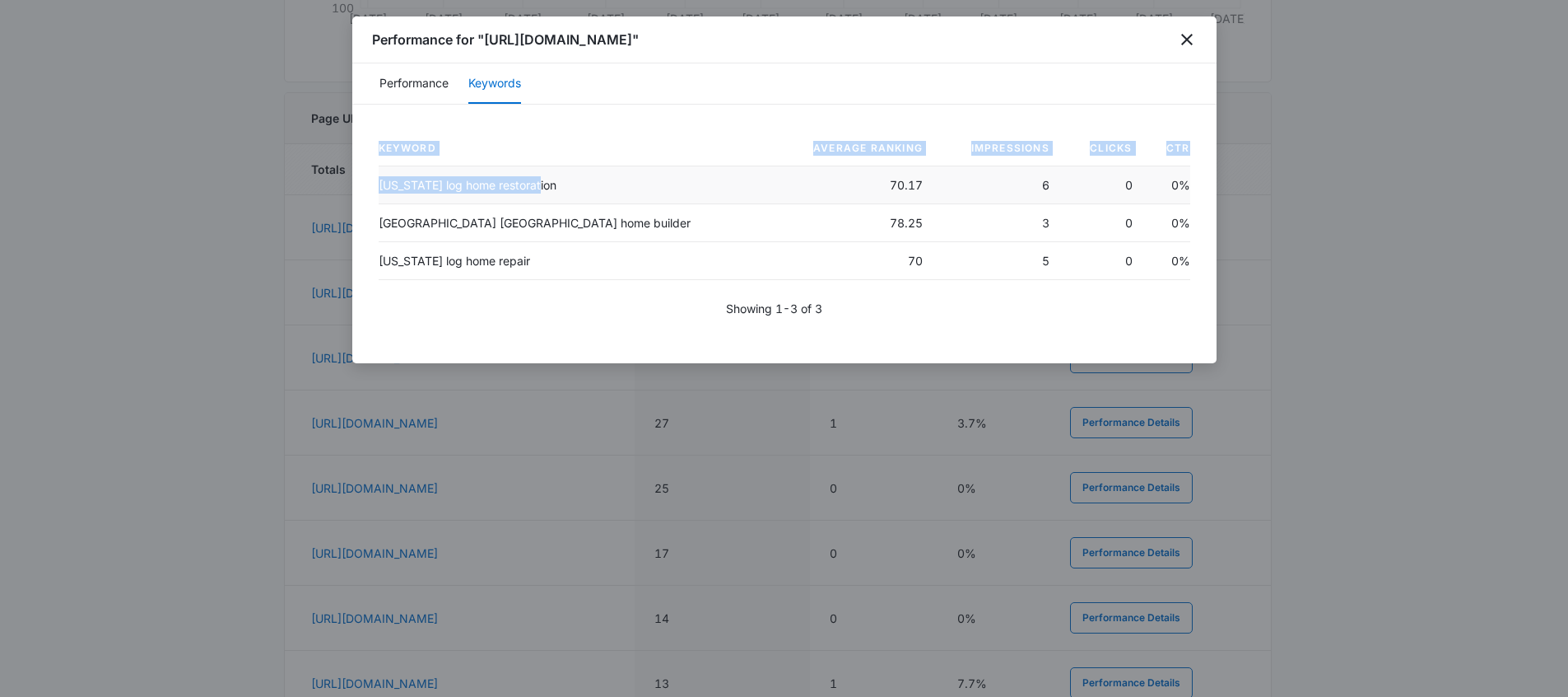
drag, startPoint x: 374, startPoint y: 215, endPoint x: 529, endPoint y: 205, distance: 155.3
click at [529, 205] on div "Keyword Average Ranking Impressions Clicks CTR north carolina log home restorat…" at bounding box center [784, 234] width 864 height 258
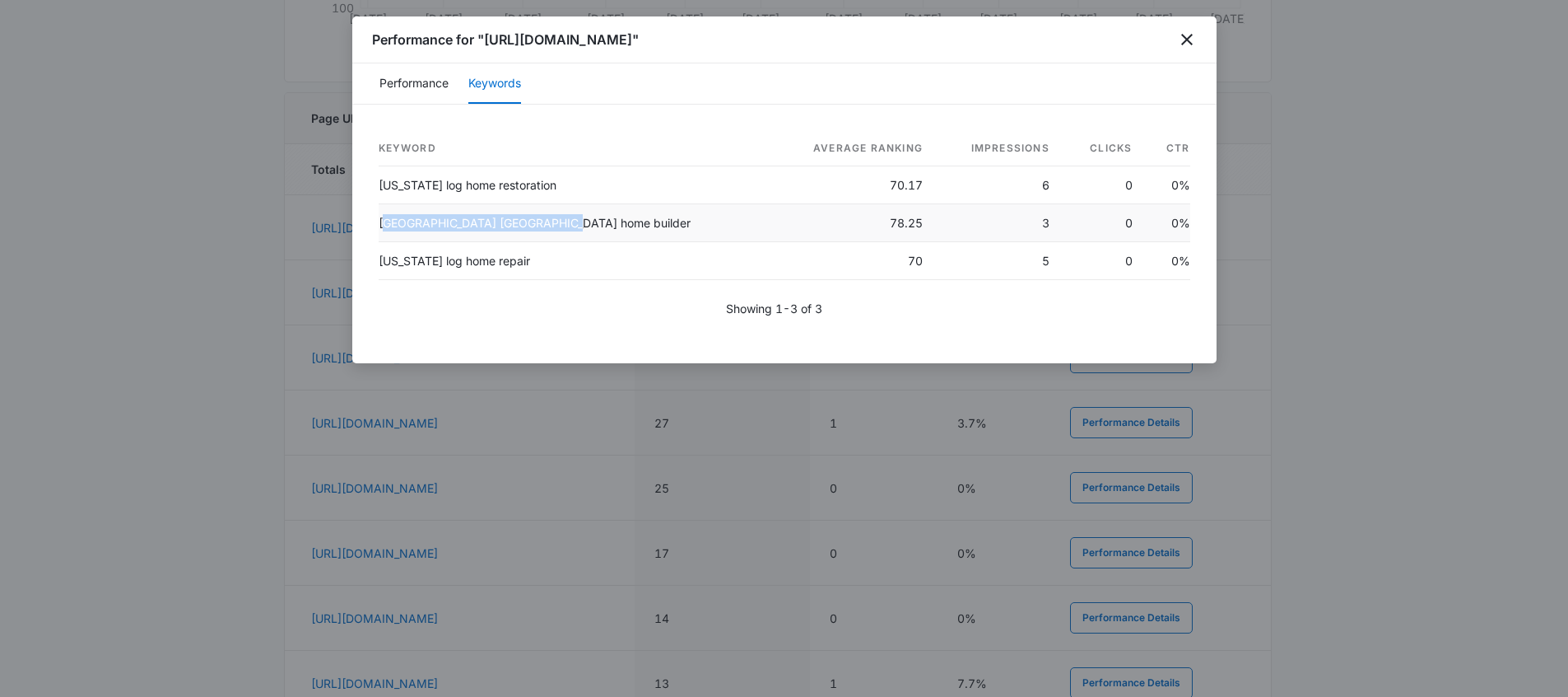
drag, startPoint x: 396, startPoint y: 245, endPoint x: 511, endPoint y: 252, distance: 115.2
click at [511, 242] on td "hendersonville nc home builder" at bounding box center [575, 223] width 394 height 38
drag, startPoint x: 412, startPoint y: 292, endPoint x: 562, endPoint y: 285, distance: 150.2
click at [514, 280] on td "north carolina log home repair" at bounding box center [575, 261] width 394 height 38
drag, startPoint x: 457, startPoint y: 284, endPoint x: 390, endPoint y: 282, distance: 67.0
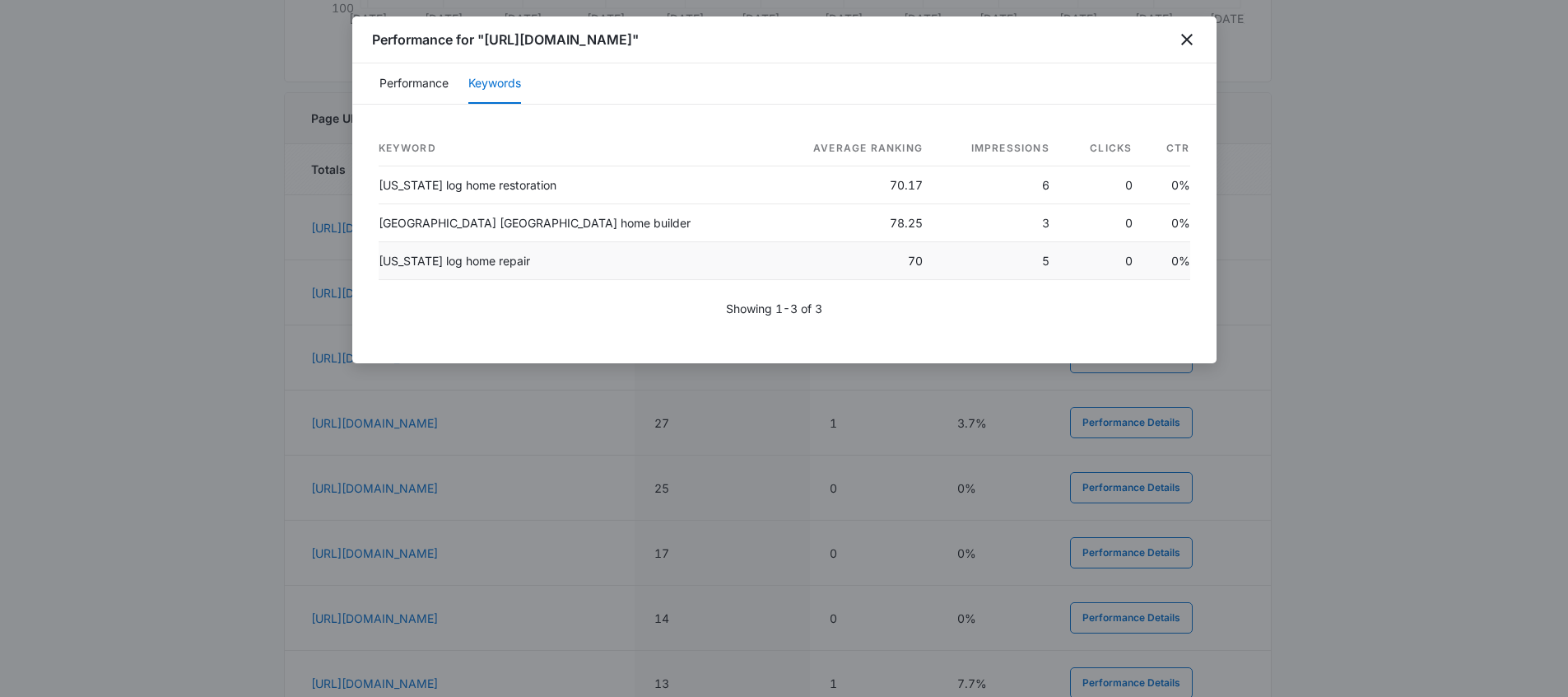
click at [390, 280] on td "north carolina log home repair" at bounding box center [575, 261] width 394 height 38
drag, startPoint x: 554, startPoint y: 256, endPoint x: 501, endPoint y: 256, distance: 53.0
click at [458, 242] on td "hendersonville nc home builder" at bounding box center [575, 223] width 394 height 38
drag, startPoint x: 849, startPoint y: 243, endPoint x: 831, endPoint y: 237, distance: 19.0
click at [819, 242] on tr "hendersonville nc home builder 78.25 3 0 0%" at bounding box center [784, 223] width 811 height 38
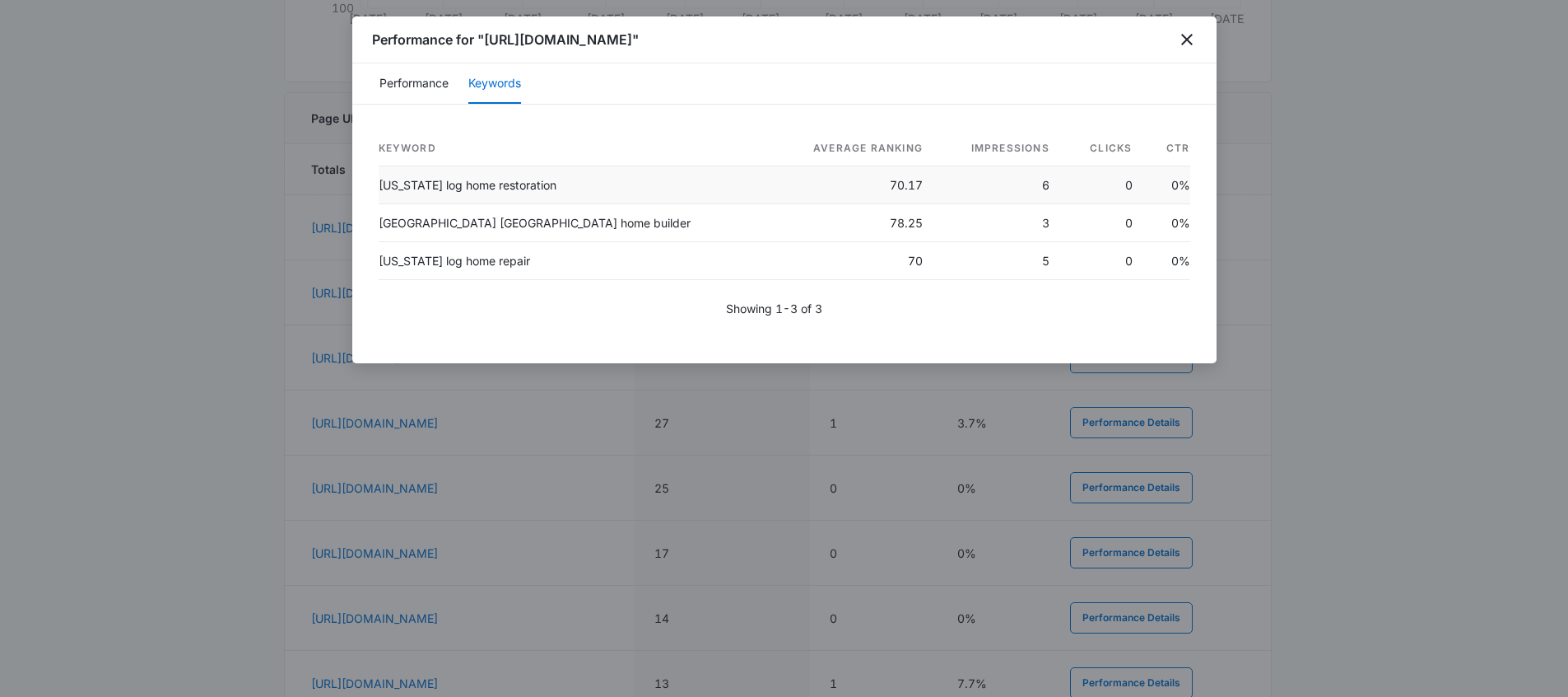
drag, startPoint x: 865, startPoint y: 213, endPoint x: 842, endPoint y: 213, distance: 23.0
click at [842, 204] on td "70.17" at bounding box center [854, 185] width 165 height 38
drag, startPoint x: 874, startPoint y: 208, endPoint x: 832, endPoint y: 203, distance: 42.3
click at [832, 203] on td "70.17" at bounding box center [854, 185] width 165 height 38
drag, startPoint x: 871, startPoint y: 288, endPoint x: 839, endPoint y: 283, distance: 32.4
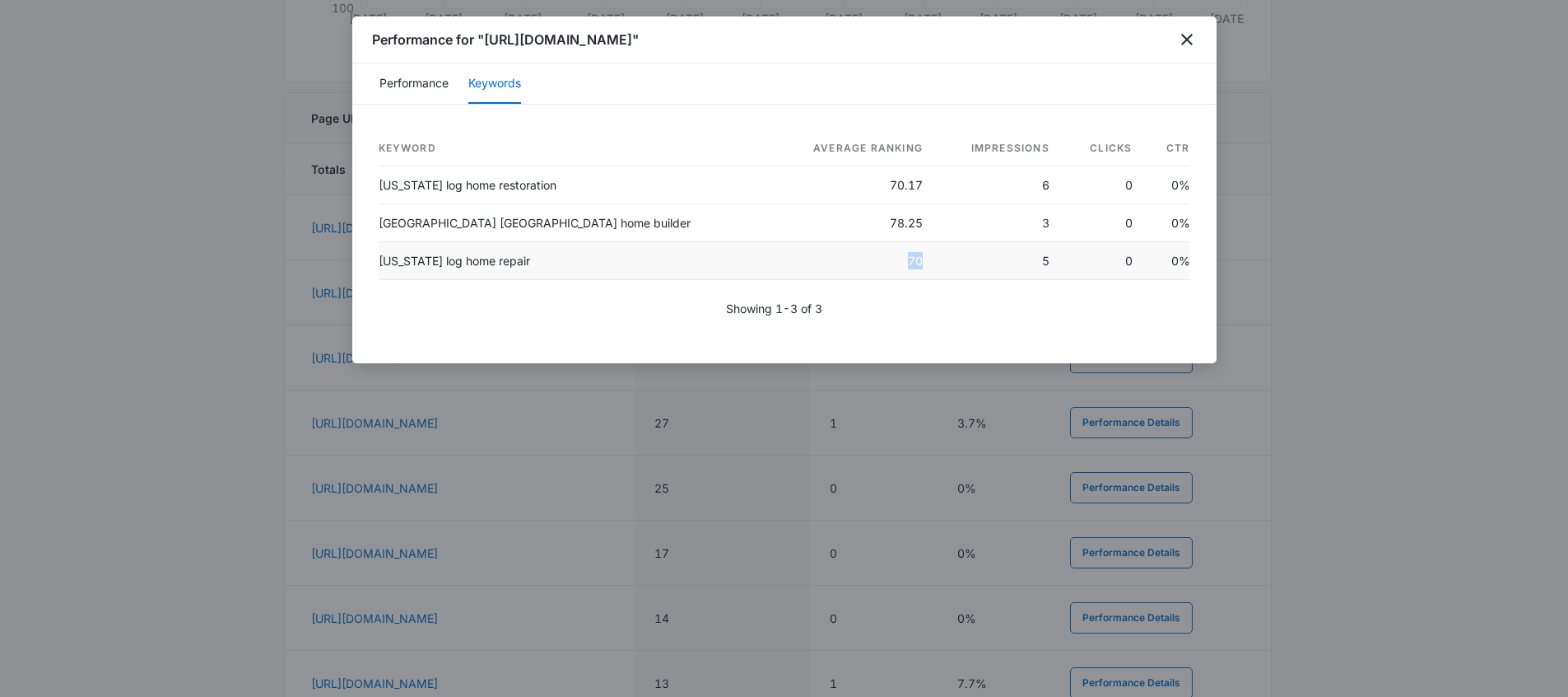
click at [839, 280] on td "70" at bounding box center [854, 261] width 165 height 38
drag, startPoint x: 831, startPoint y: 234, endPoint x: 886, endPoint y: 210, distance: 60.0
click at [831, 233] on tr "hendersonville nc home builder 78.25 3 0 0%" at bounding box center [784, 223] width 811 height 38
click at [811, 203] on tr "north carolina log home restoration 70.17 6 0 0%" at bounding box center [784, 185] width 811 height 38
drag, startPoint x: 891, startPoint y: 283, endPoint x: 818, endPoint y: 271, distance: 74.0
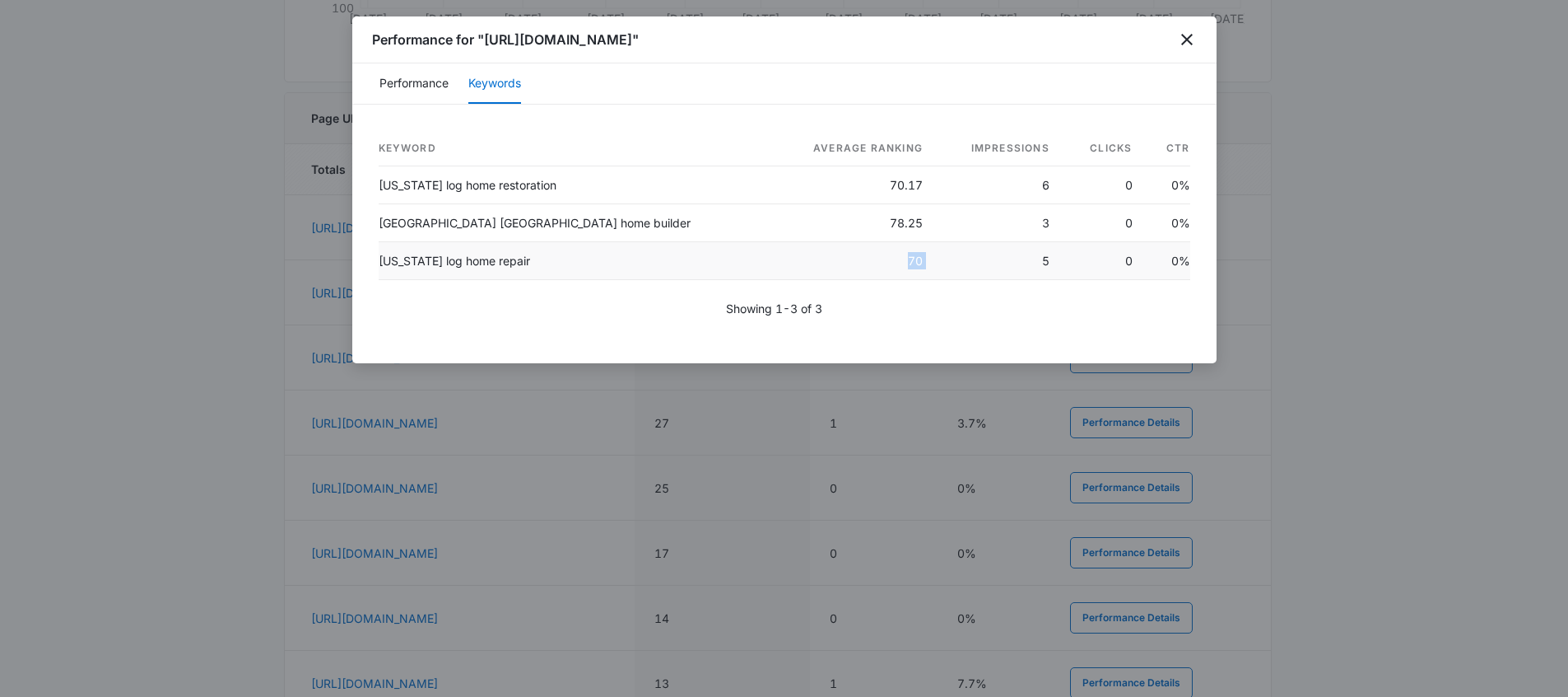
click at [818, 271] on tr "north carolina log home repair 70 5 0 0%" at bounding box center [784, 261] width 811 height 38
drag, startPoint x: 865, startPoint y: 246, endPoint x: 829, endPoint y: 239, distance: 36.7
click at [840, 241] on td "78.25" at bounding box center [854, 223] width 165 height 38
drag, startPoint x: 875, startPoint y: 204, endPoint x: 821, endPoint y: 201, distance: 54.1
click at [821, 201] on tr "north carolina log home restoration 70.17 6 0 0%" at bounding box center [784, 185] width 811 height 38
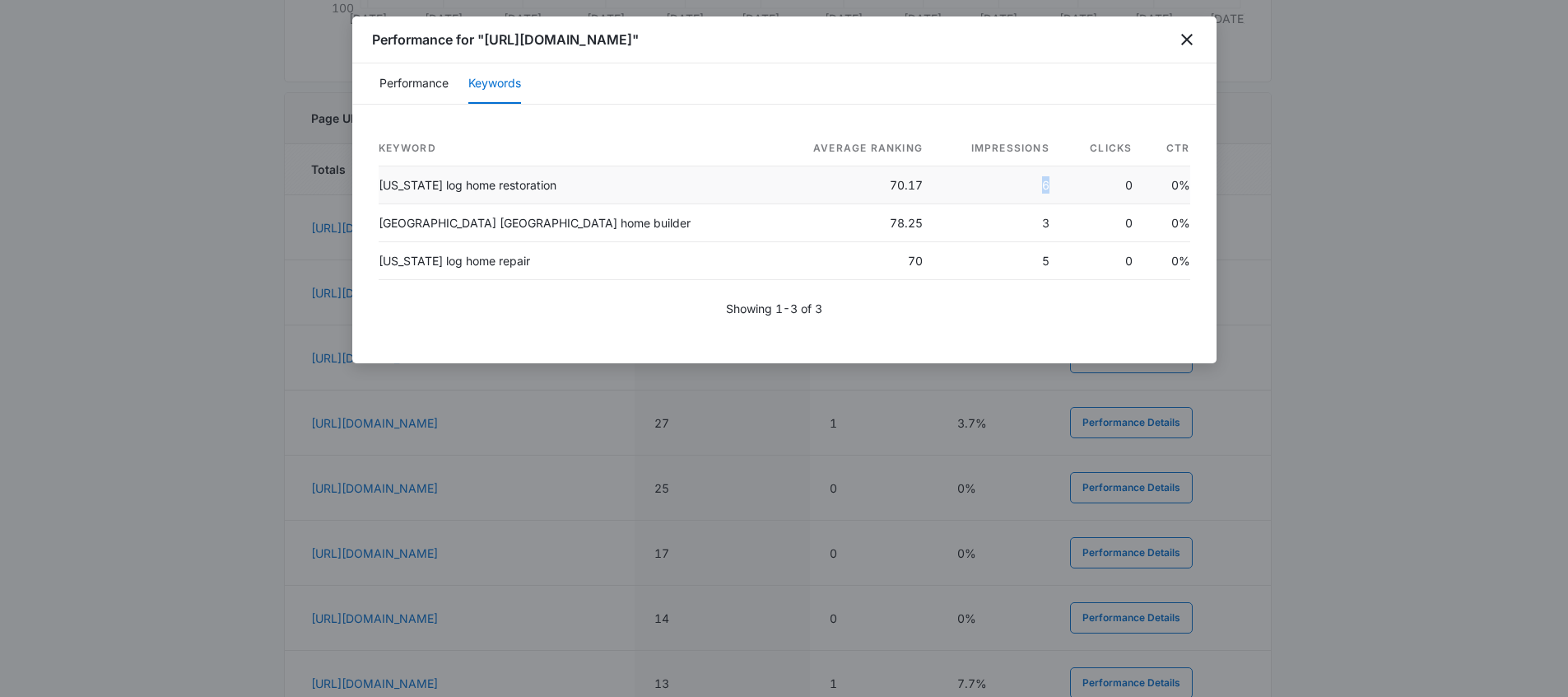
drag, startPoint x: 1029, startPoint y: 206, endPoint x: 1000, endPoint y: 203, distance: 29.2
click at [1000, 203] on td "6" at bounding box center [1000, 185] width 127 height 38
click at [1190, 42] on icon "close" at bounding box center [1187, 40] width 19 height 19
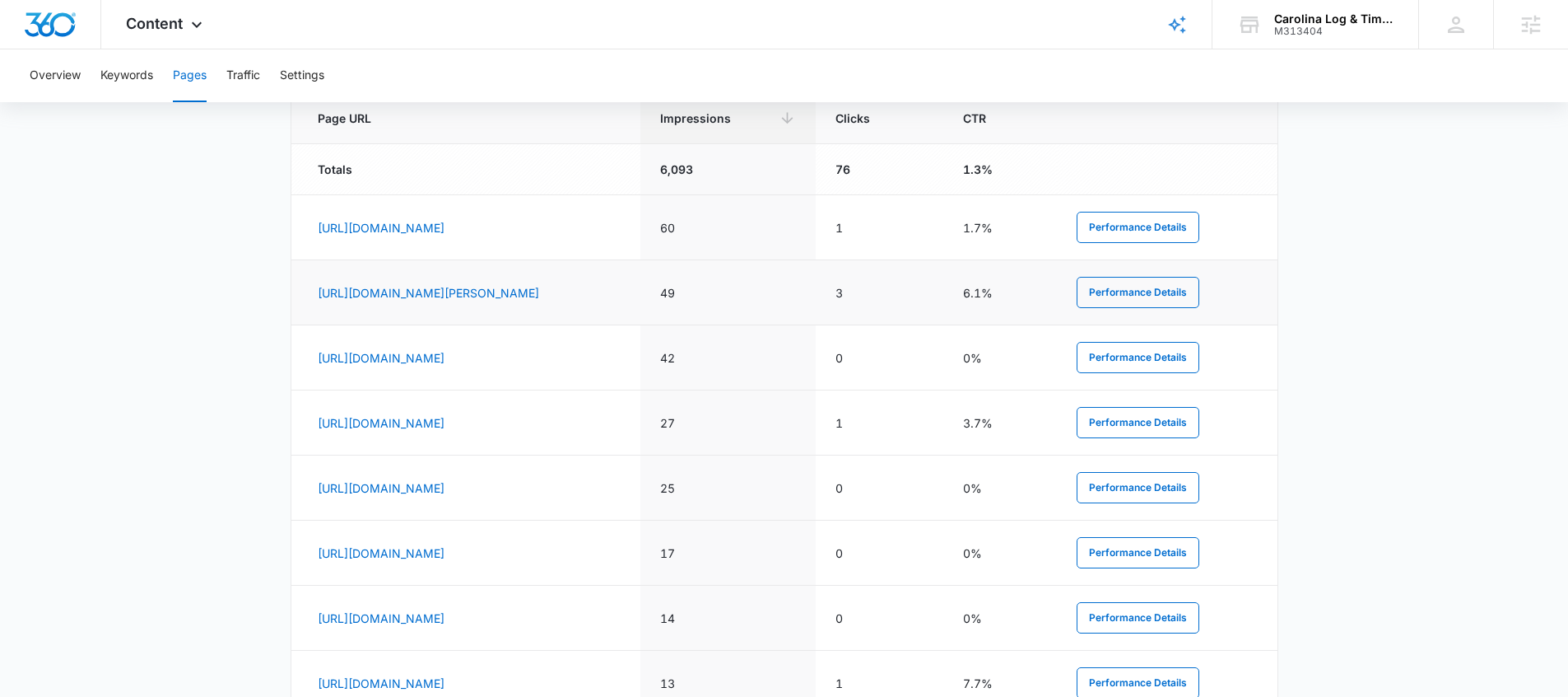
drag, startPoint x: 599, startPoint y: 318, endPoint x: 312, endPoint y: 288, distance: 288.6
click at [312, 288] on td "https://carolinalogandtimber.com/areas-we-serve/boone-north-carolina-log-home-c…" at bounding box center [466, 293] width 350 height 65
drag, startPoint x: 965, startPoint y: 303, endPoint x: 930, endPoint y: 299, distance: 35.2
click at [930, 299] on td "3" at bounding box center [879, 293] width 128 height 65
drag, startPoint x: 824, startPoint y: 301, endPoint x: 810, endPoint y: 301, distance: 14.0
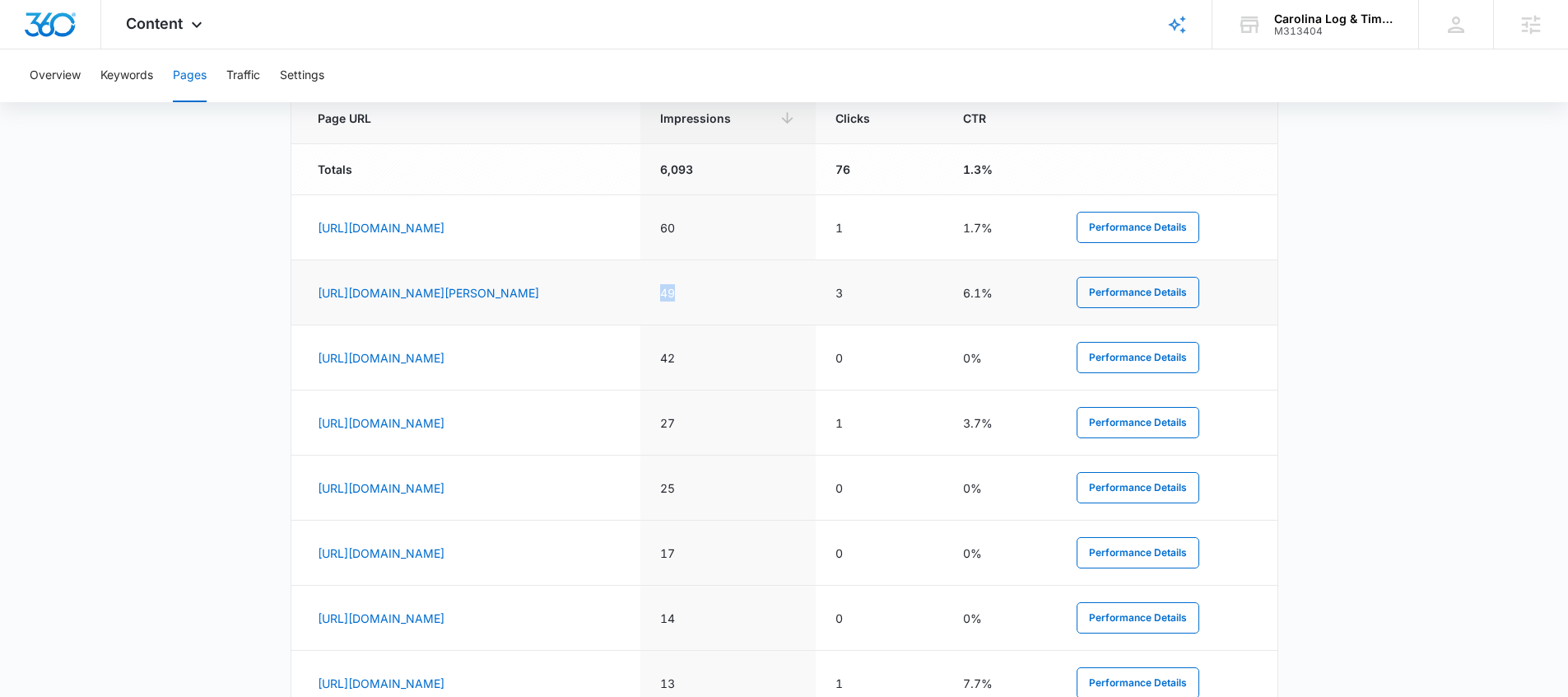
click at [810, 301] on td "49" at bounding box center [728, 293] width 175 height 65
drag, startPoint x: 625, startPoint y: 316, endPoint x: 298, endPoint y: 300, distance: 327.4
click at [298, 300] on td "https://carolinalogandtimber.com/areas-we-serve/boone-north-carolina-log-home-c…" at bounding box center [466, 293] width 350 height 65
click at [373, 293] on link "https://carolinalogandtimber.com/areas-we-serve/boone-north-carolina-log-home-c…" at bounding box center [428, 293] width 221 height 14
click at [230, 416] on main "Pages The Pages report shows data relative to your indexed website page URL's w…" at bounding box center [784, 193] width 1568 height 1487
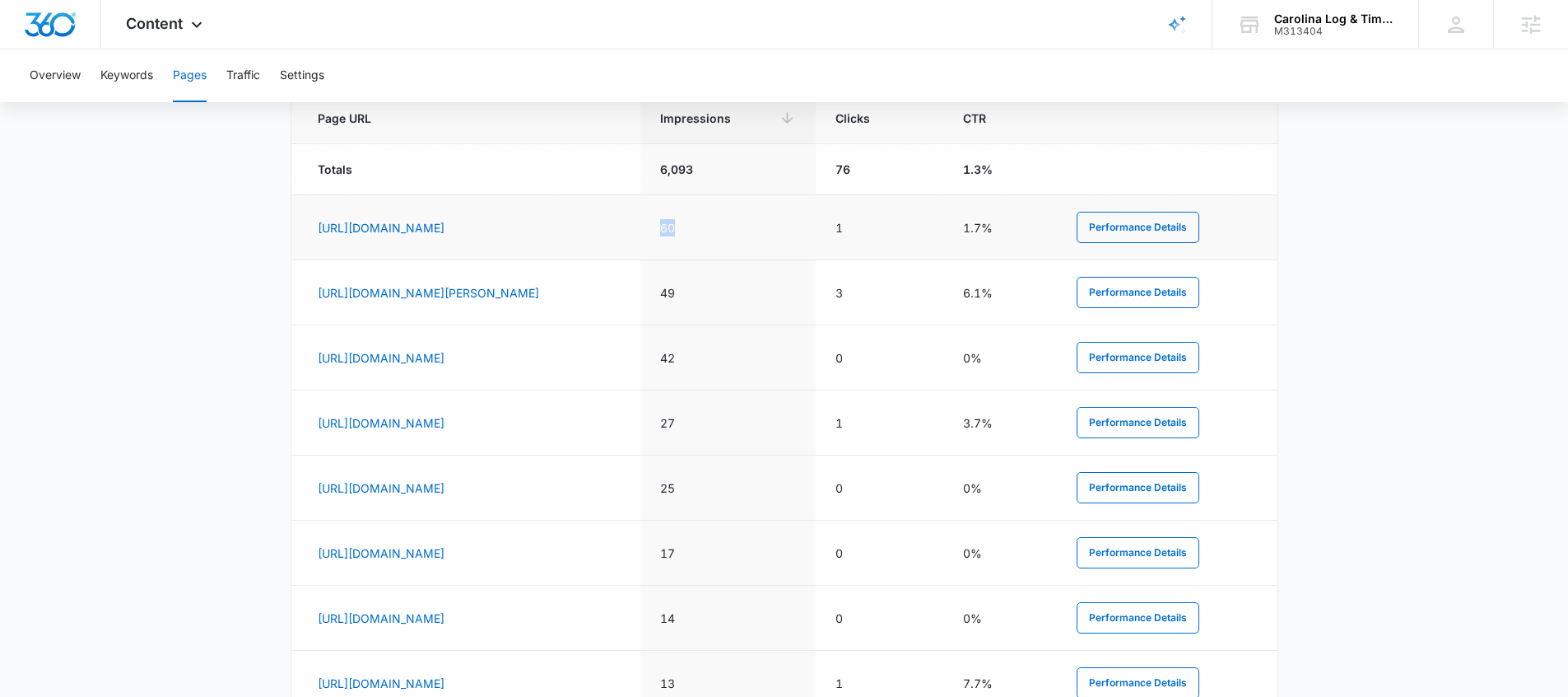
drag, startPoint x: 847, startPoint y: 223, endPoint x: 810, endPoint y: 234, distance: 38.6
click at [810, 234] on td "60" at bounding box center [728, 227] width 175 height 65
drag, startPoint x: 968, startPoint y: 237, endPoint x: 930, endPoint y: 236, distance: 38.0
click at [930, 236] on td "1" at bounding box center [879, 227] width 128 height 65
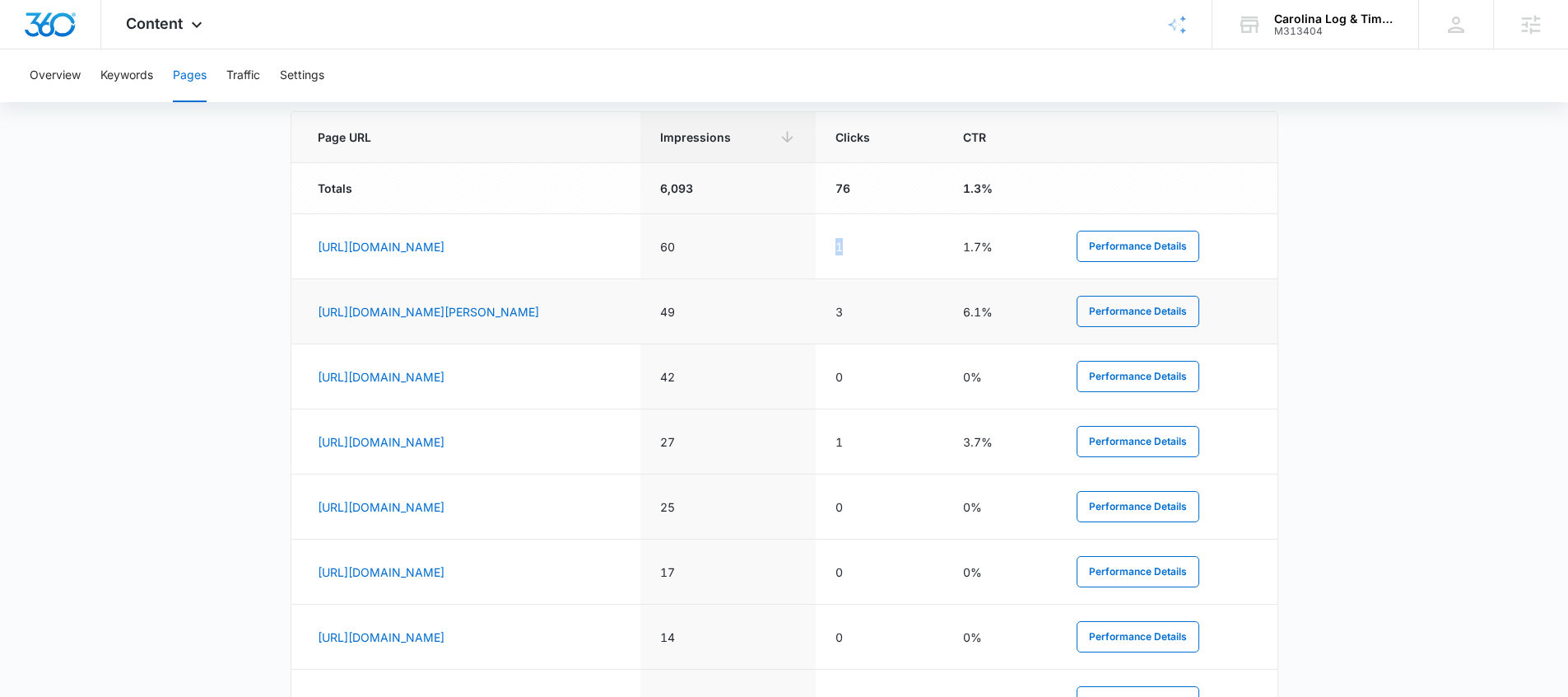
scroll to position [686, 0]
drag, startPoint x: 840, startPoint y: 256, endPoint x: 821, endPoint y: 250, distance: 19.9
click at [816, 250] on td "60" at bounding box center [728, 248] width 175 height 65
drag, startPoint x: 837, startPoint y: 248, endPoint x: 810, endPoint y: 248, distance: 27.0
click at [810, 248] on td "60" at bounding box center [728, 248] width 175 height 65
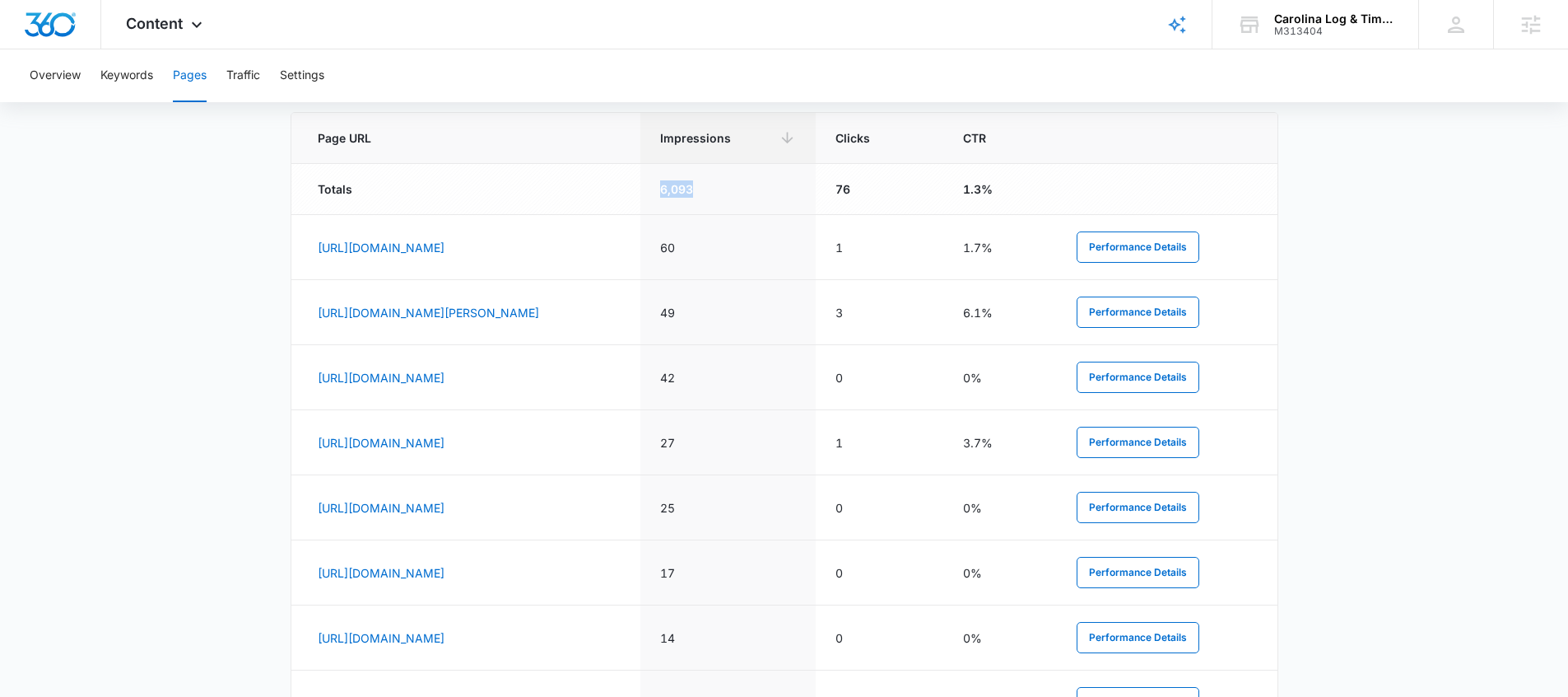
drag, startPoint x: 831, startPoint y: 191, endPoint x: 809, endPoint y: 187, distance: 22.4
click at [809, 187] on td "6,093" at bounding box center [728, 189] width 175 height 51
drag, startPoint x: 980, startPoint y: 195, endPoint x: 928, endPoint y: 192, distance: 52.1
click at [928, 192] on td "76" at bounding box center [879, 189] width 128 height 51
drag, startPoint x: 1050, startPoint y: 187, endPoint x: 1035, endPoint y: 187, distance: 15.0
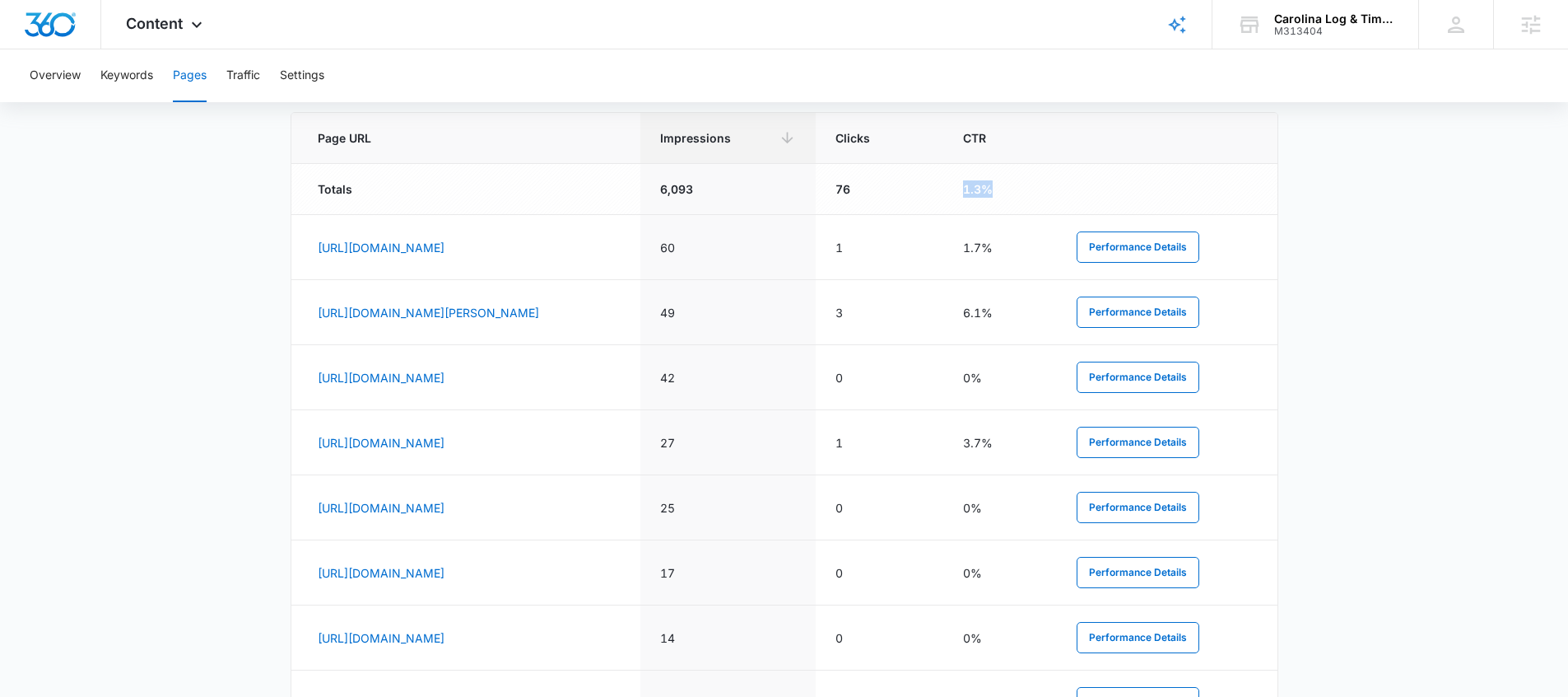
click at [1035, 187] on td "1.3%" at bounding box center [1000, 189] width 113 height 51
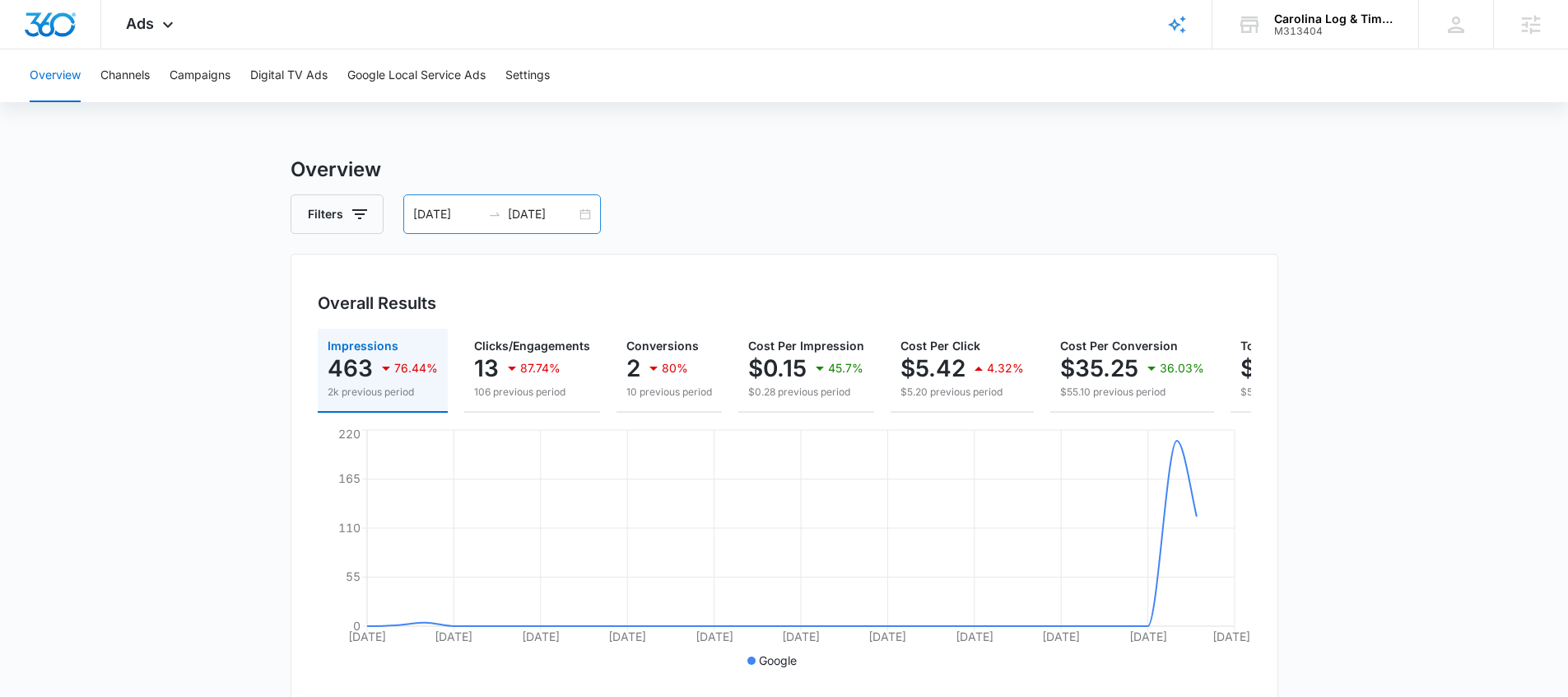
click at [450, 214] on input "[DATE]" at bounding box center [447, 214] width 69 height 19
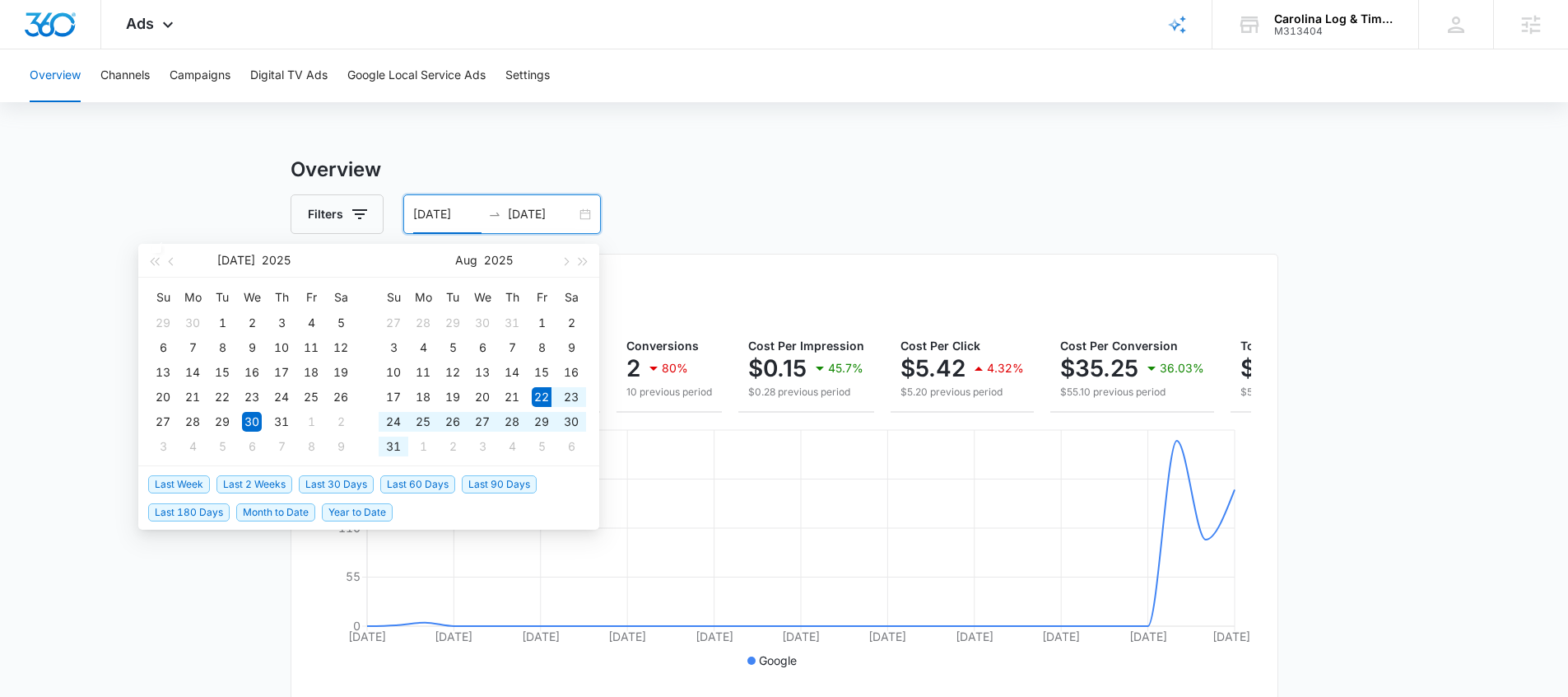
click at [286, 485] on span "Last 2 Weeks" at bounding box center [255, 484] width 76 height 19
type input "[DATE]"
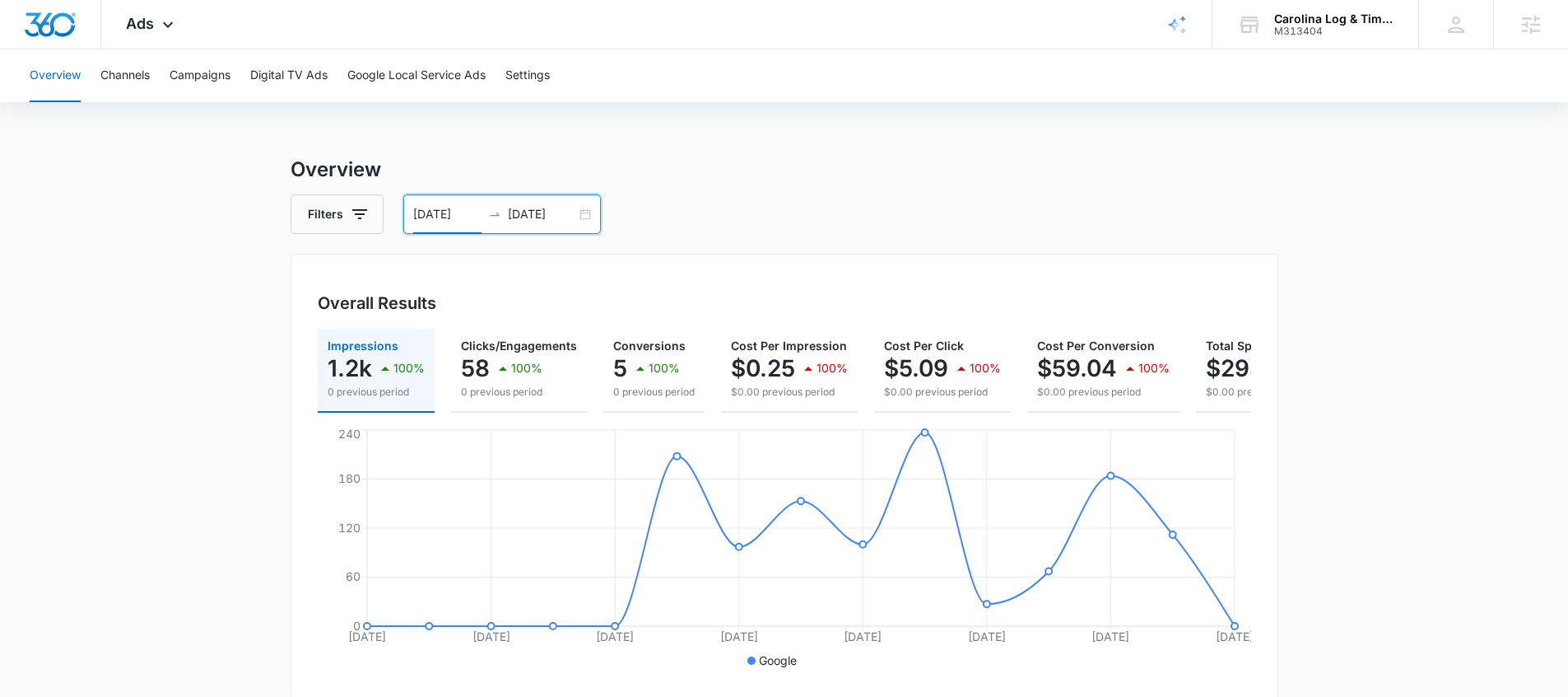
click at [489, 212] on icon "swap-right" at bounding box center [494, 213] width 13 height 13
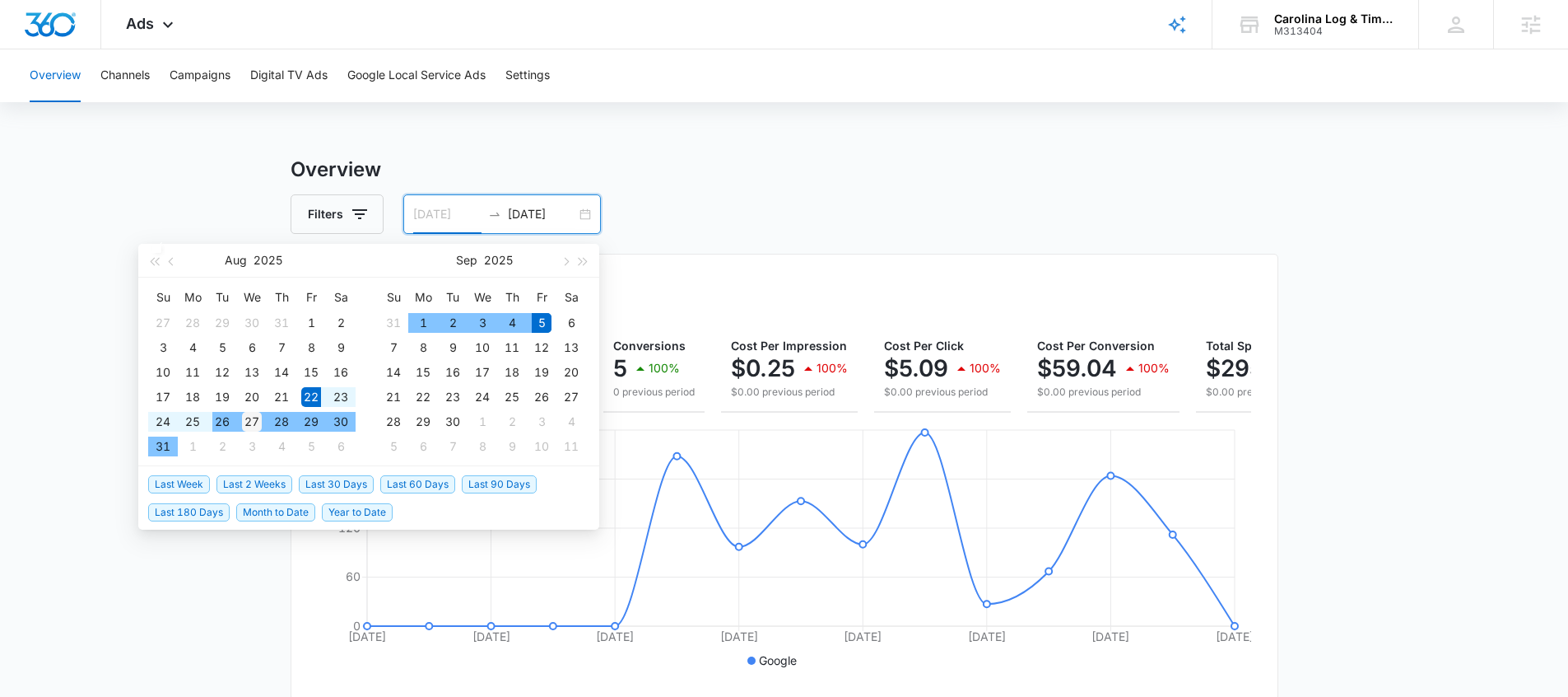
type input "[DATE]"
drag, startPoint x: 253, startPoint y: 421, endPoint x: 263, endPoint y: 386, distance: 36.4
click at [253, 421] on div "27" at bounding box center [252, 421] width 19 height 19
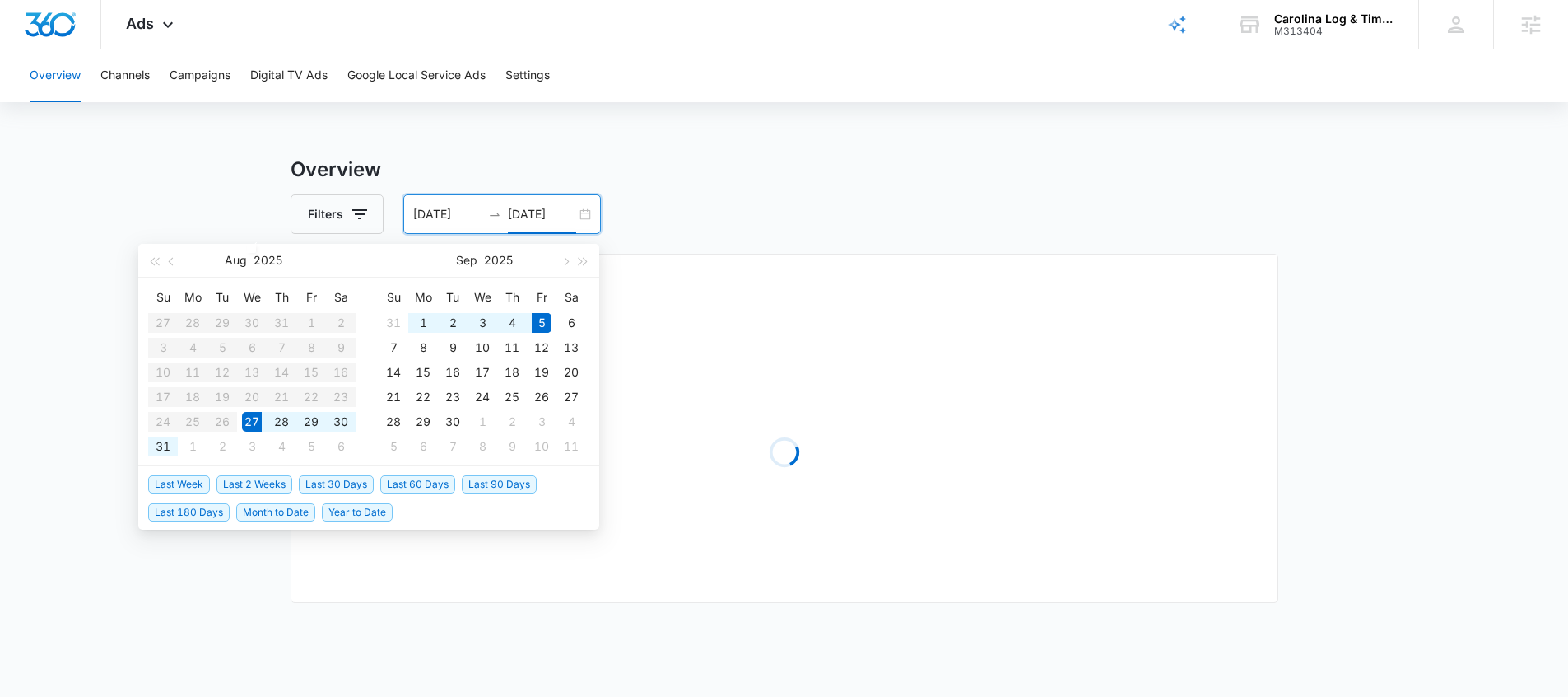
click at [410, 155] on h3 "Overview" at bounding box center [784, 170] width 987 height 30
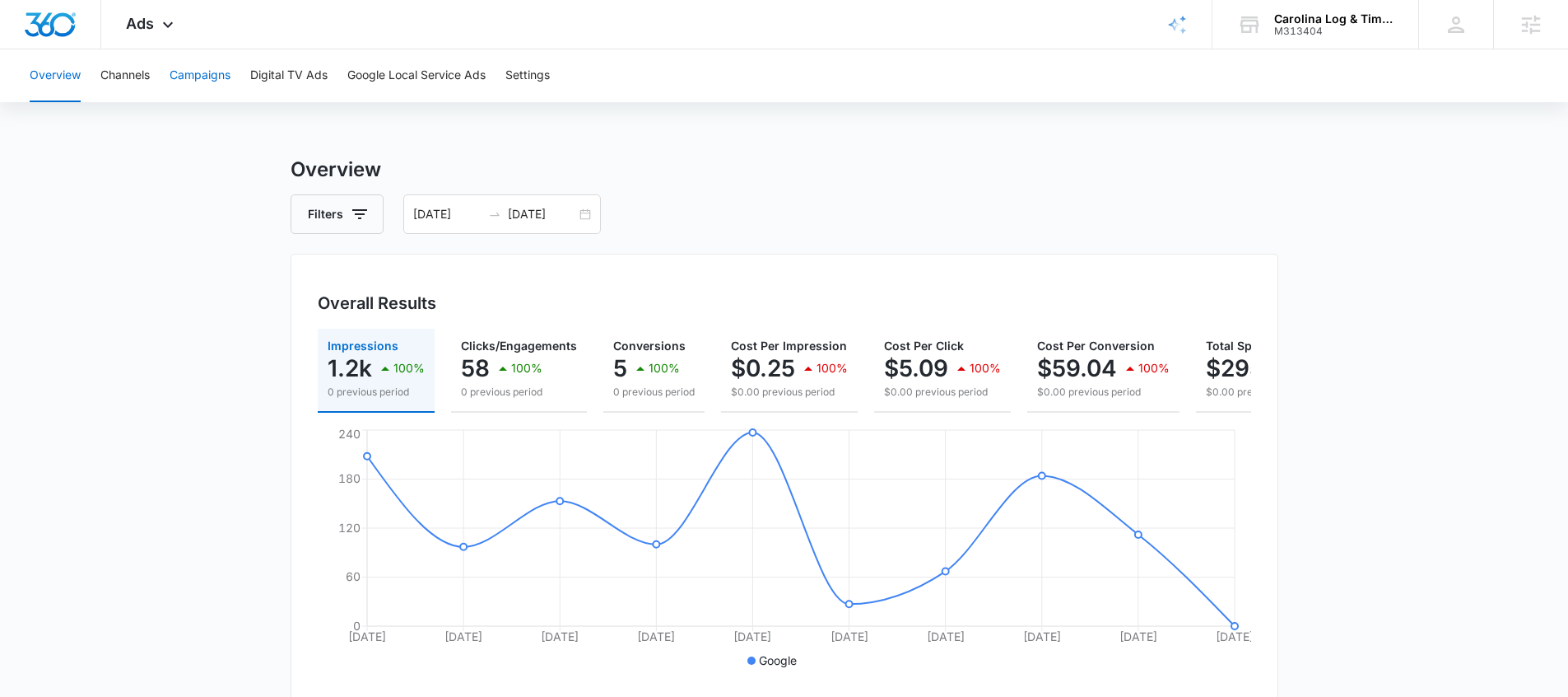
click at [209, 73] on button "Campaigns" at bounding box center [200, 76] width 61 height 53
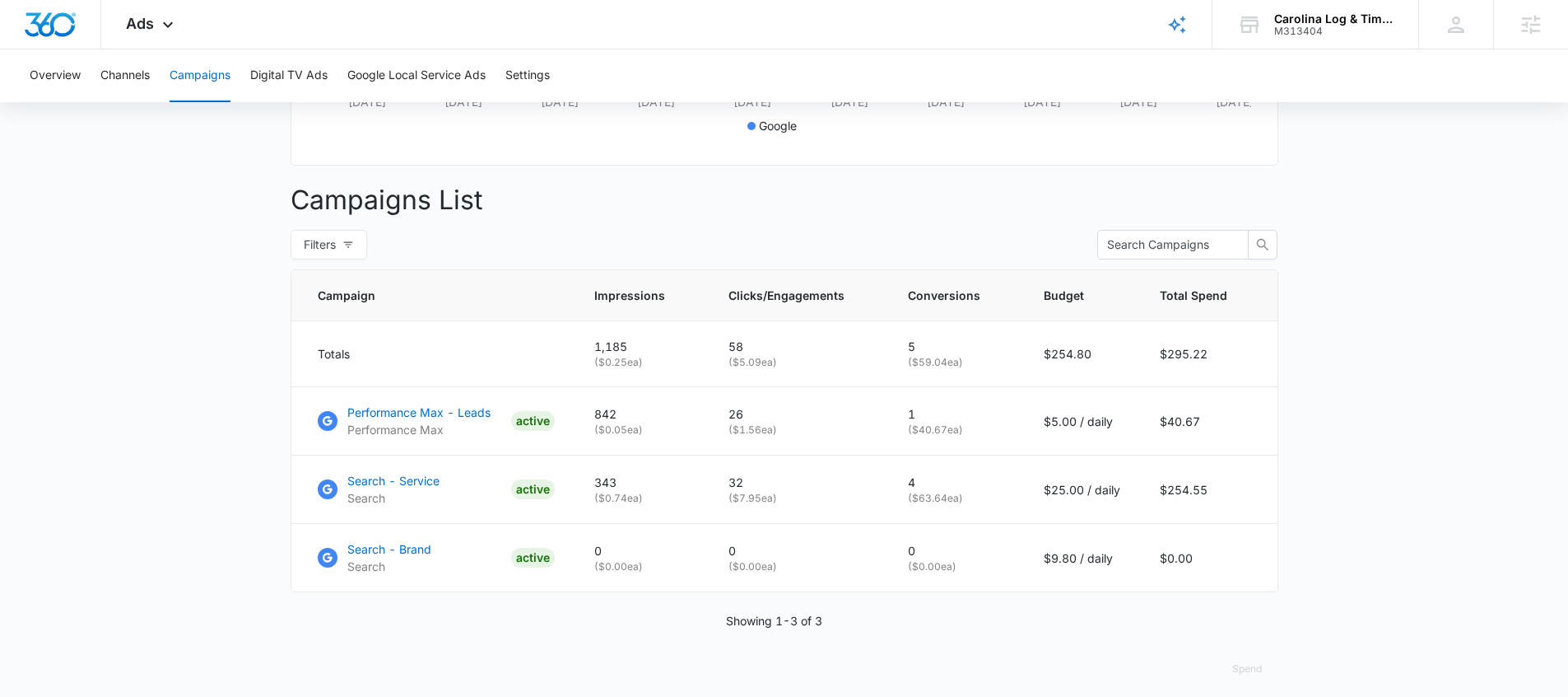
scroll to position [545, 0]
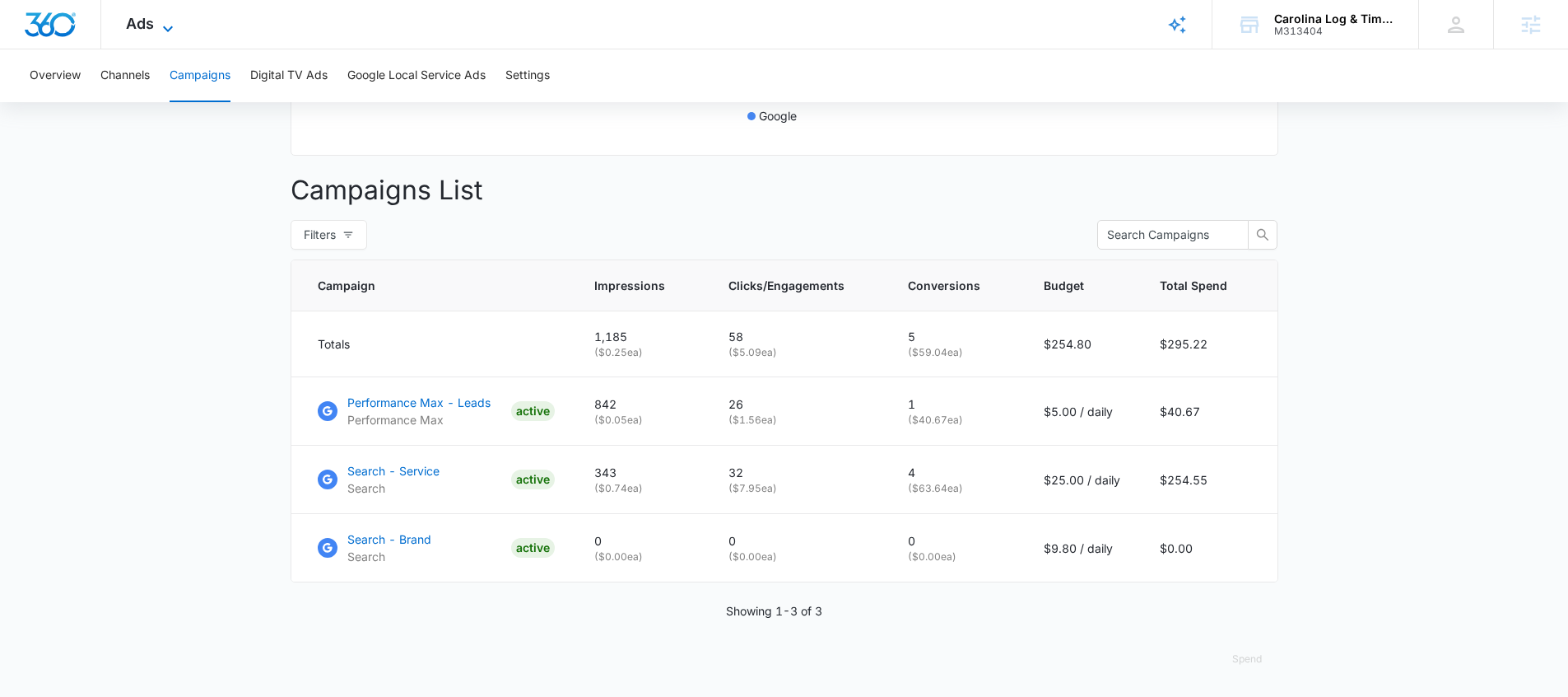
click at [141, 32] on div "Ads Apps Reputation Websites Forms CRM Email Social Shop Payments POS Content A…" at bounding box center [152, 24] width 101 height 48
click at [145, 32] on div "Ads Apps Reputation Websites Forms CRM Email Social Shop Payments POS Content A…" at bounding box center [152, 24] width 101 height 48
click at [172, 30] on icon at bounding box center [167, 28] width 19 height 19
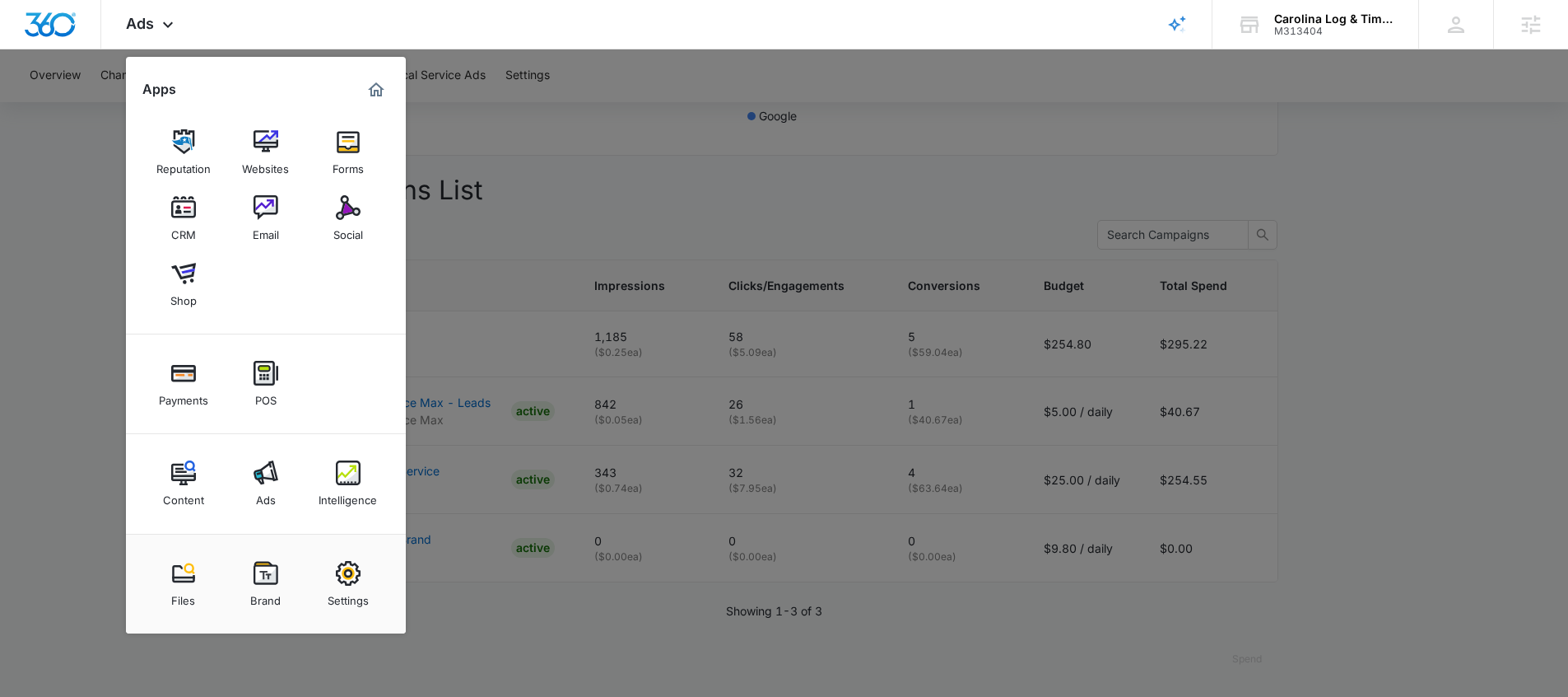
click at [720, 169] on div at bounding box center [784, 348] width 1568 height 697
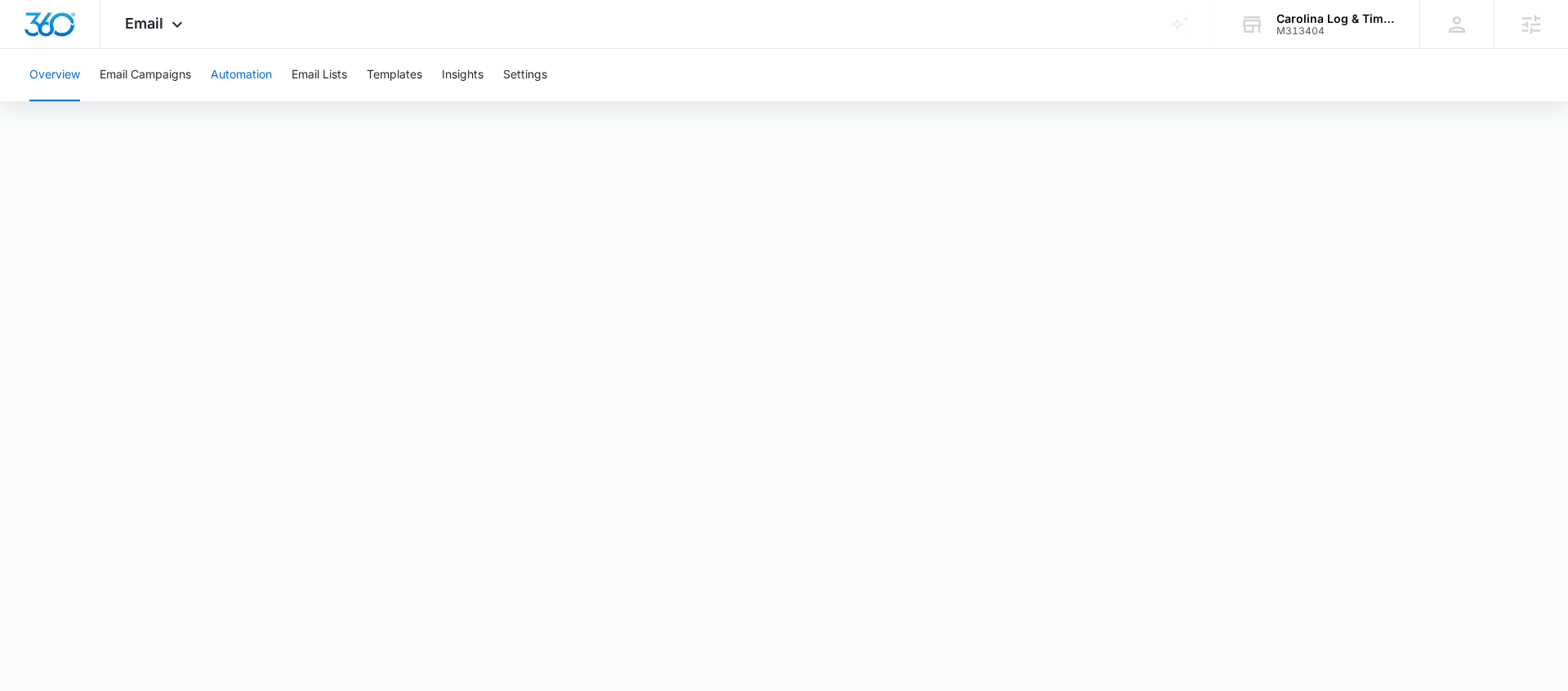
click at [220, 84] on button "Automation" at bounding box center [241, 75] width 61 height 52
click at [184, 85] on button "Email Campaigns" at bounding box center [145, 75] width 92 height 52
click at [228, 76] on button "Automation" at bounding box center [241, 75] width 61 height 52
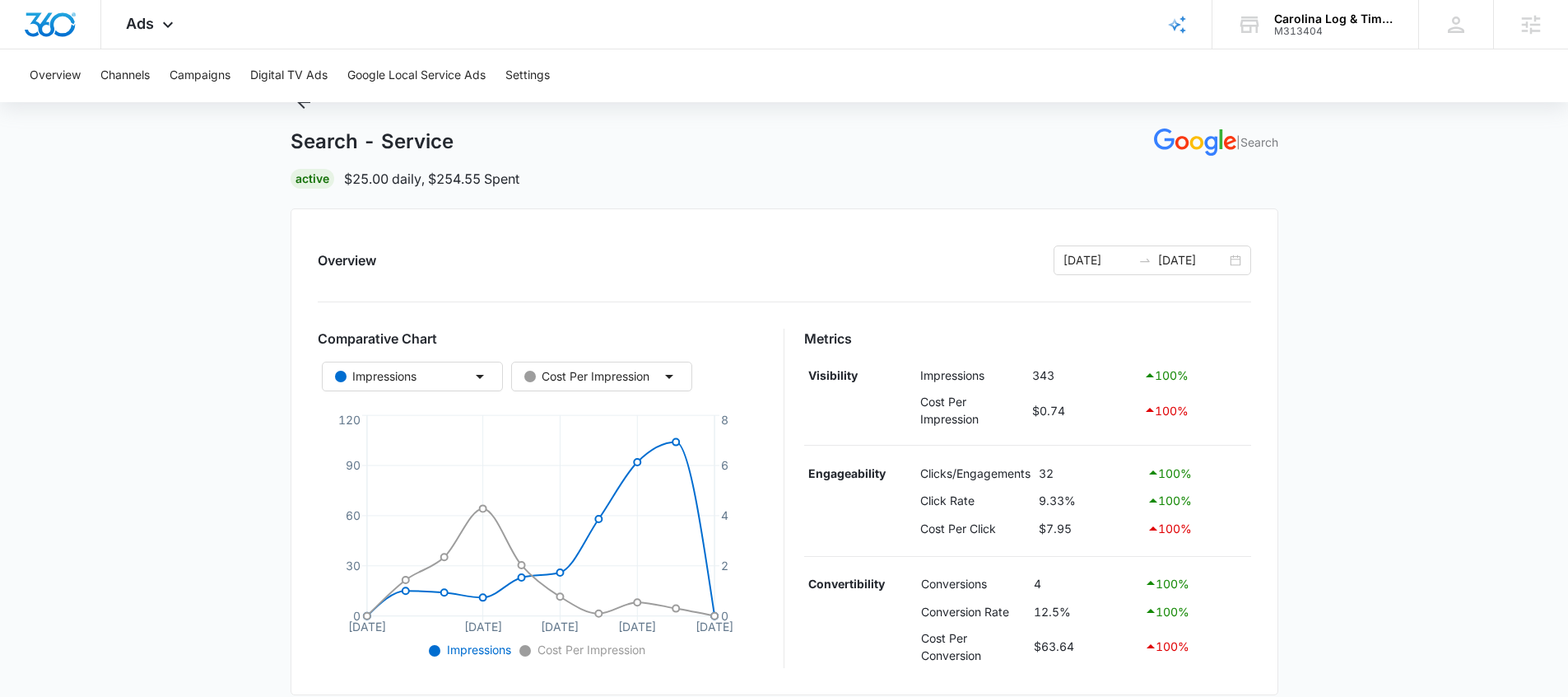
scroll to position [145, 0]
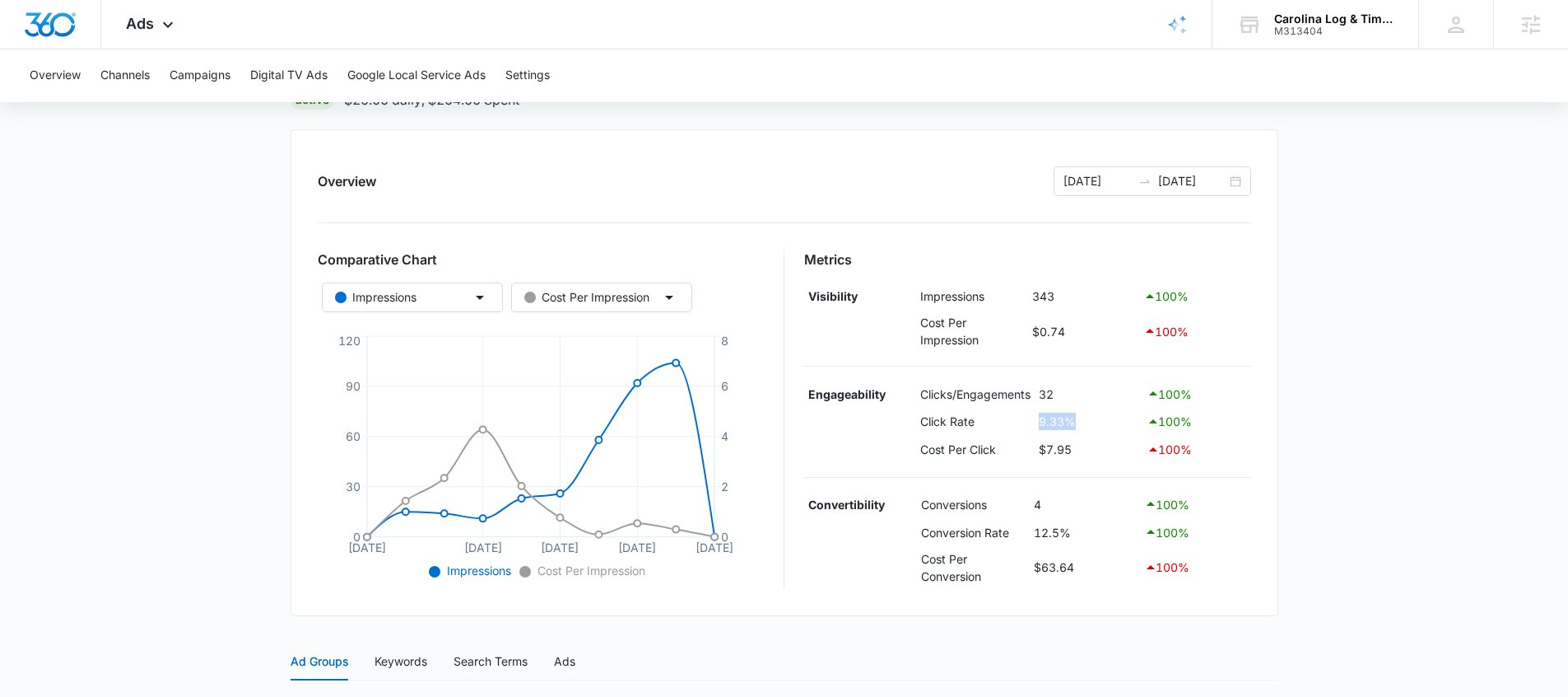
drag, startPoint x: 1079, startPoint y: 417, endPoint x: 1028, endPoint y: 419, distance: 51.0
click at [1015, 413] on tr "Click Rate 9.33% 100 %" at bounding box center [1027, 422] width 447 height 28
drag, startPoint x: 1058, startPoint y: 538, endPoint x: 990, endPoint y: 541, distance: 68.1
click at [990, 541] on tr "Conversion Rate 12.5% 100 %" at bounding box center [1027, 532] width 447 height 28
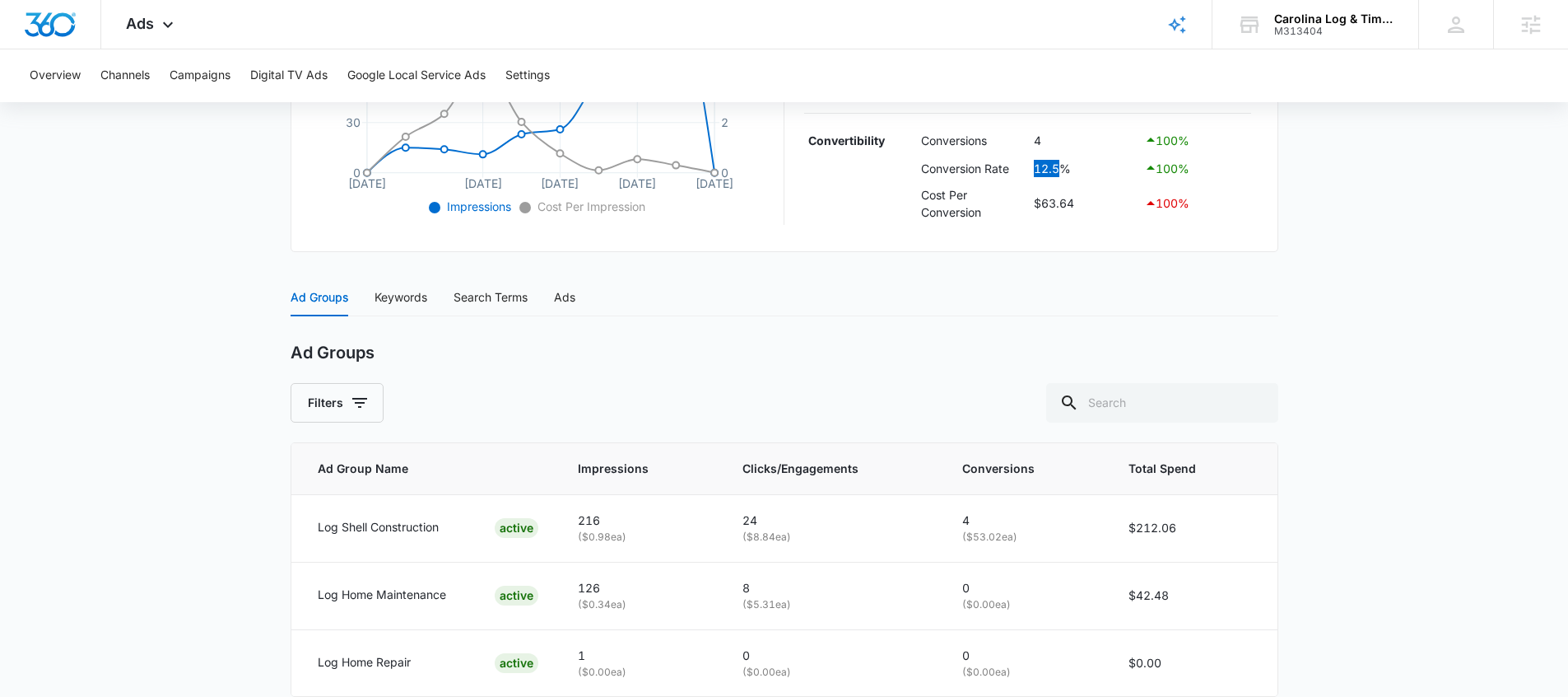
scroll to position [586, 0]
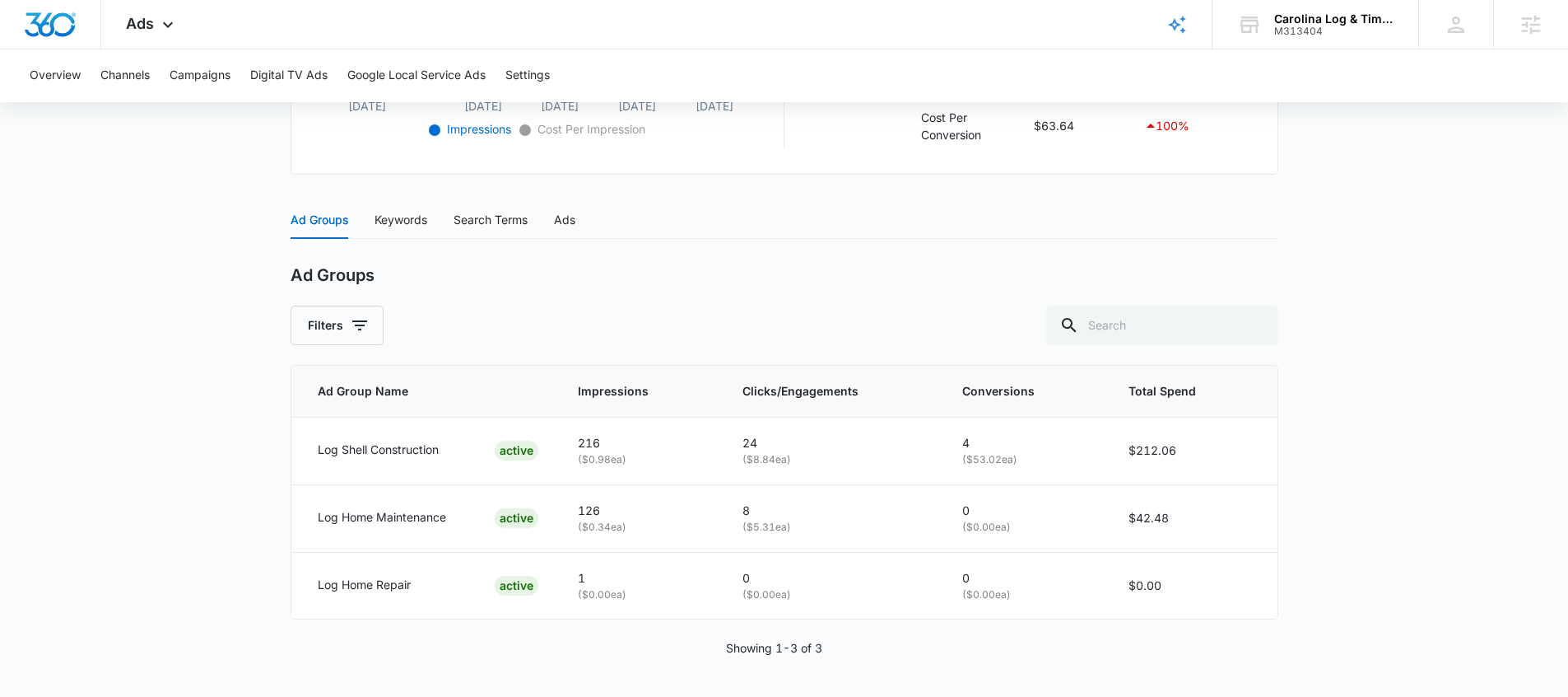
drag, startPoint x: 388, startPoint y: 232, endPoint x: 371, endPoint y: 292, distance: 62.4
click at [389, 231] on div "Keywords" at bounding box center [401, 219] width 53 height 38
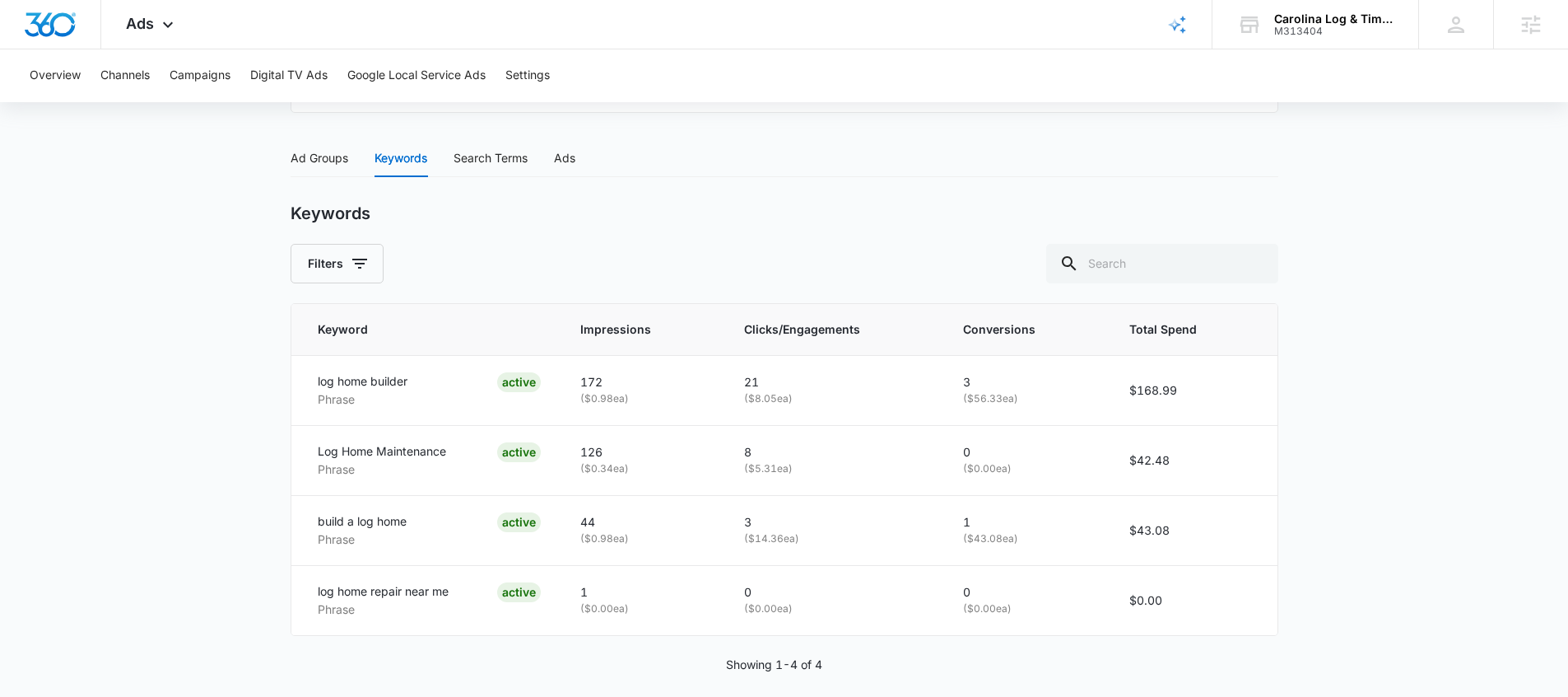
scroll to position [664, 0]
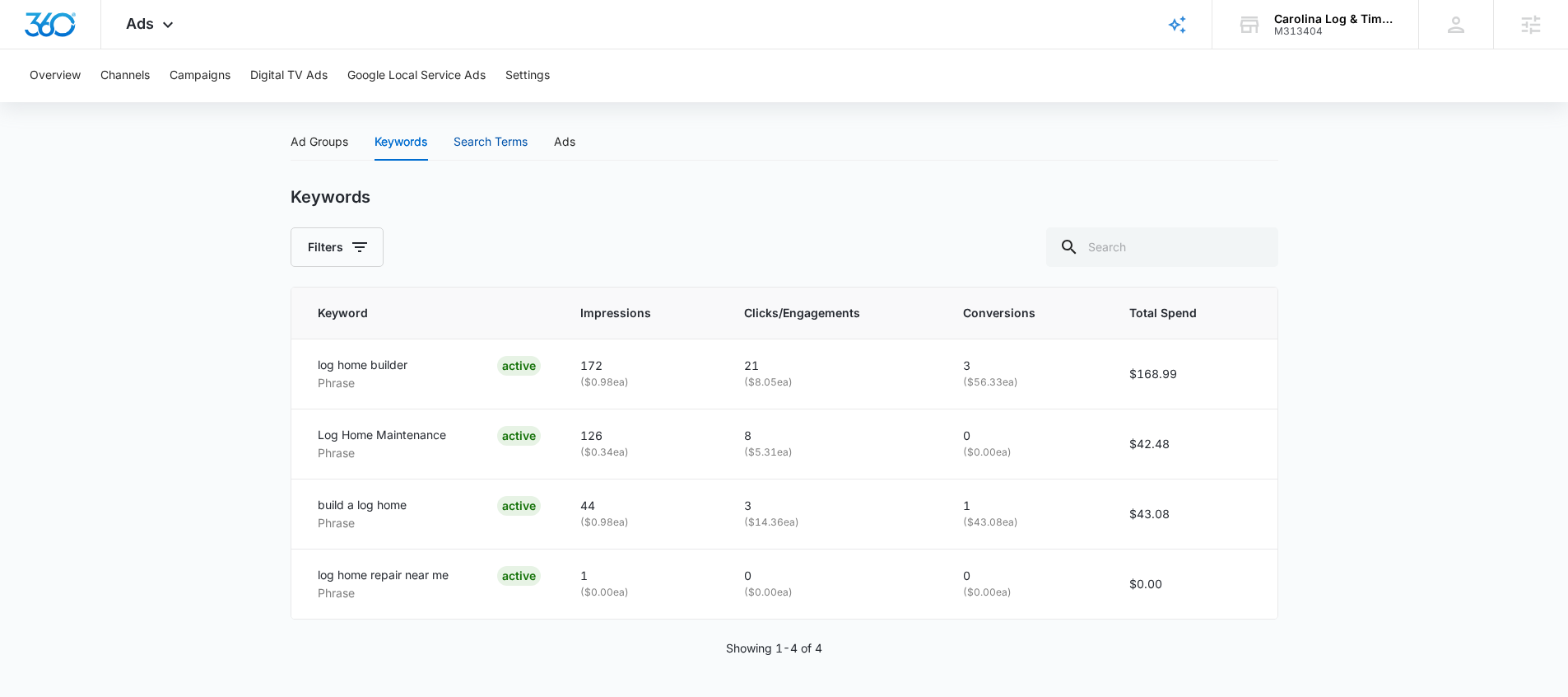
click at [470, 139] on div "Search Terms" at bounding box center [491, 141] width 74 height 19
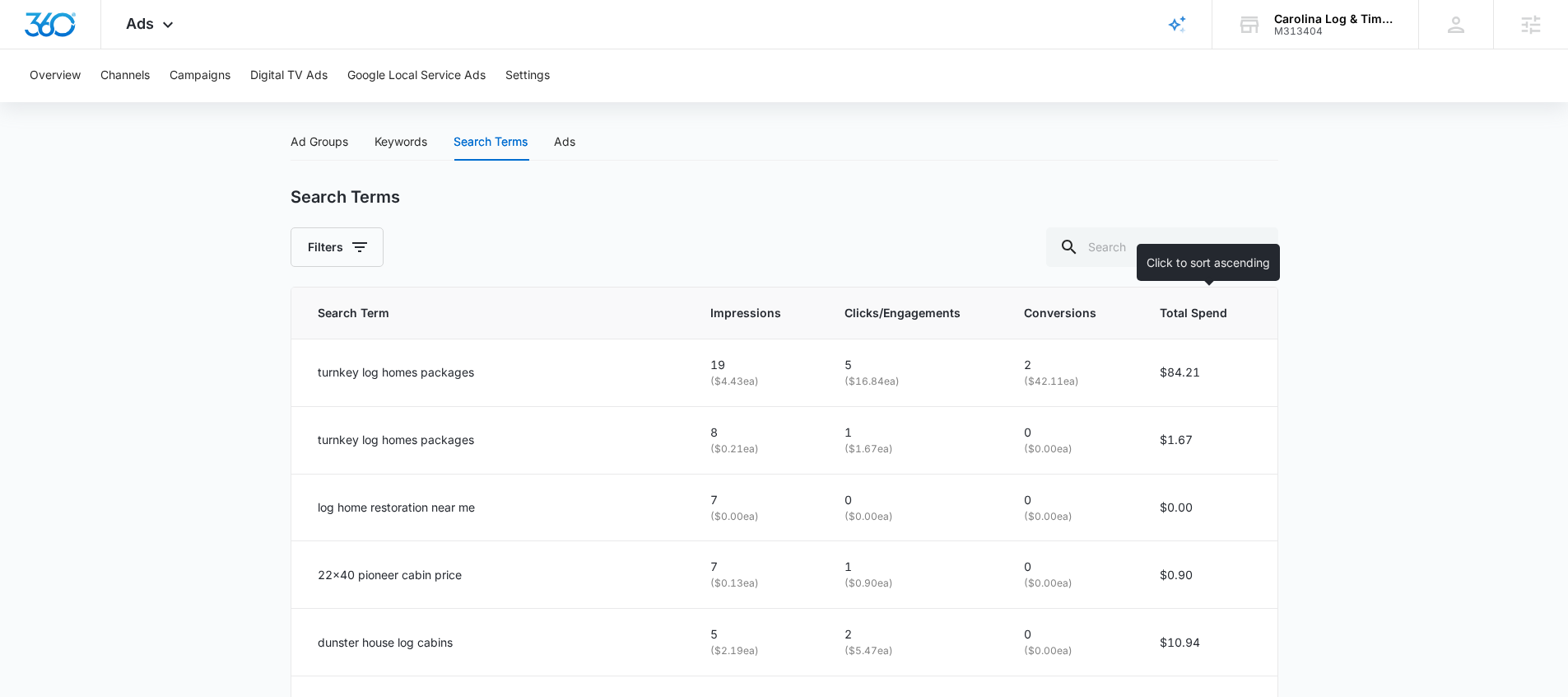
click at [1196, 312] on span "Total Spend" at bounding box center [1194, 313] width 68 height 19
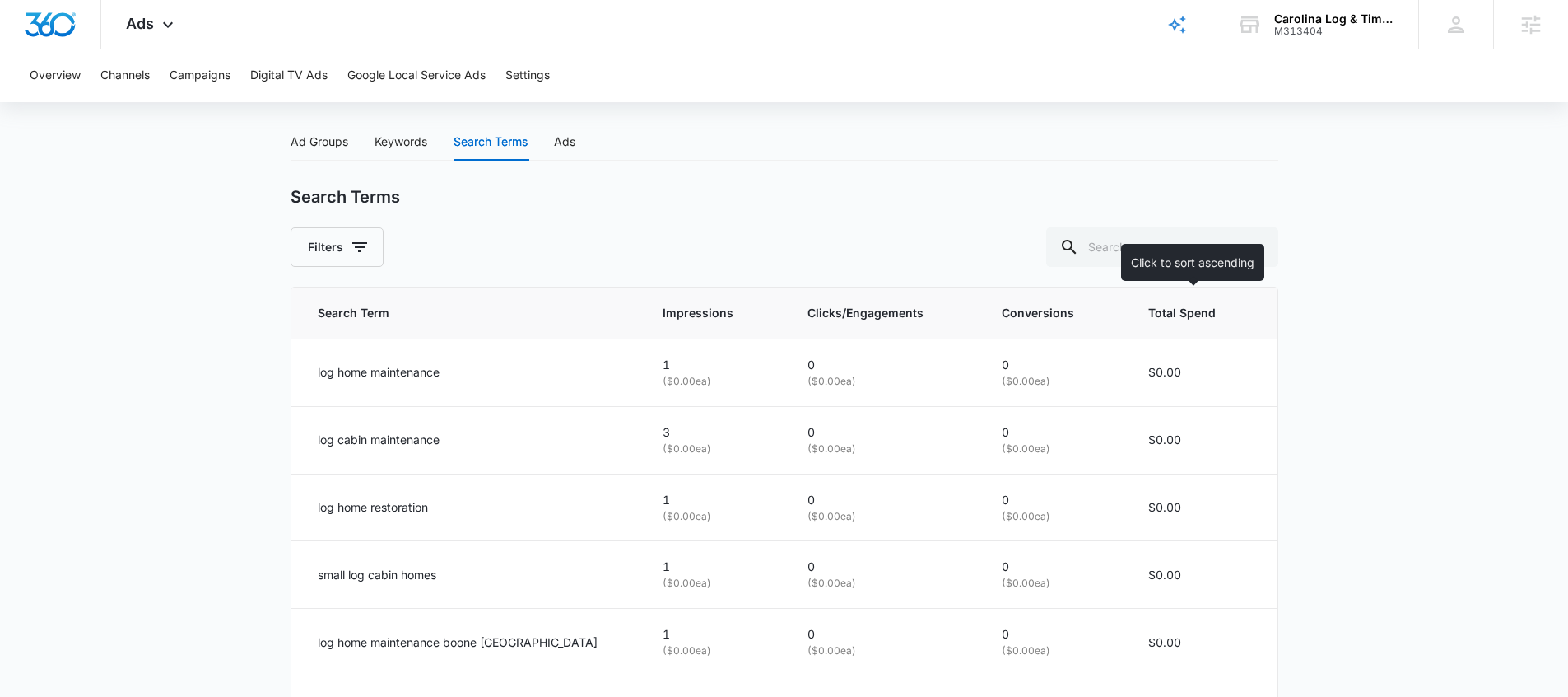
click at [1198, 312] on span "Total Spend" at bounding box center [1187, 313] width 78 height 19
click at [1195, 315] on span "Total Spend" at bounding box center [1187, 313] width 78 height 19
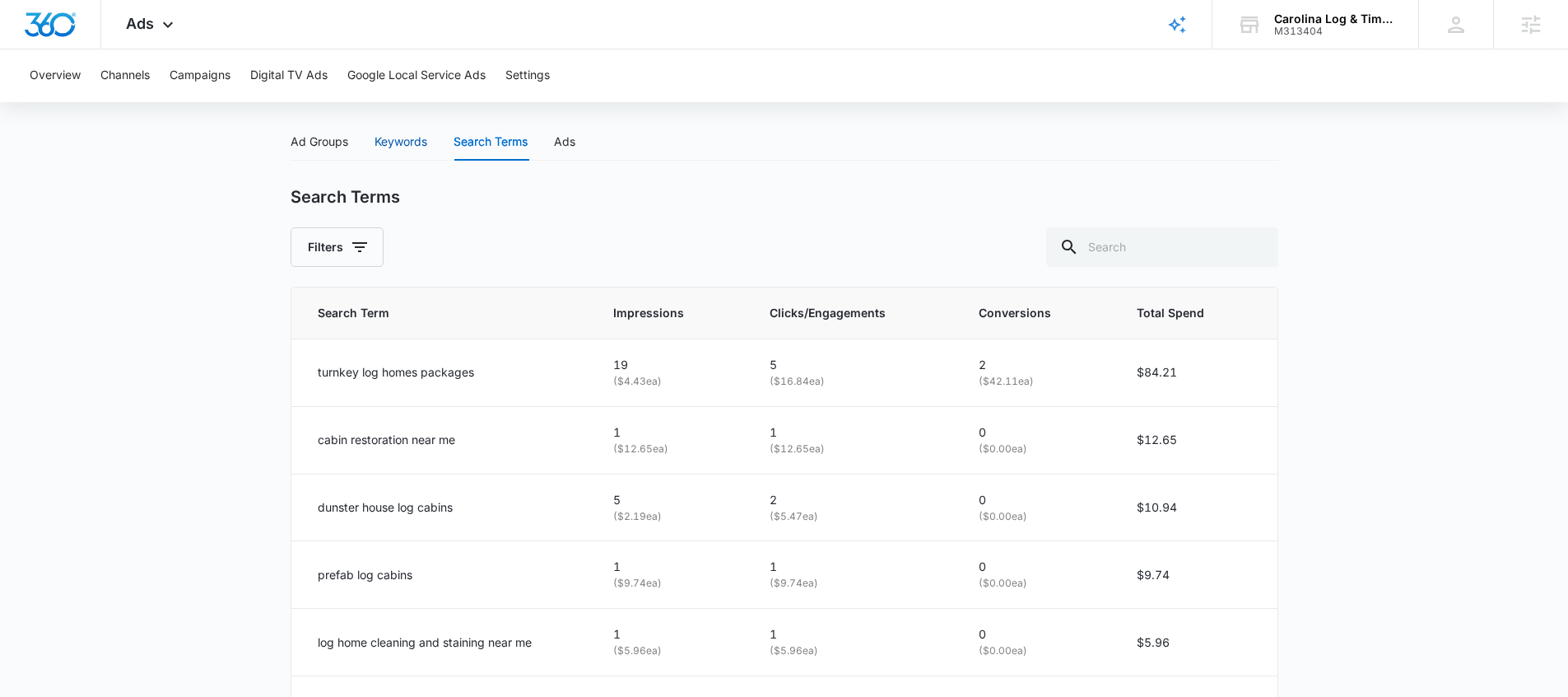
click at [418, 148] on div "Keywords" at bounding box center [401, 141] width 53 height 19
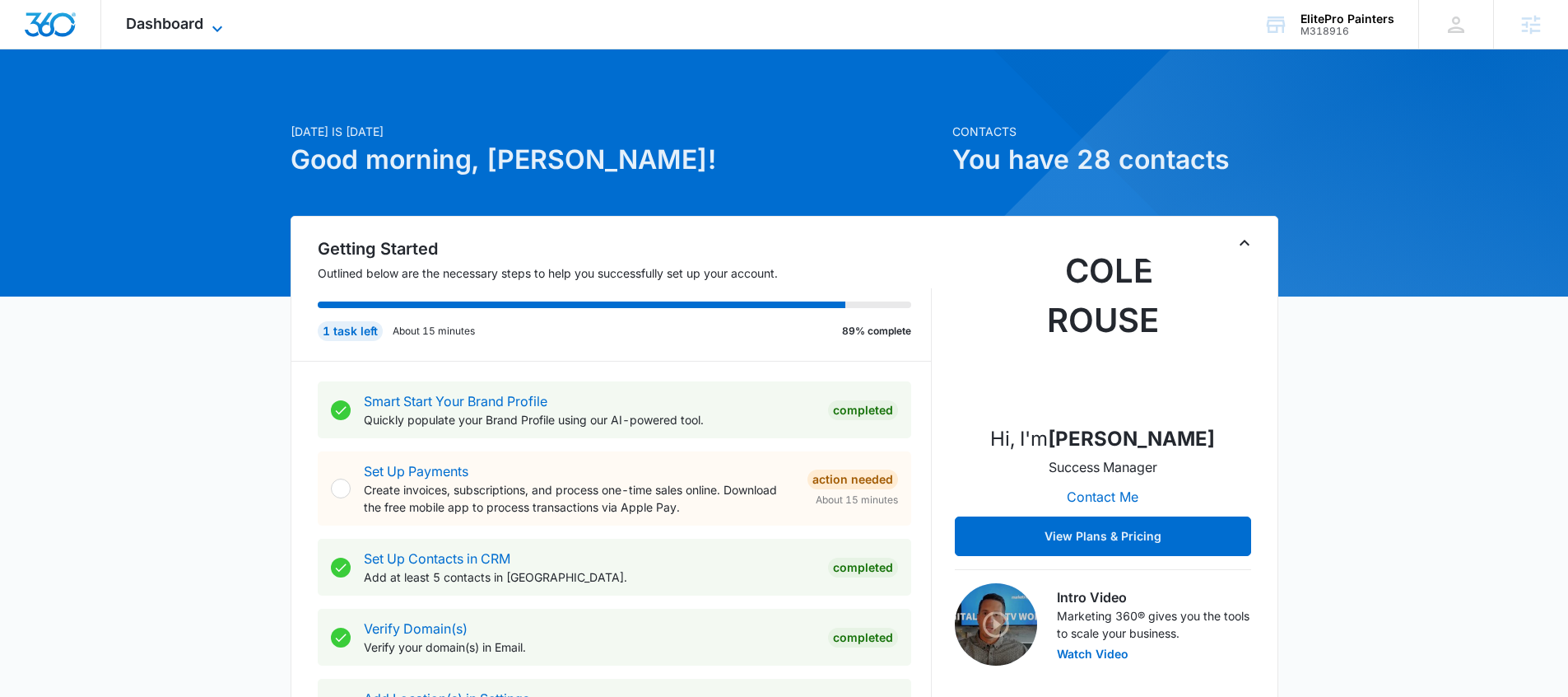
click at [211, 28] on icon at bounding box center [217, 28] width 19 height 19
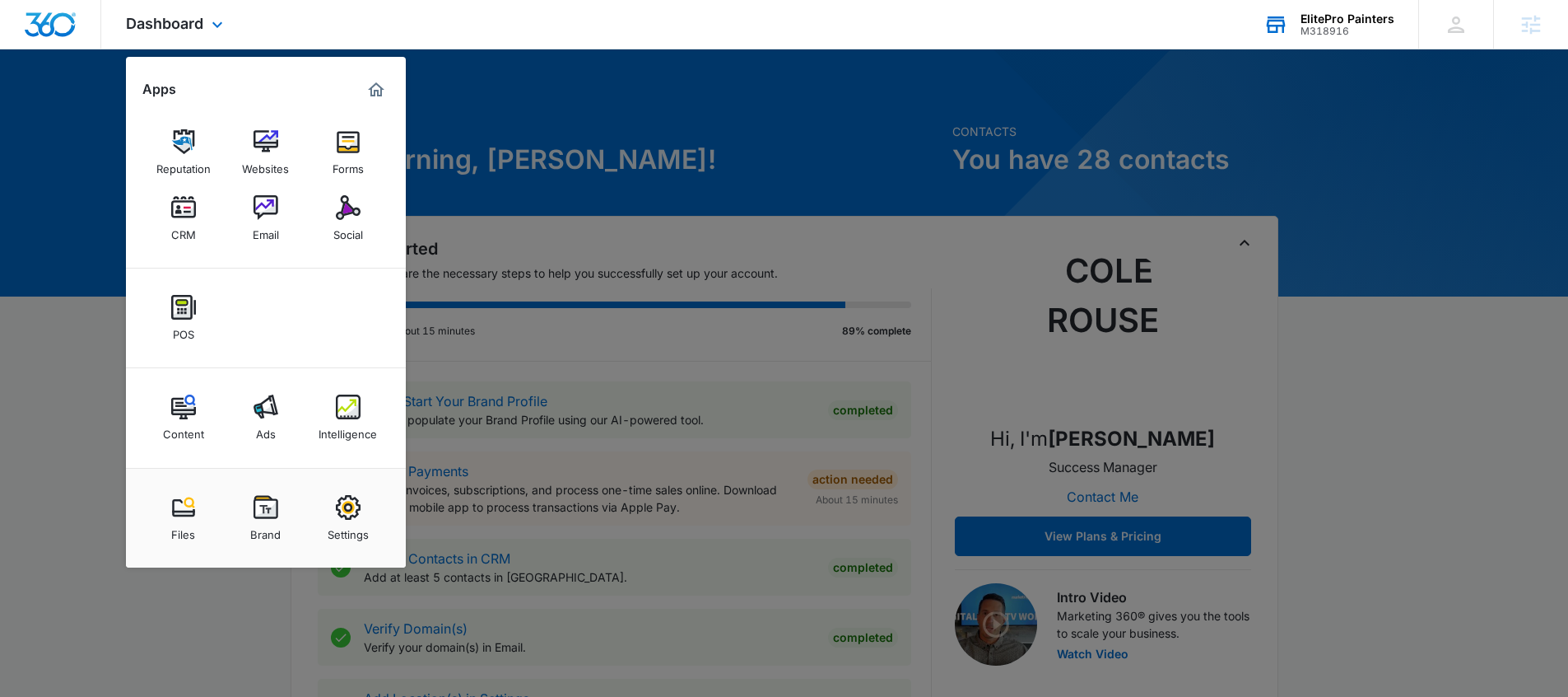
drag, startPoint x: 1431, startPoint y: 51, endPoint x: 1378, endPoint y: 24, distance: 59.5
click at [1431, 51] on div at bounding box center [784, 348] width 1568 height 697
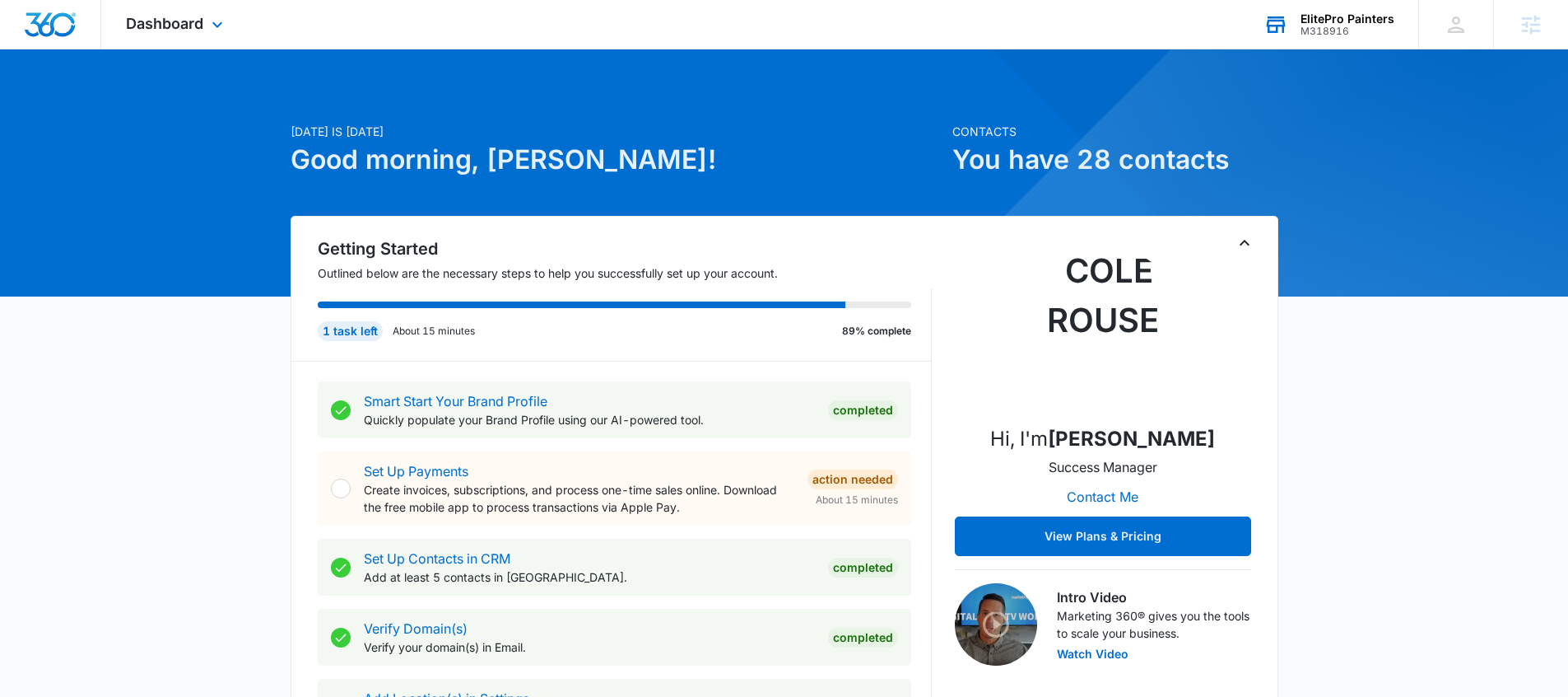
click at [1361, 27] on div "M318916" at bounding box center [1348, 31] width 94 height 11
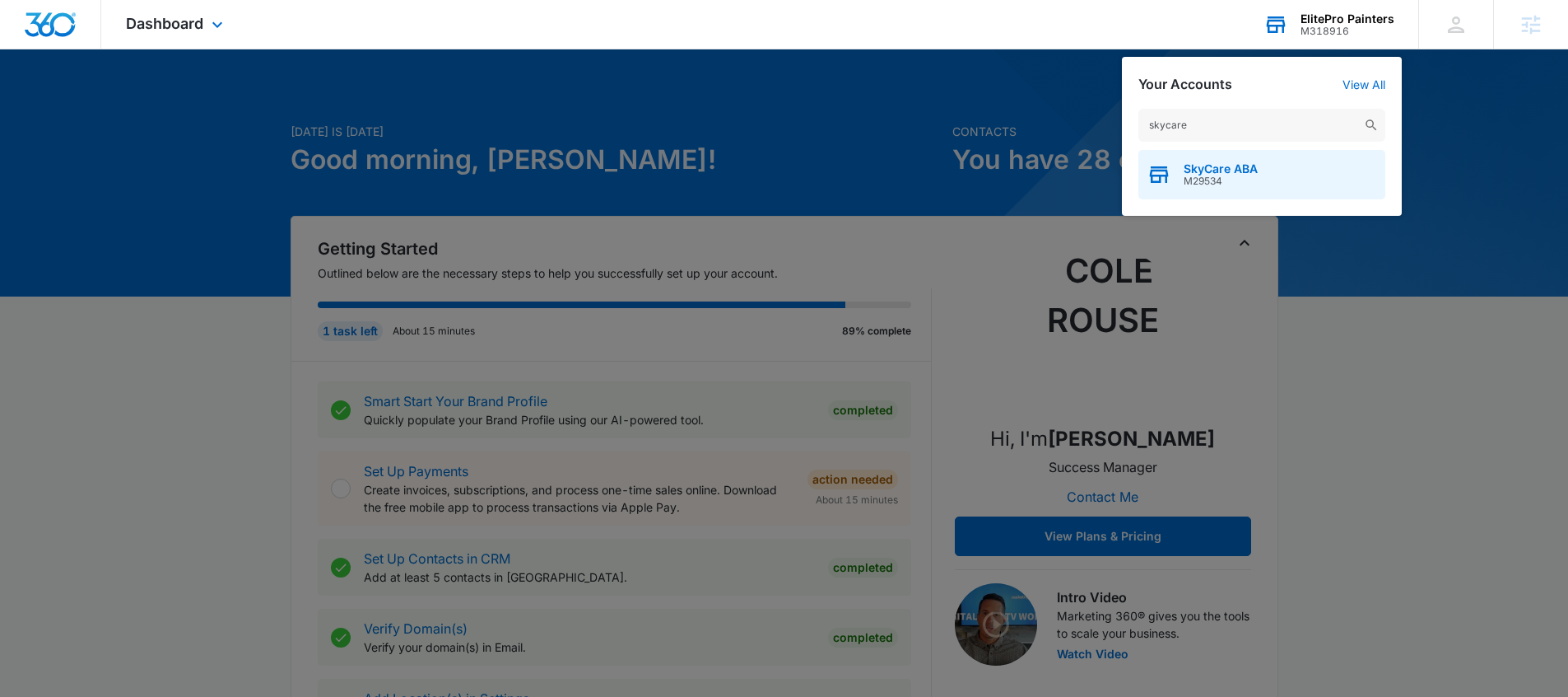
type input "skycare"
click at [1216, 173] on span "SkyCare ABA" at bounding box center [1221, 168] width 74 height 13
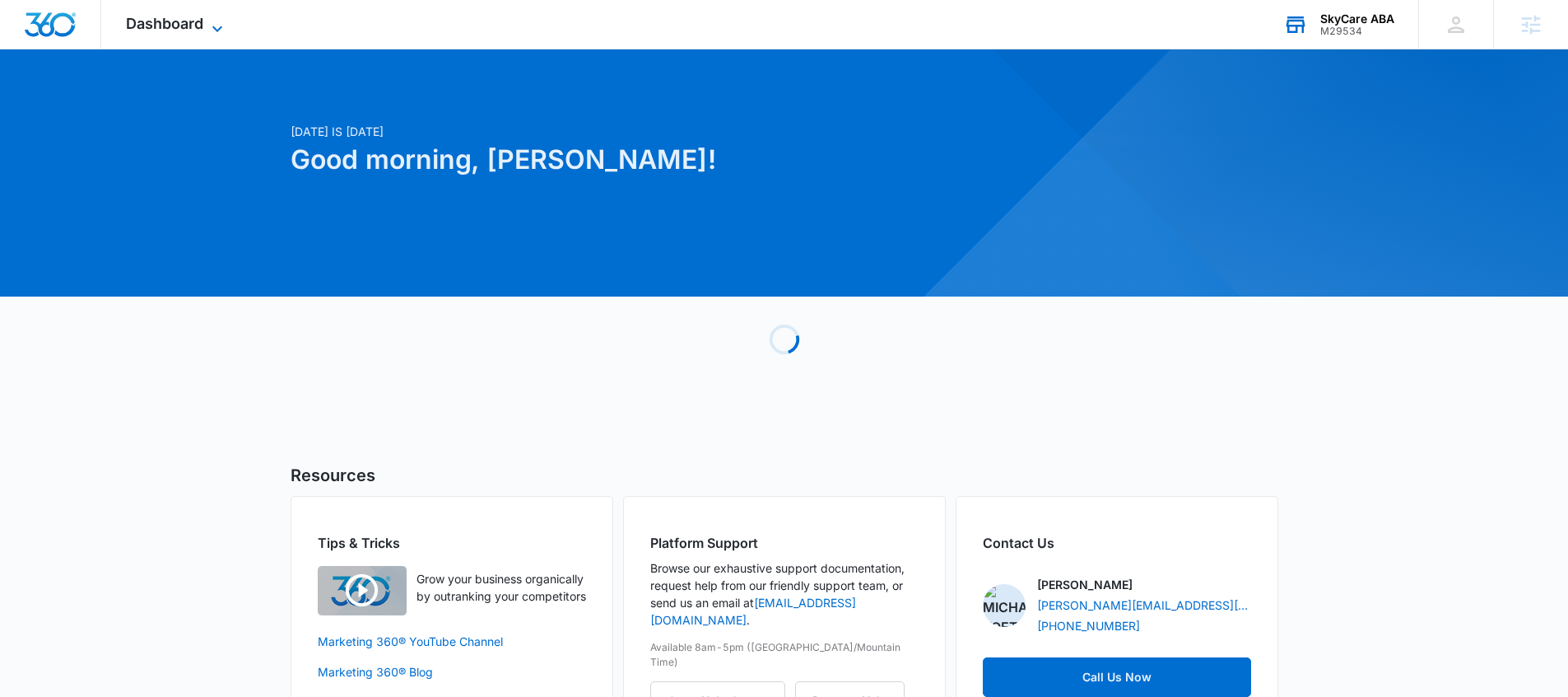
click at [226, 23] on icon at bounding box center [217, 28] width 19 height 19
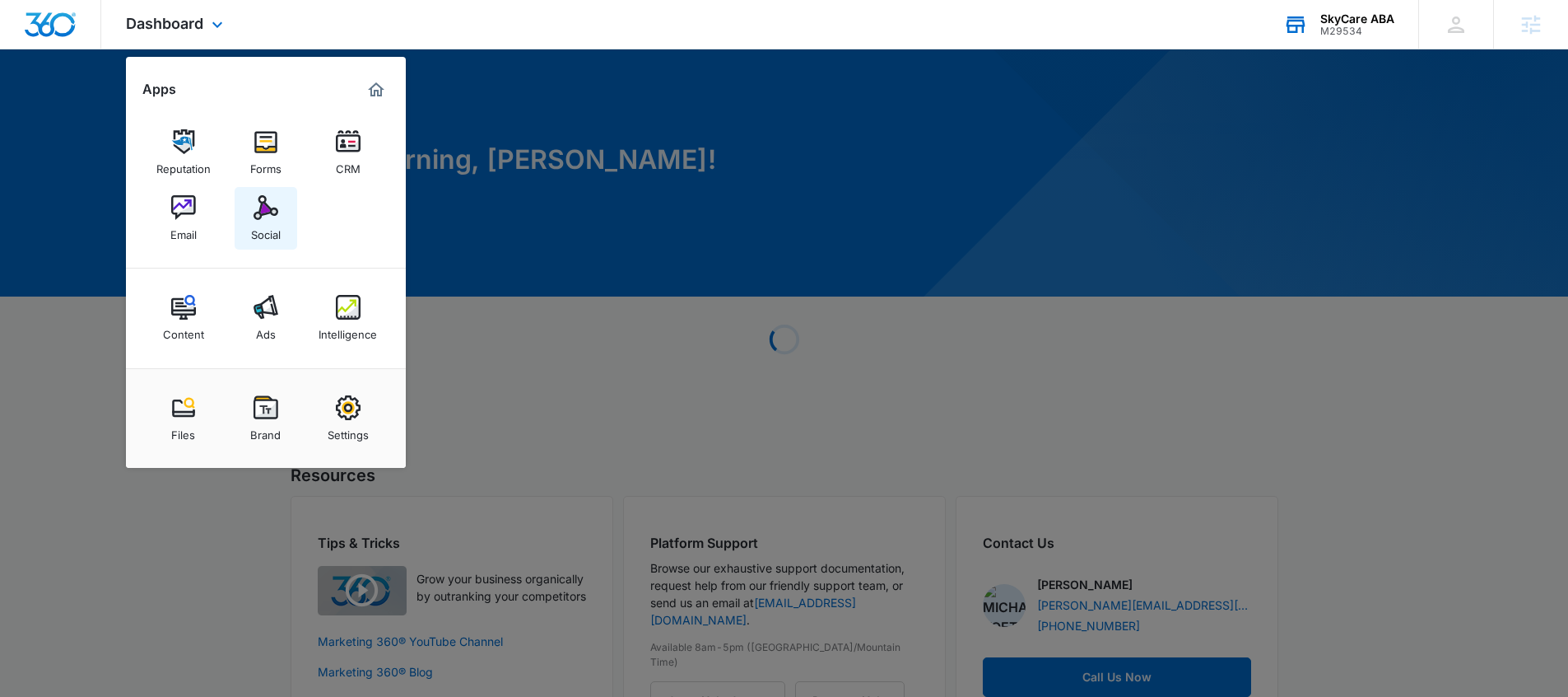
click at [265, 226] on div "Social" at bounding box center [266, 231] width 30 height 21
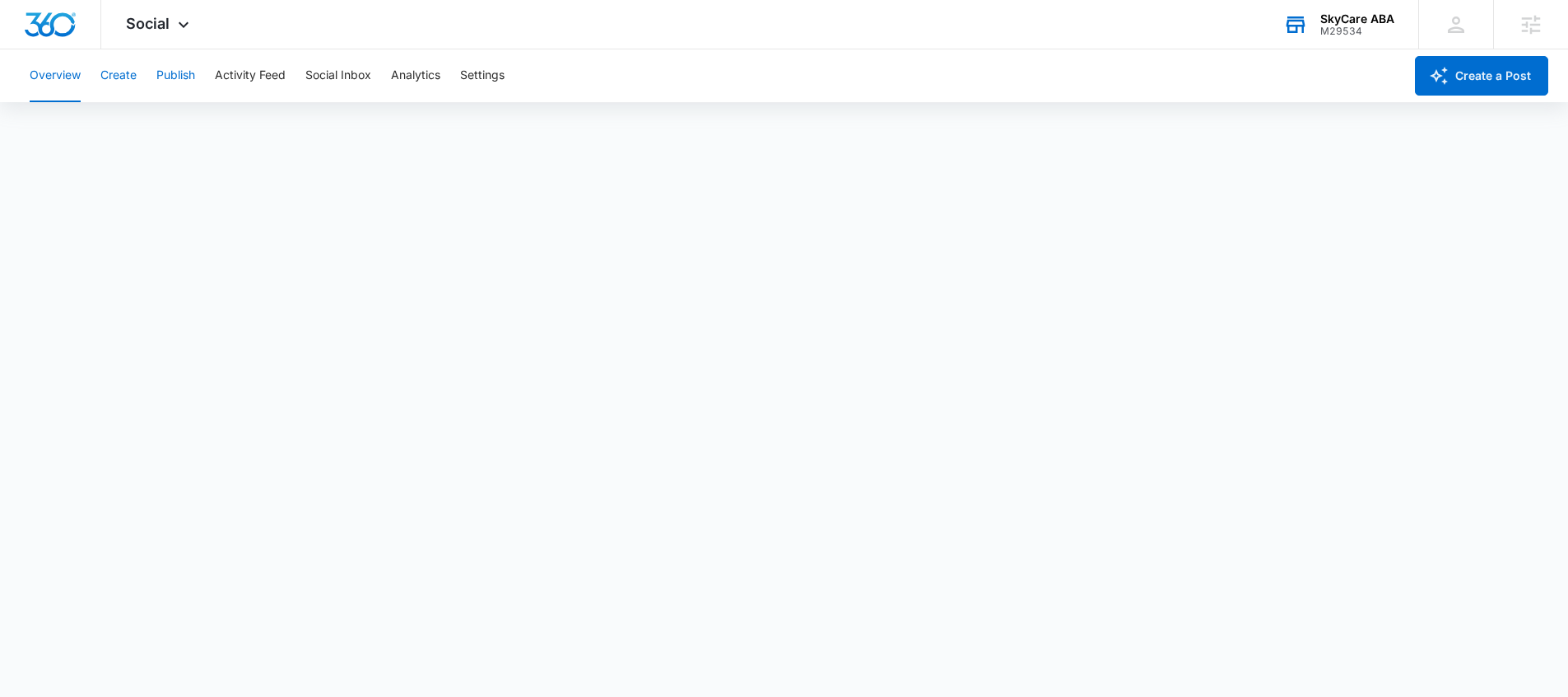
drag, startPoint x: 185, startPoint y: 82, endPoint x: 122, endPoint y: 81, distance: 63.0
click at [185, 82] on button "Publish" at bounding box center [176, 76] width 39 height 53
click at [133, 82] on button "Create" at bounding box center [118, 76] width 36 height 53
click at [166, 80] on button "Publish" at bounding box center [176, 76] width 39 height 53
click at [120, 137] on button "Schedules" at bounding box center [126, 126] width 56 height 46
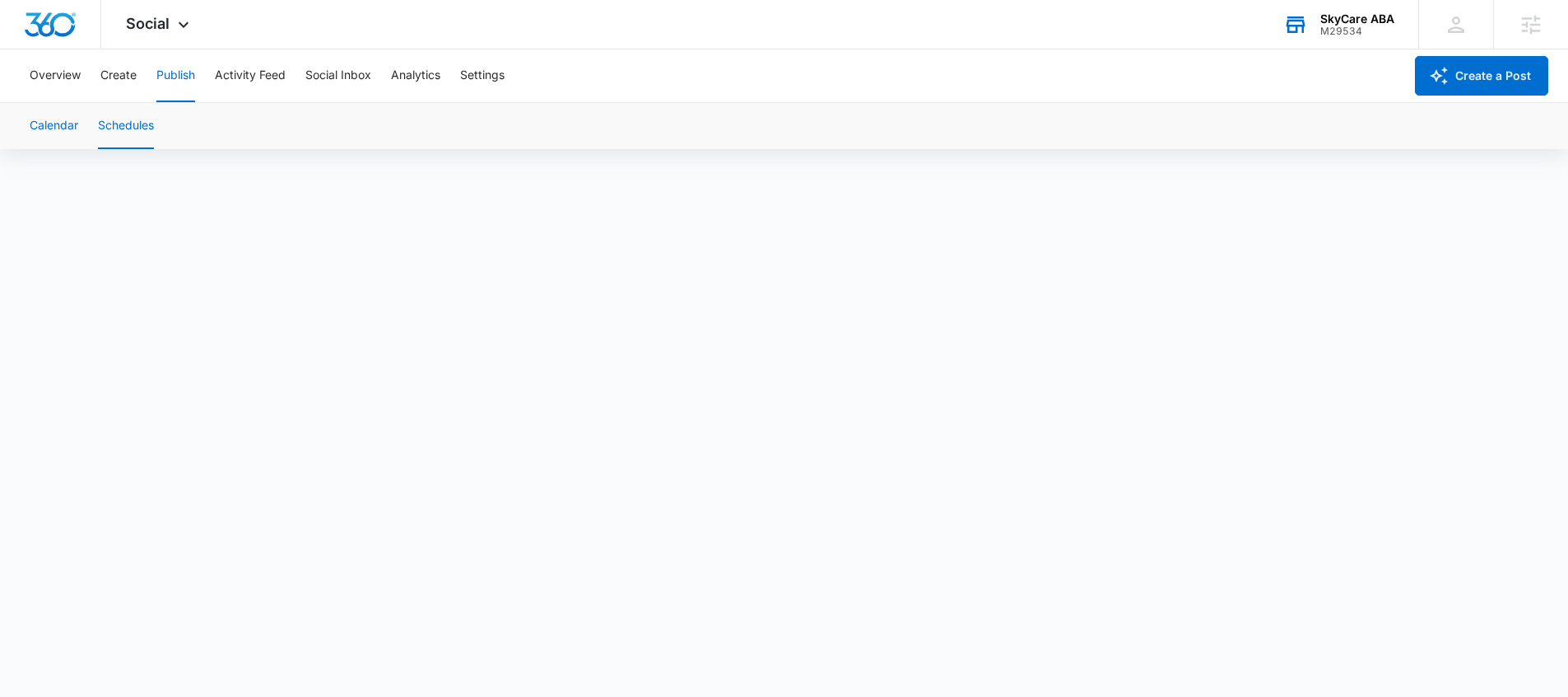
click at [44, 142] on button "Calendar" at bounding box center [54, 126] width 48 height 46
click at [480, 82] on button "Settings" at bounding box center [482, 76] width 44 height 53
click at [1409, 14] on div "SkyCare ABA M29534 Your Accounts View All" at bounding box center [1338, 24] width 159 height 48
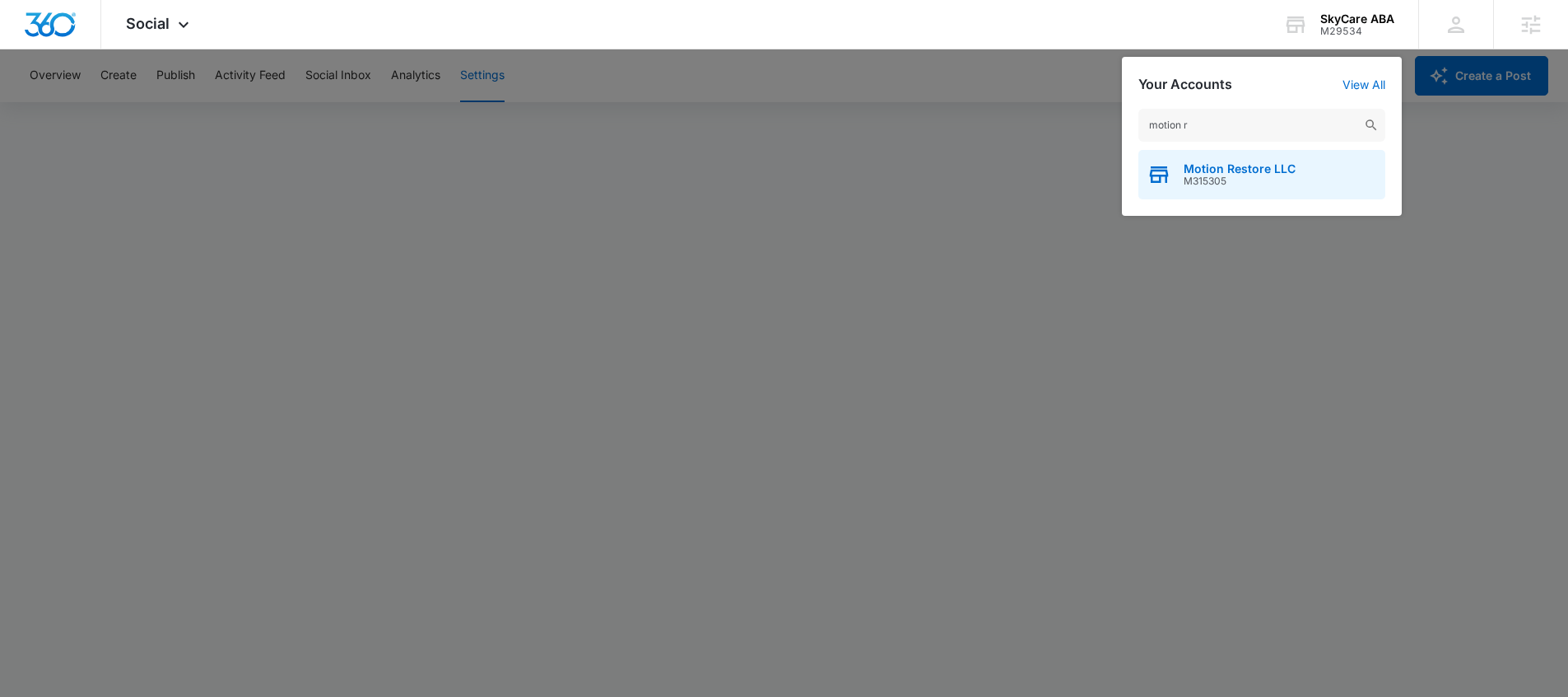
type input "motion r"
click at [1216, 180] on span "M315305" at bounding box center [1239, 181] width 112 height 11
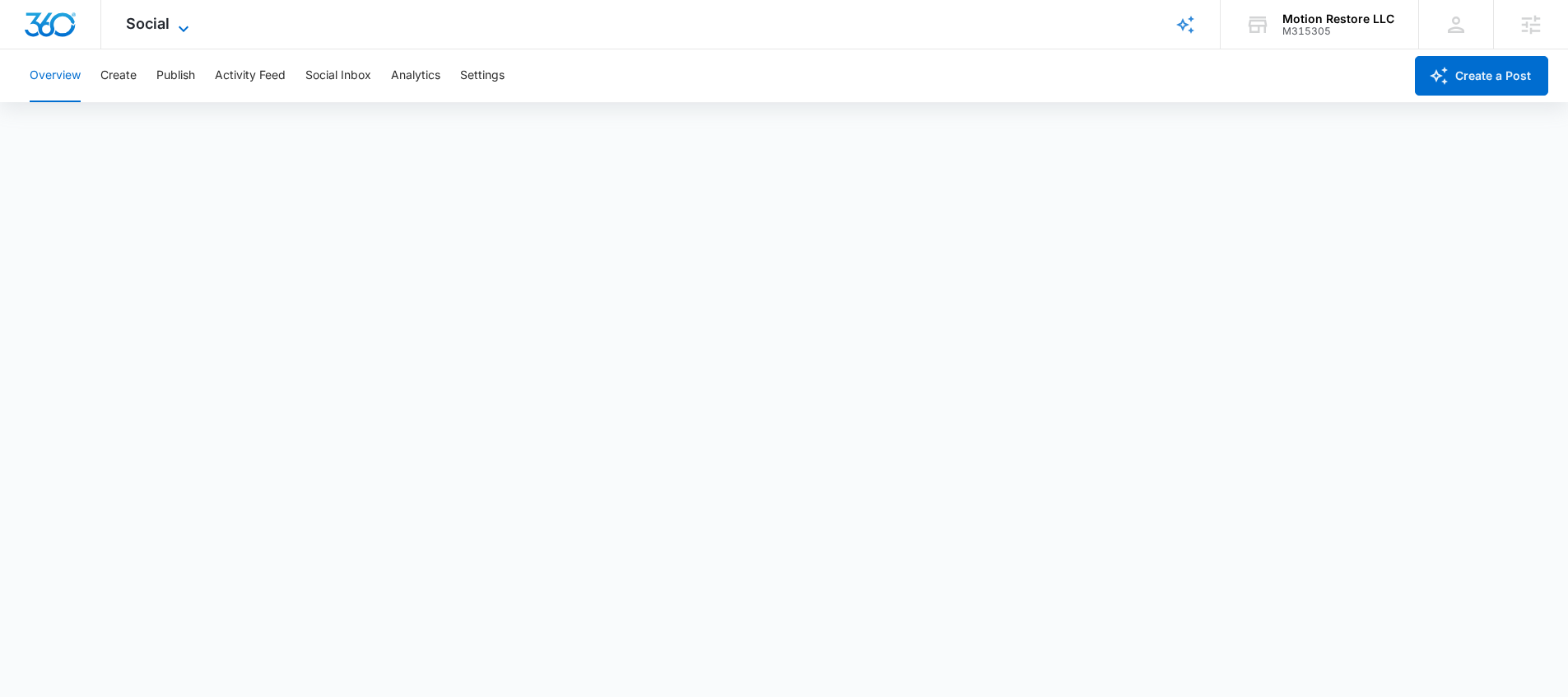
click at [154, 24] on span "Social" at bounding box center [148, 24] width 44 height 18
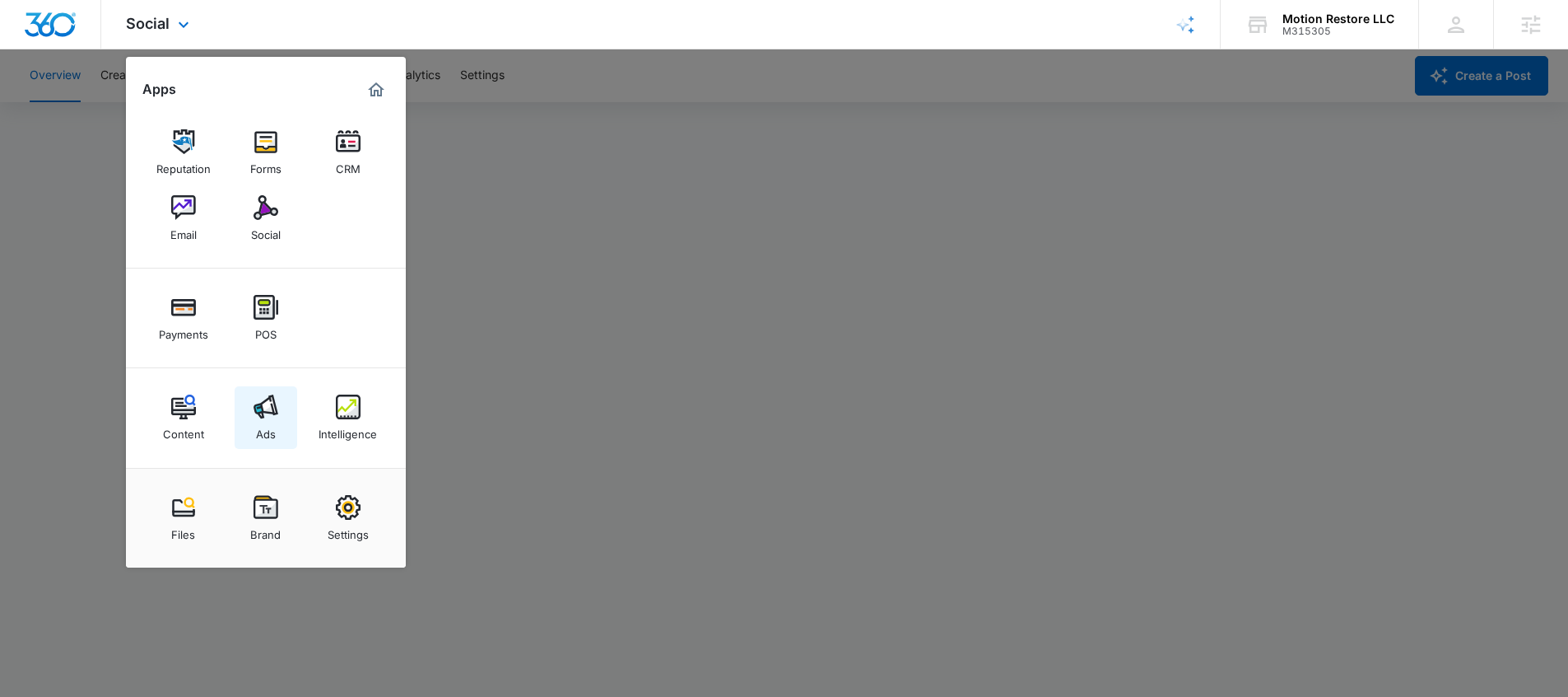
click at [262, 417] on img at bounding box center [266, 407] width 25 height 25
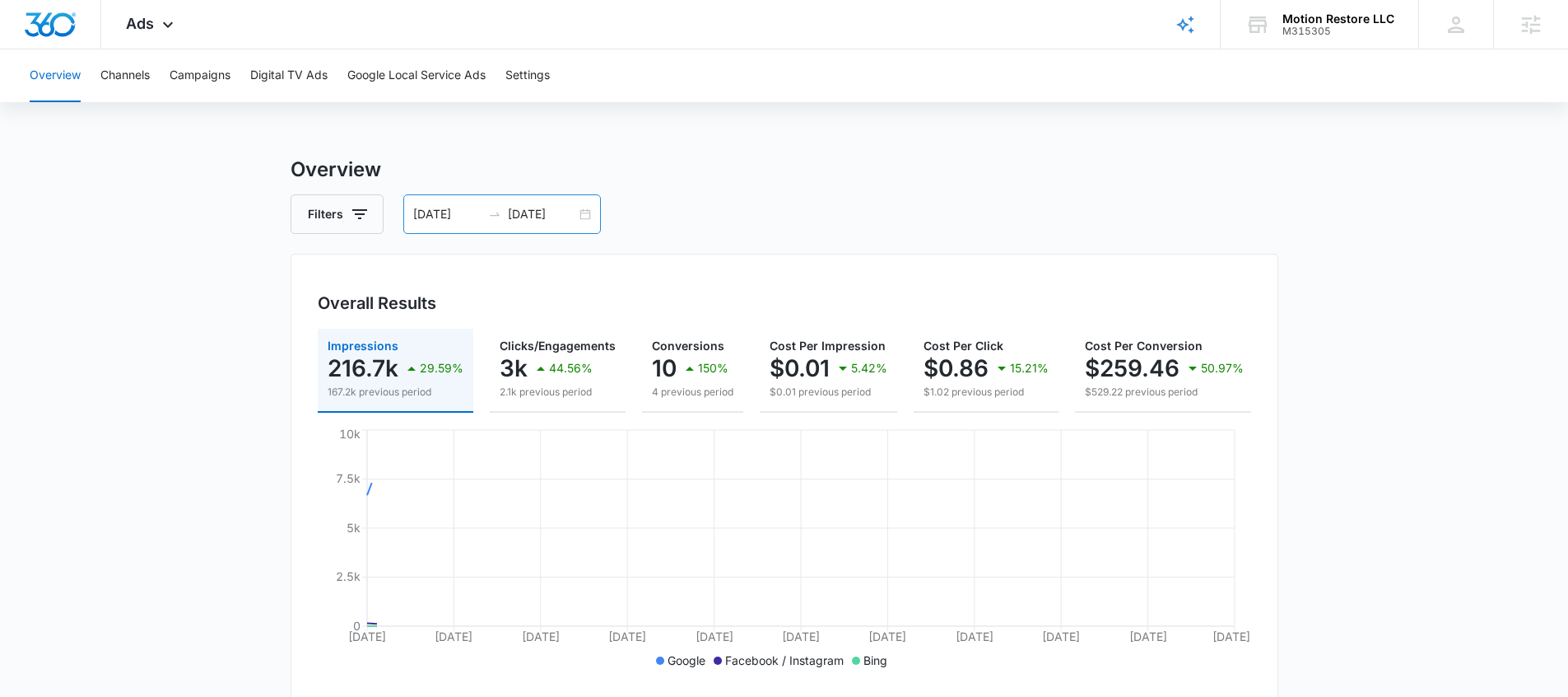
click at [473, 213] on input "07/20/2025" at bounding box center [447, 214] width 69 height 19
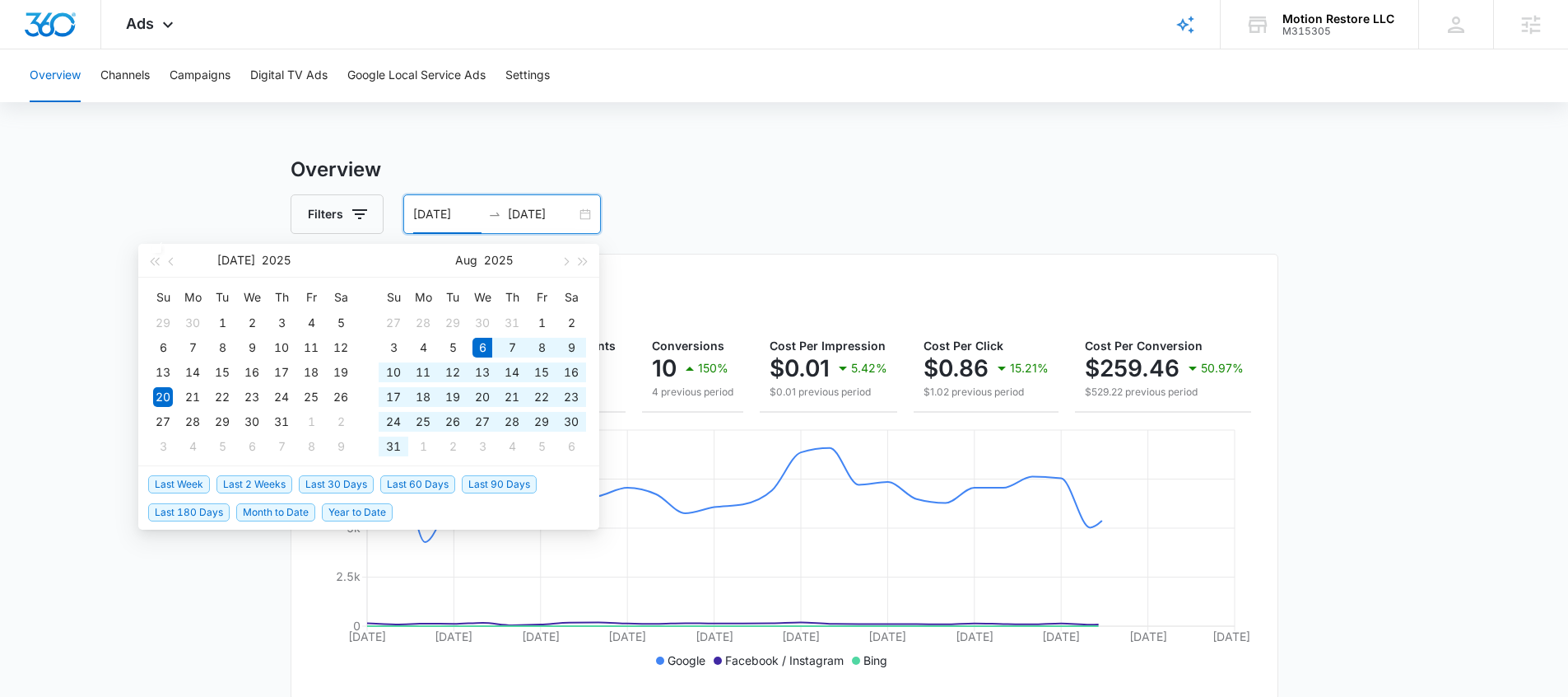
click at [353, 475] on span "Last 30 Days" at bounding box center [336, 484] width 75 height 19
type input "08/06/2025"
type input "[DATE]"
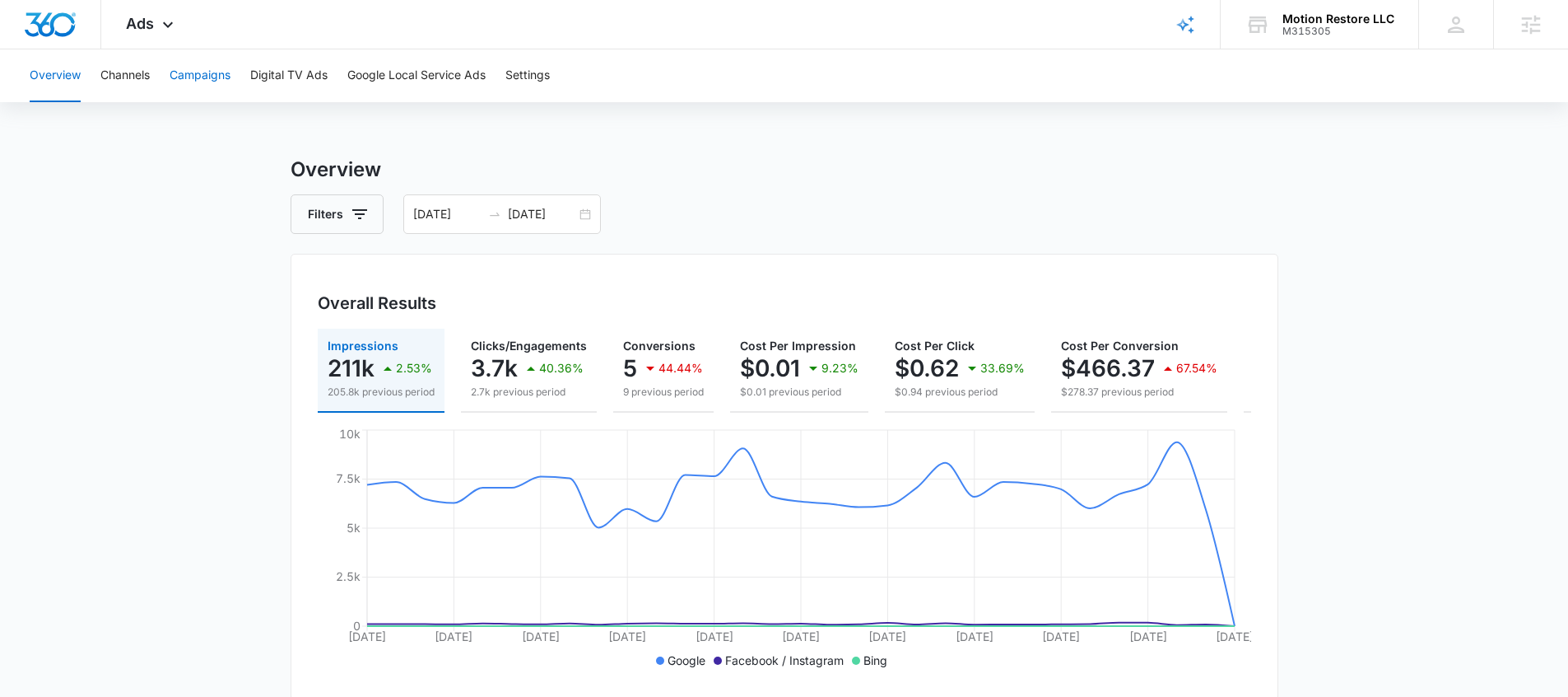
click at [189, 88] on button "Campaigns" at bounding box center [200, 76] width 61 height 53
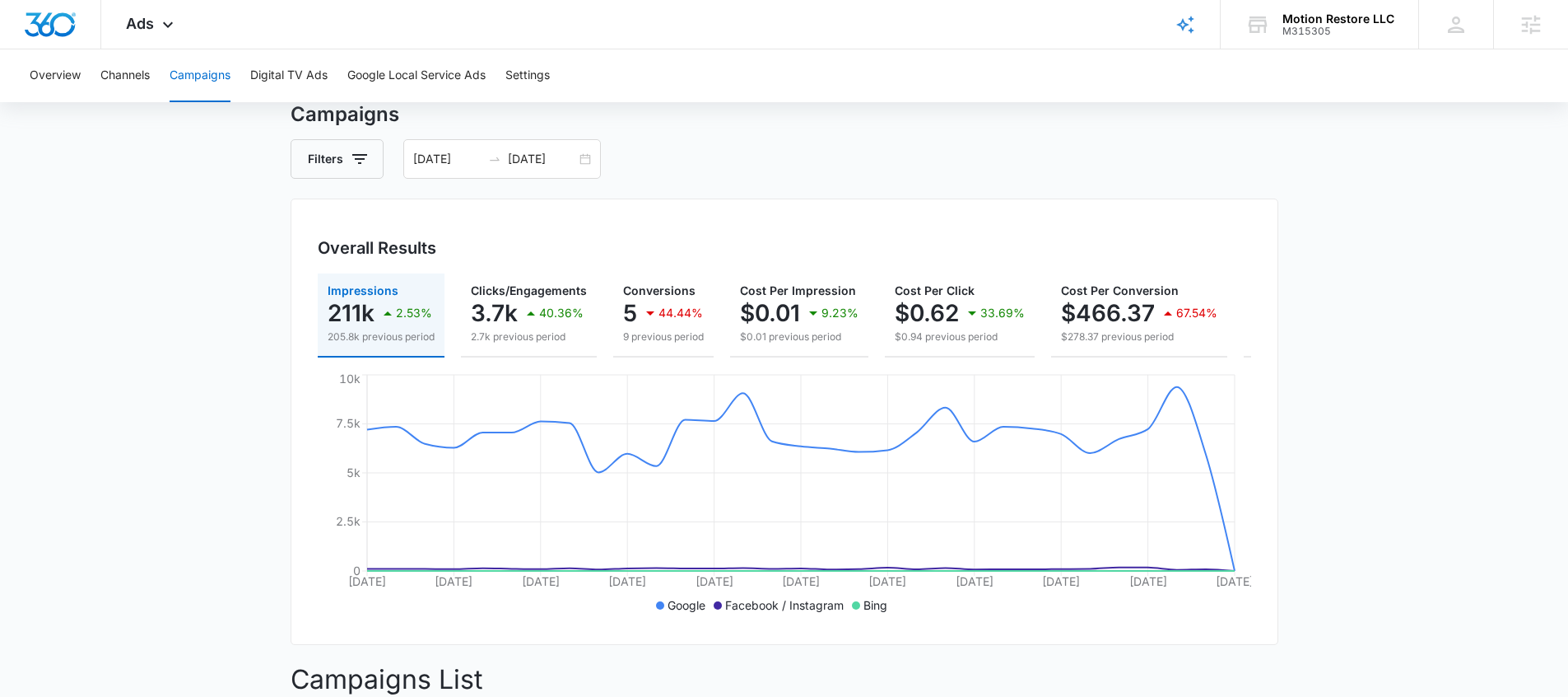
scroll to position [53, 0]
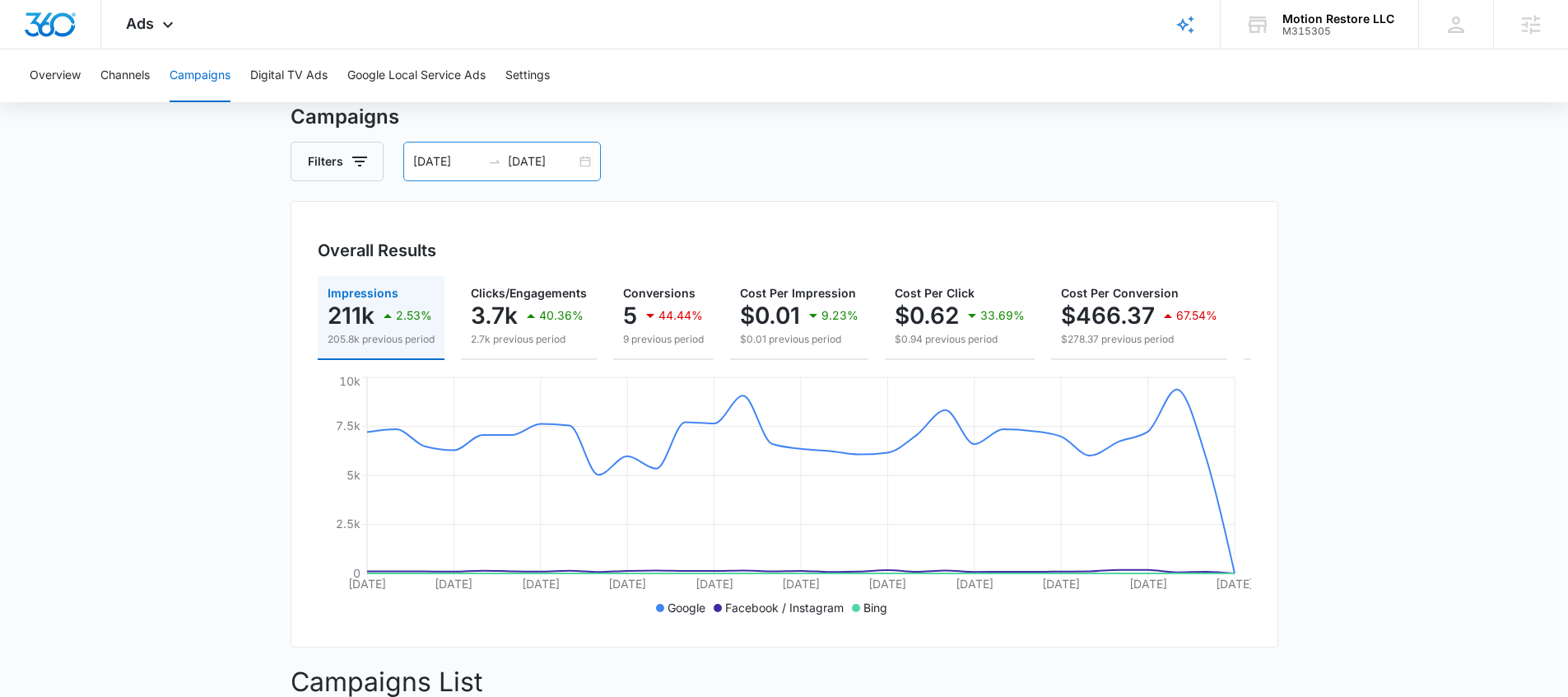
click at [448, 168] on input "08/06/2025" at bounding box center [447, 161] width 69 height 19
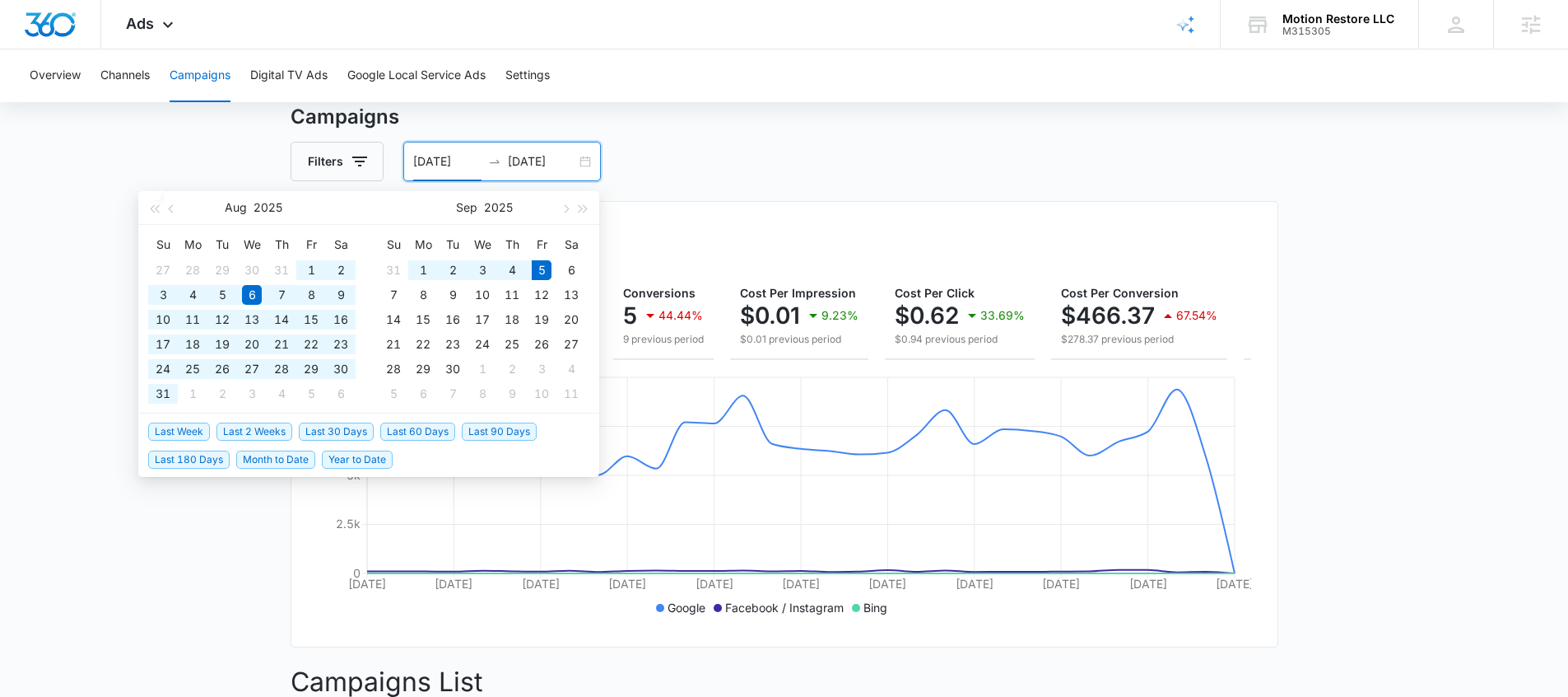
click at [401, 434] on span "Last 60 Days" at bounding box center [418, 431] width 75 height 19
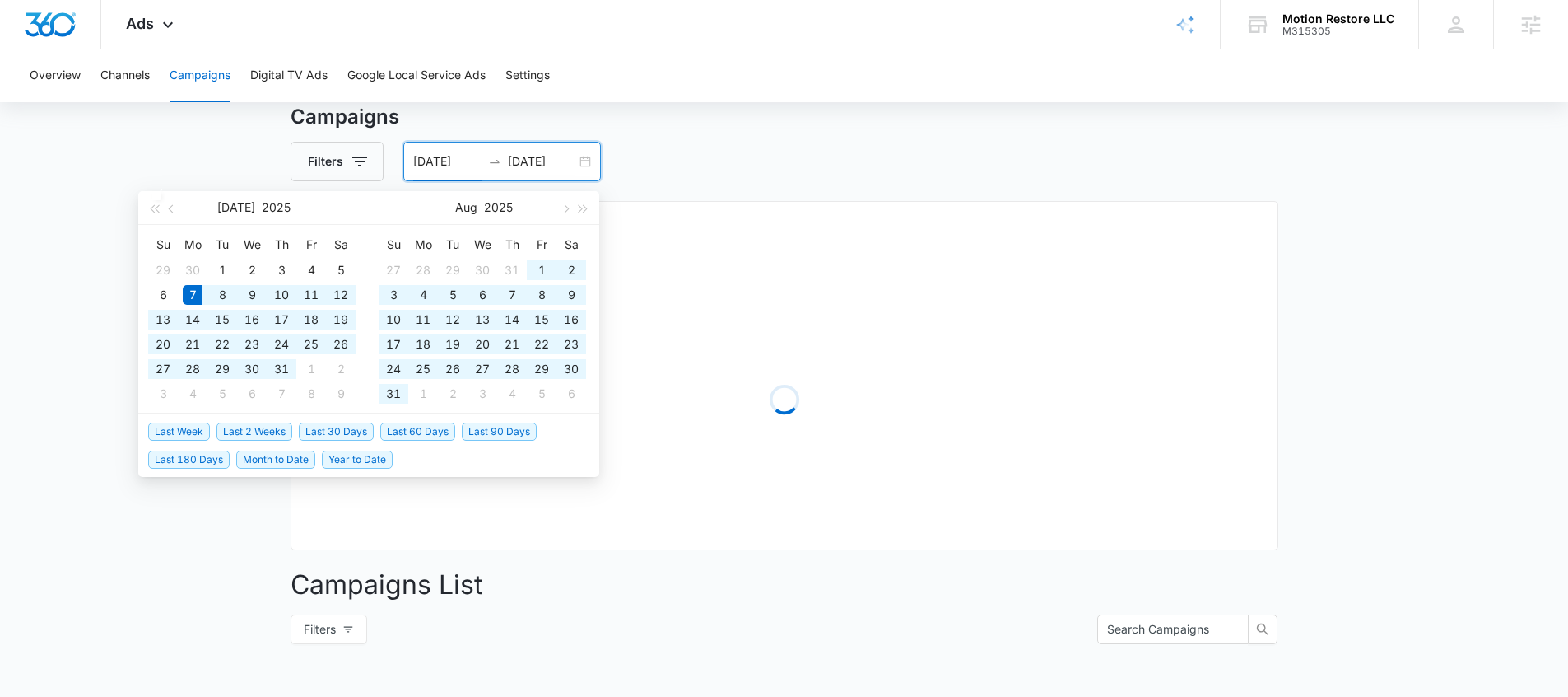
type input "[DATE]"
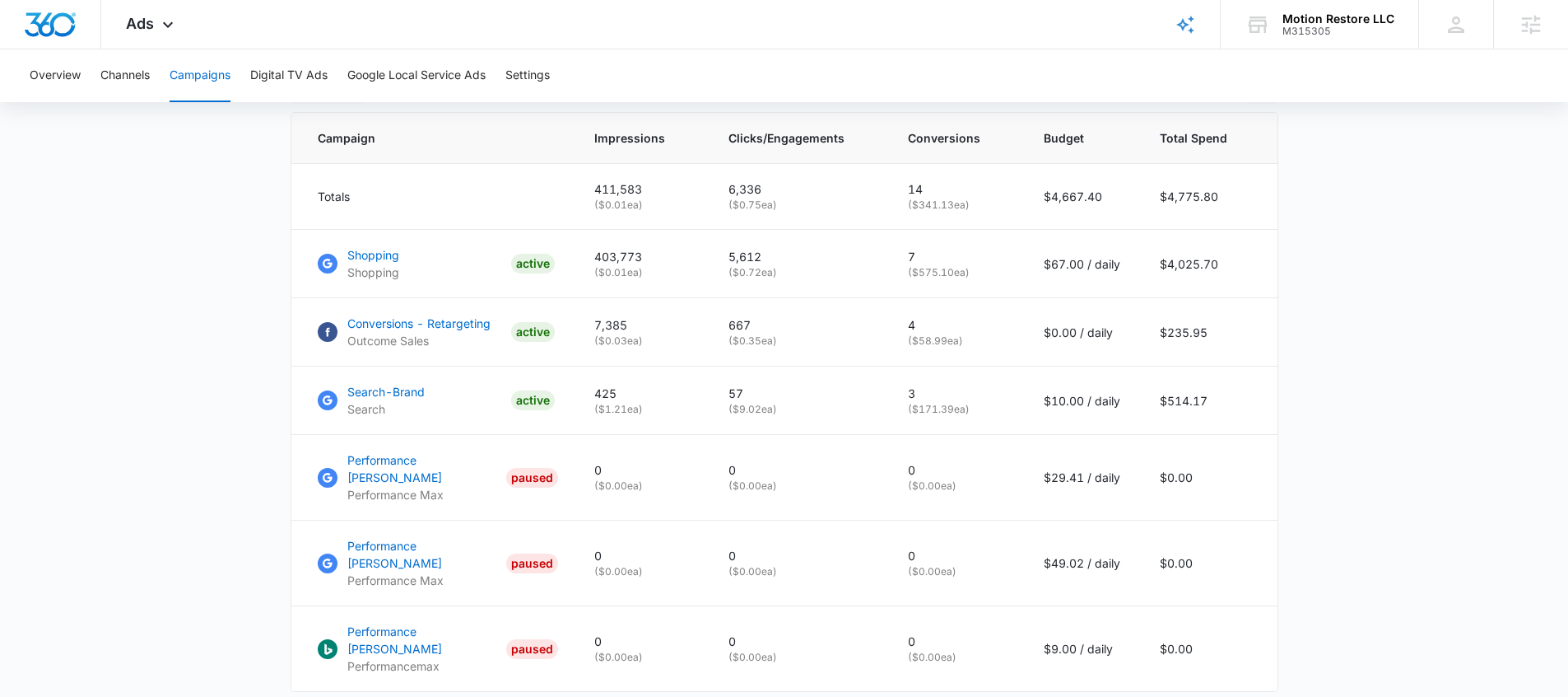
scroll to position [679, 0]
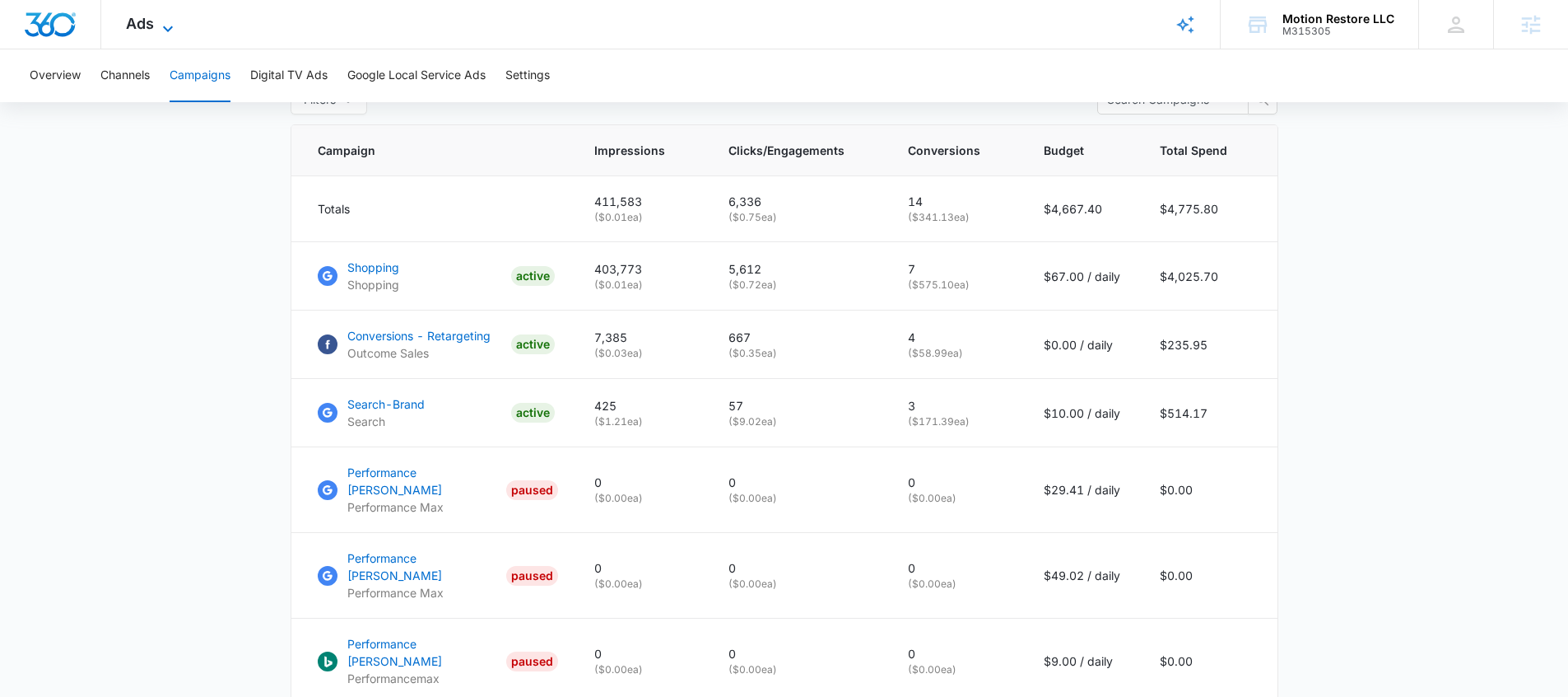
click at [149, 27] on span "Ads" at bounding box center [140, 24] width 28 height 18
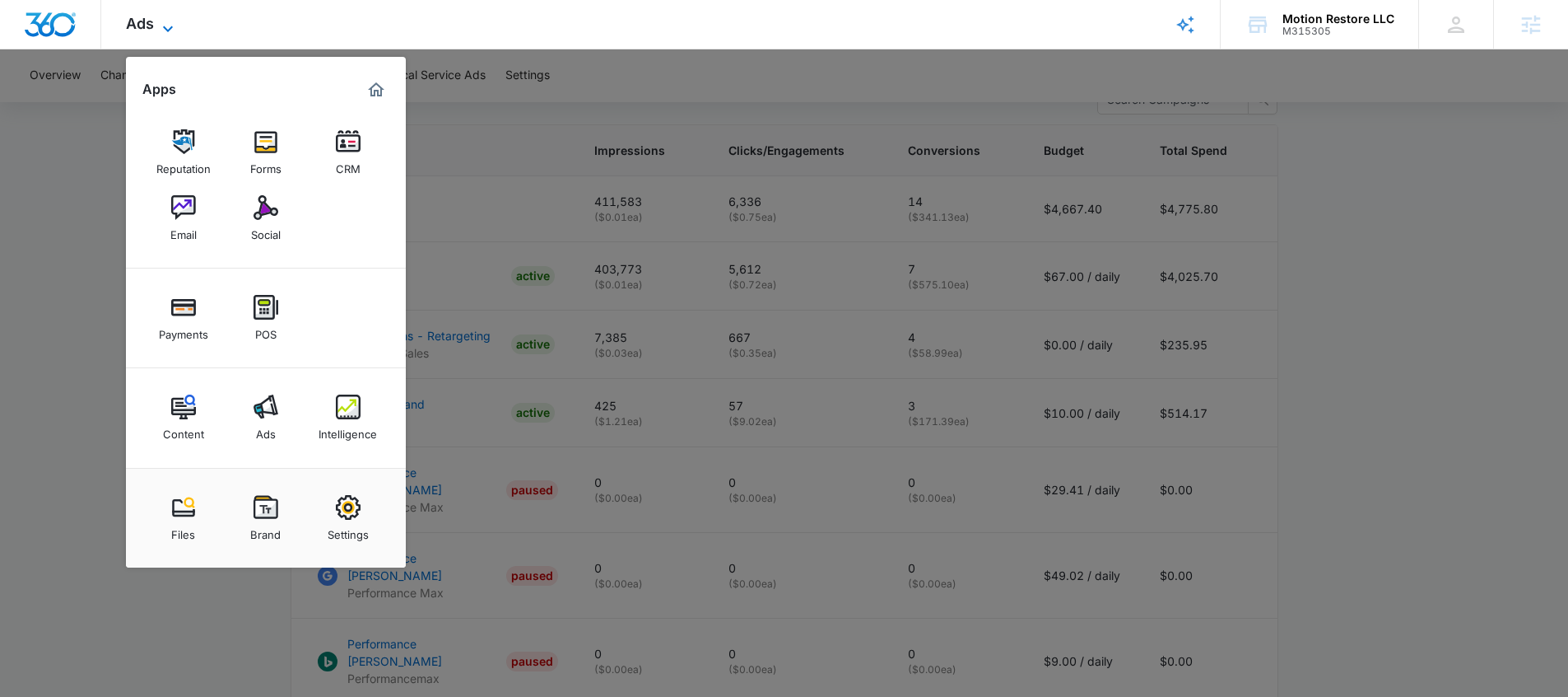
click at [149, 27] on span "Ads" at bounding box center [140, 24] width 28 height 18
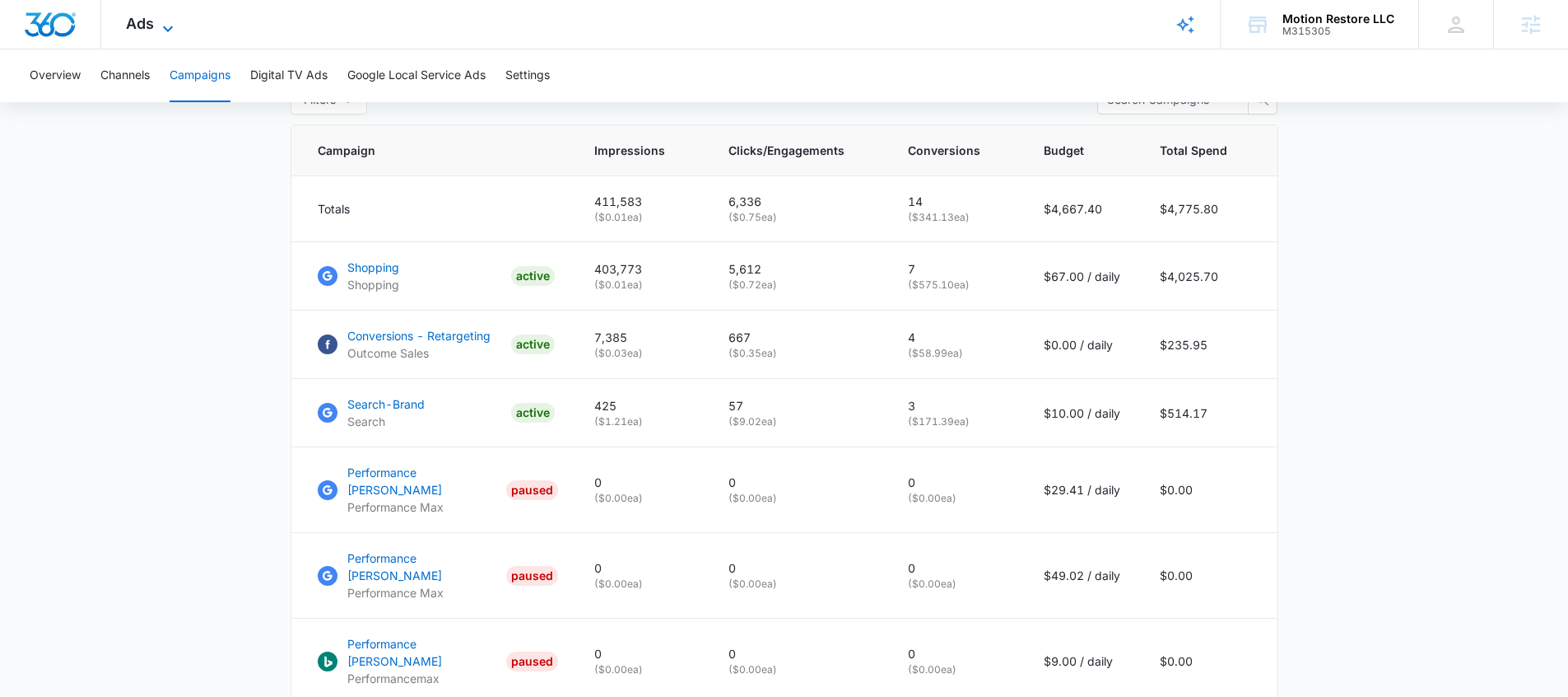
click at [166, 26] on icon at bounding box center [167, 28] width 19 height 19
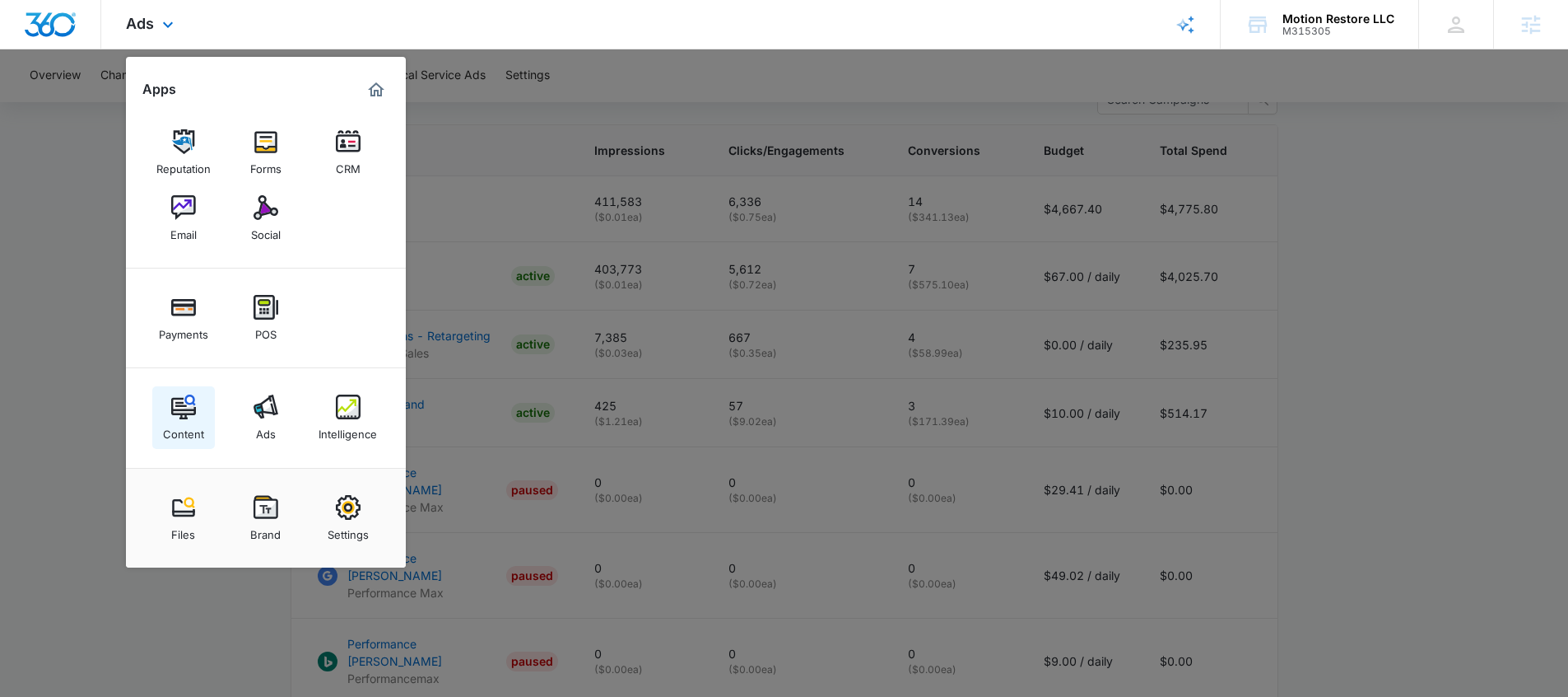
click at [187, 424] on div "Content" at bounding box center [183, 430] width 41 height 21
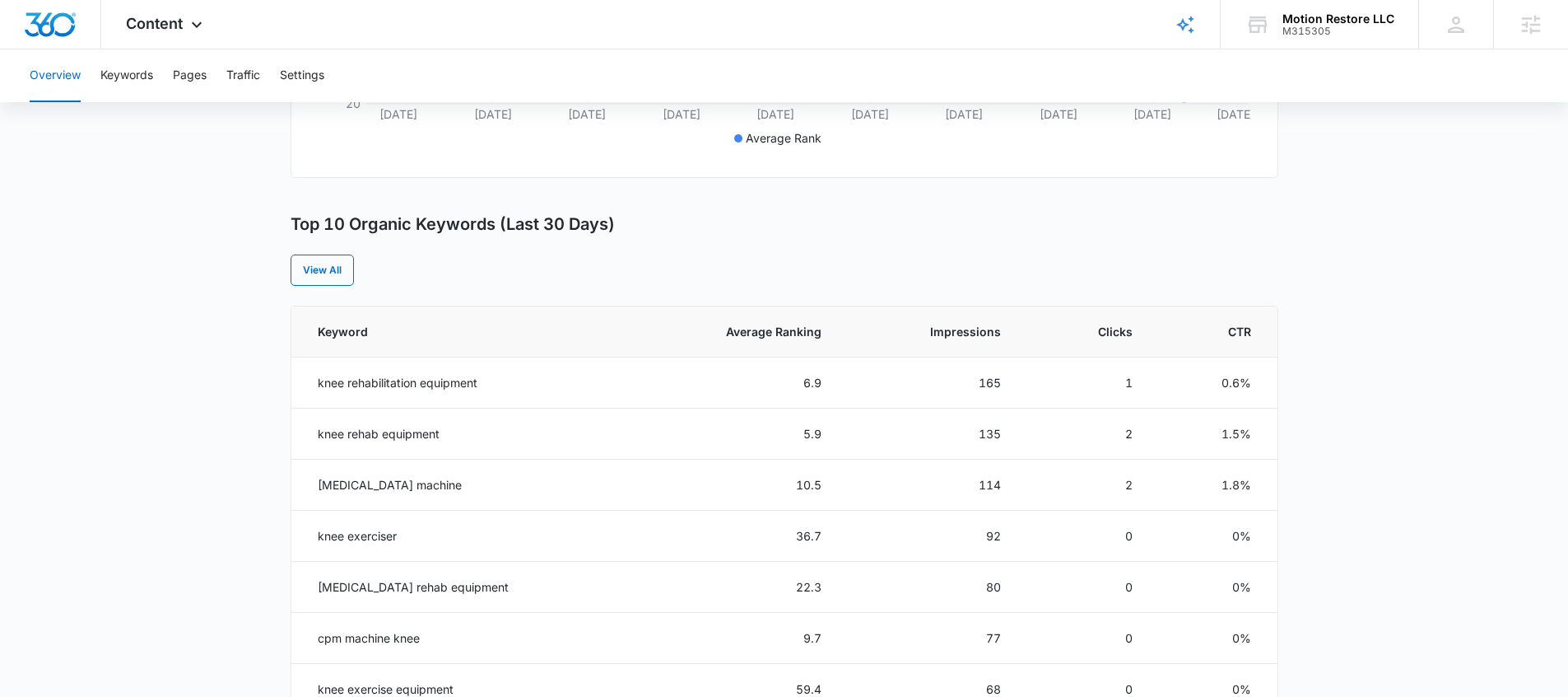
scroll to position [568, 0]
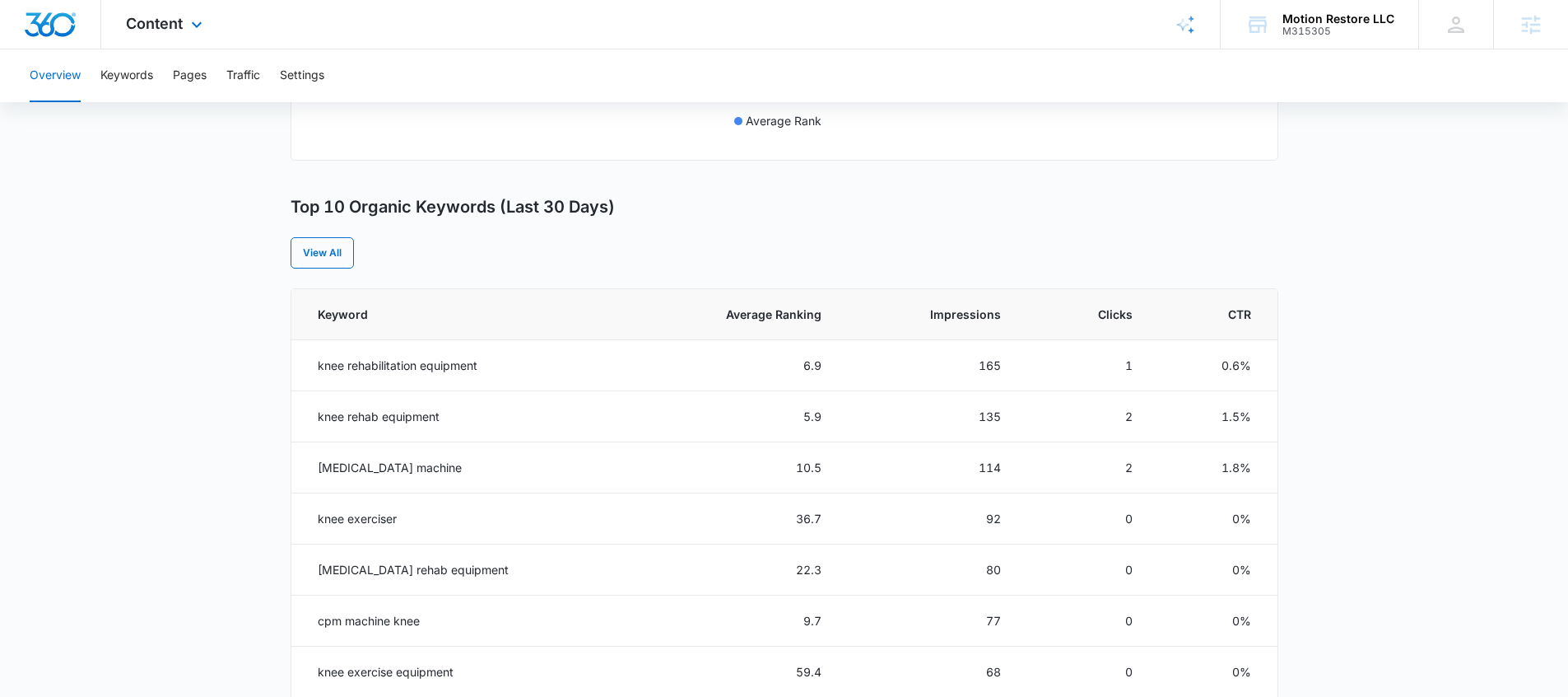
click at [200, 13] on div "Content Apps Reputation Forms CRM Email Social Payments POS Content Ads Intelli…" at bounding box center [166, 24] width 130 height 48
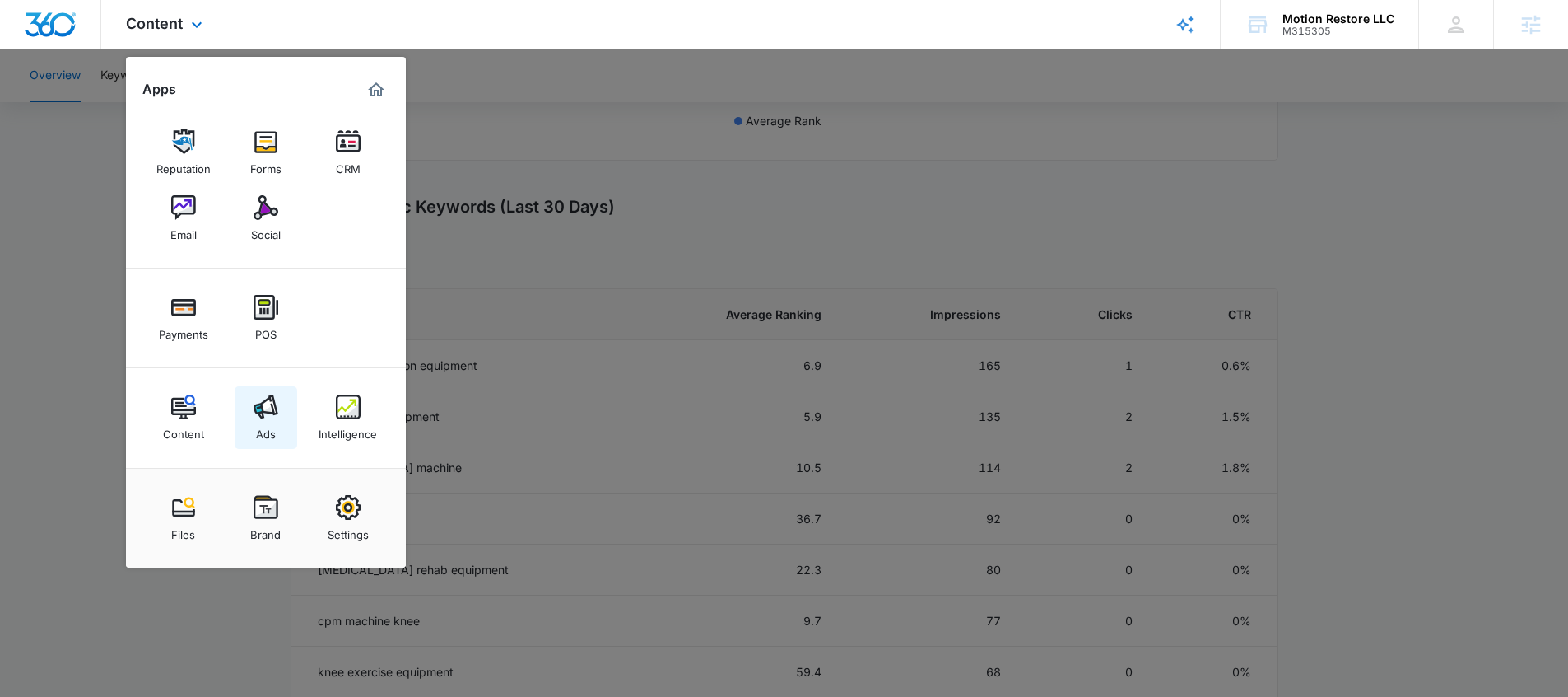
click at [268, 417] on img at bounding box center [266, 407] width 25 height 25
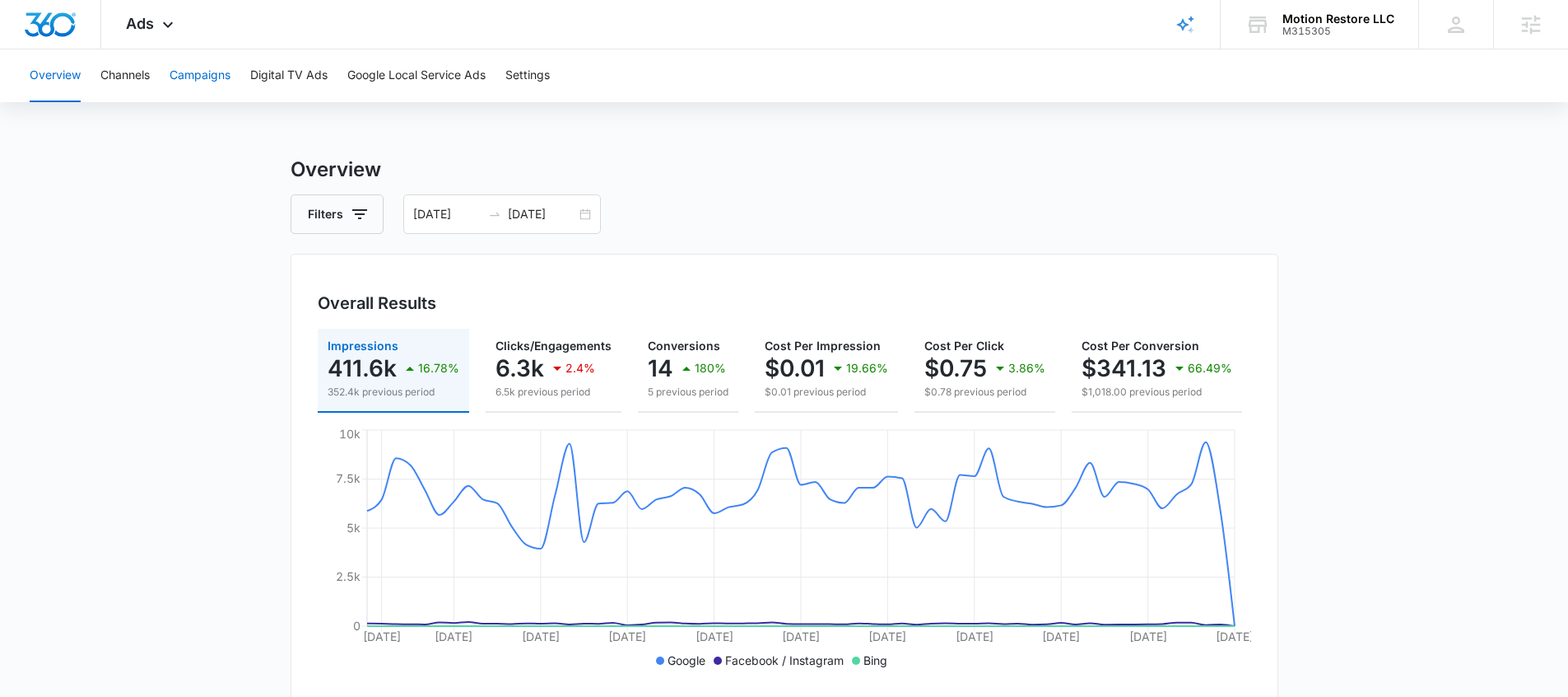
click at [207, 76] on button "Campaigns" at bounding box center [200, 76] width 61 height 53
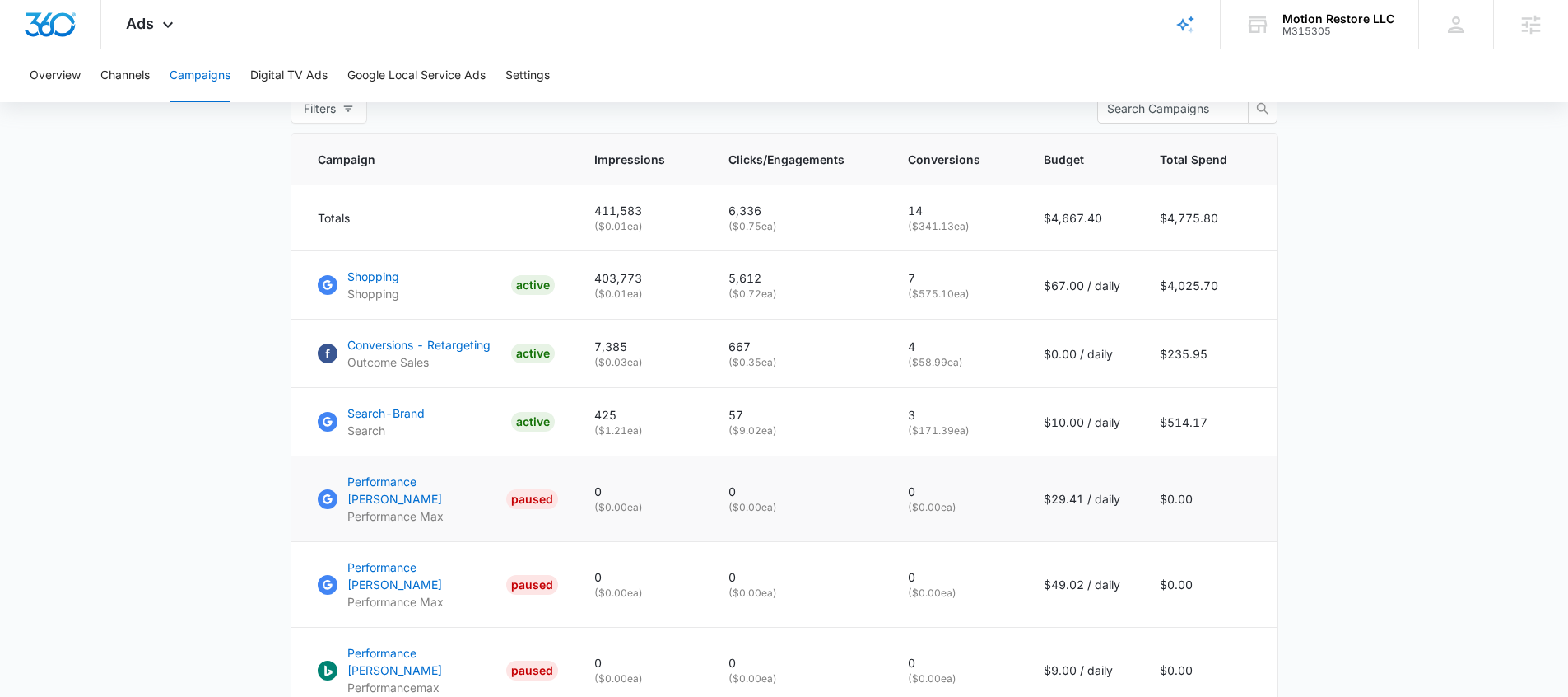
scroll to position [671, 0]
drag, startPoint x: 427, startPoint y: 356, endPoint x: 417, endPoint y: 370, distance: 17.2
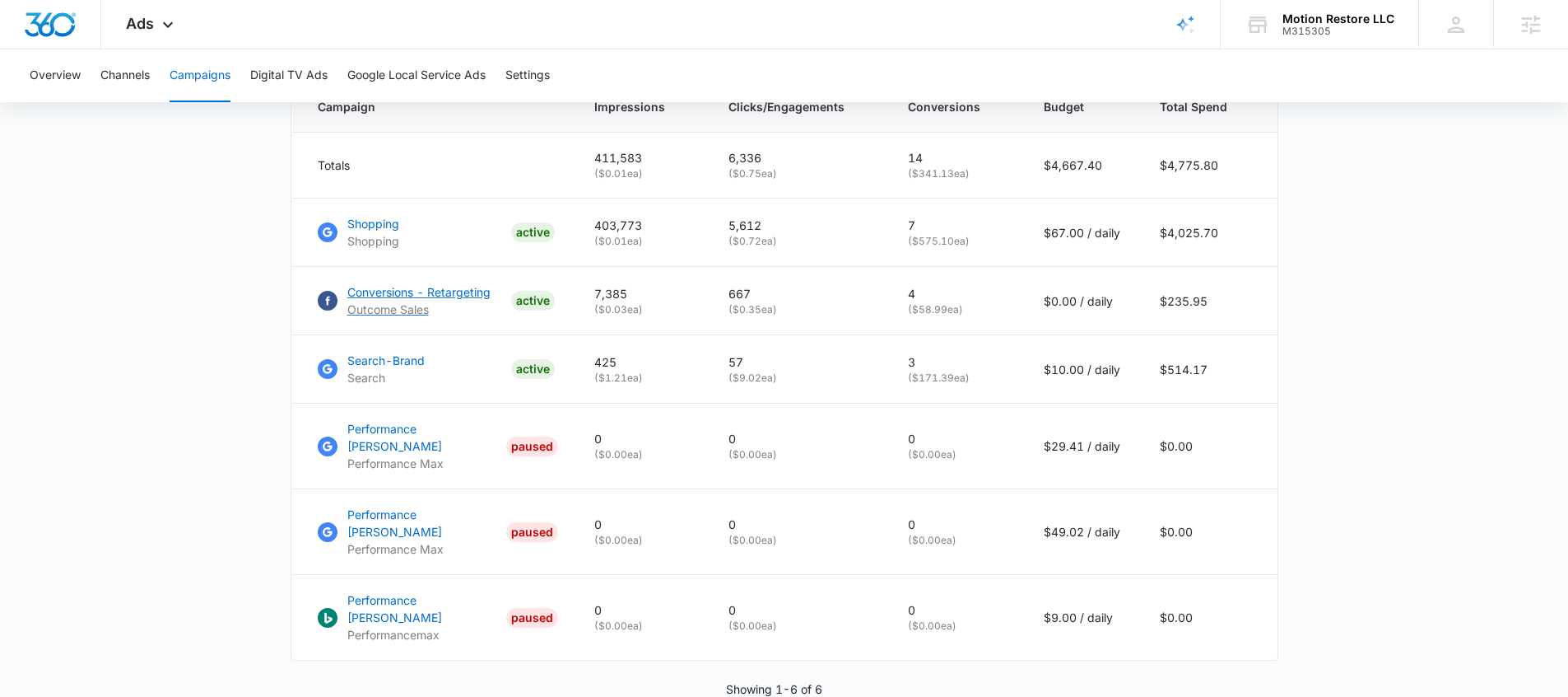
scroll to position [723, 0]
click at [211, 504] on main "Campaigns Filters 07/07/2025 09/05/2025 Overall Results Impressions 411.6k 16.7…" at bounding box center [784, 103] width 1568 height 1345
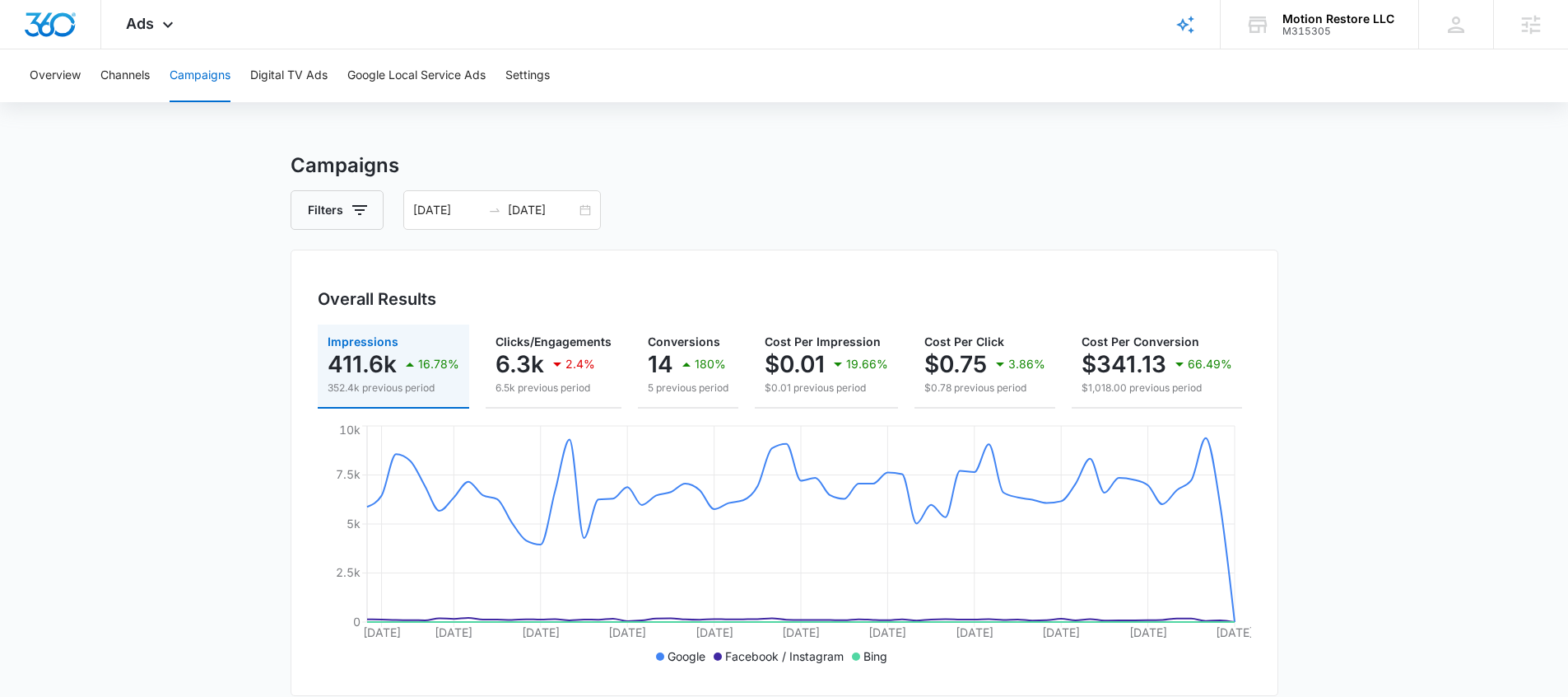
scroll to position [0, 0]
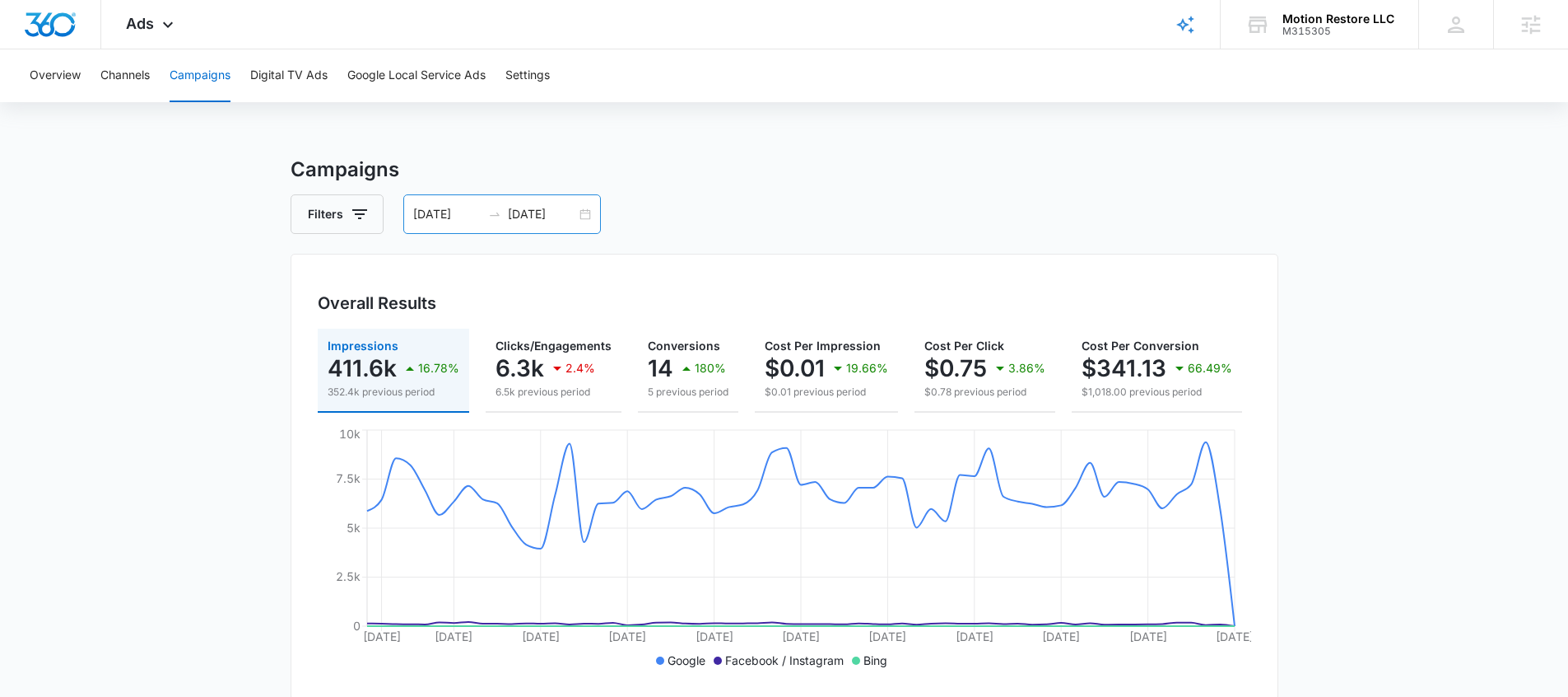
click at [536, 205] on input "[DATE]" at bounding box center [543, 214] width 69 height 19
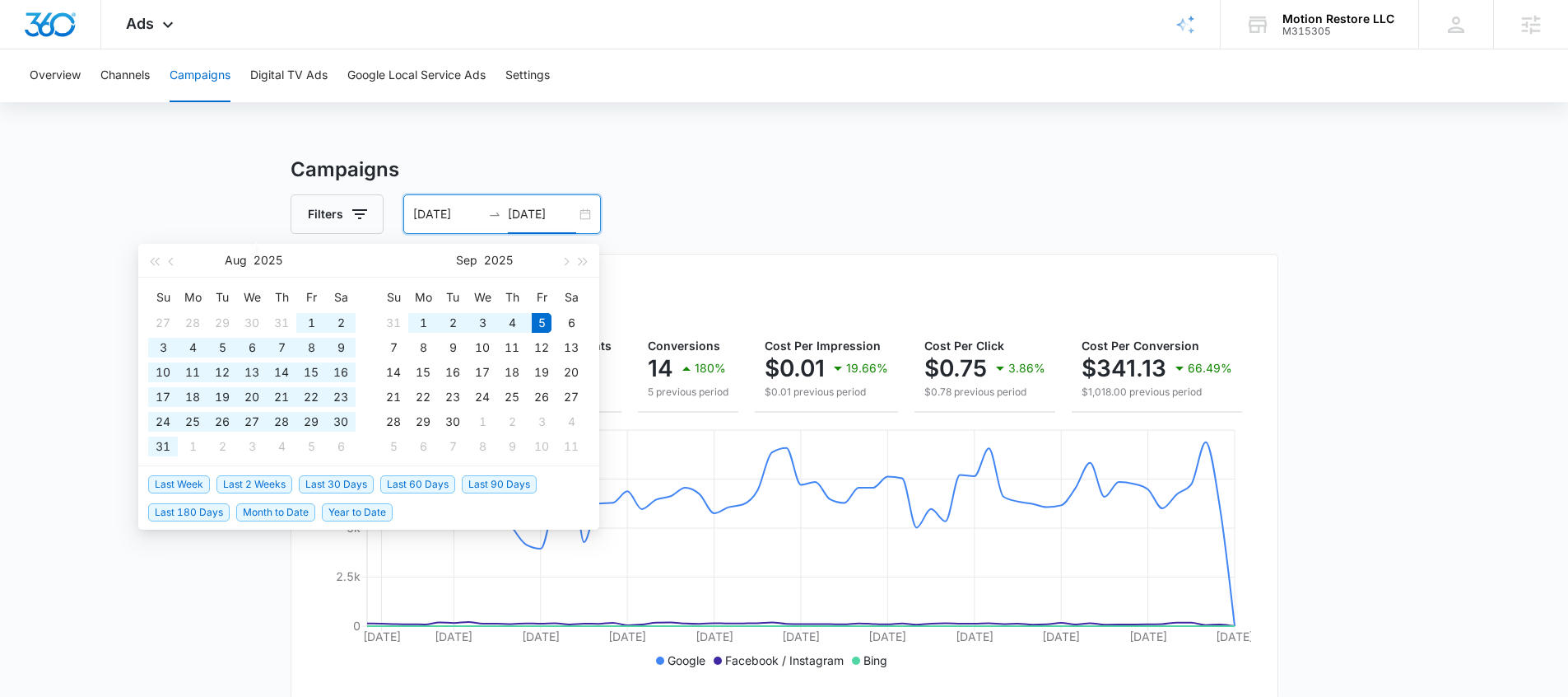
click at [409, 481] on span "Last 60 Days" at bounding box center [418, 484] width 75 height 19
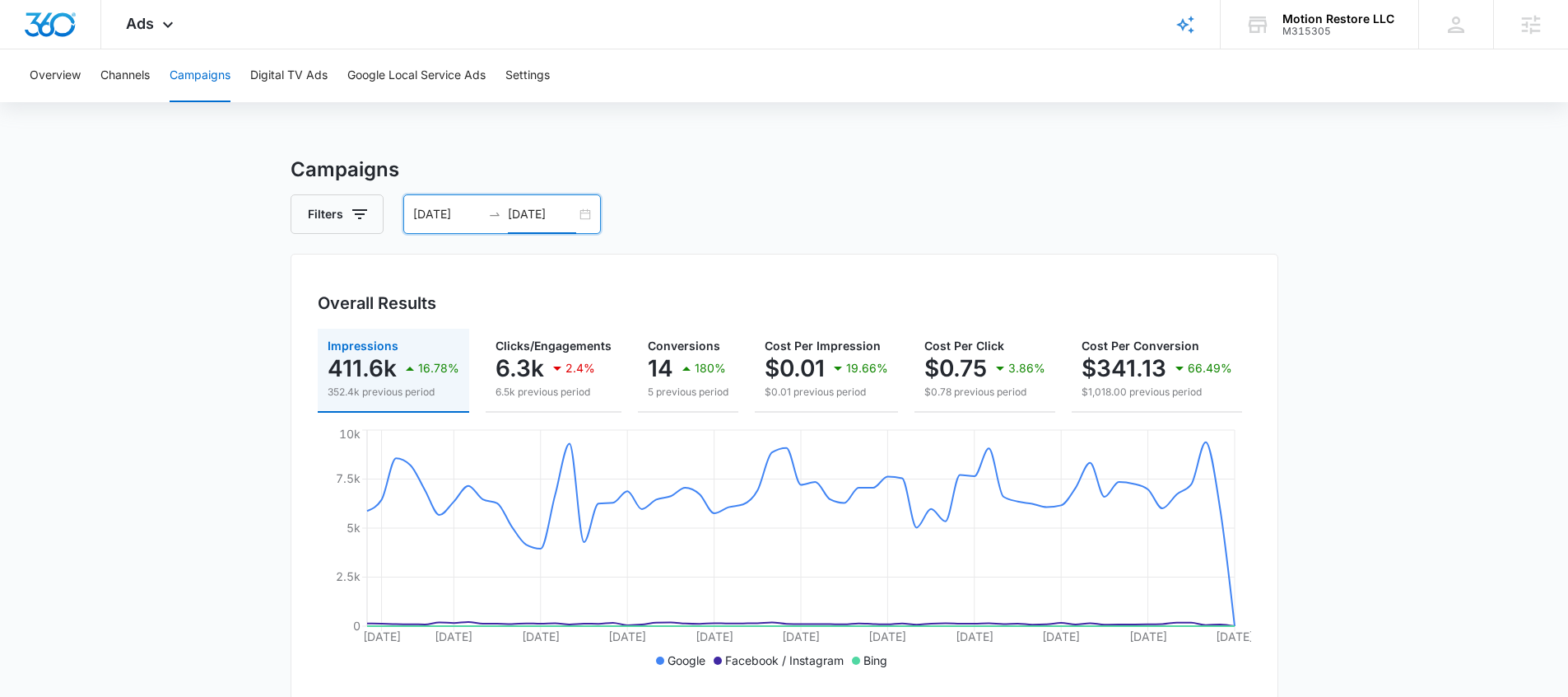
click at [514, 215] on input "[DATE]" at bounding box center [543, 214] width 69 height 19
type input "[DATE]"
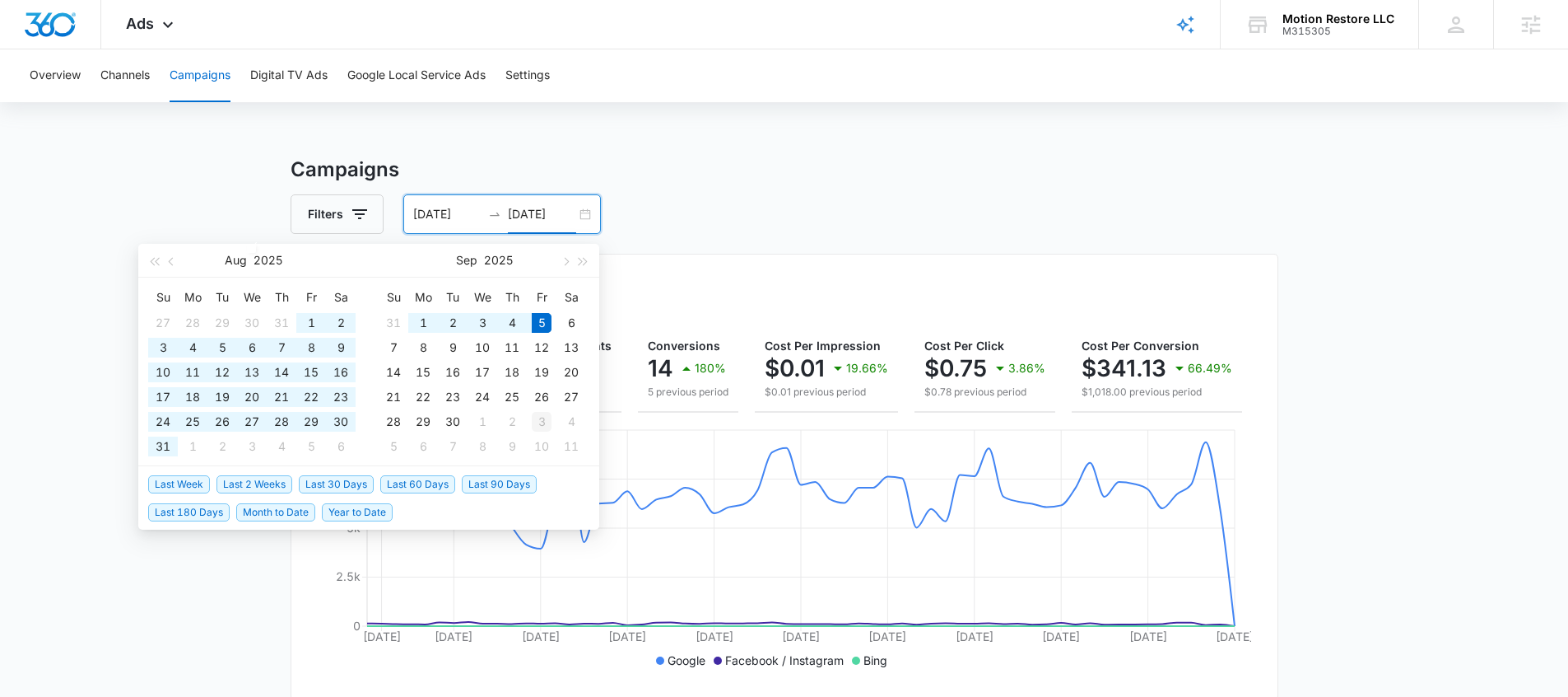
drag, startPoint x: 494, startPoint y: 482, endPoint x: 526, endPoint y: 427, distance: 63.6
click at [495, 483] on span "Last 90 Days" at bounding box center [499, 484] width 75 height 19
type input "06/07/2025"
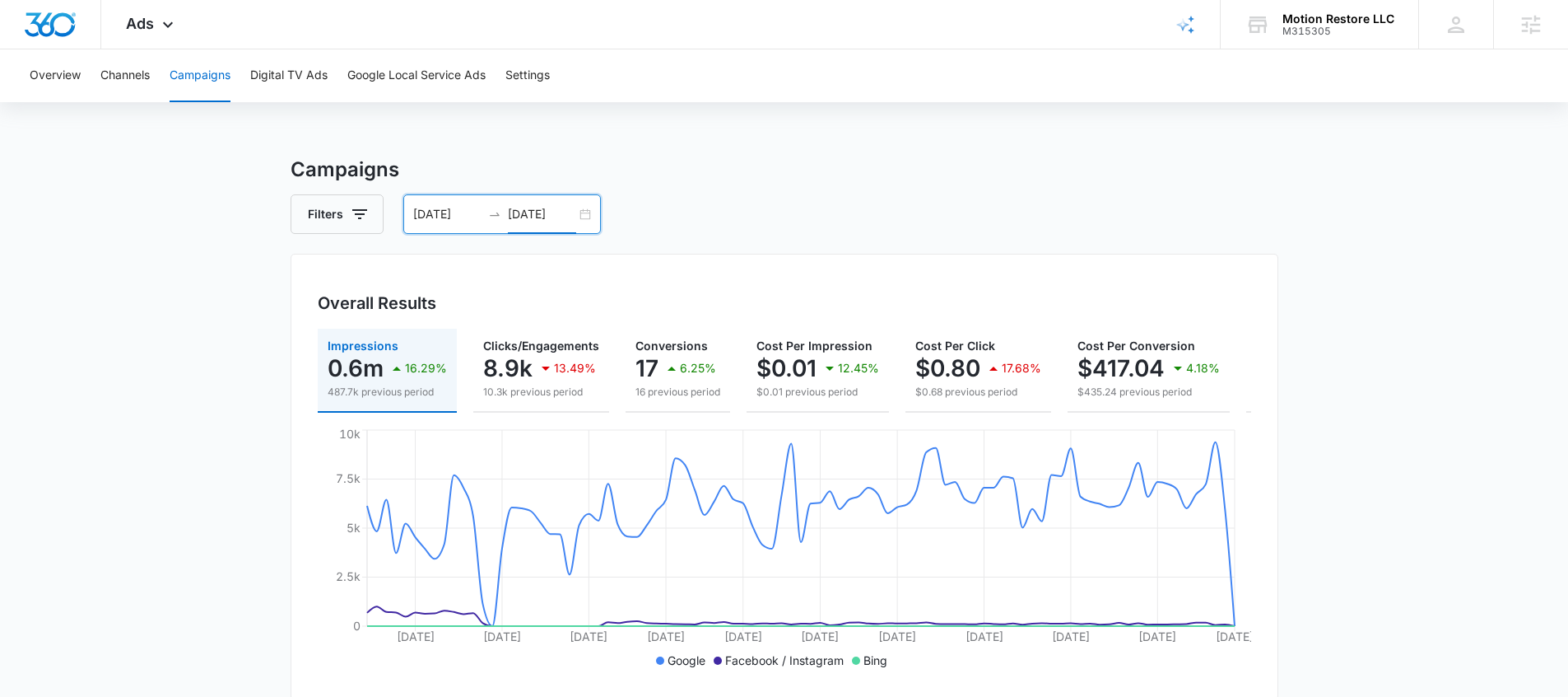
click at [544, 208] on input "[DATE]" at bounding box center [543, 214] width 69 height 19
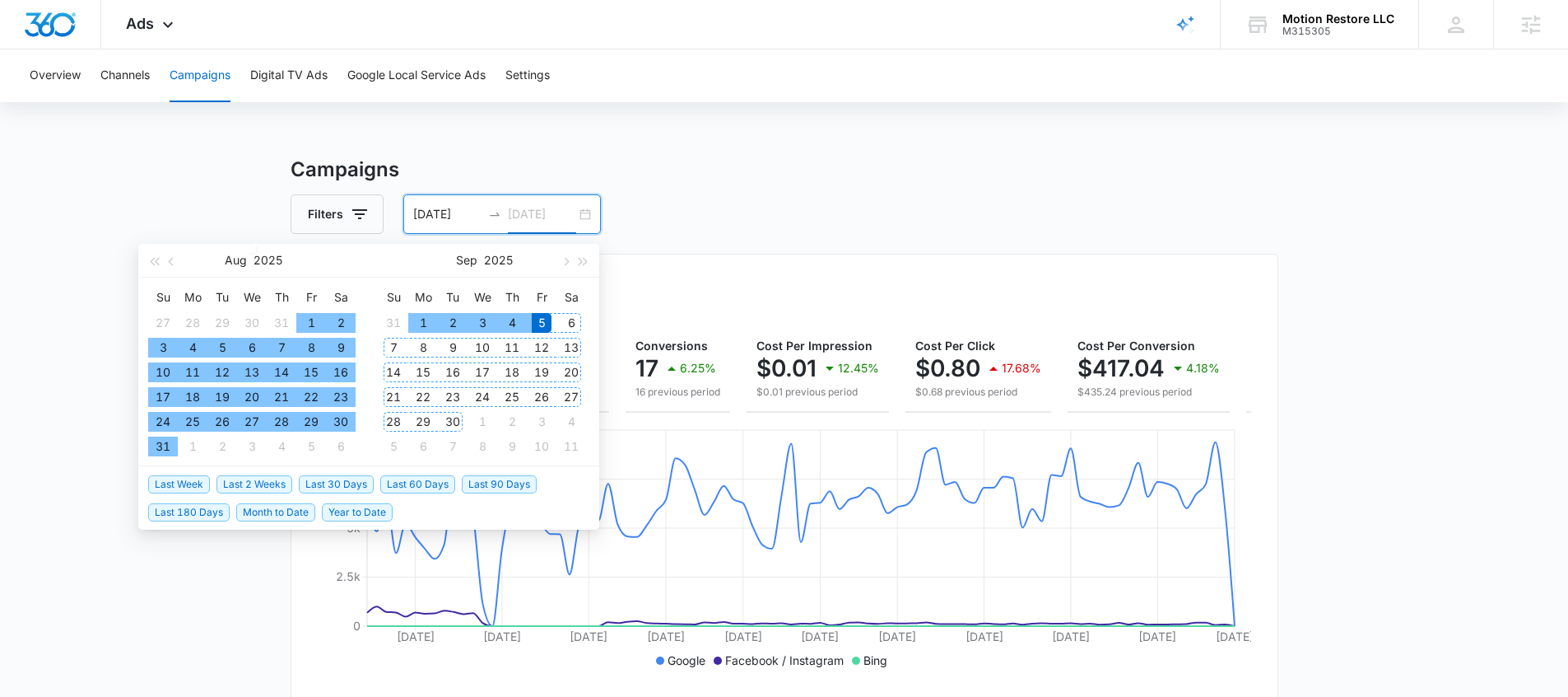
type input "[DATE]"
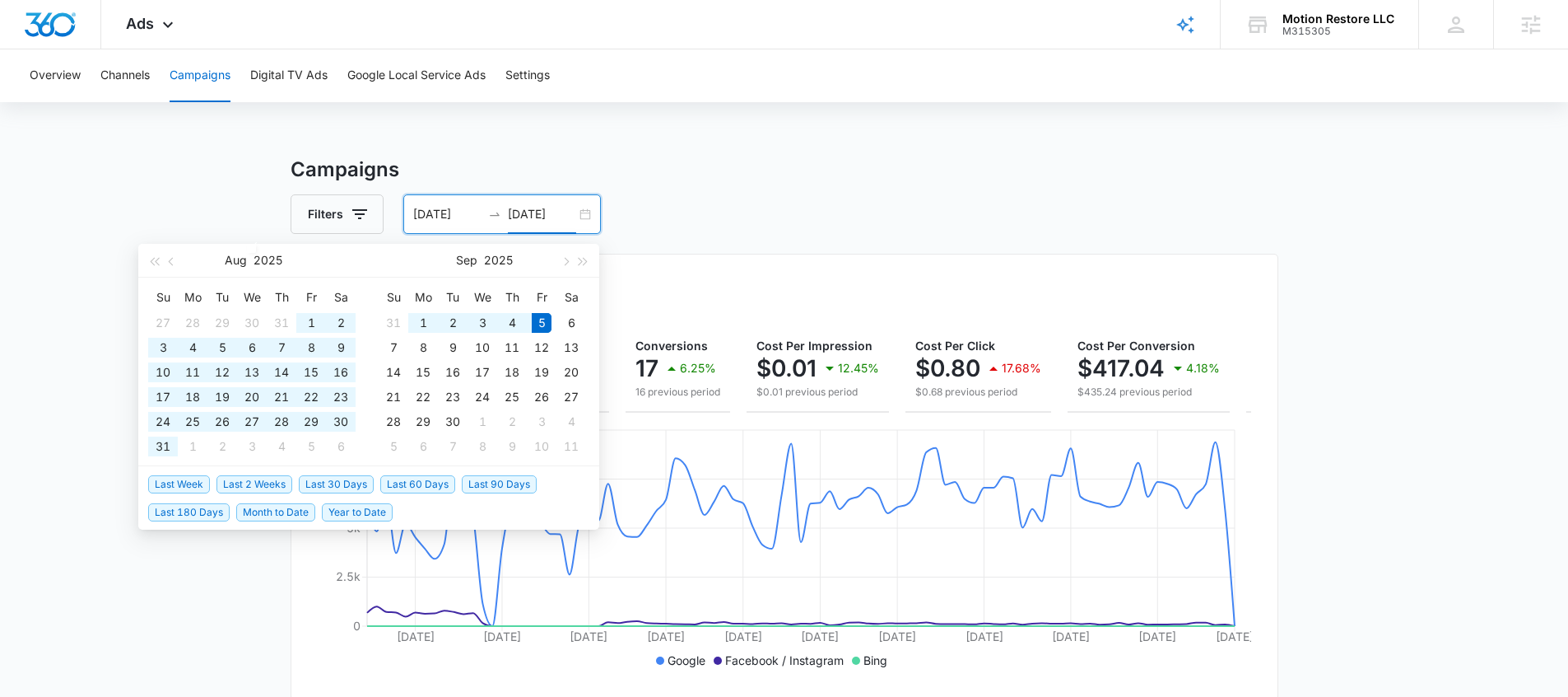
click at [211, 517] on span "Last 180 Days" at bounding box center [189, 512] width 82 height 19
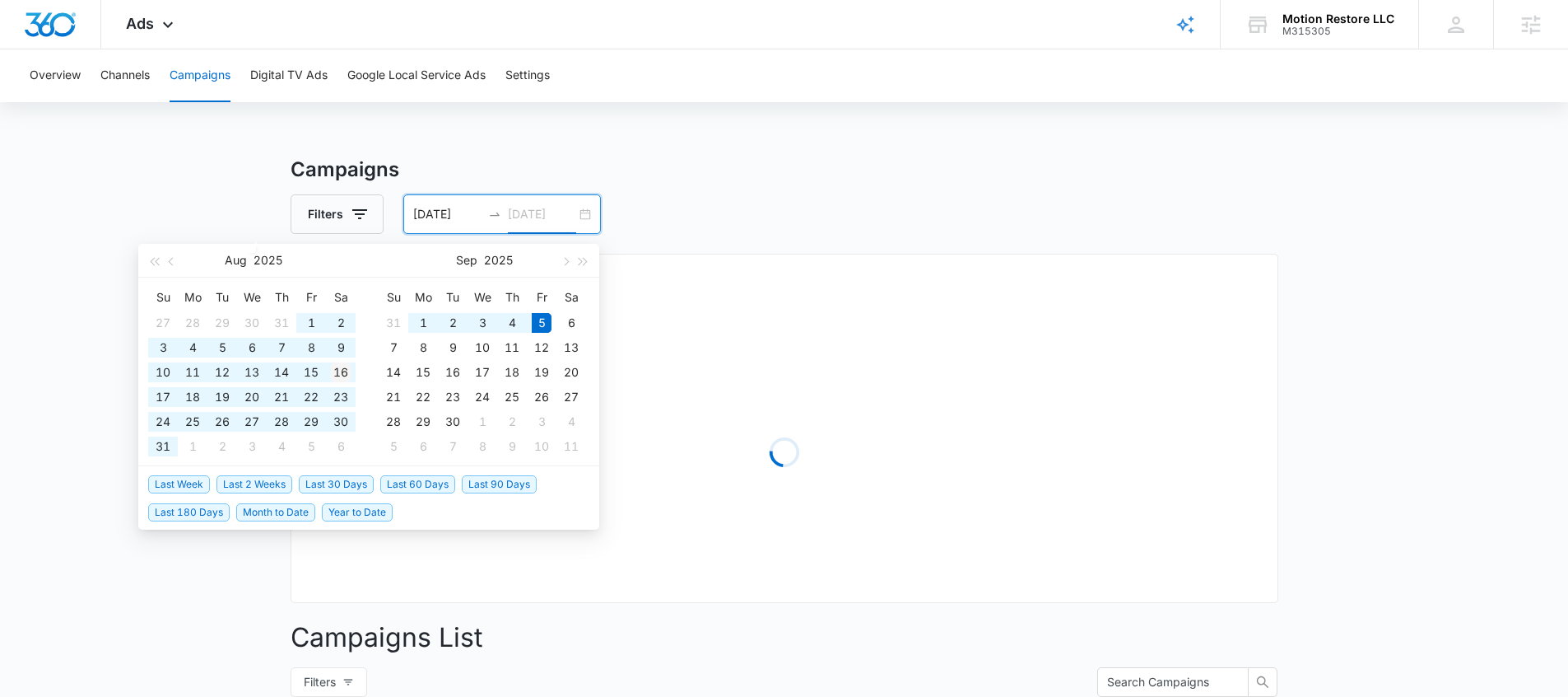
type input "03/09/2025"
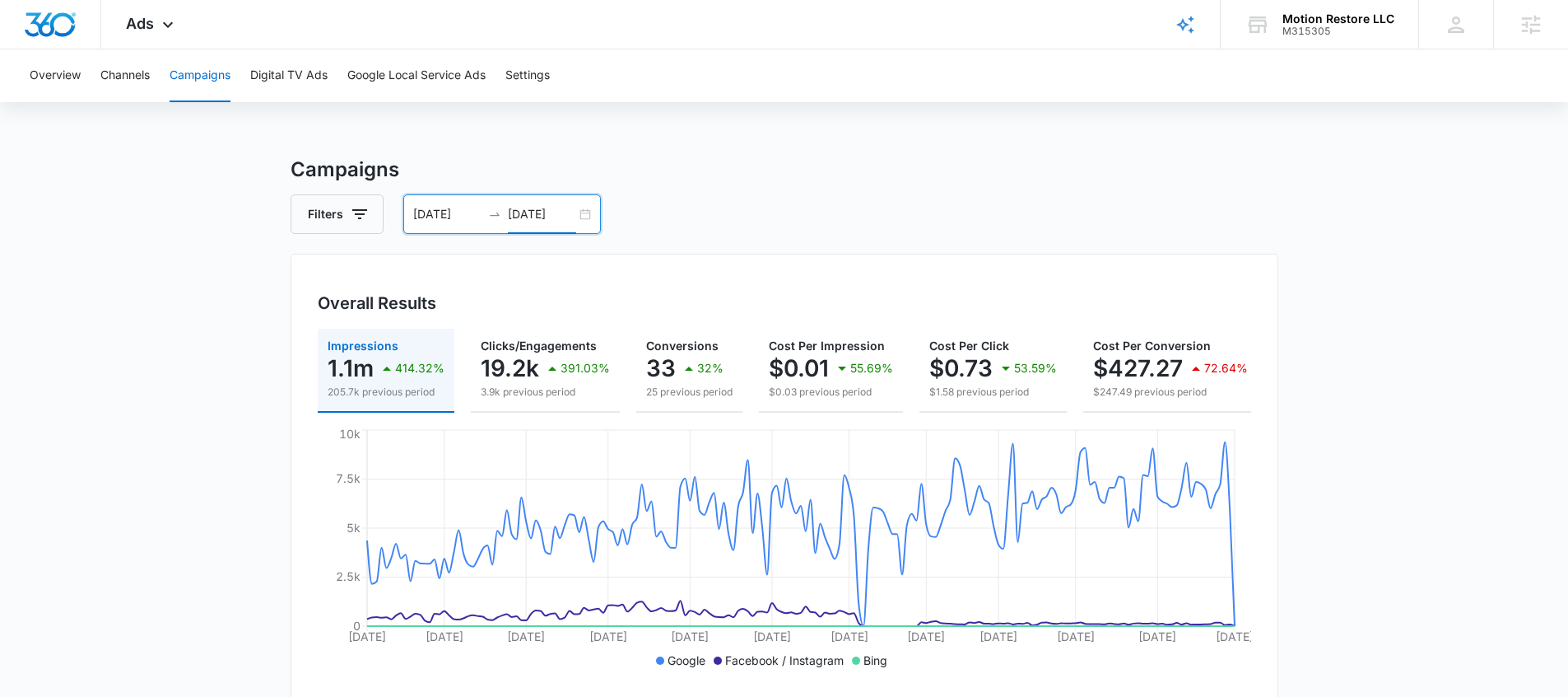
click at [513, 220] on input "[DATE]" at bounding box center [543, 214] width 69 height 19
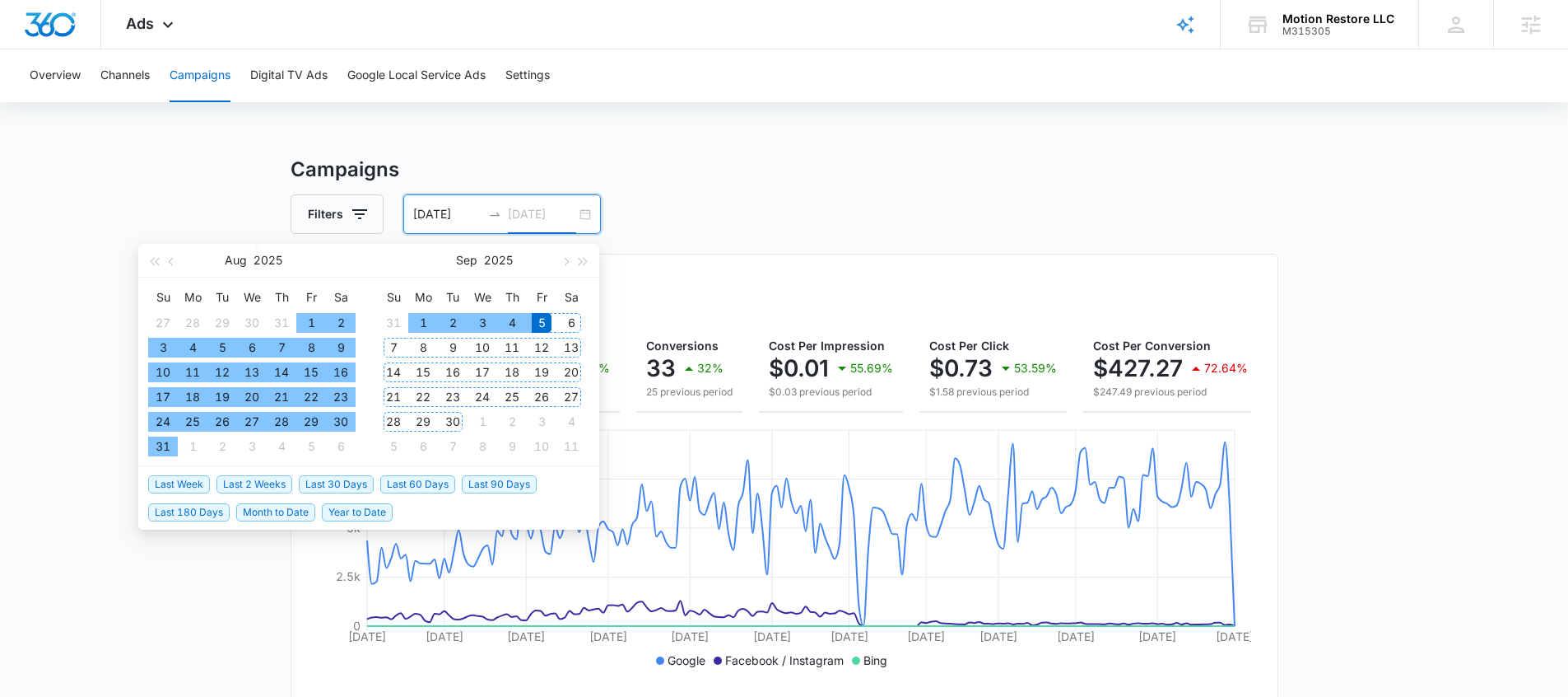
type input "[DATE]"
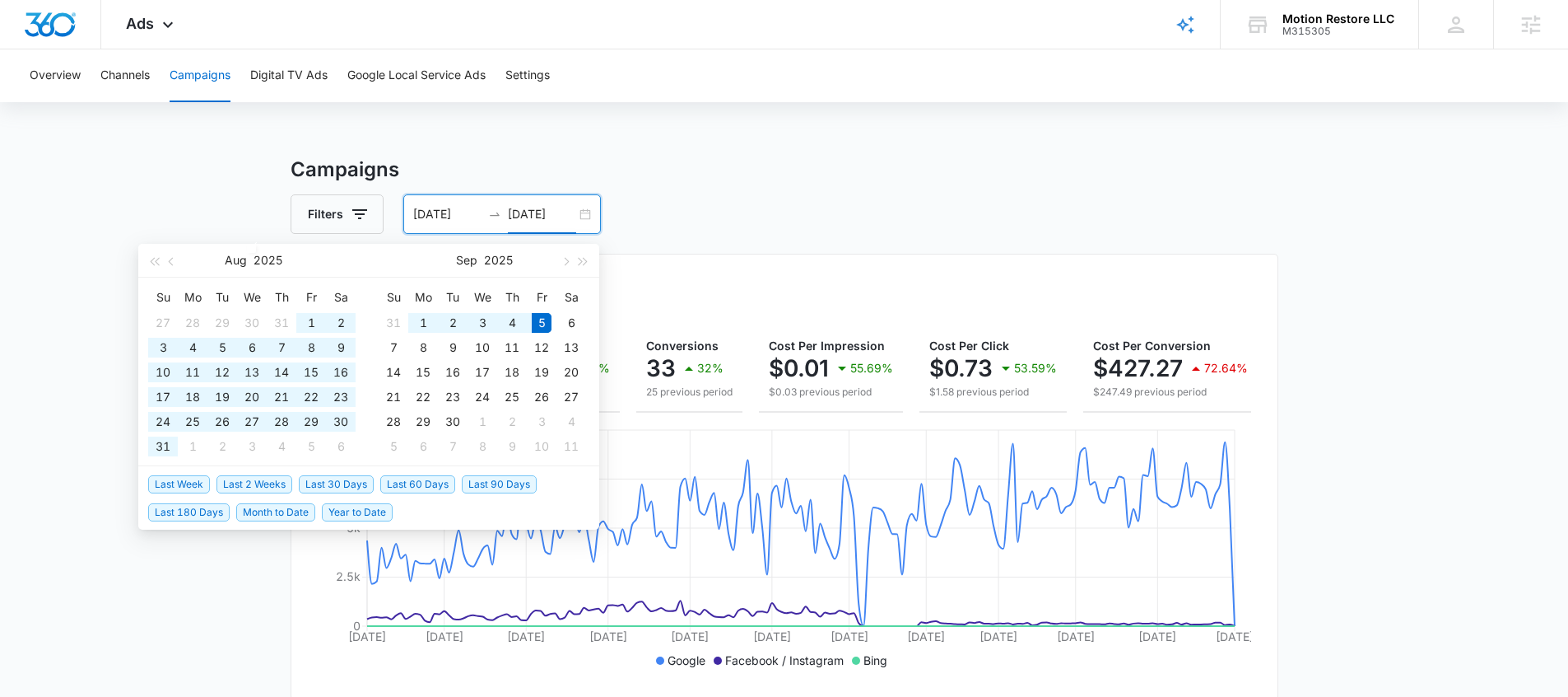
click at [425, 486] on span "Last 60 Days" at bounding box center [418, 484] width 75 height 19
type input "07/07/2025"
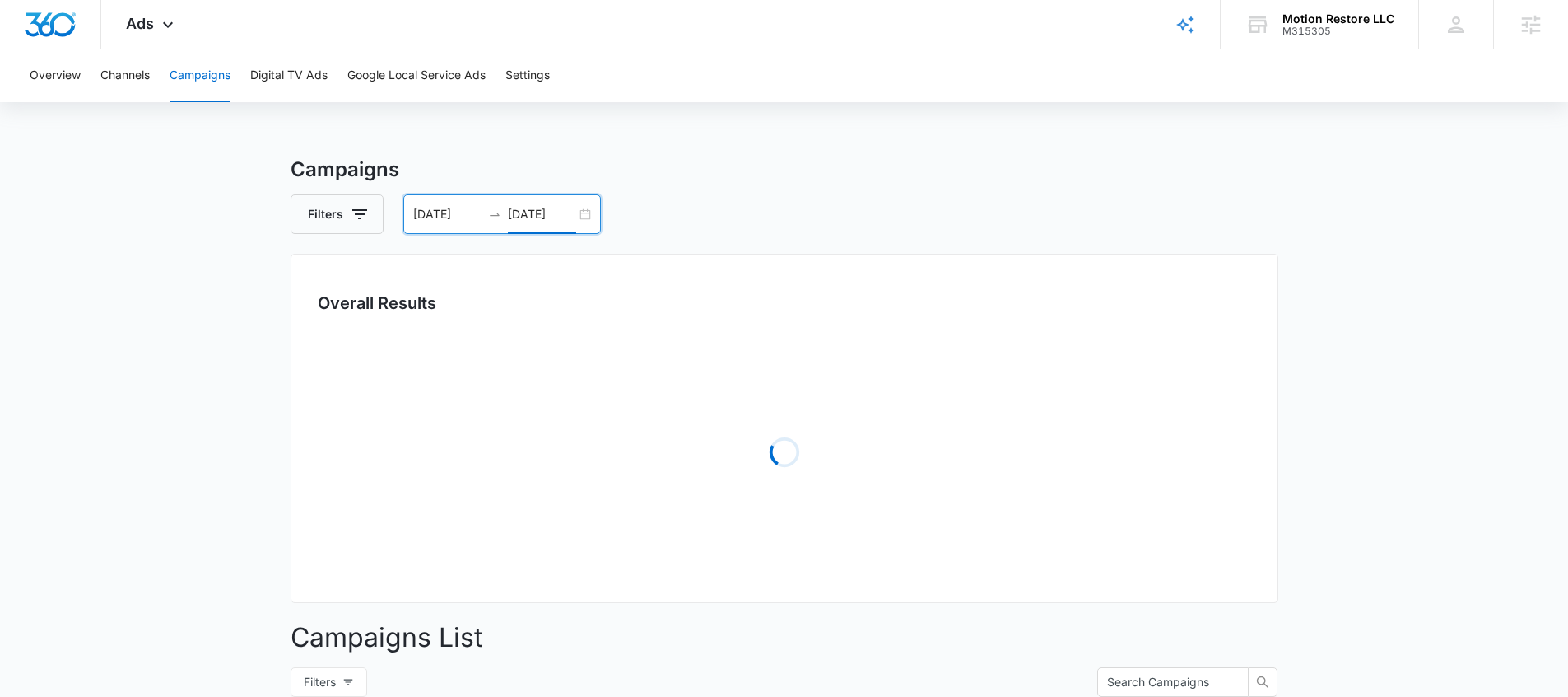
click at [721, 171] on h3 "Campaigns" at bounding box center [784, 170] width 987 height 30
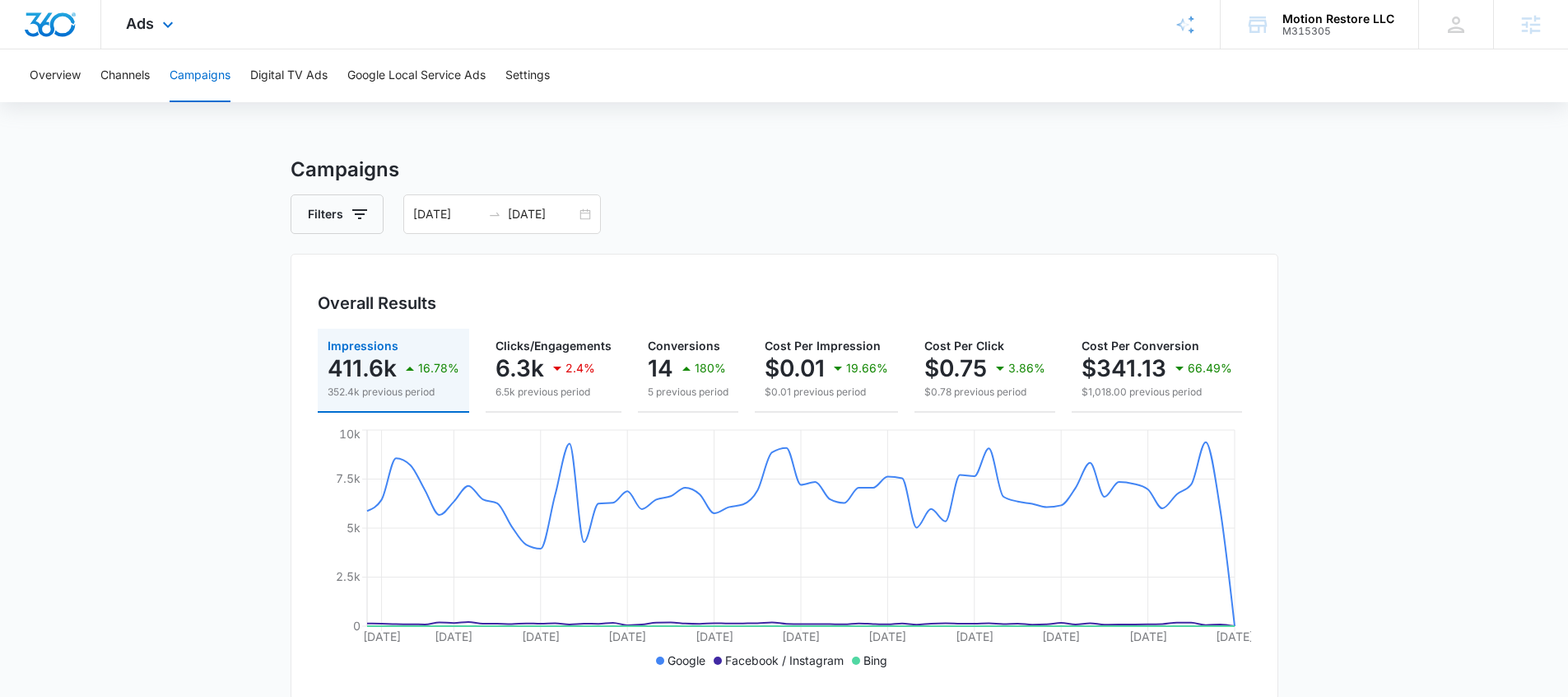
click at [127, 35] on div "Ads Apps Reputation Forms CRM Email Social Payments POS Content Ads Intelligenc…" at bounding box center [152, 24] width 101 height 48
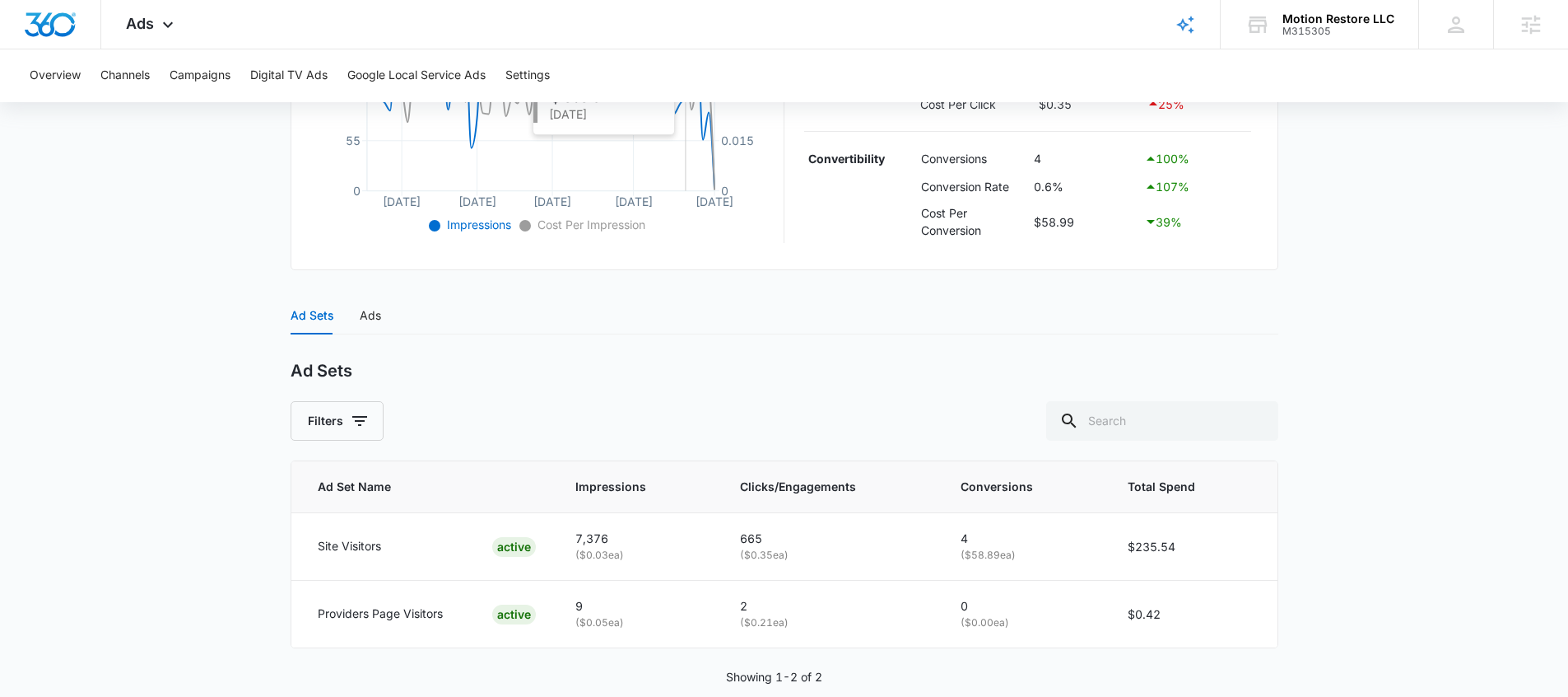
scroll to position [490, 0]
click at [376, 312] on div "Ads" at bounding box center [370, 314] width 21 height 19
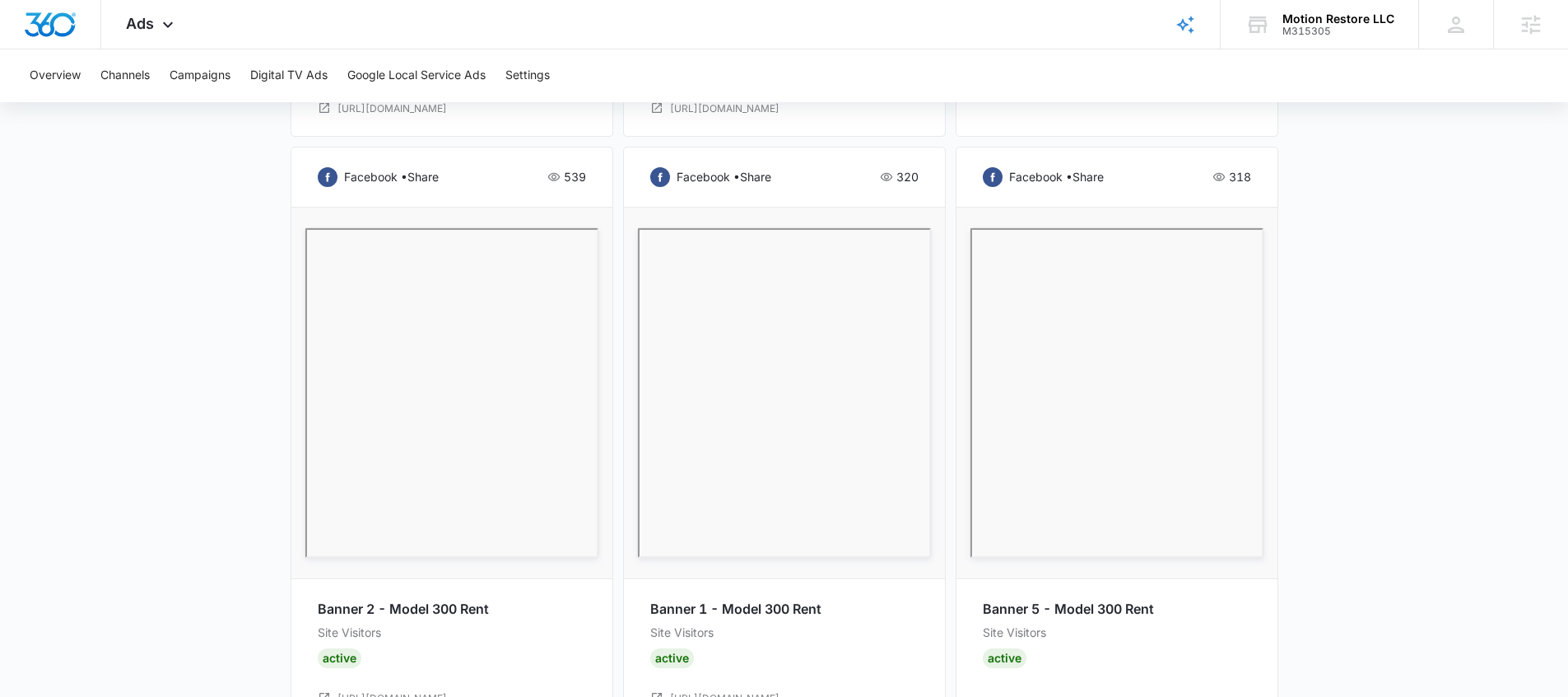
scroll to position [2110, 0]
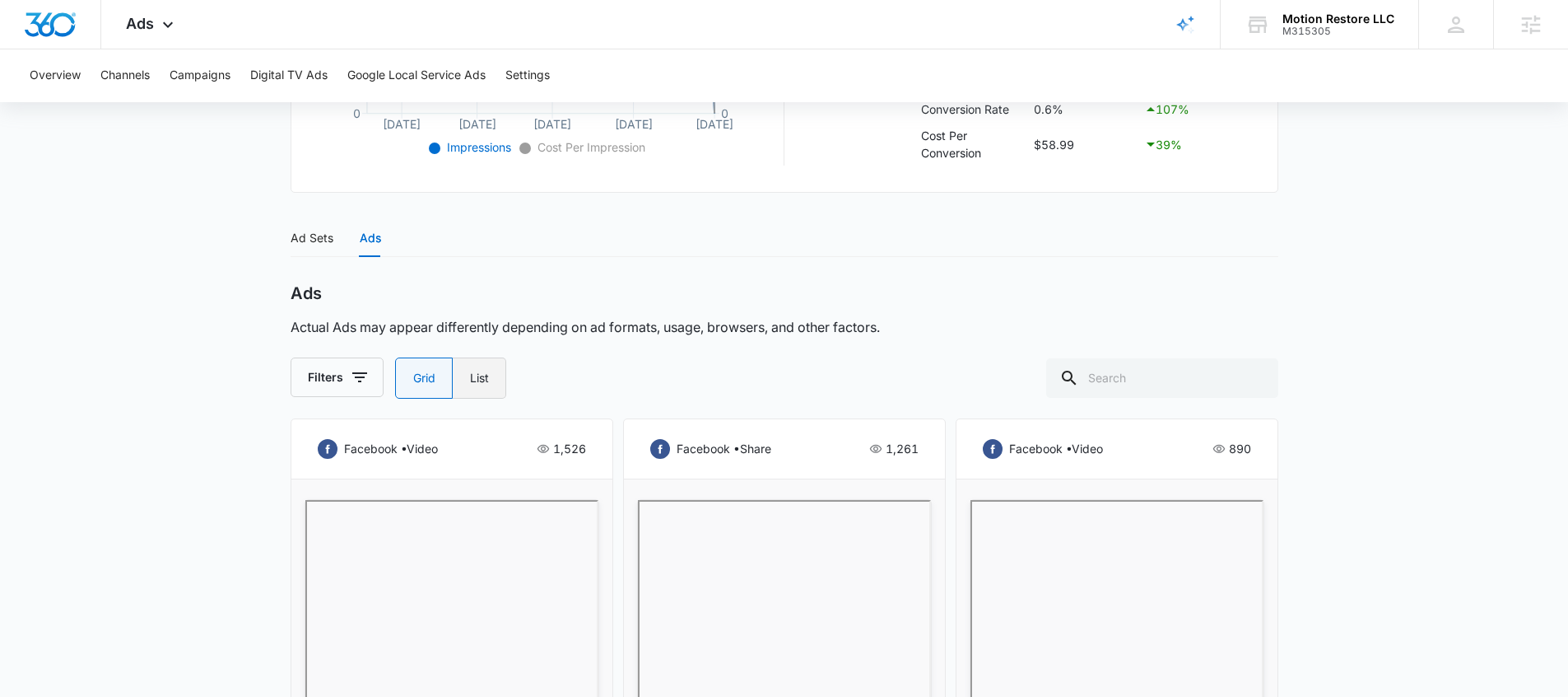
click at [477, 390] on label "List" at bounding box center [479, 378] width 54 height 41
click at [470, 379] on input "List" at bounding box center [470, 378] width 1 height 1
radio input "false"
radio input "true"
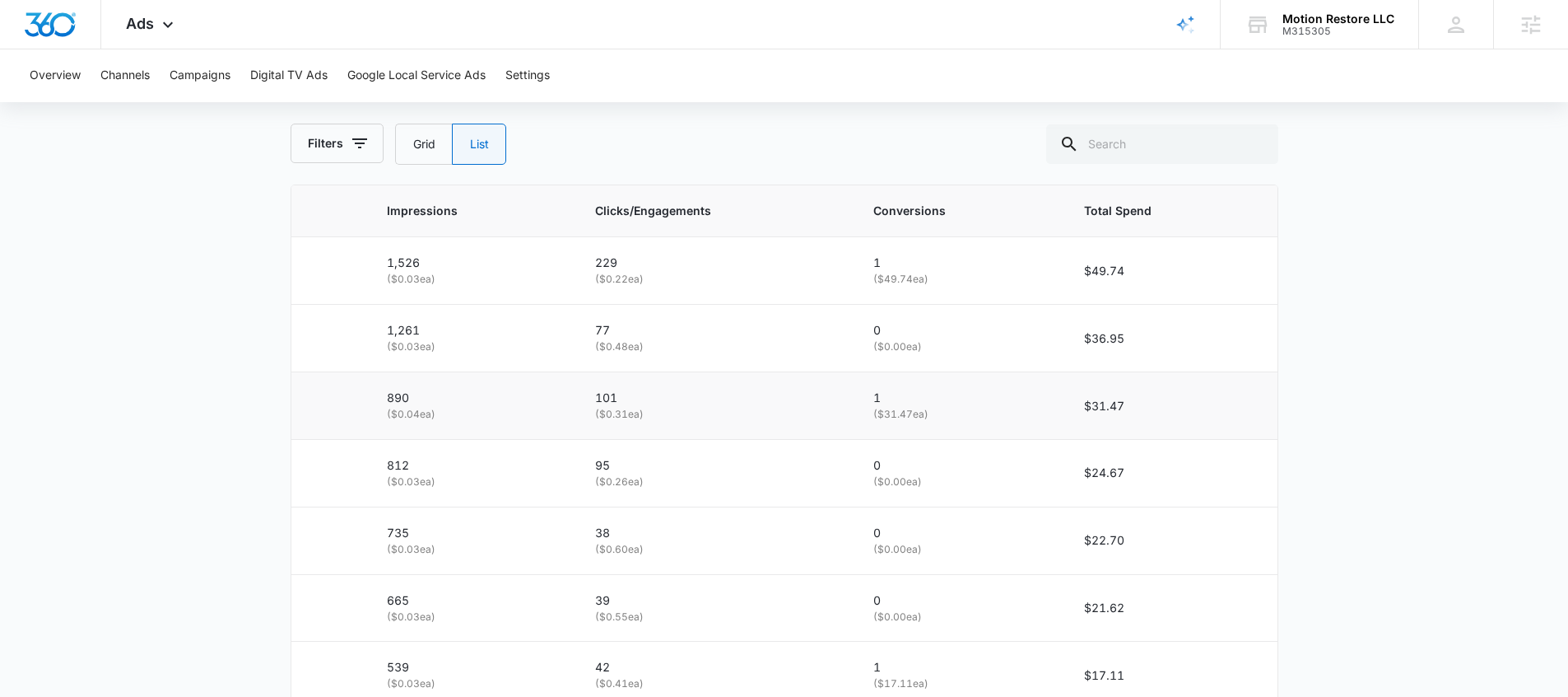
scroll to position [796, 0]
drag, startPoint x: 418, startPoint y: 162, endPoint x: 405, endPoint y: 182, distance: 23.9
click at [418, 162] on label "Grid" at bounding box center [424, 148] width 56 height 41
click at [413, 149] on input "Grid" at bounding box center [412, 148] width 1 height 1
radio input "true"
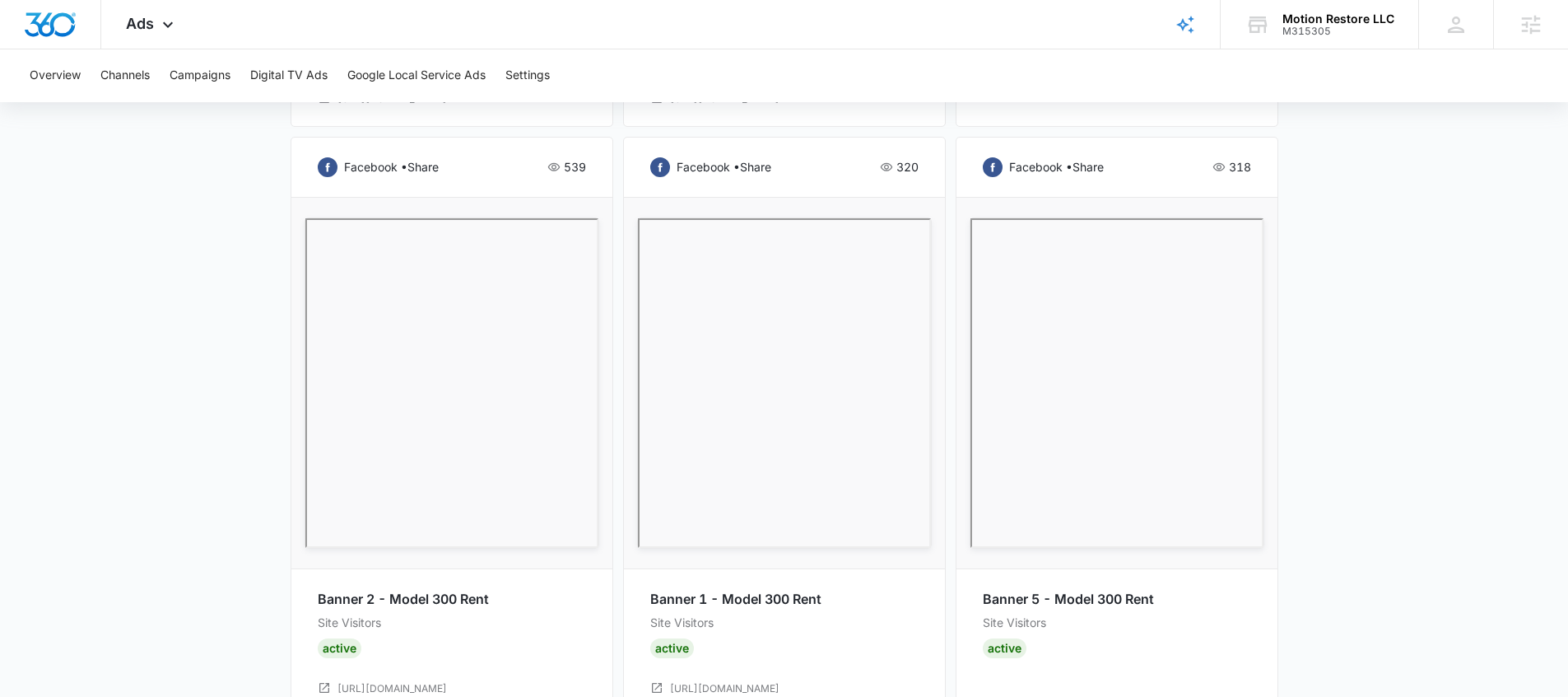
scroll to position [2045, 0]
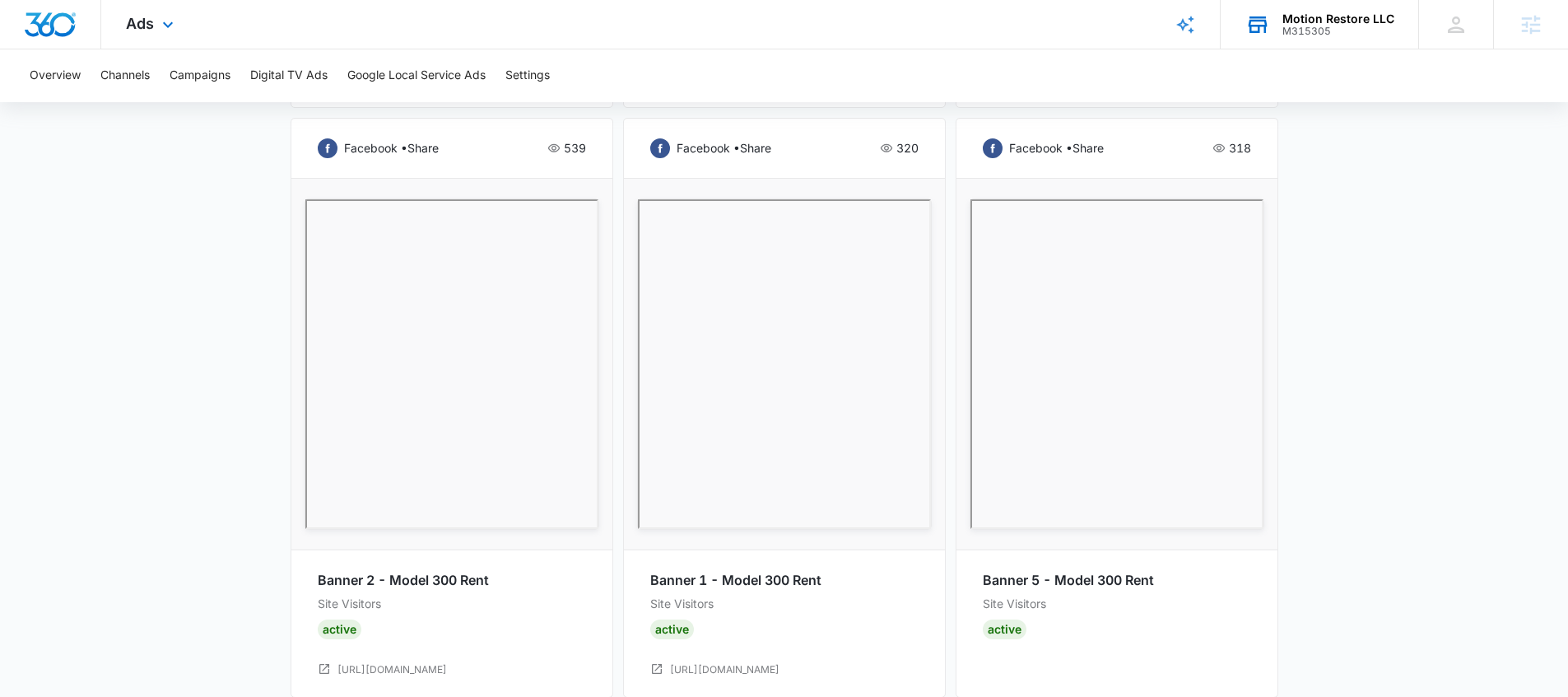
click at [1298, 26] on div "M315305" at bounding box center [1338, 31] width 112 height 11
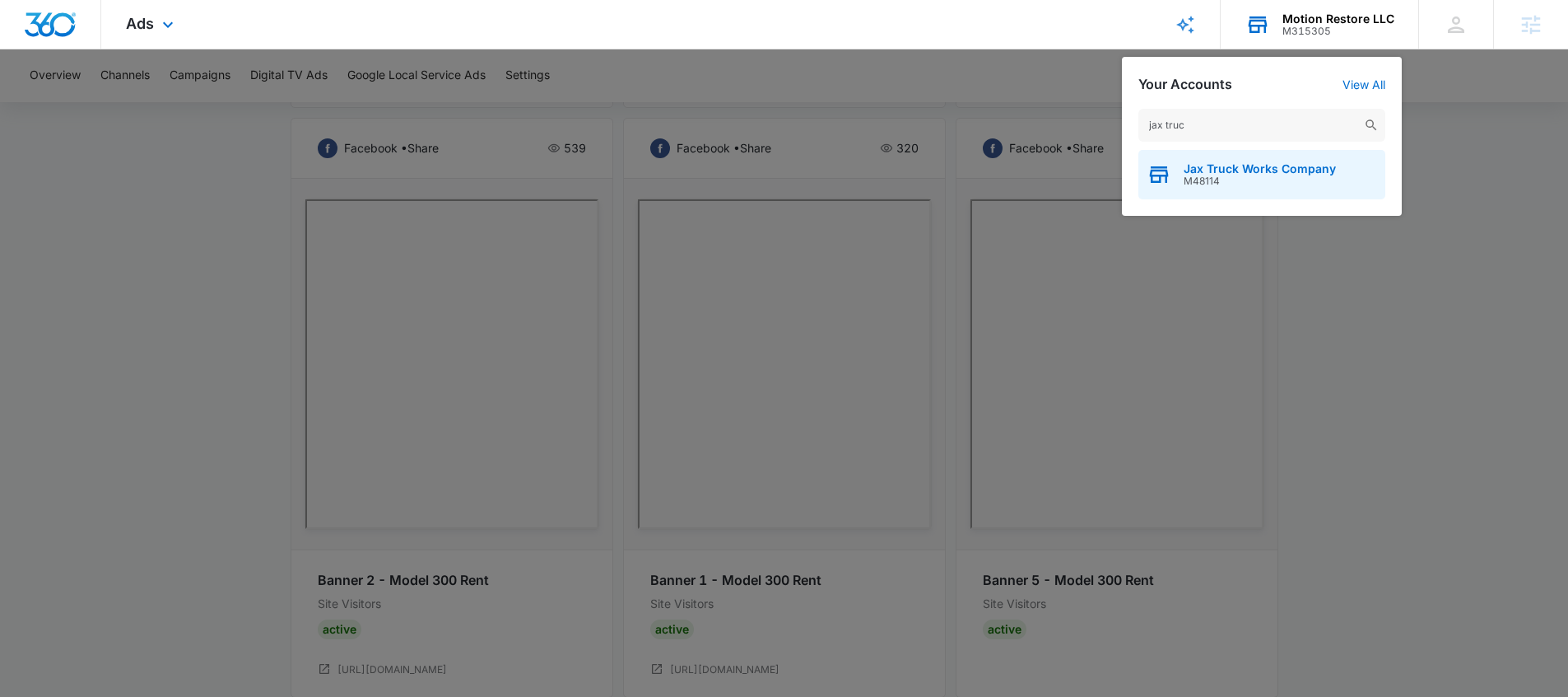
type input "jax truc"
click at [1240, 179] on span "M48114" at bounding box center [1260, 181] width 152 height 11
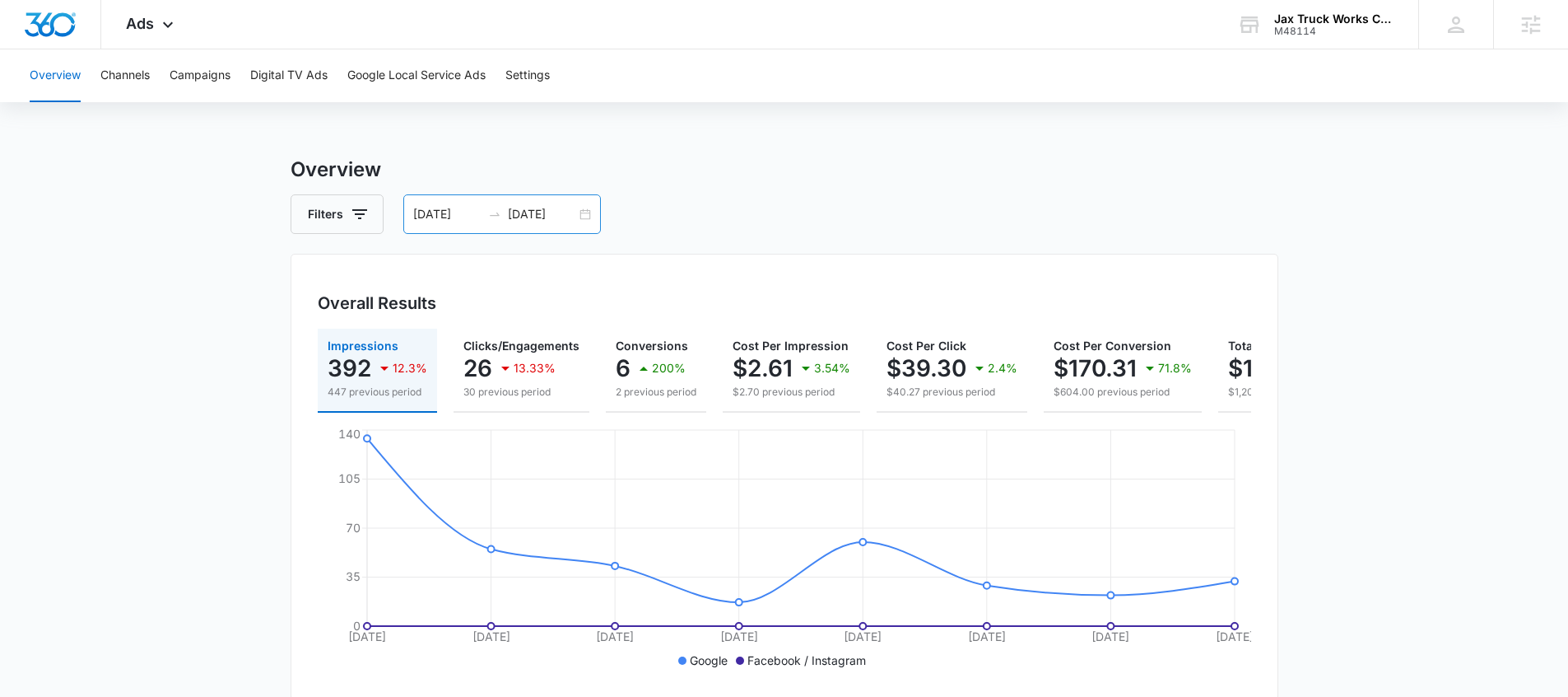
click at [447, 219] on input "[DATE]" at bounding box center [447, 214] width 69 height 19
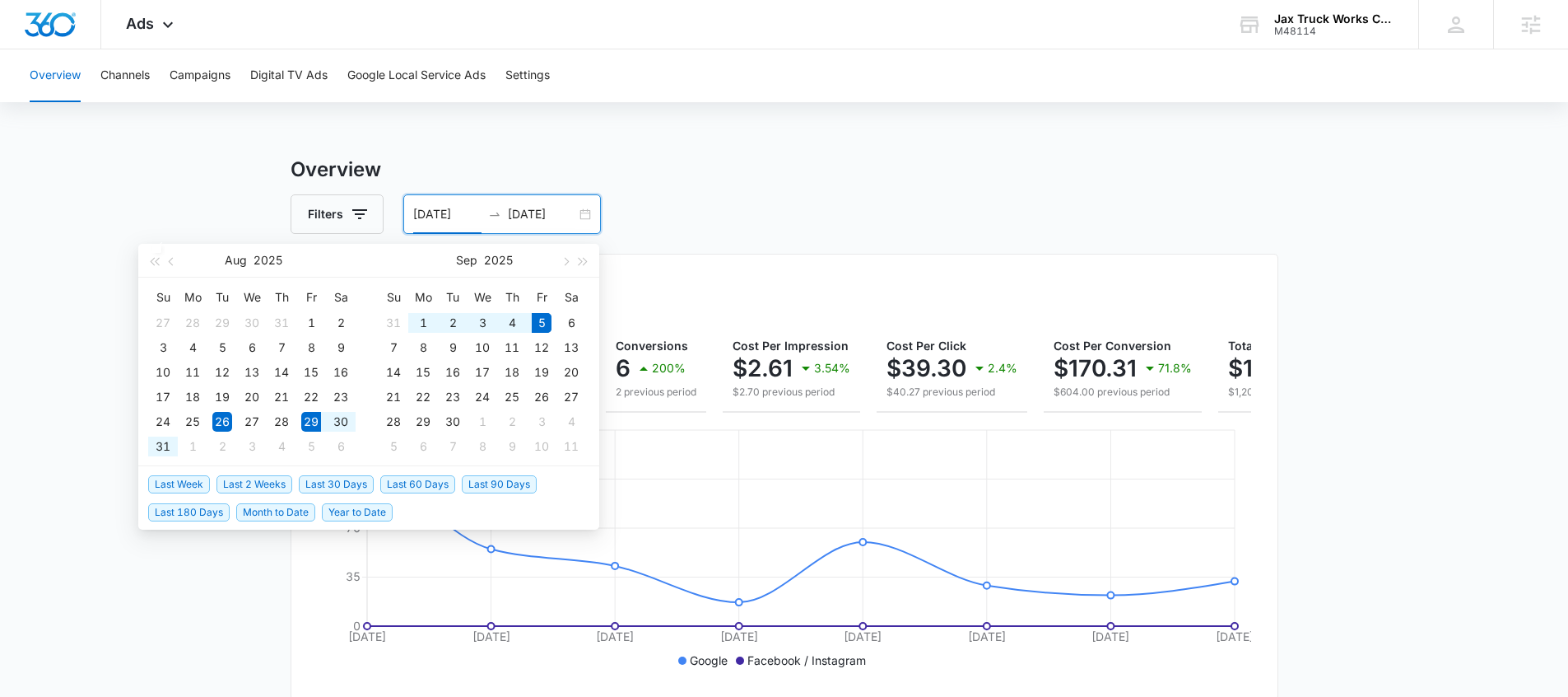
click at [185, 479] on span "Last Week" at bounding box center [179, 484] width 62 height 19
type input "[DATE]"
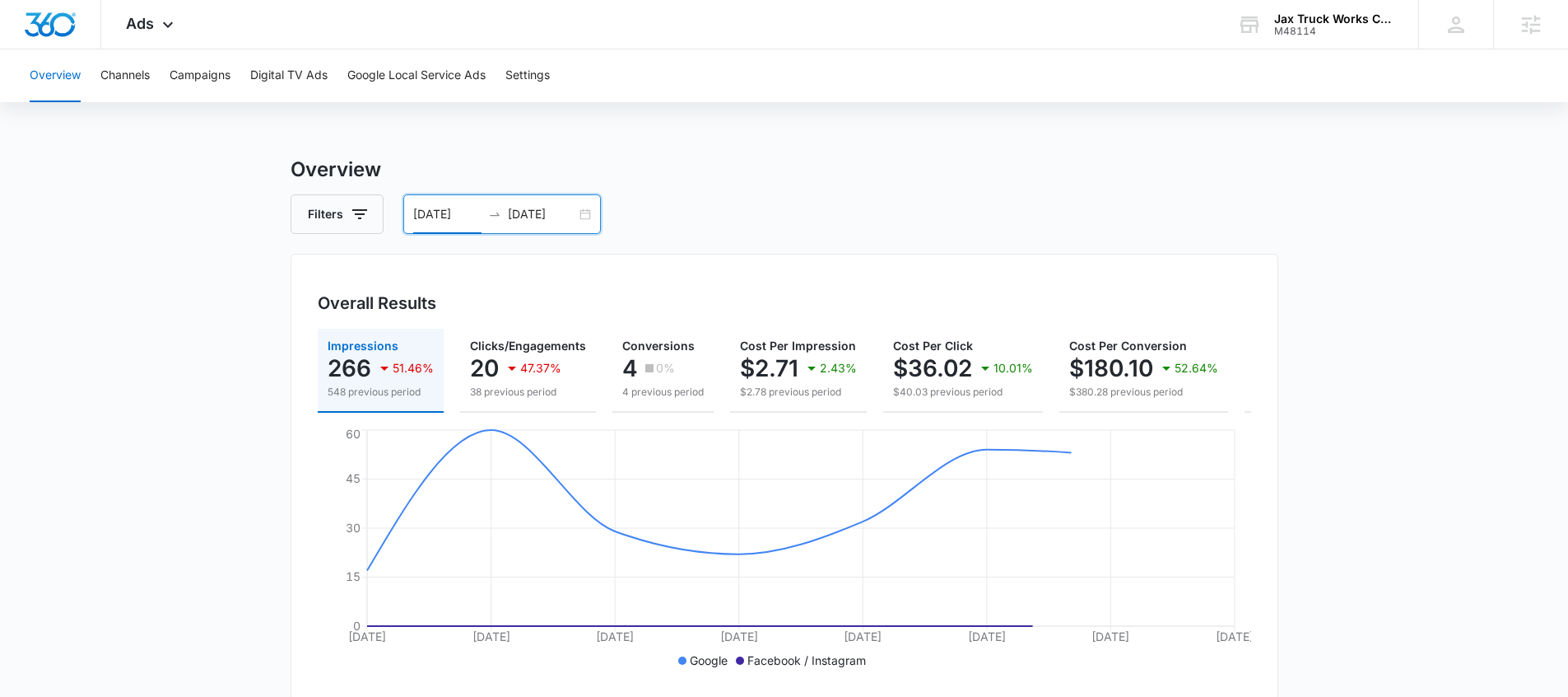
click at [469, 217] on input "[DATE]" at bounding box center [447, 214] width 69 height 19
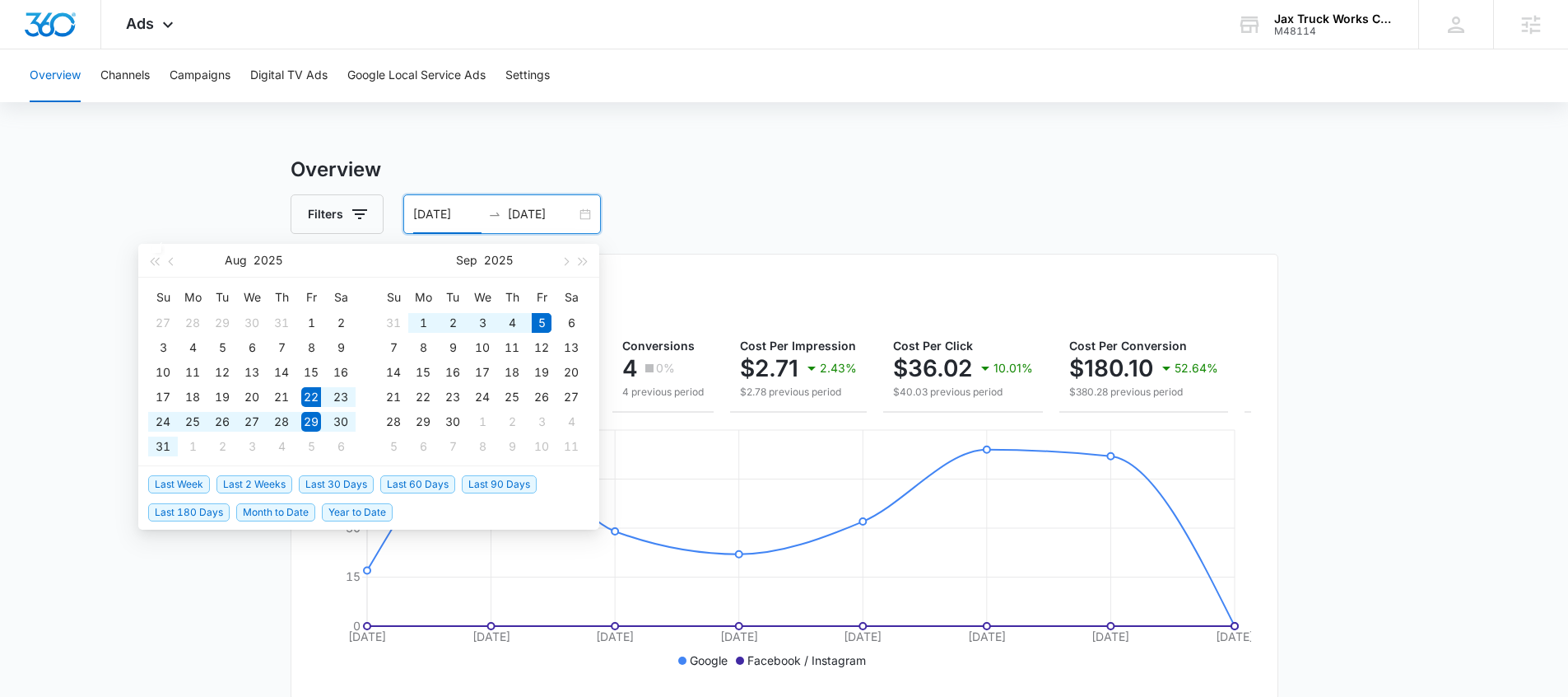
drag, startPoint x: 265, startPoint y: 488, endPoint x: 309, endPoint y: 455, distance: 55.0
click at [266, 488] on span "Last 2 Weeks" at bounding box center [255, 484] width 76 height 19
type input "[DATE]"
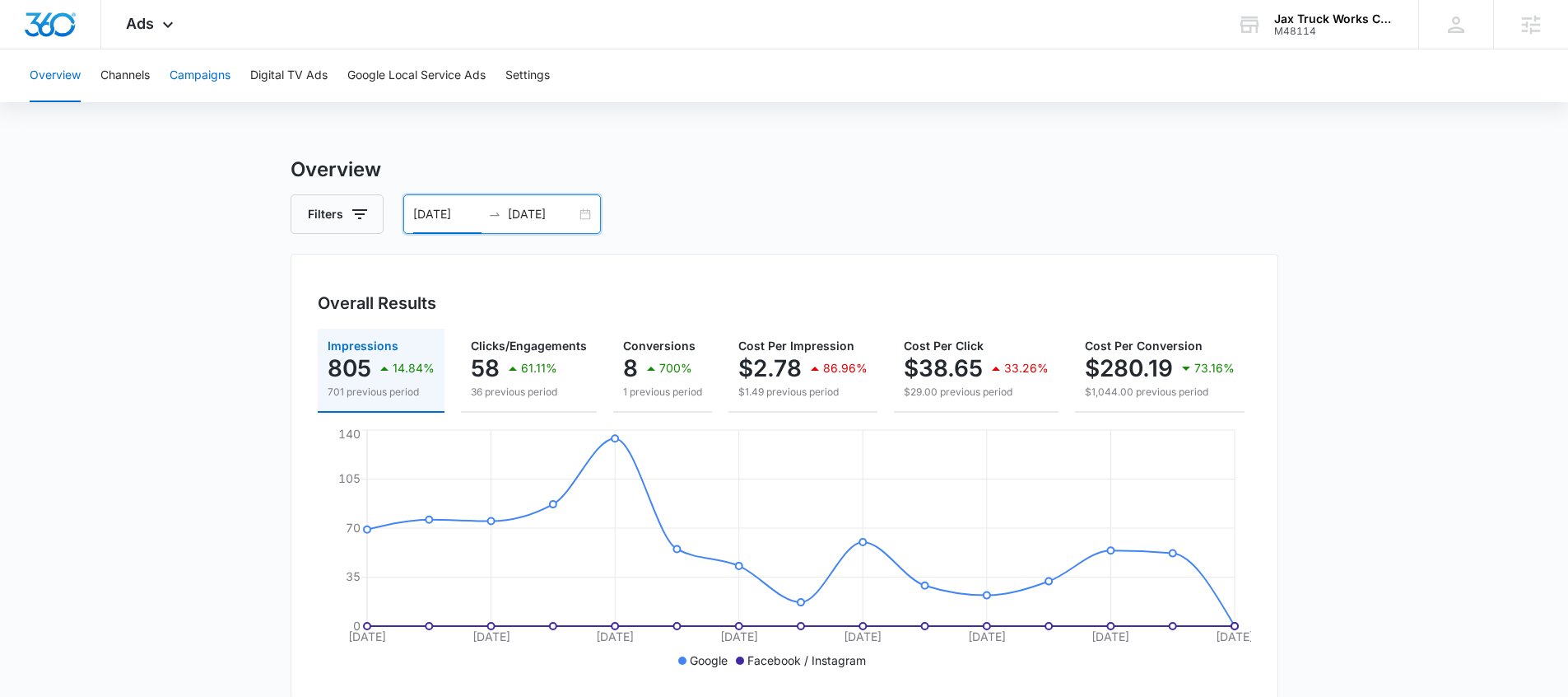
click at [207, 79] on button "Campaigns" at bounding box center [200, 76] width 61 height 53
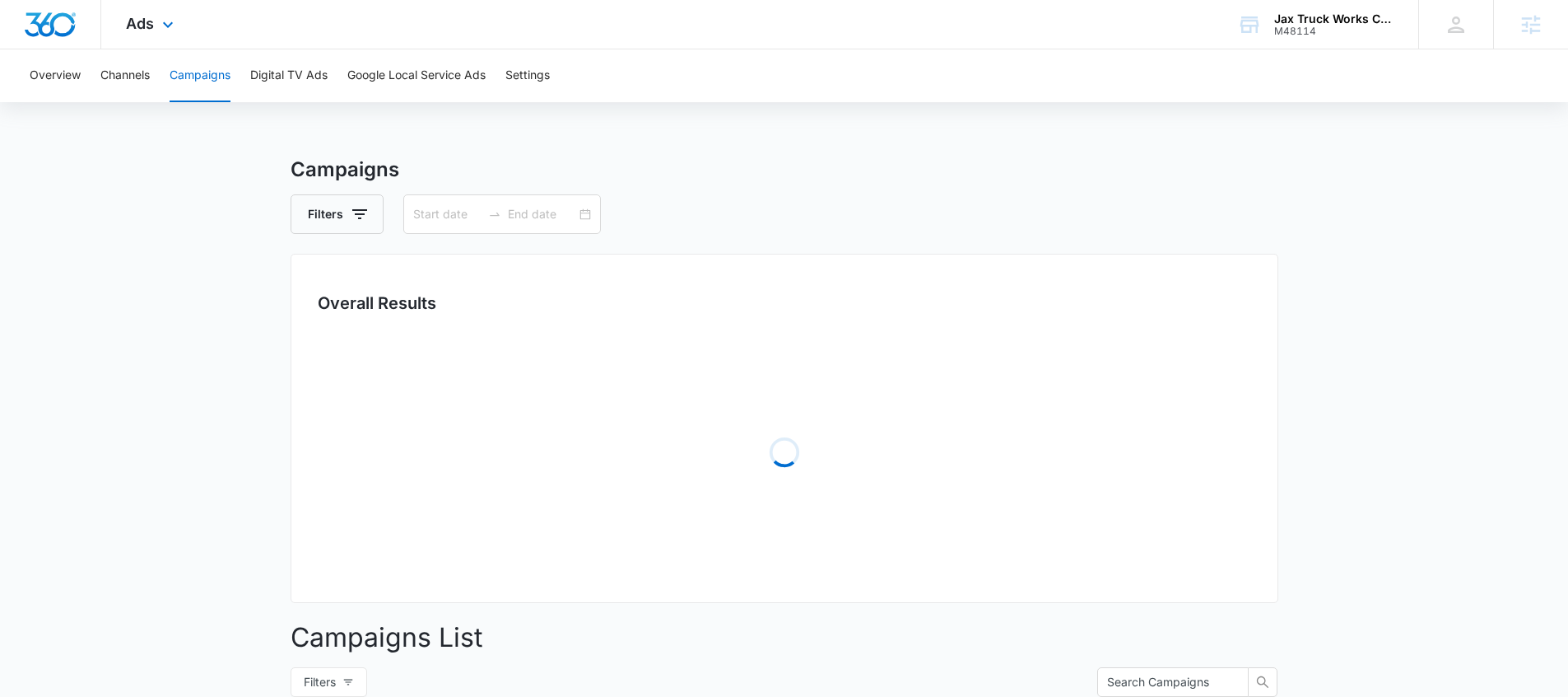
type input "[DATE]"
click at [168, 29] on icon at bounding box center [167, 28] width 19 height 19
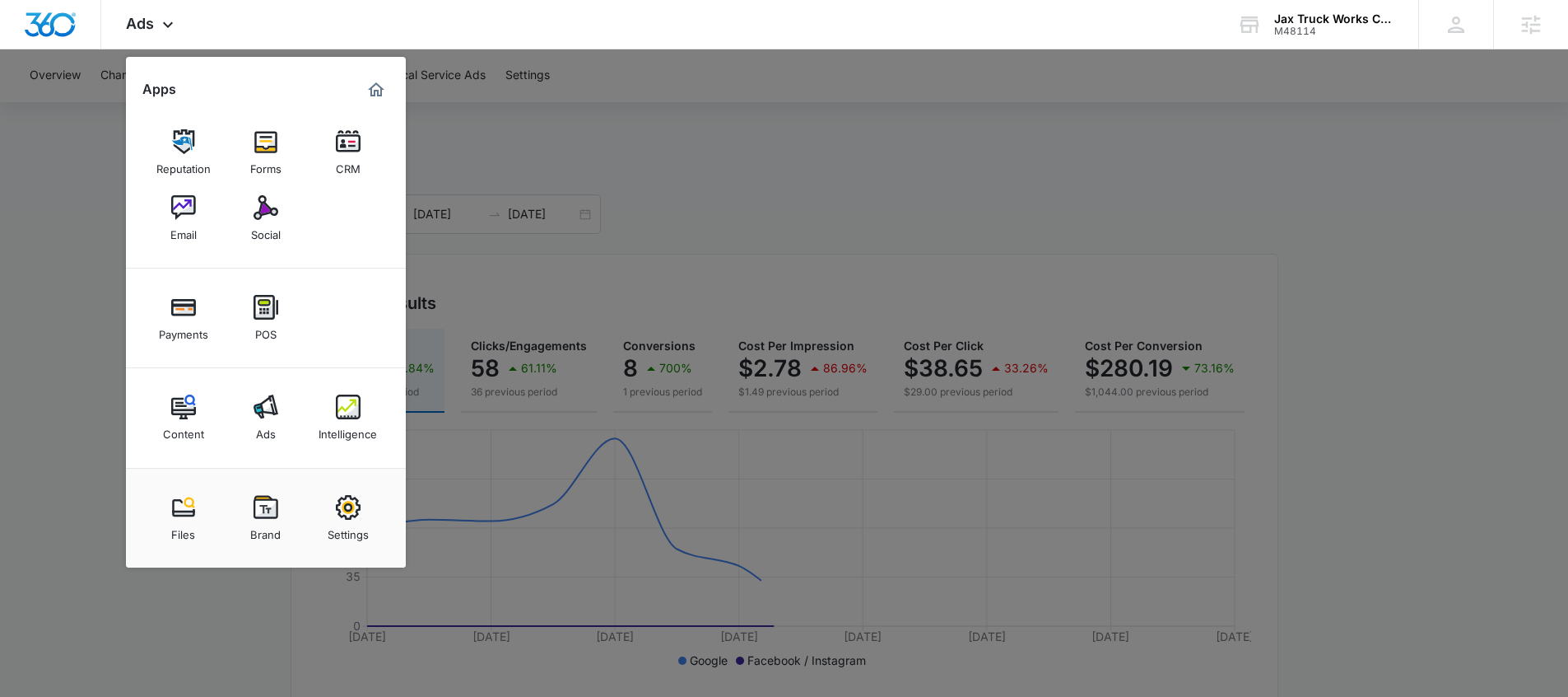
drag, startPoint x: 351, startPoint y: 413, endPoint x: 466, endPoint y: 374, distance: 121.4
click at [677, 295] on div at bounding box center [784, 348] width 1568 height 697
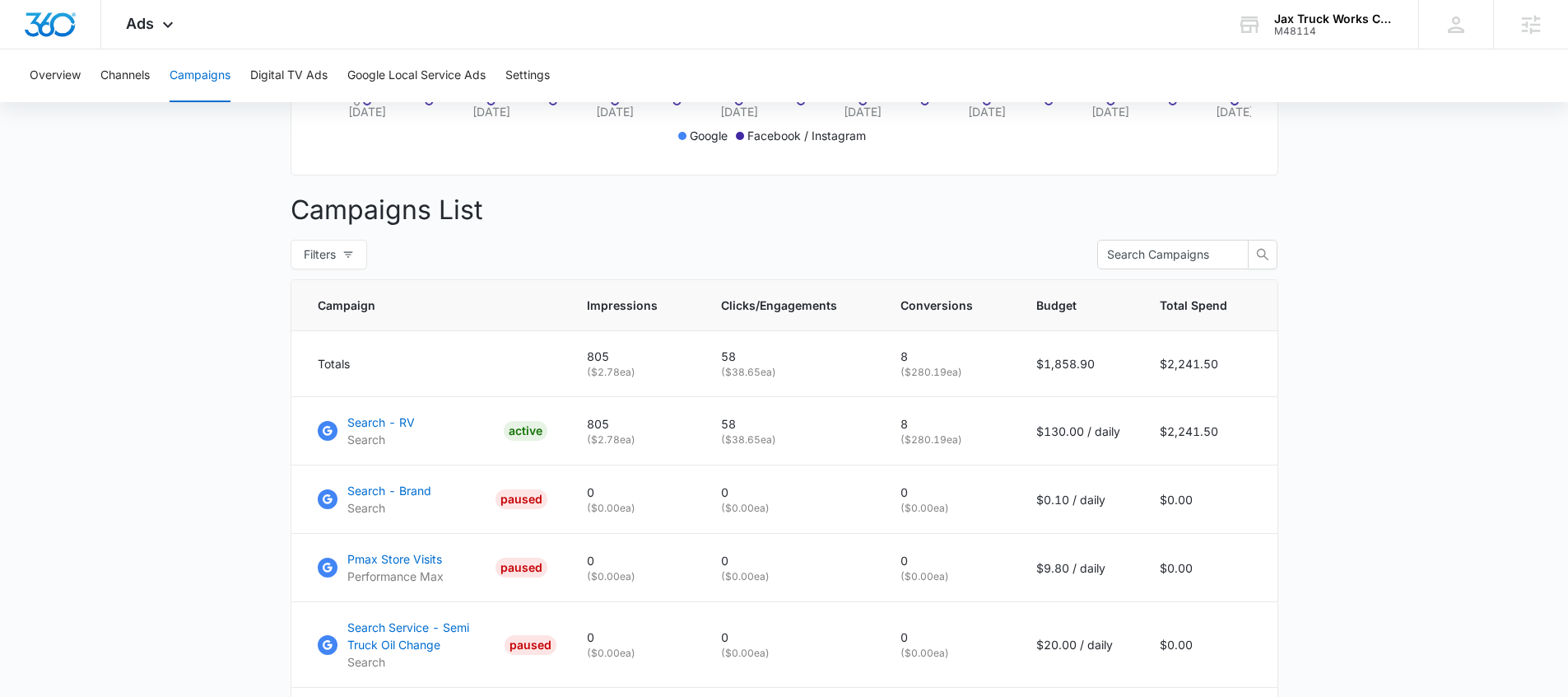
scroll to position [521, 0]
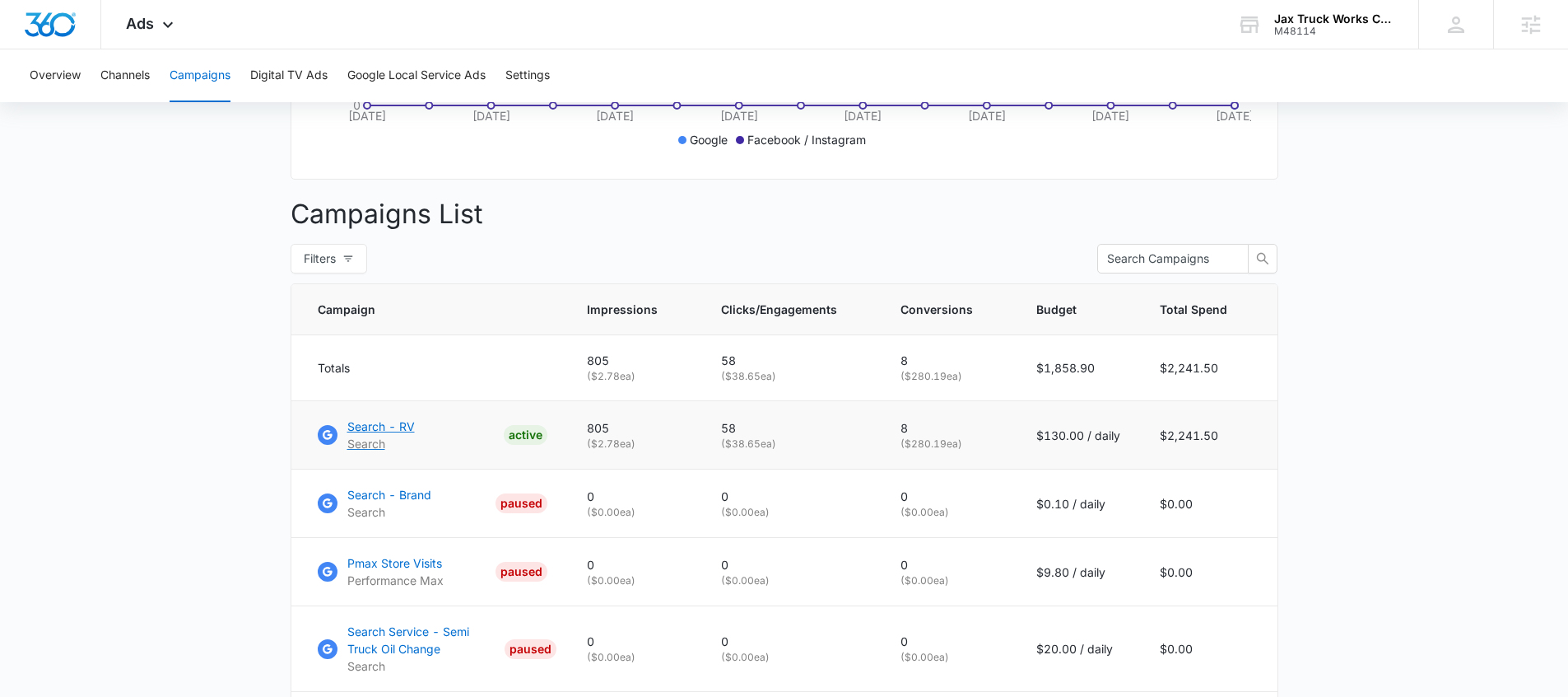
click at [376, 434] on p "Search - RV" at bounding box center [381, 426] width 68 height 18
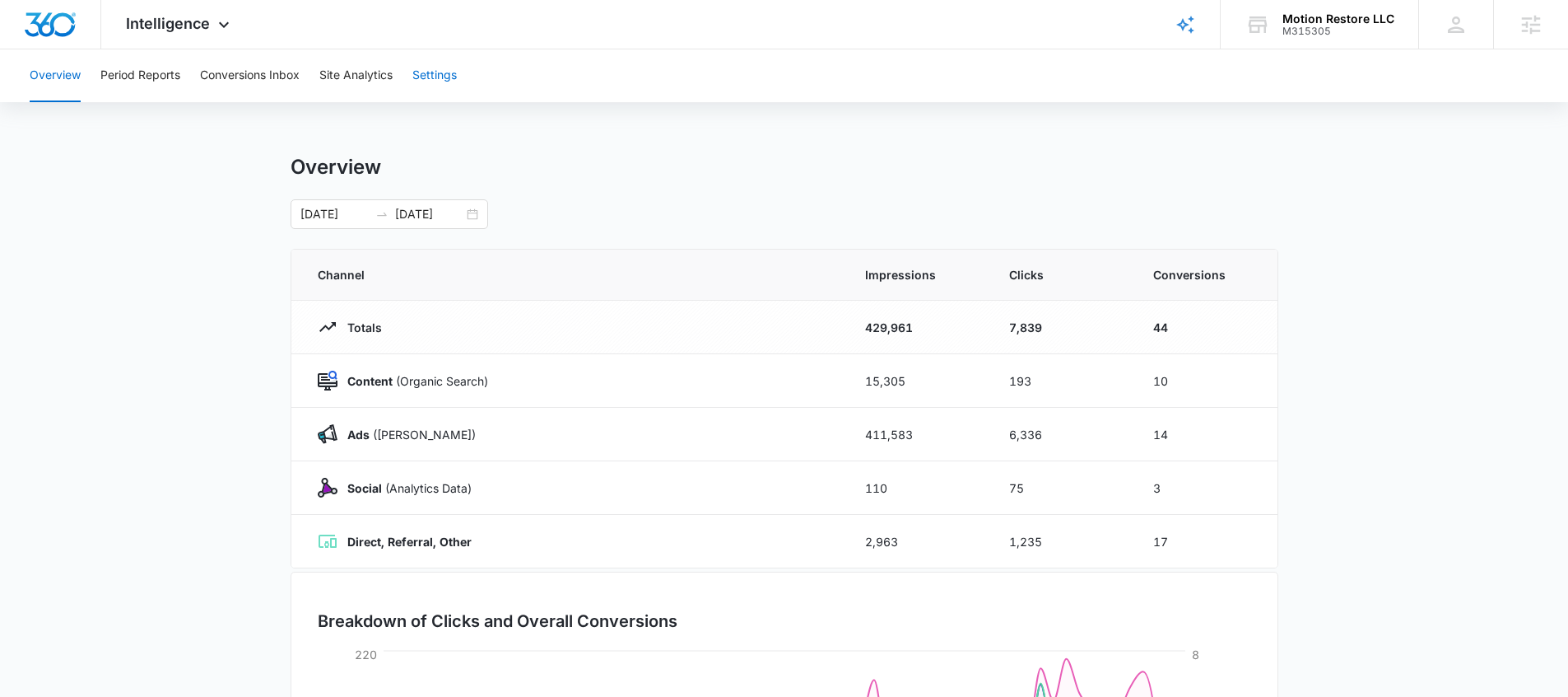
click at [427, 85] on button "Settings" at bounding box center [434, 76] width 44 height 53
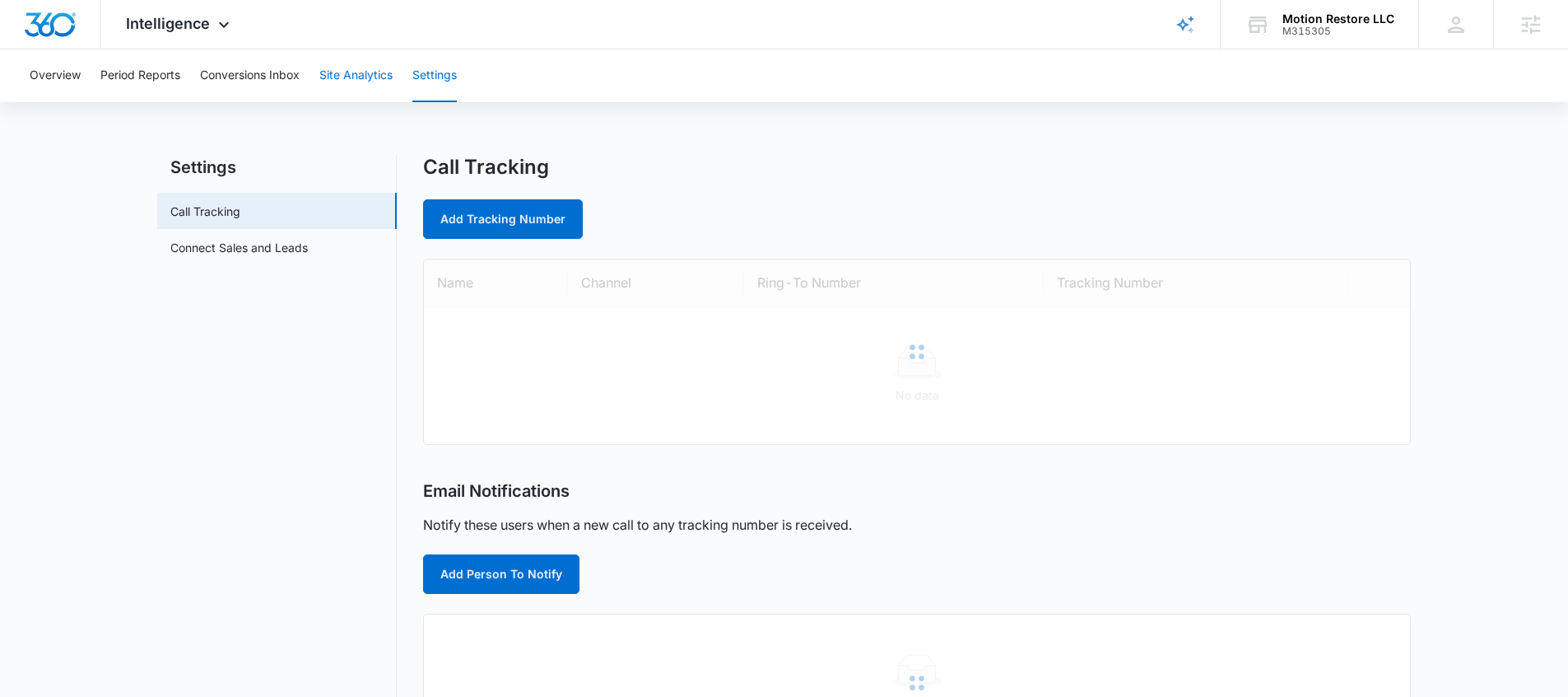
click at [357, 91] on button "Site Analytics" at bounding box center [356, 76] width 73 height 53
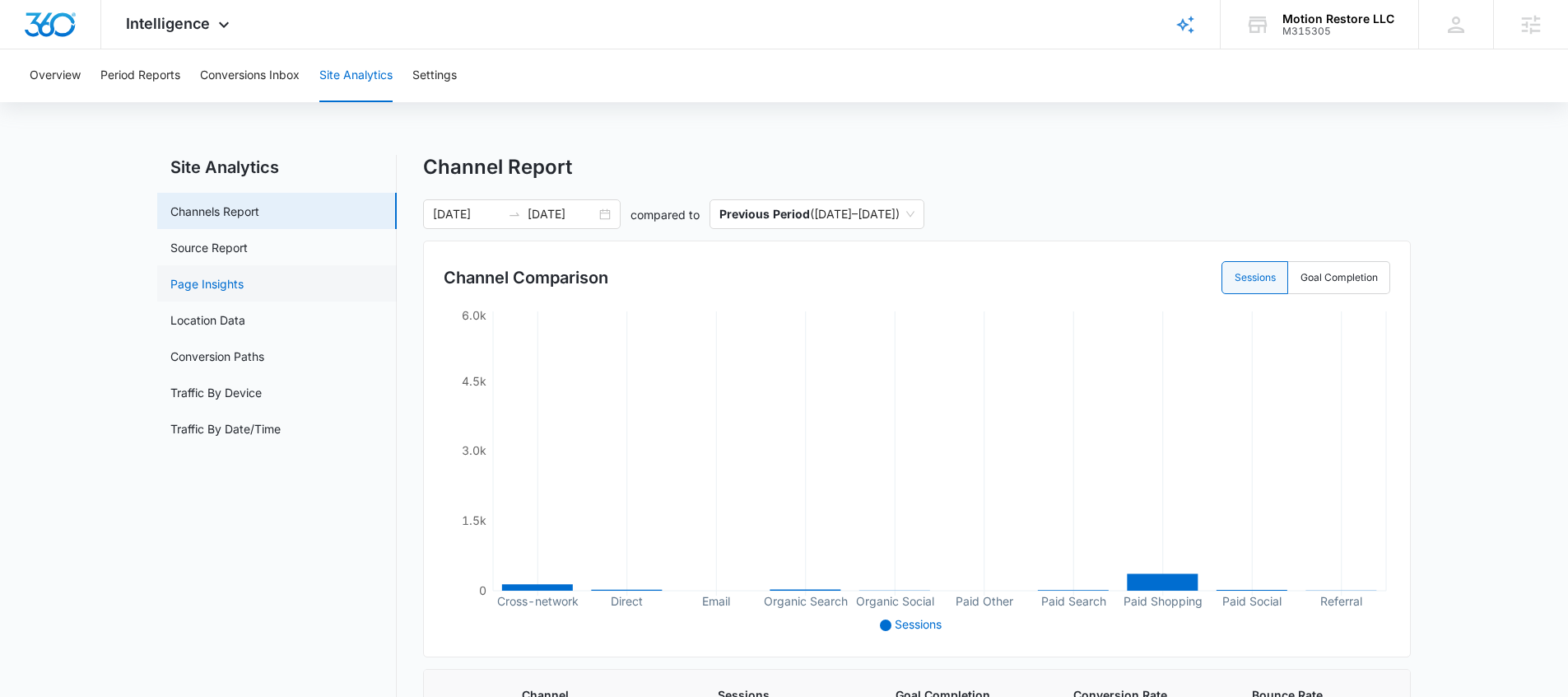
click at [244, 281] on link "Page Insights" at bounding box center [206, 284] width 73 height 18
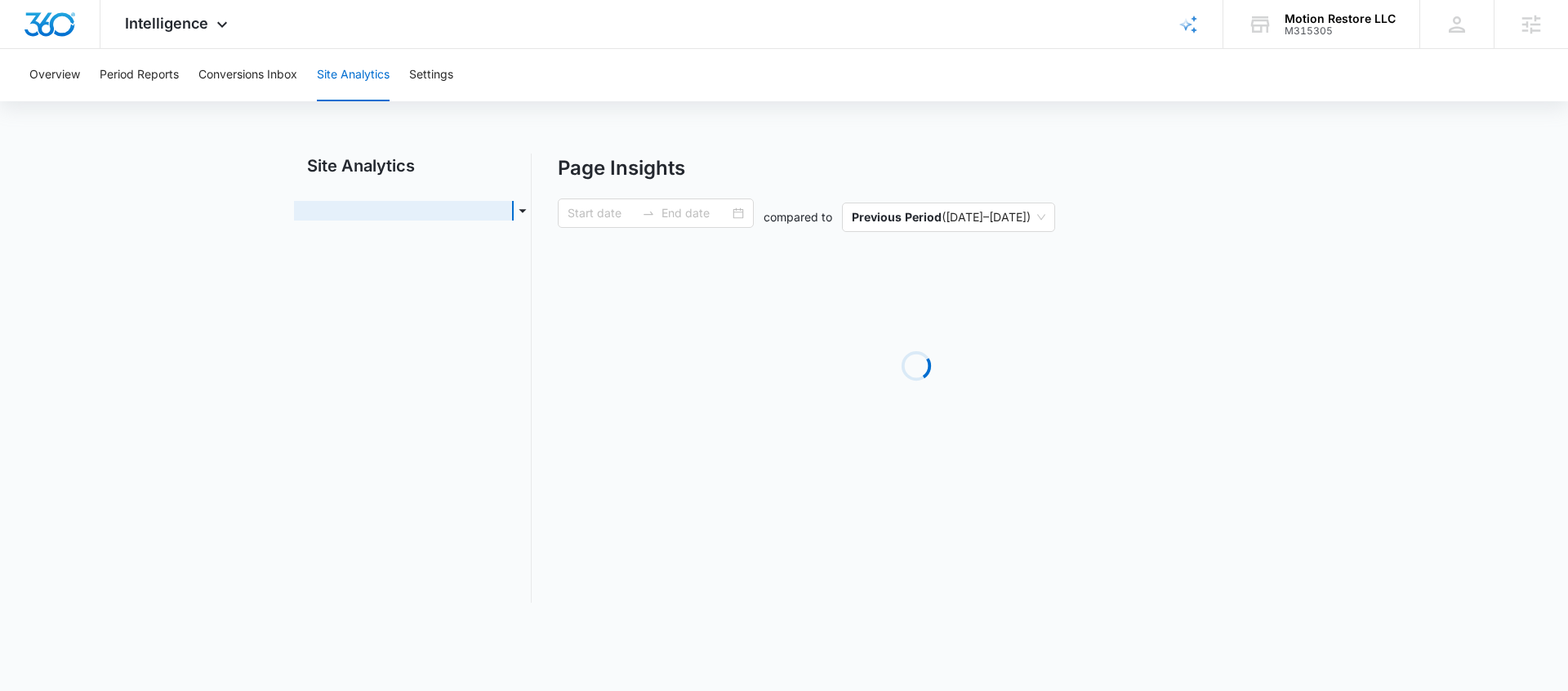
type input "07/07/2025"
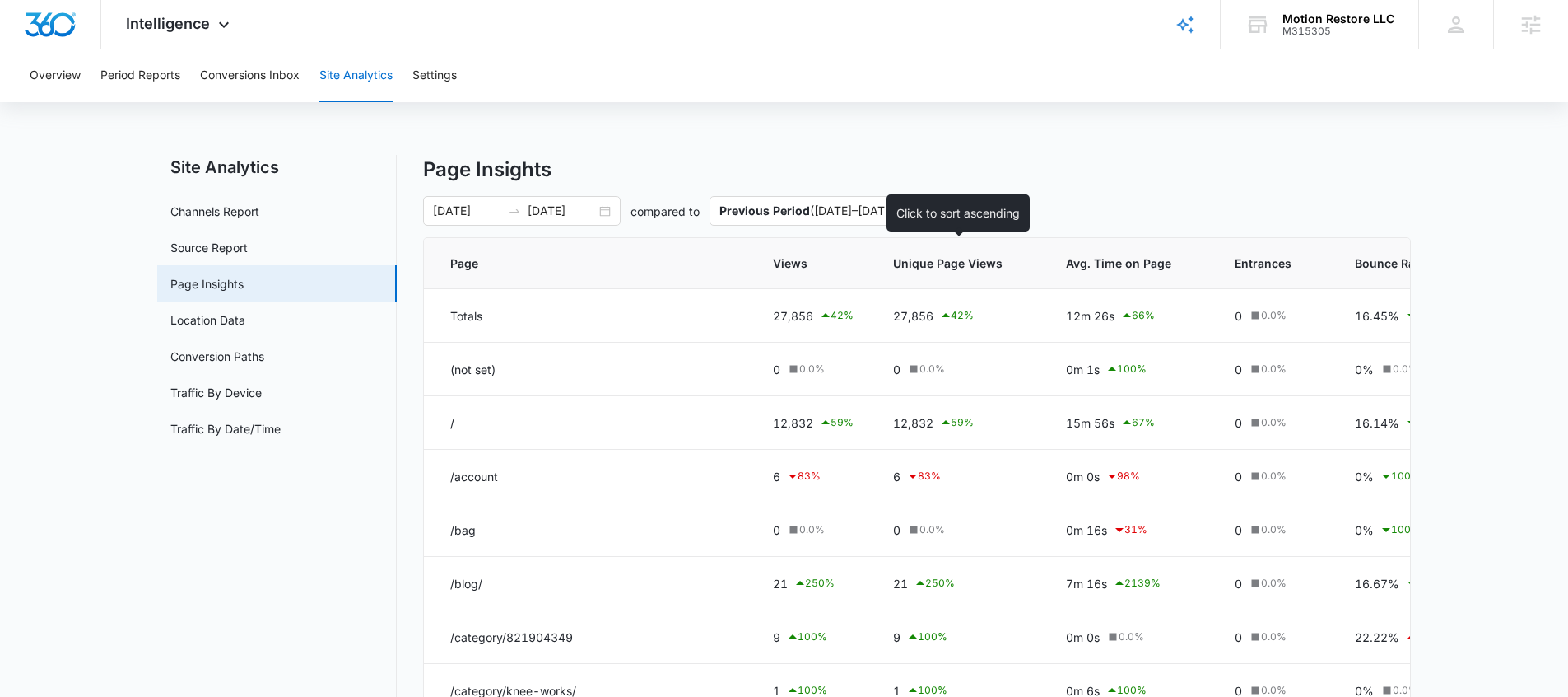
click at [921, 273] on th "Unique Page Views" at bounding box center [960, 263] width 173 height 51
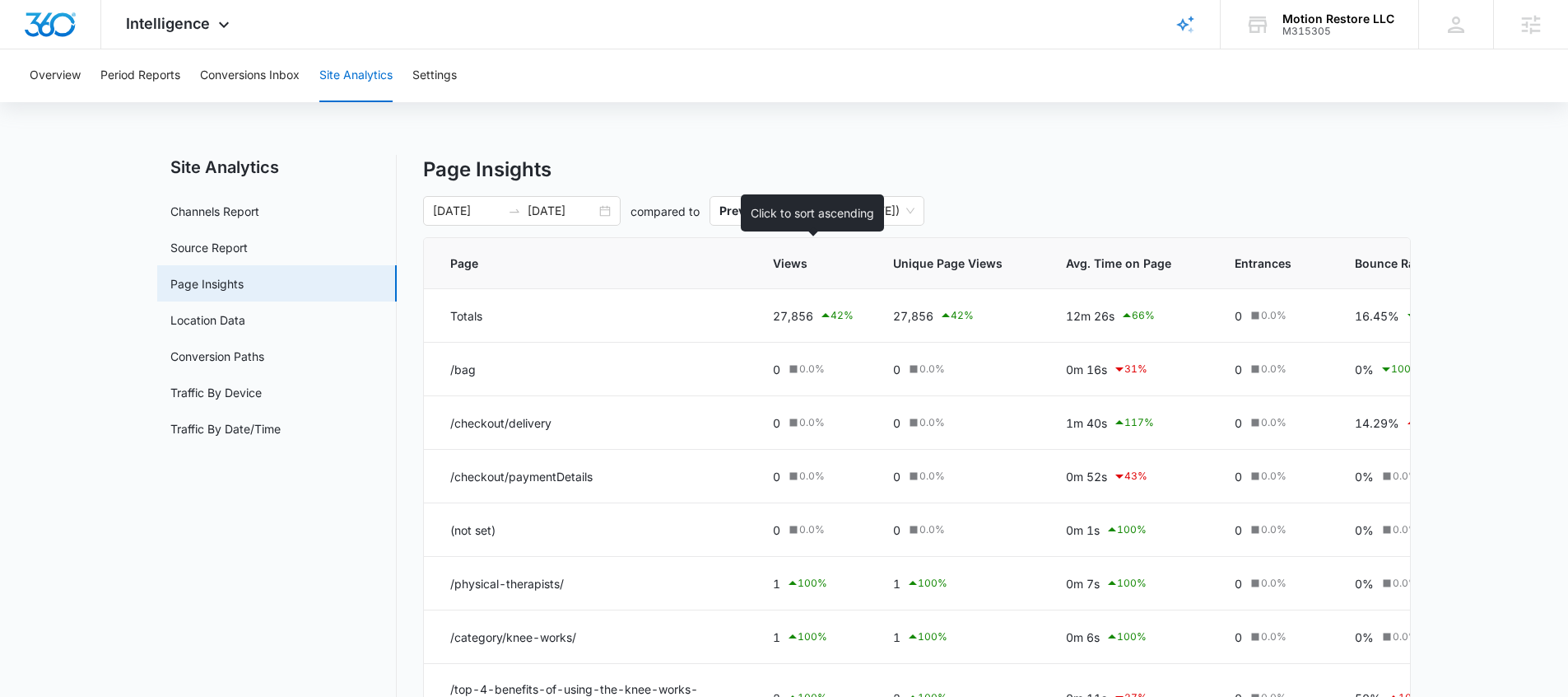
click at [832, 266] on div "Views" at bounding box center [813, 263] width 81 height 18
click at [820, 266] on span "Views" at bounding box center [801, 263] width 56 height 18
click at [812, 265] on span "Views" at bounding box center [801, 263] width 56 height 18
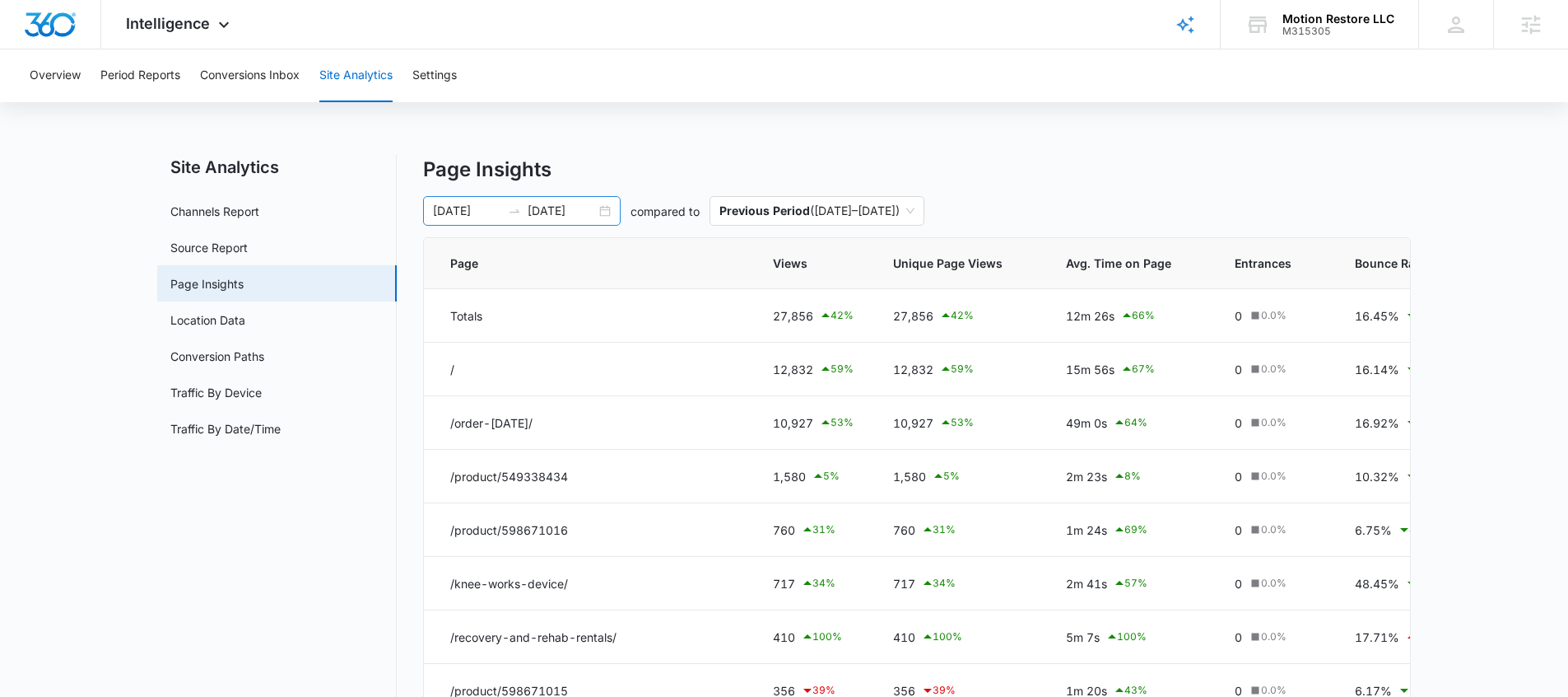
click at [542, 208] on input "09/05/2025" at bounding box center [562, 211] width 69 height 19
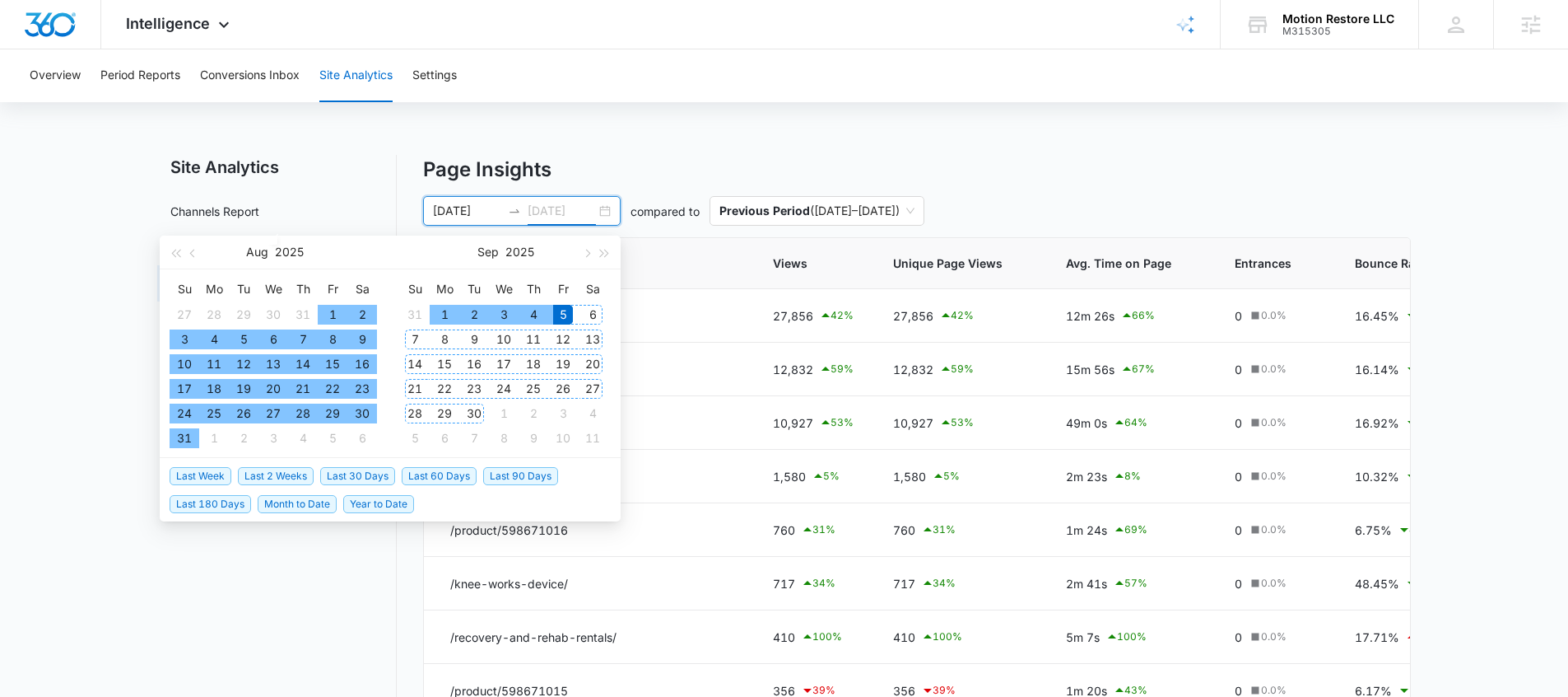
type input "09/05/2025"
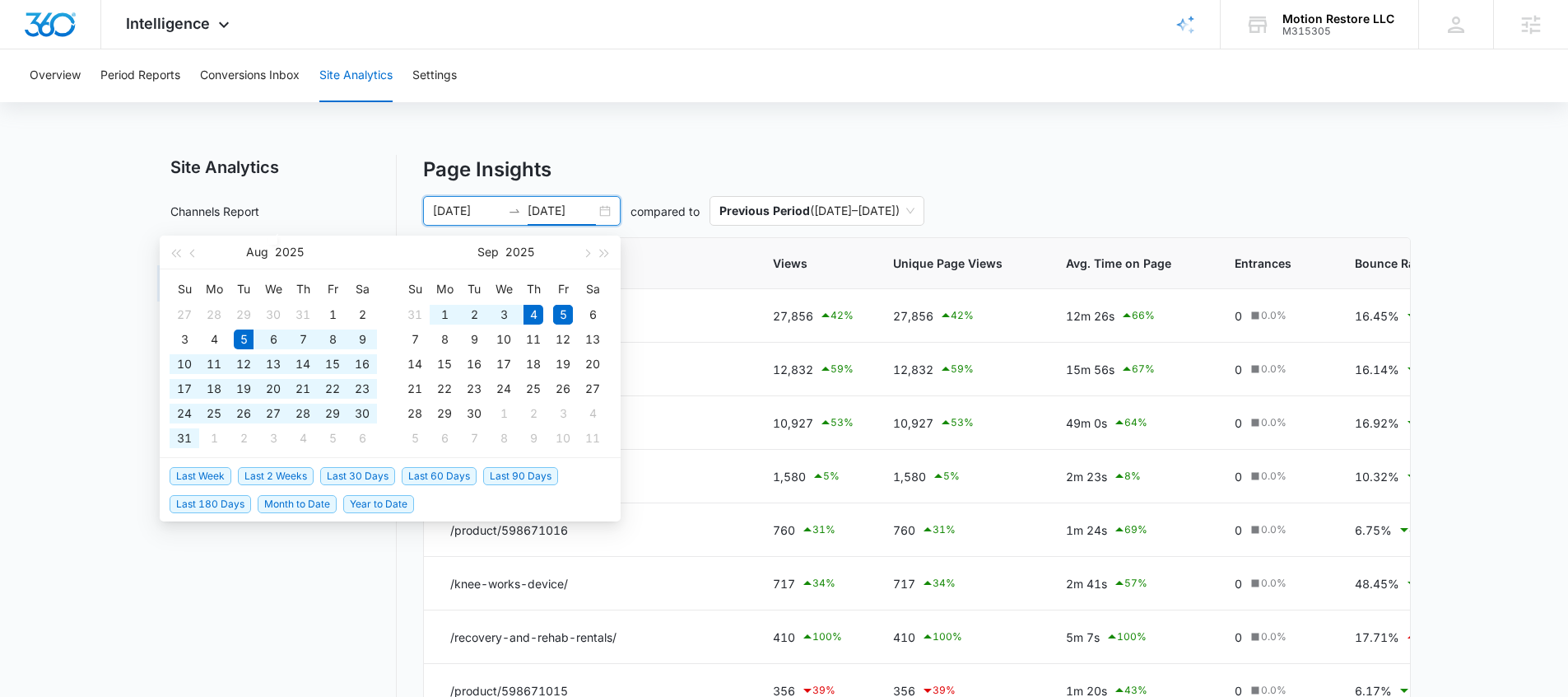
click at [377, 471] on span "Last 30 Days" at bounding box center [358, 476] width 75 height 19
type input "08/05/2025"
type input "09/04/2025"
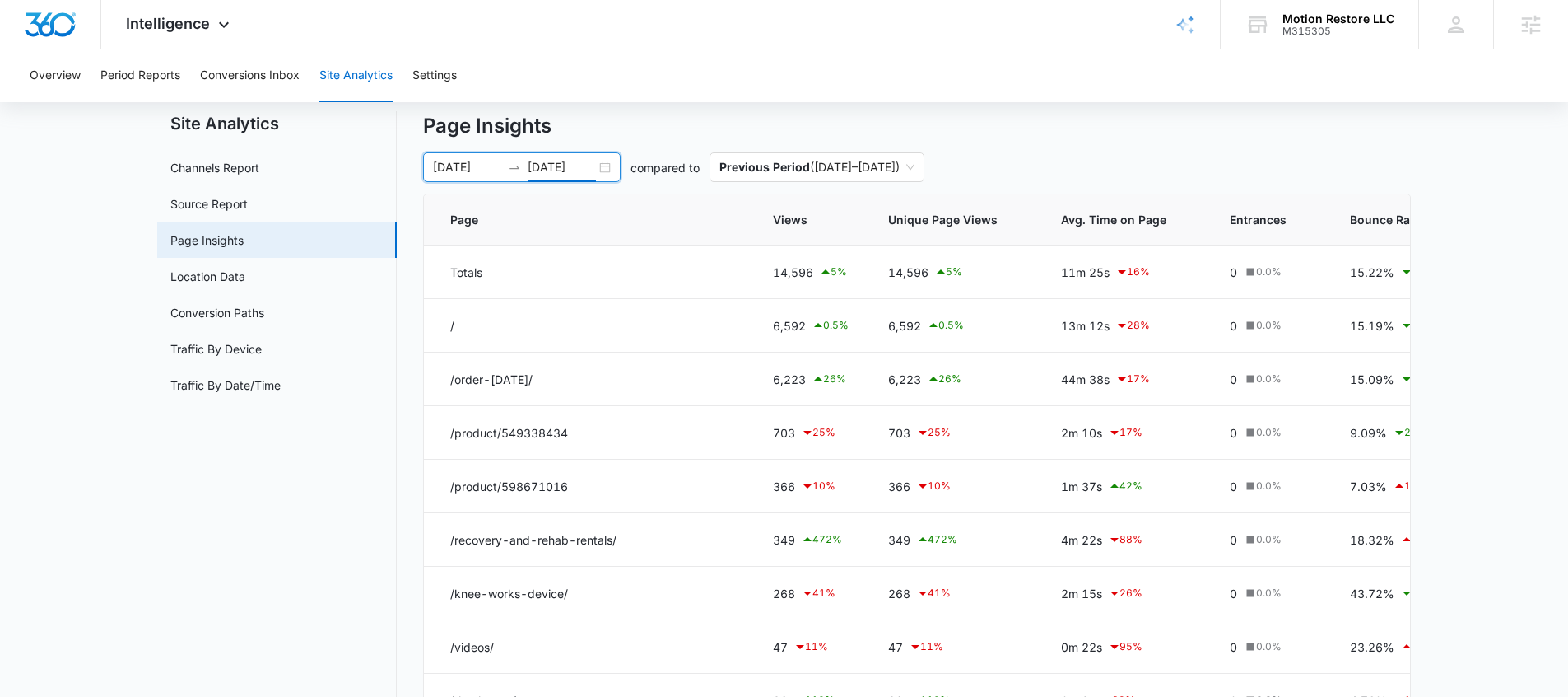
scroll to position [52, 0]
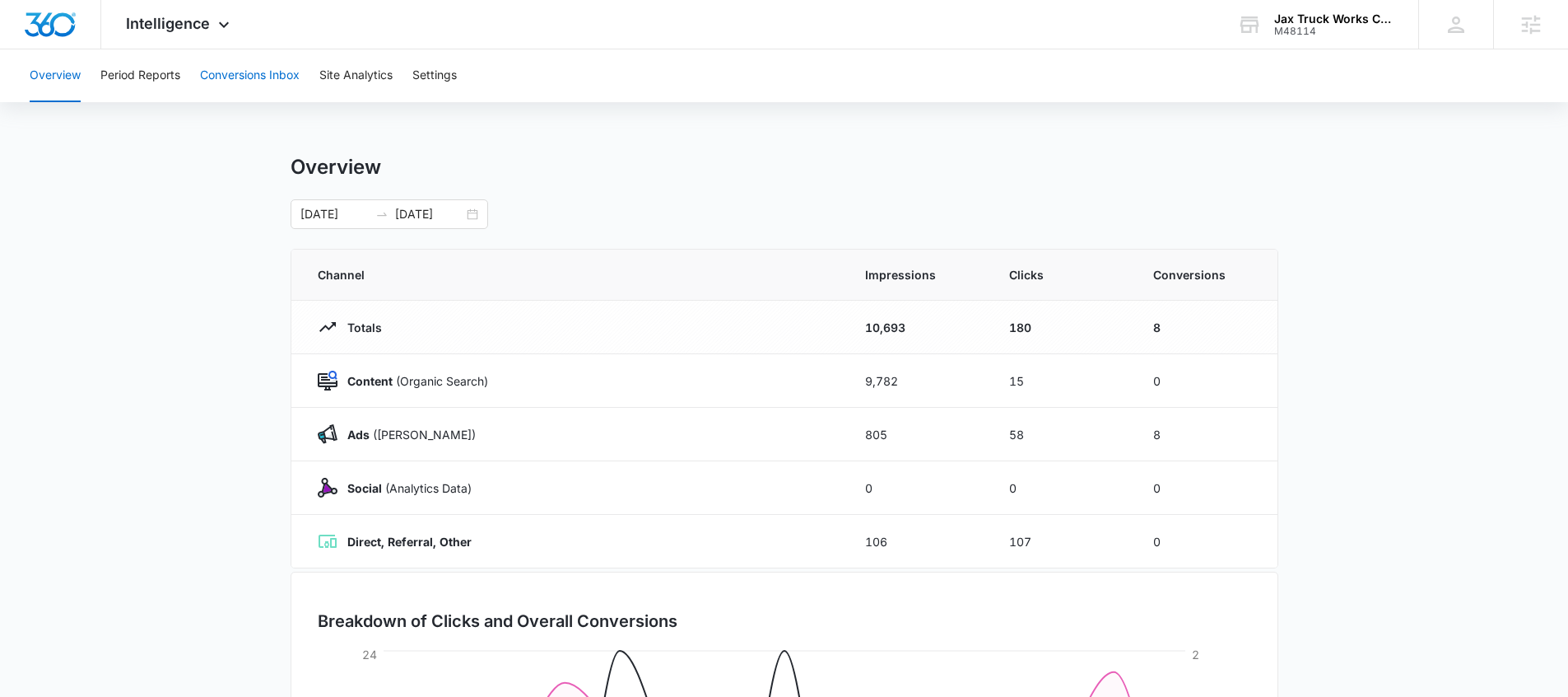
click at [285, 82] on button "Conversions Inbox" at bounding box center [249, 76] width 100 height 53
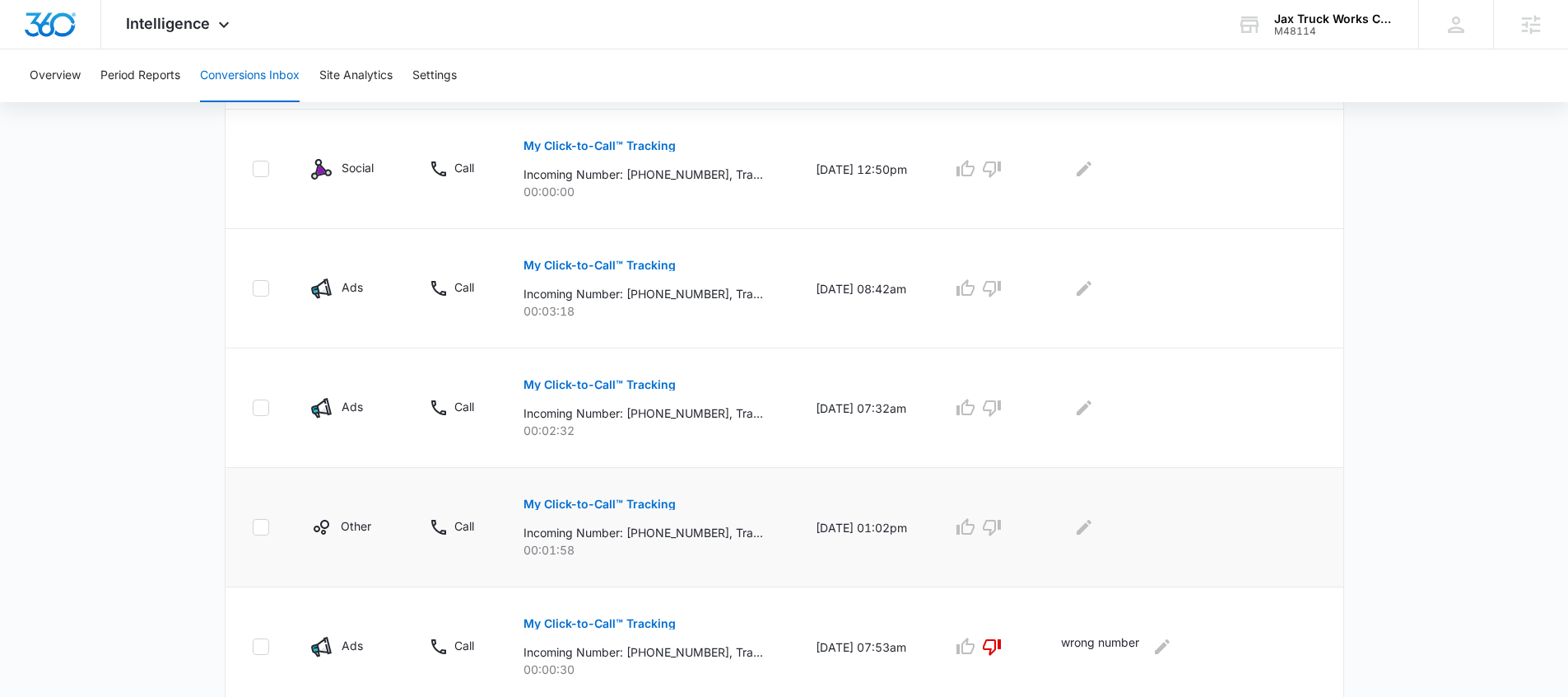
scroll to position [664, 0]
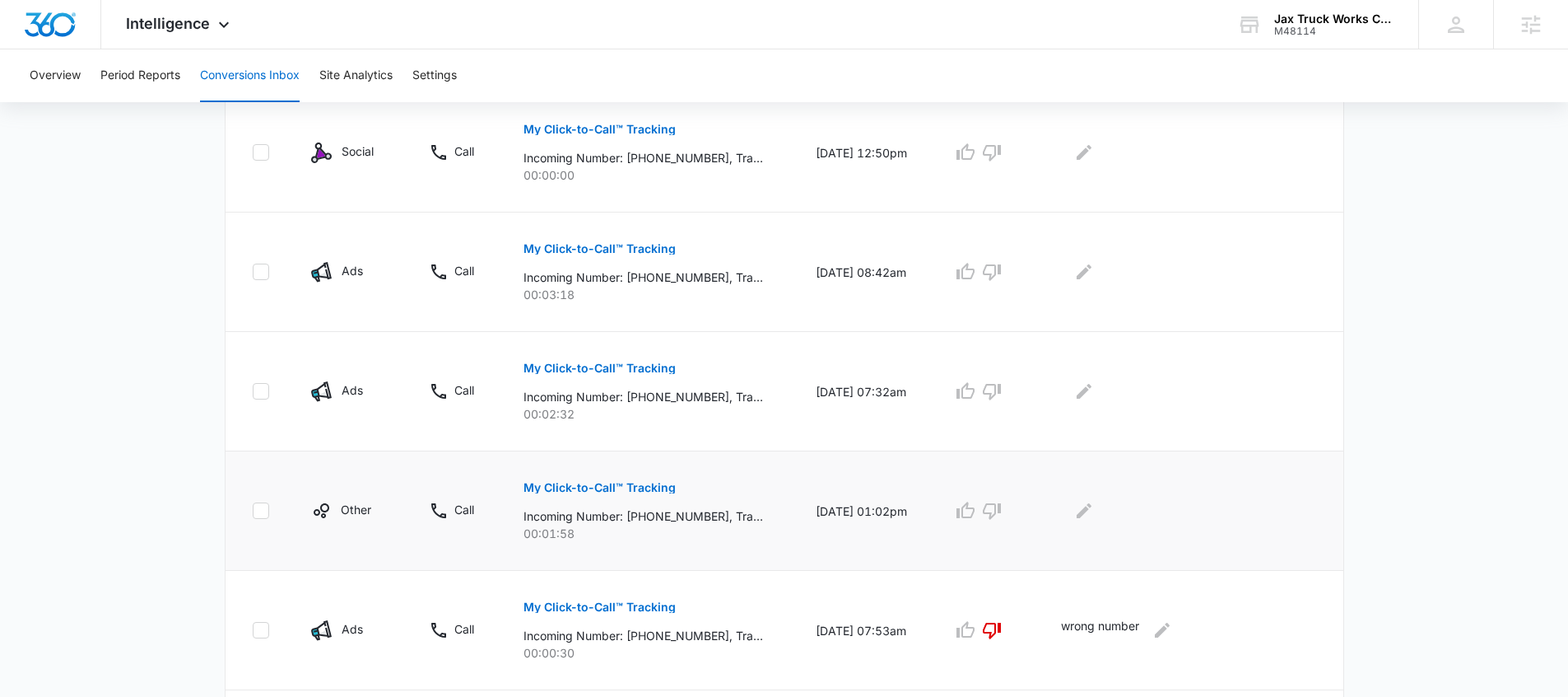
click at [625, 482] on p "My Click-to-Call™ Tracking" at bounding box center [599, 487] width 152 height 11
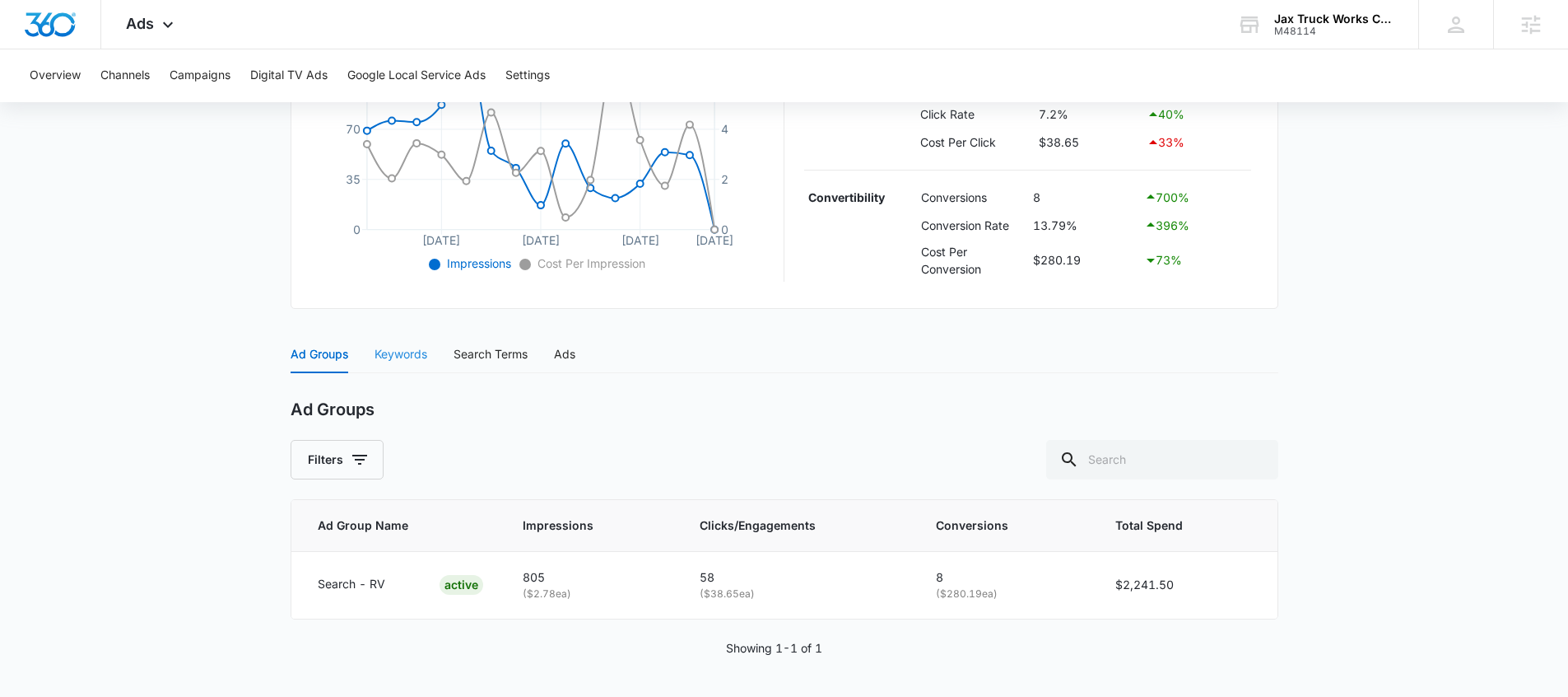
scroll to position [449, 0]
click at [408, 367] on div "Keywords" at bounding box center [401, 357] width 53 height 38
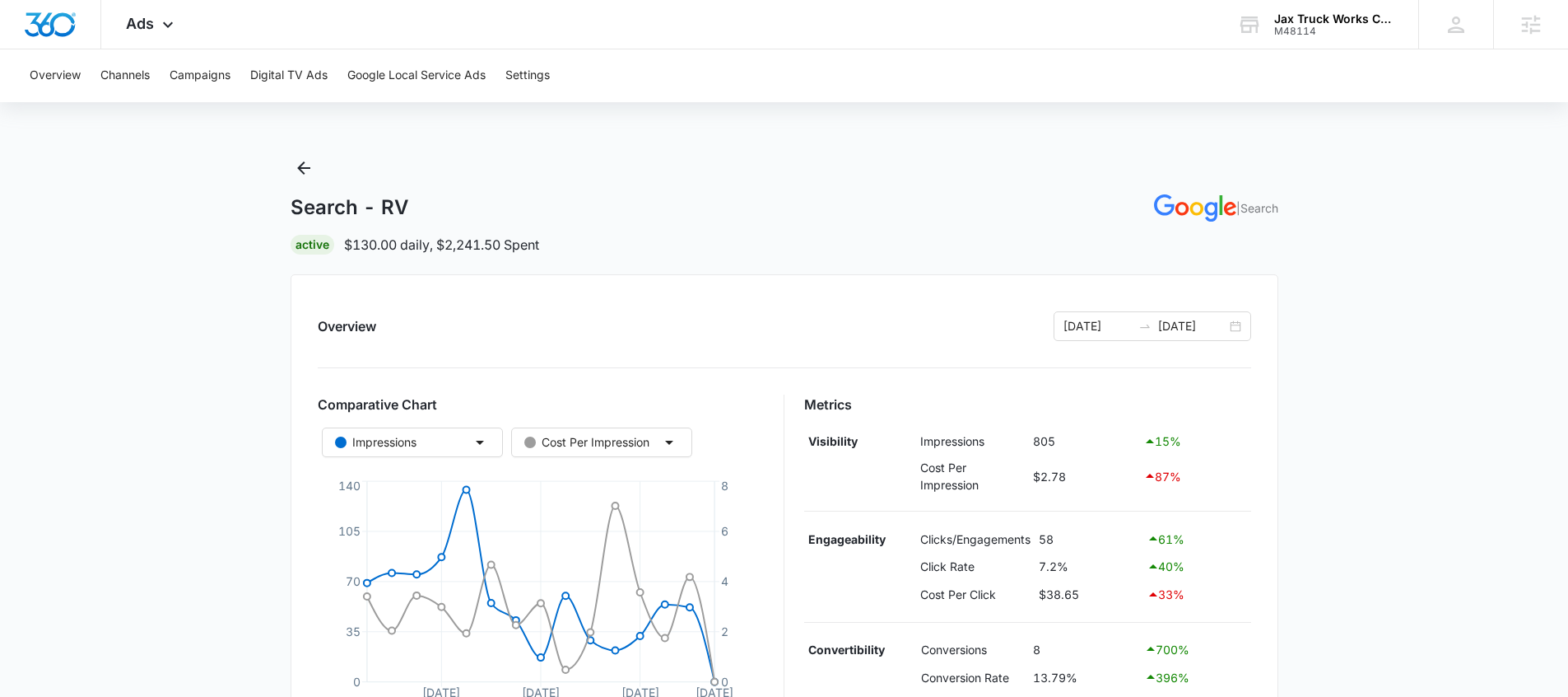
scroll to position [145, 0]
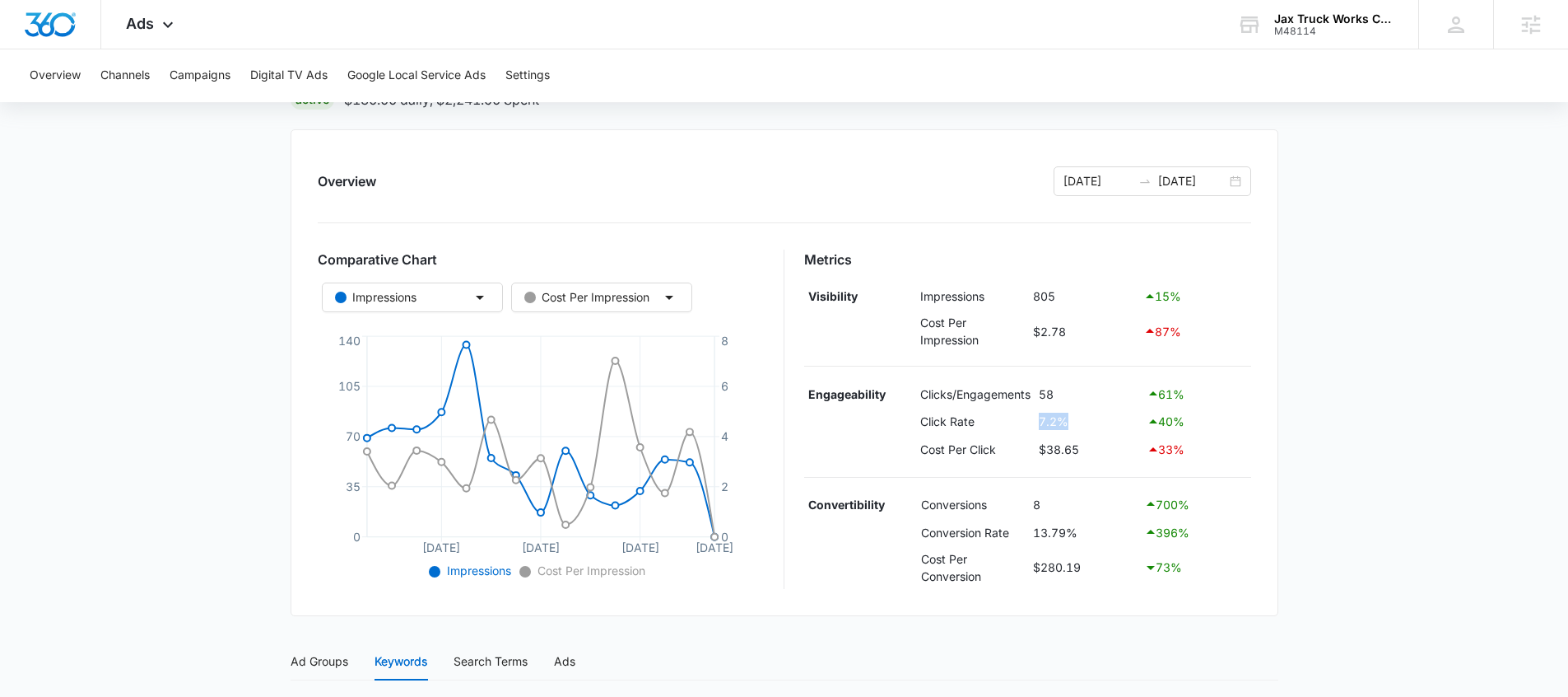
drag, startPoint x: 1037, startPoint y: 418, endPoint x: 1087, endPoint y: 418, distance: 50.0
click at [1087, 418] on tr "Click Rate 7.2% 40 %" at bounding box center [1027, 422] width 447 height 28
drag, startPoint x: 1037, startPoint y: 531, endPoint x: 1210, endPoint y: 537, distance: 173.1
click at [1209, 536] on tr "Conversion Rate 13.79% 396 %" at bounding box center [1027, 532] width 447 height 28
drag, startPoint x: 1226, startPoint y: 540, endPoint x: 1194, endPoint y: 533, distance: 32.8
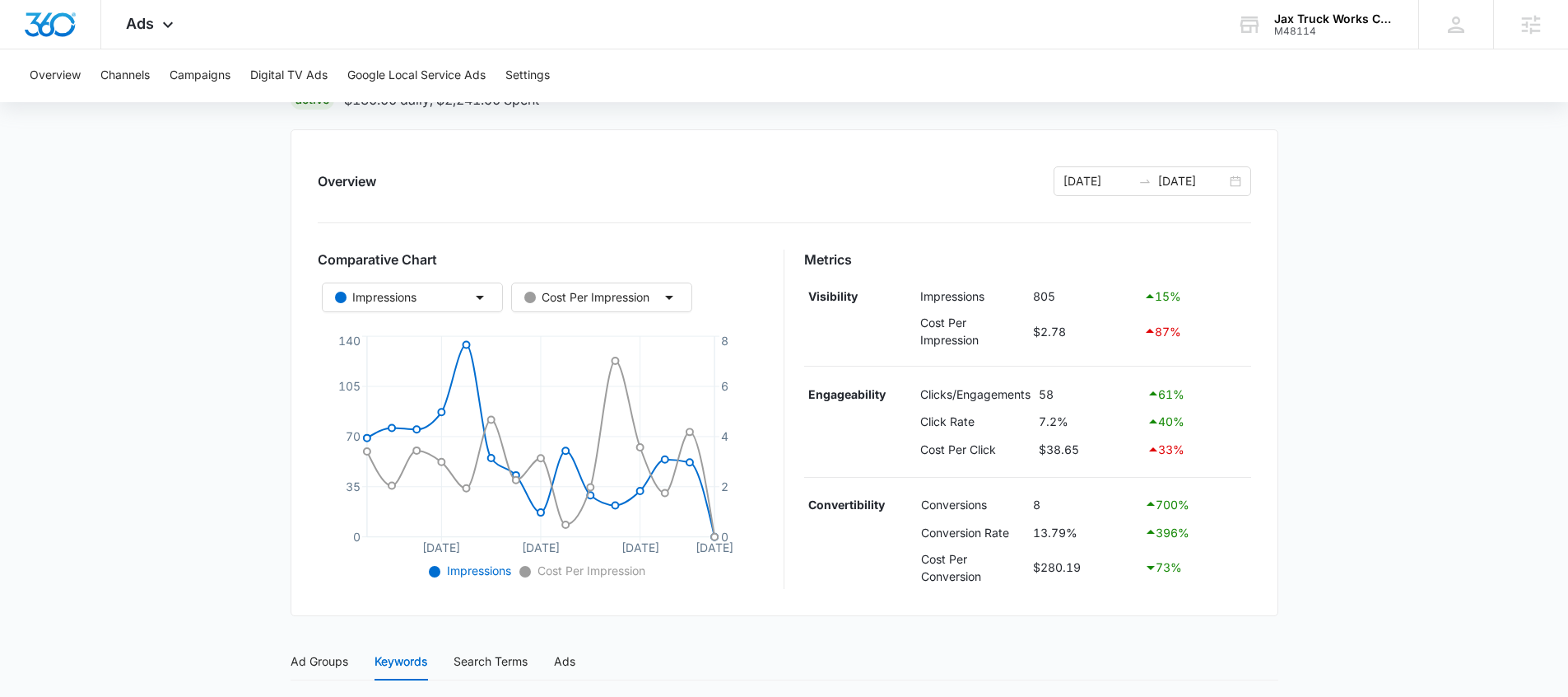
click at [1194, 533] on div "396 %" at bounding box center [1195, 531] width 103 height 19
drag, startPoint x: 1194, startPoint y: 533, endPoint x: 1032, endPoint y: 534, distance: 162.0
click at [1032, 534] on tr "Conversion Rate 13.79% 396 %" at bounding box center [1027, 532] width 447 height 28
drag, startPoint x: 1189, startPoint y: 415, endPoint x: 1174, endPoint y: 423, distance: 17.0
click at [1163, 421] on div "40 %" at bounding box center [1196, 421] width 100 height 19
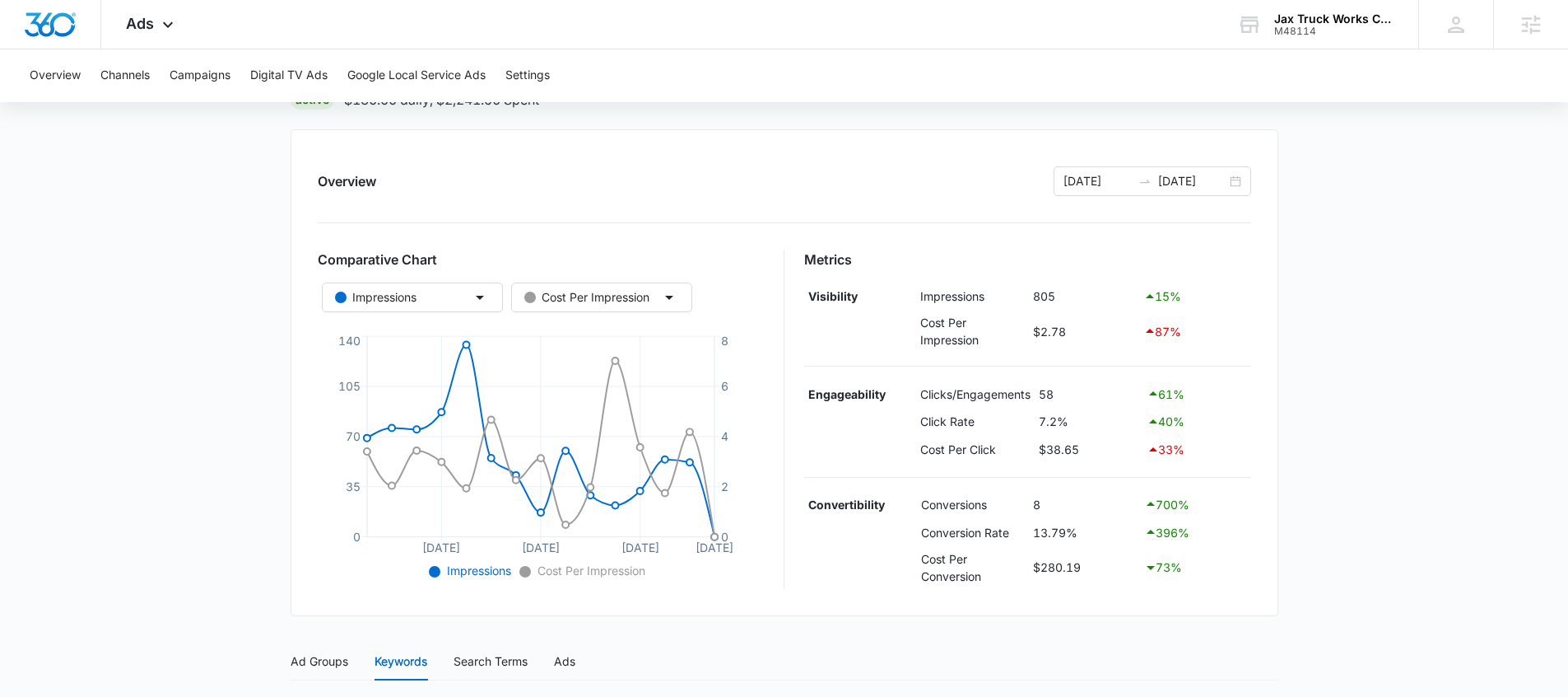
click at [1186, 421] on div "40 %" at bounding box center [1196, 421] width 100 height 19
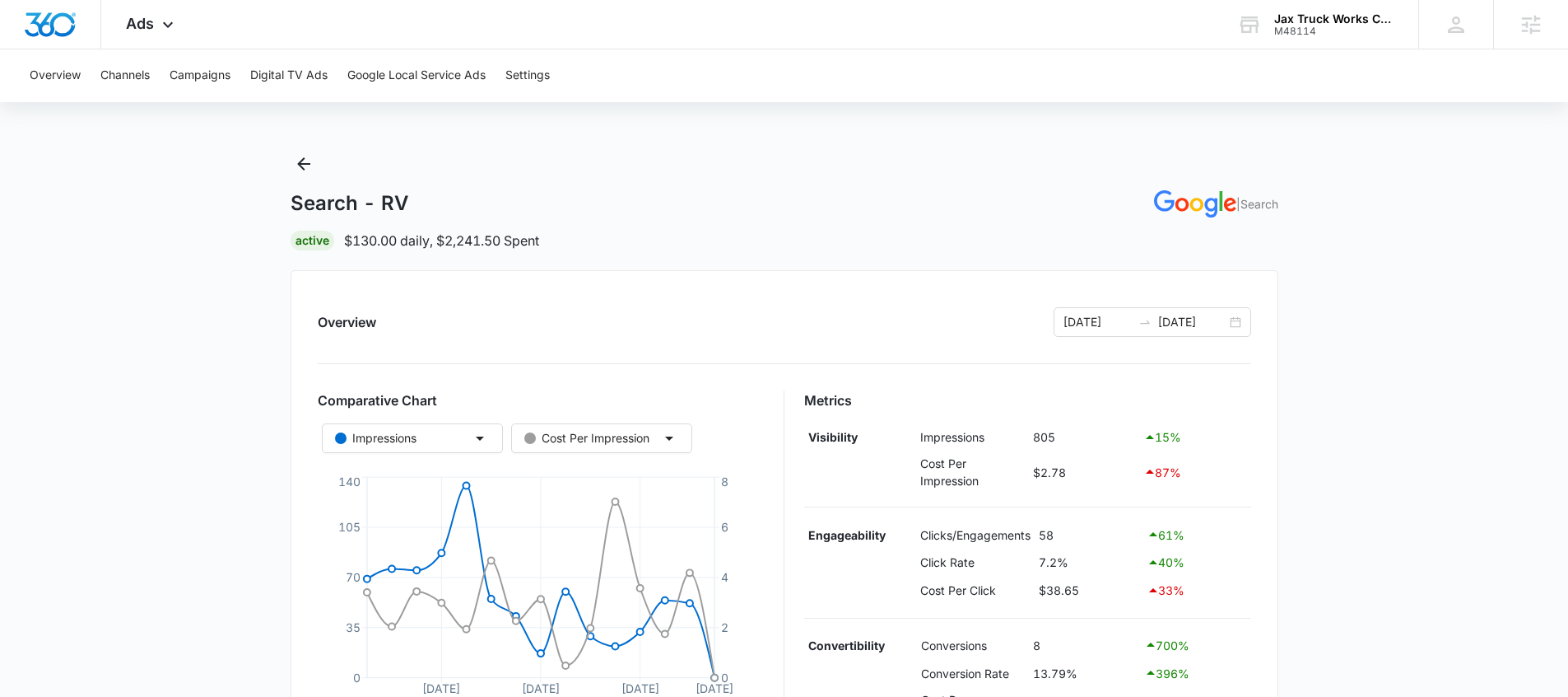
scroll to position [0, 0]
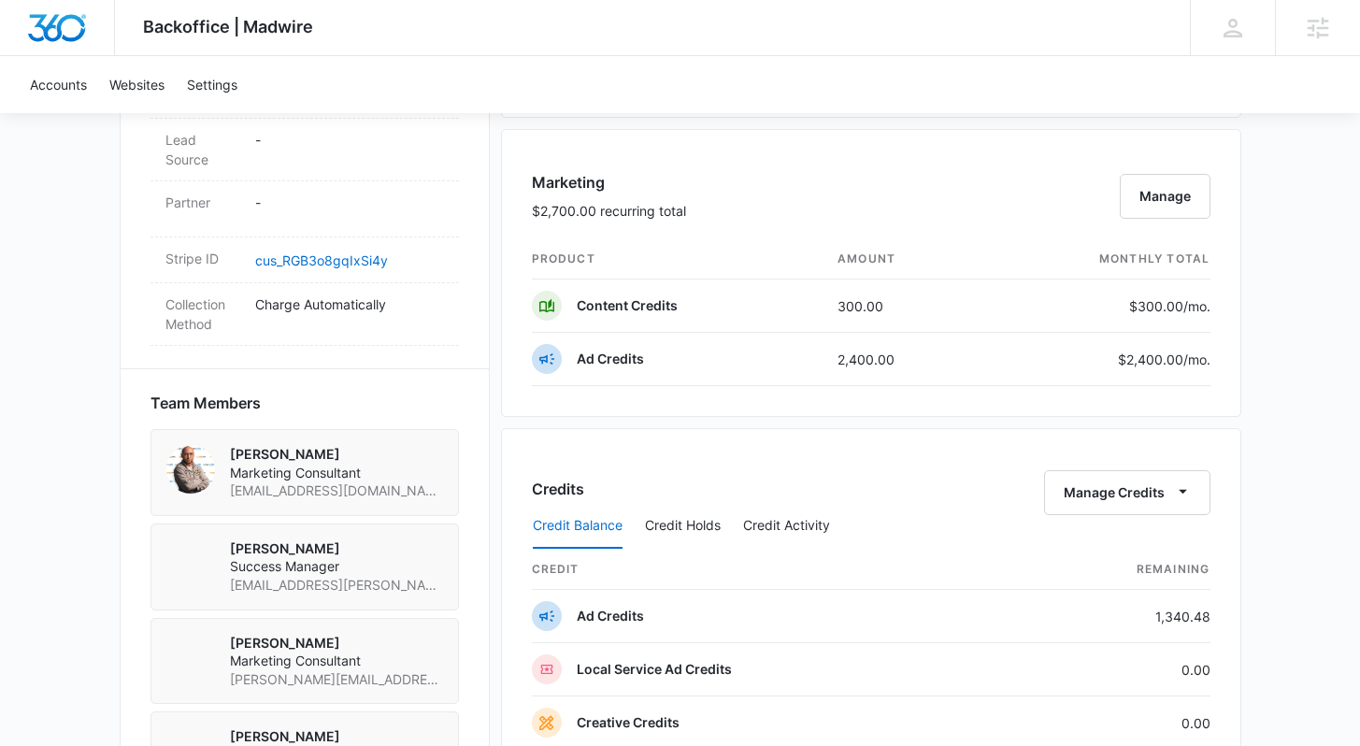
scroll to position [1067, 0]
